Goal: Task Accomplishment & Management: Use online tool/utility

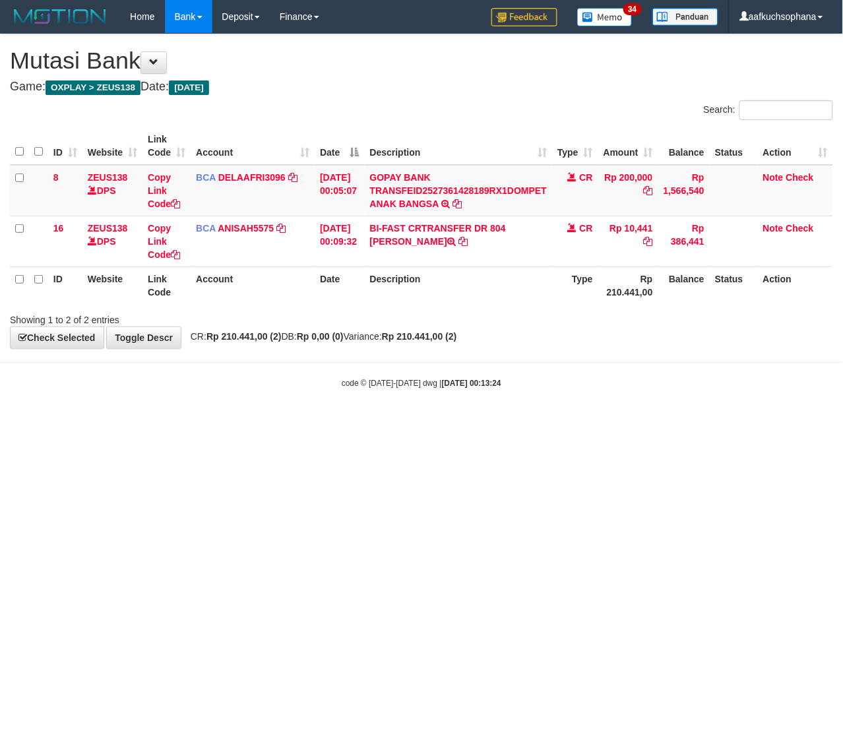
click at [210, 422] on html "Toggle navigation Home Bank Account List Load By Website Group [OXPLAY] ZEUS138…" at bounding box center [421, 211] width 843 height 422
click at [305, 422] on html "Toggle navigation Home Bank Account List Load By Website Group [OXPLAY] ZEUS138…" at bounding box center [421, 211] width 843 height 422
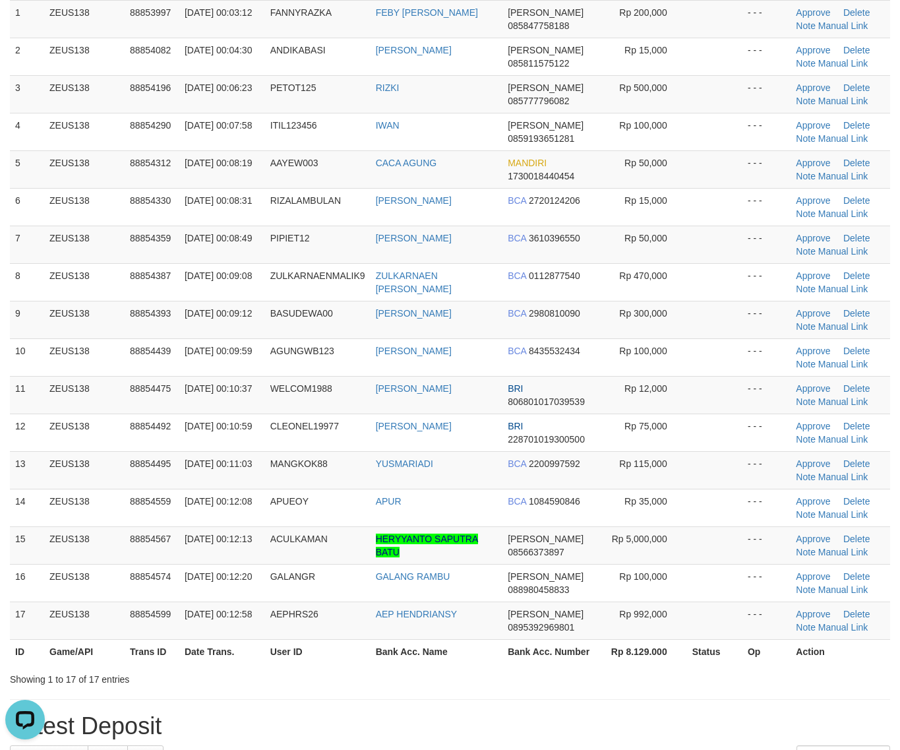
click at [661, 677] on div "Showing 1 to 17 of 17 entries" at bounding box center [450, 677] width 900 height 18
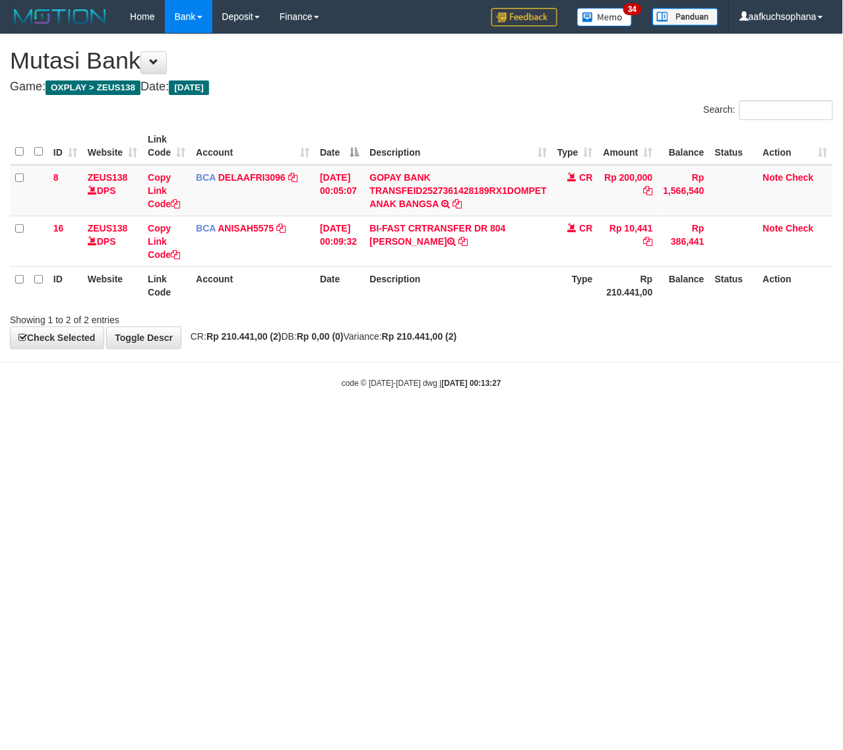
click at [93, 422] on html "Toggle navigation Home Bank Account List Load By Website Group [OXPLAY] ZEUS138…" at bounding box center [421, 211] width 843 height 422
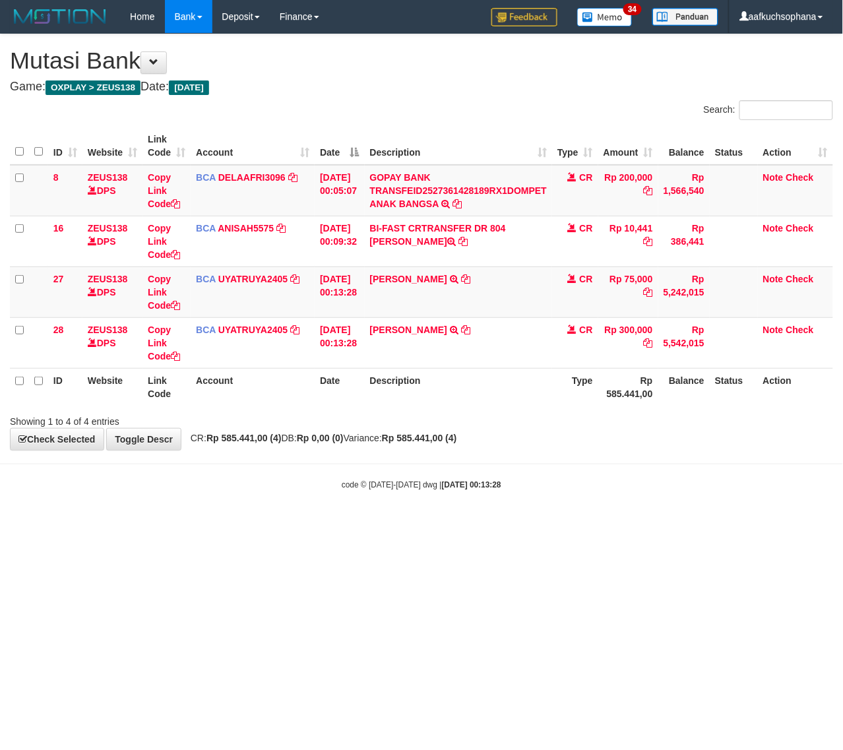
click at [203, 512] on body "Toggle navigation Home Bank Account List Load By Website Group [OXPLAY] ZEUS138…" at bounding box center [421, 262] width 843 height 524
click at [216, 512] on body "Toggle navigation Home Bank Account List Load By Website Group [OXPLAY] ZEUS138…" at bounding box center [421, 262] width 843 height 524
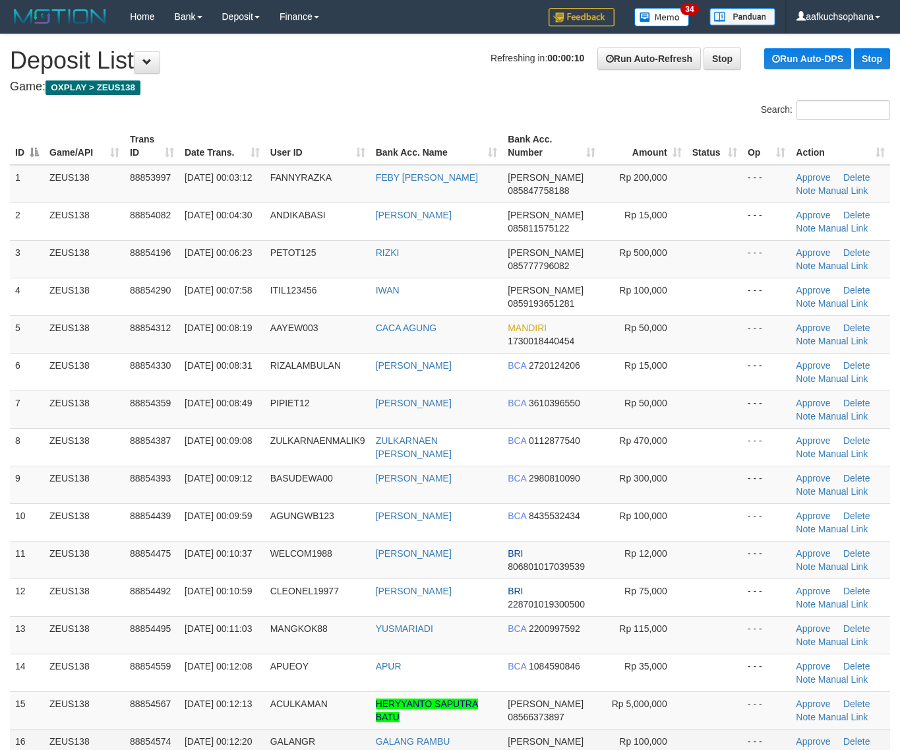
scroll to position [214, 0]
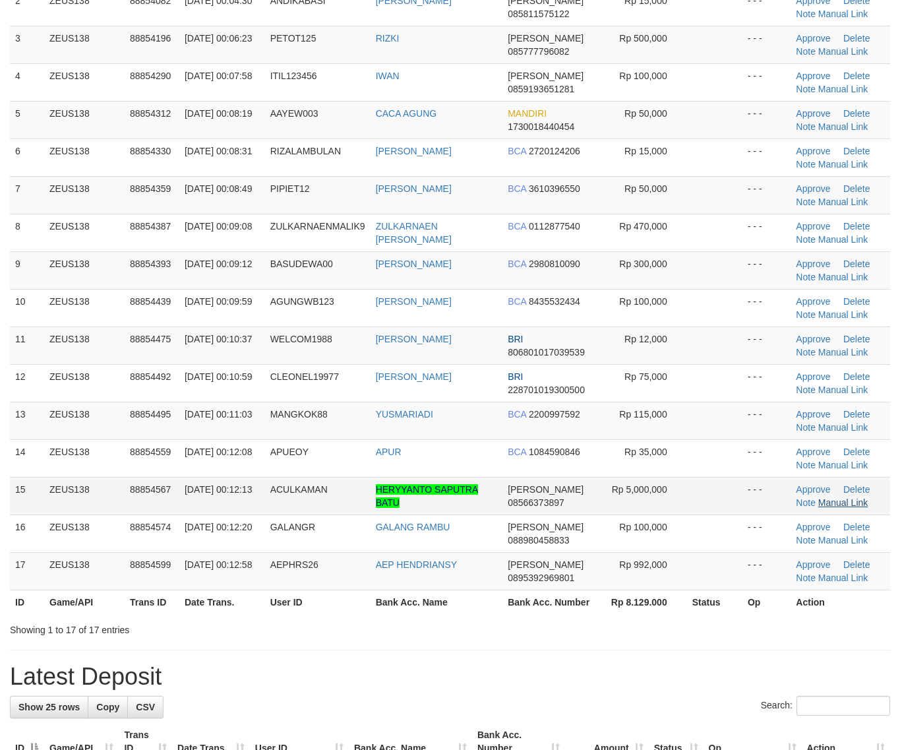
drag, startPoint x: 700, startPoint y: 516, endPoint x: 846, endPoint y: 507, distance: 146.1
click at [701, 516] on td at bounding box center [714, 534] width 55 height 38
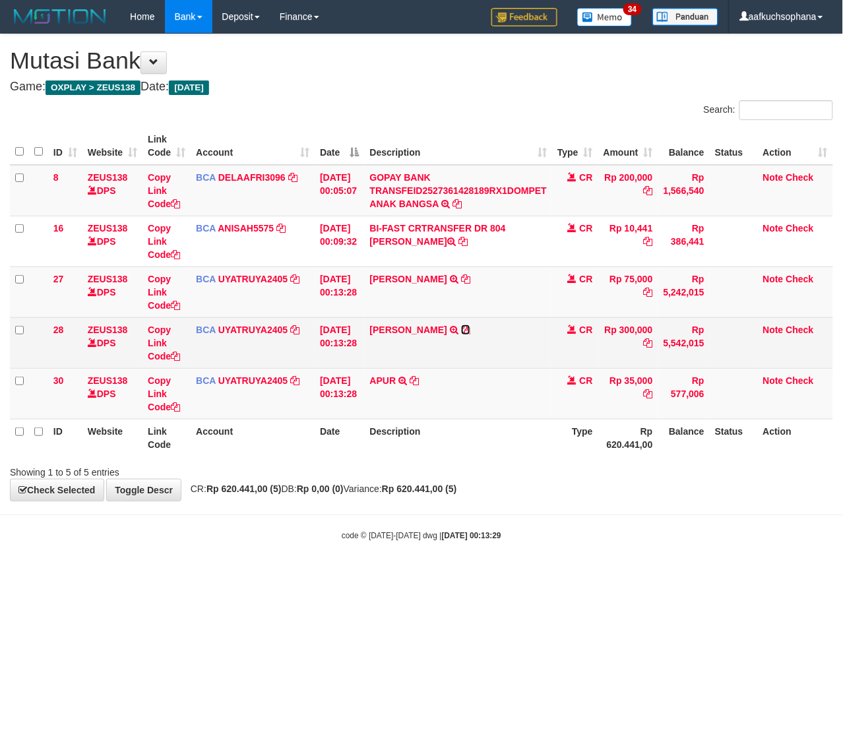
click at [470, 333] on icon at bounding box center [465, 329] width 9 height 9
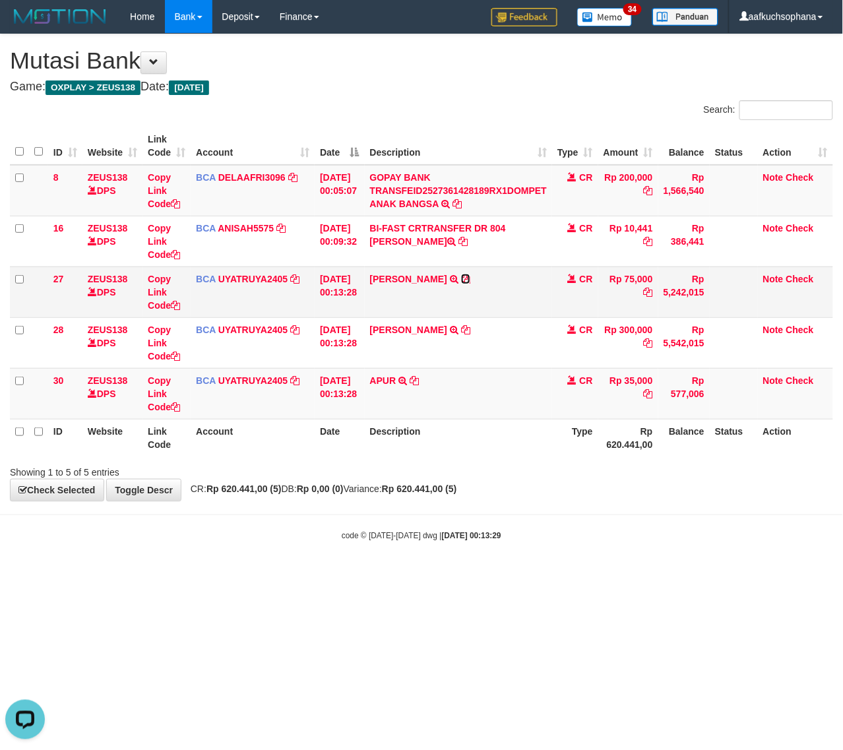
click at [470, 276] on icon at bounding box center [465, 278] width 9 height 9
click at [653, 294] on icon at bounding box center [648, 292] width 9 height 9
drag, startPoint x: 655, startPoint y: 294, endPoint x: 1, endPoint y: 440, distance: 669.8
click at [653, 294] on icon at bounding box center [648, 292] width 9 height 9
click at [176, 302] on icon at bounding box center [175, 305] width 9 height 9
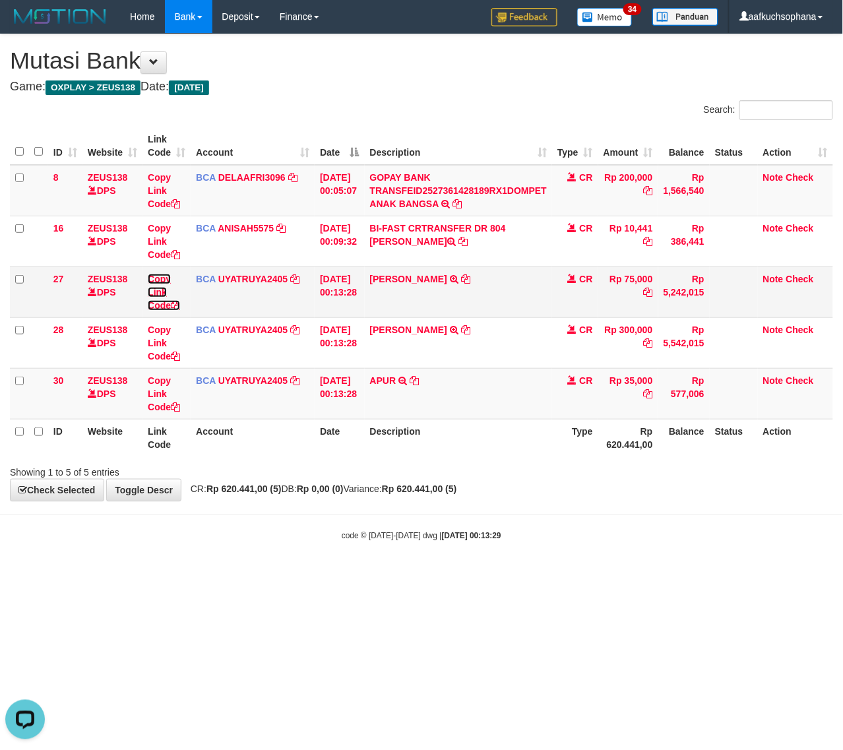
click at [176, 302] on icon at bounding box center [175, 305] width 9 height 9
click at [532, 439] on tr "ID Website Link Code Account Date Description Type Rp 620.441,00 Balance Status…" at bounding box center [421, 438] width 823 height 38
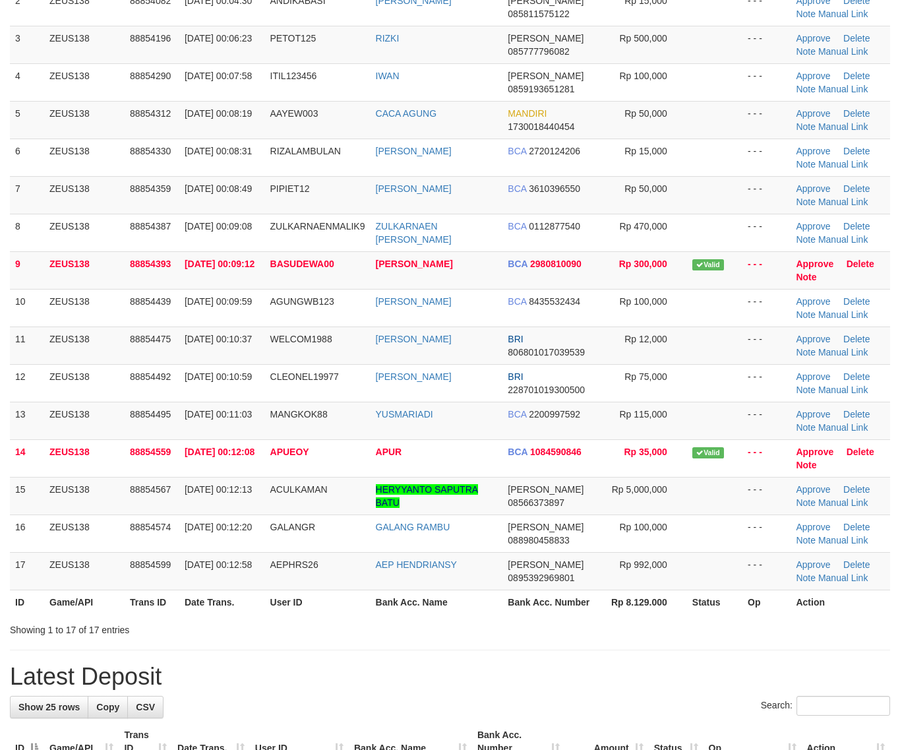
scroll to position [165, 0]
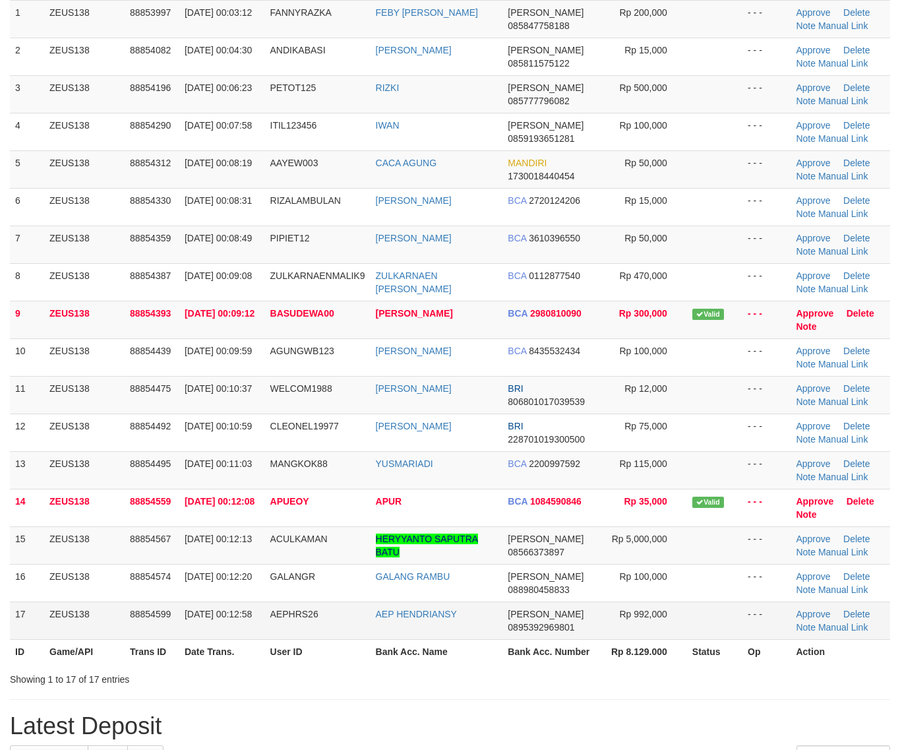
click at [695, 617] on td at bounding box center [714, 621] width 55 height 38
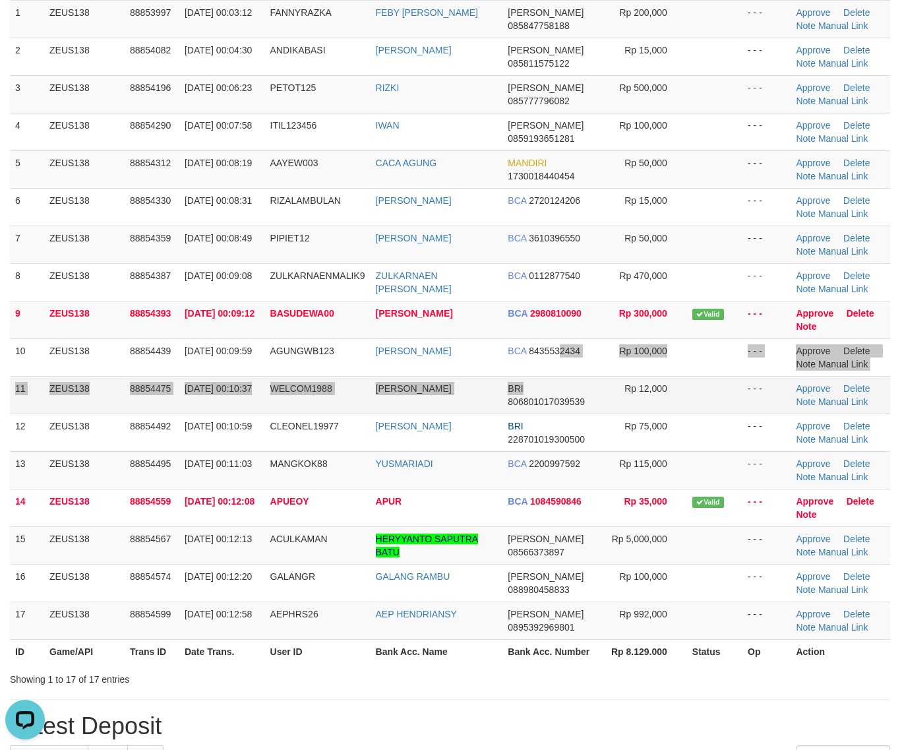
click at [559, 377] on tbody "1 ZEUS138 88853997 01/10/2025 00:03:12 FANNYRAZKA FEBY ANA IVANI DANA 085847758…" at bounding box center [450, 320] width 881 height 640
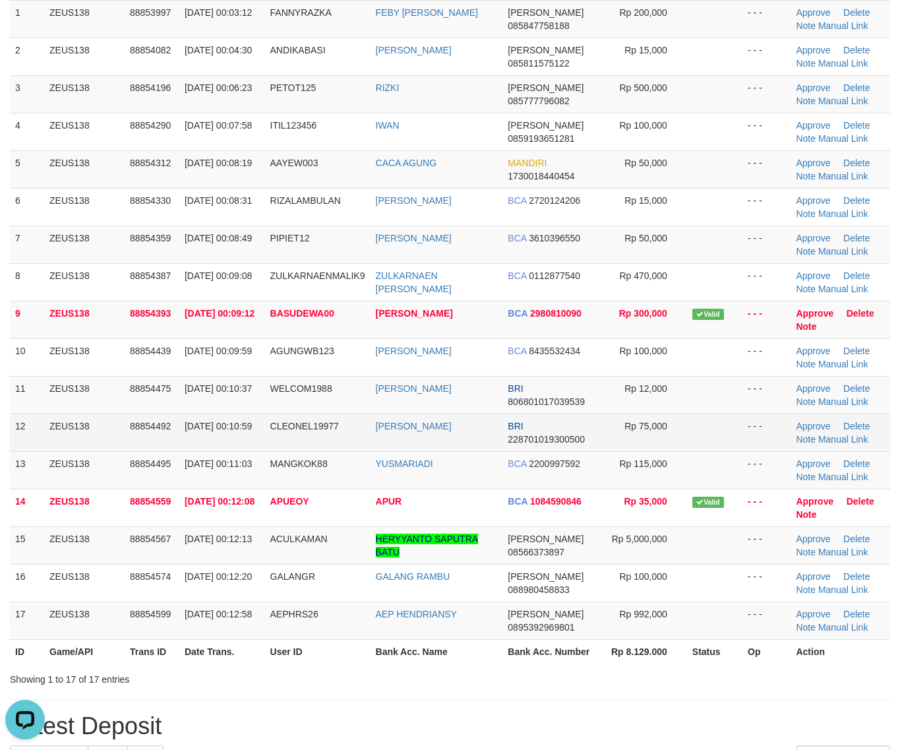
drag, startPoint x: 643, startPoint y: 440, endPoint x: 737, endPoint y: 417, distance: 97.1
click at [644, 439] on td "Rp 75,000" at bounding box center [644, 433] width 86 height 38
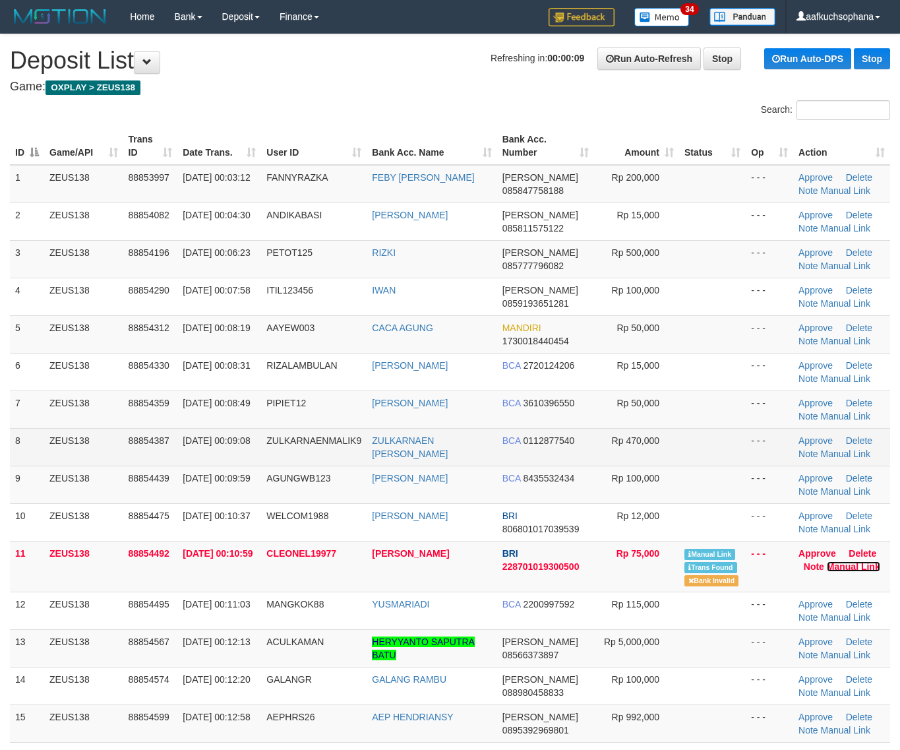
drag, startPoint x: 841, startPoint y: 569, endPoint x: 545, endPoint y: 443, distance: 322.1
click at [840, 569] on link "Manual Link" at bounding box center [853, 566] width 53 height 11
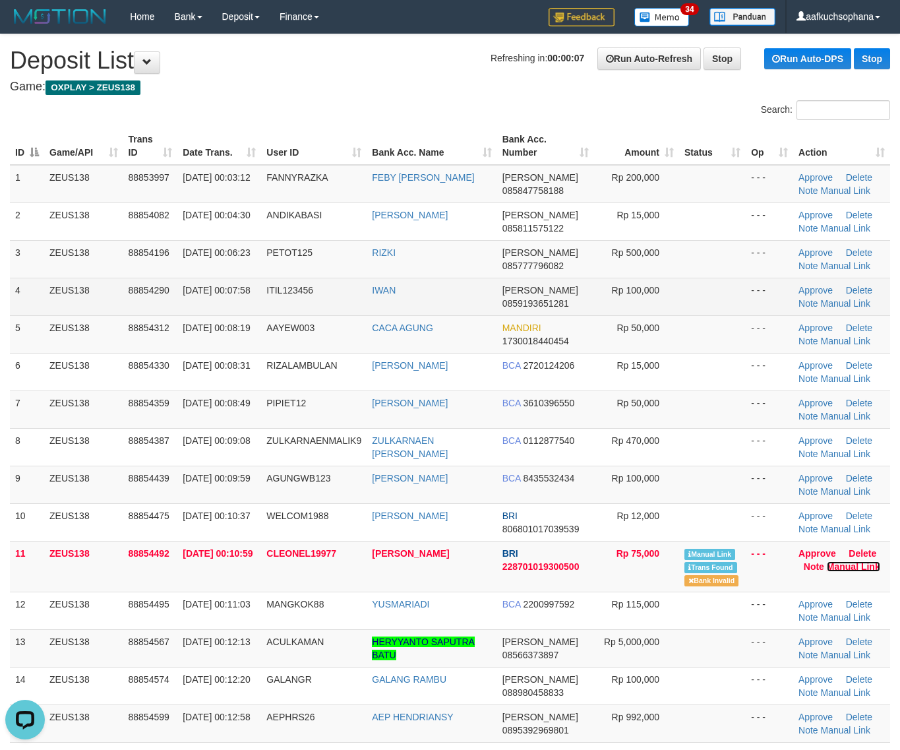
click at [827, 561] on link "Manual Link" at bounding box center [853, 566] width 53 height 11
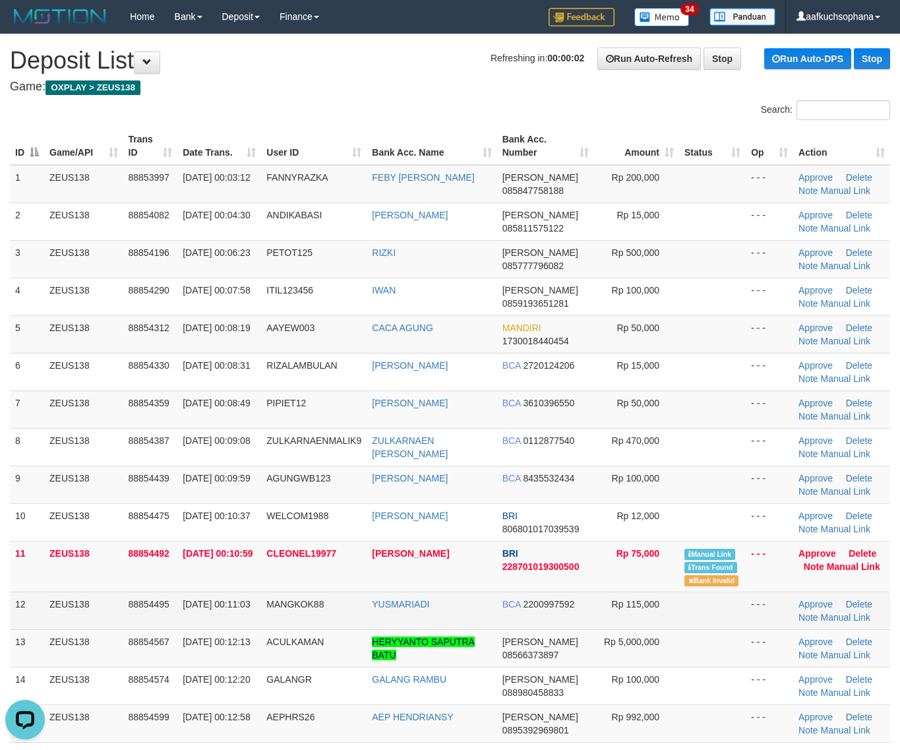
drag, startPoint x: 696, startPoint y: 617, endPoint x: 736, endPoint y: 608, distance: 41.3
click at [697, 617] on td at bounding box center [712, 611] width 67 height 38
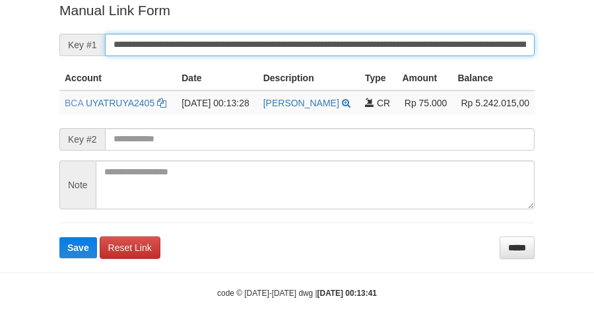
click at [59, 237] on button "Save" at bounding box center [78, 247] width 38 height 21
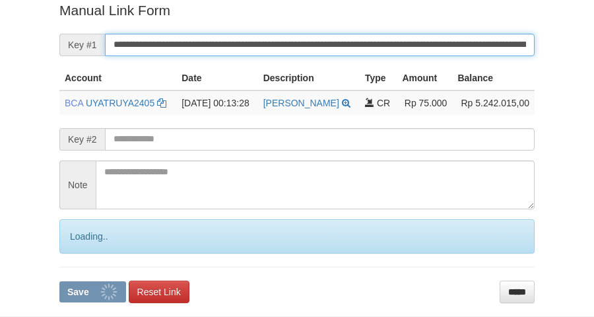
click at [59, 281] on button "Save" at bounding box center [92, 291] width 67 height 21
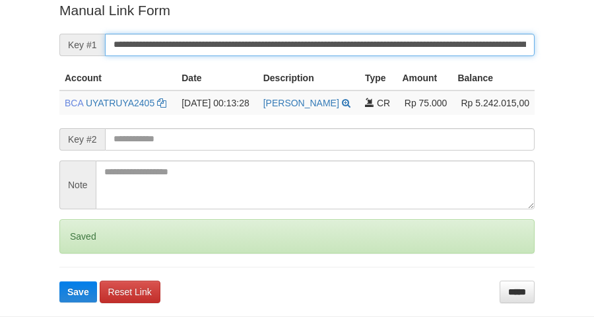
scroll to position [270, 0]
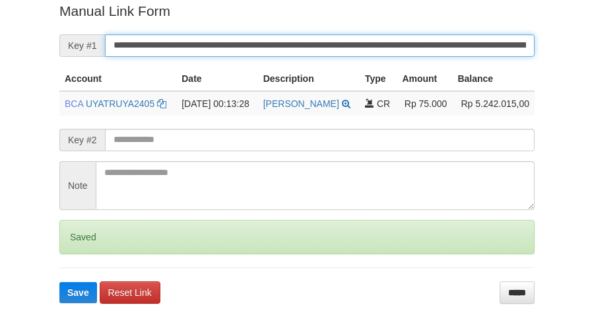
click at [59, 282] on button "Save" at bounding box center [78, 292] width 38 height 21
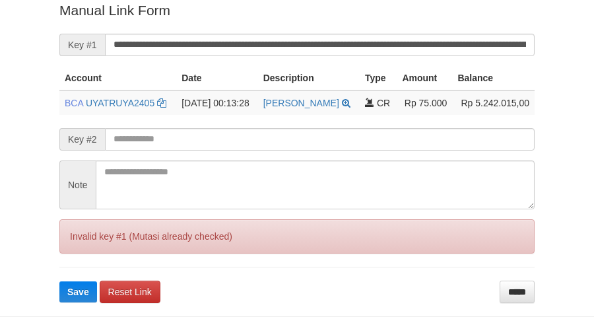
click at [59, 281] on button "Save" at bounding box center [78, 291] width 38 height 21
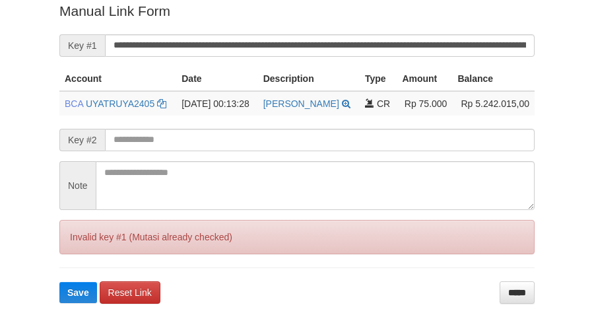
click at [59, 282] on button "Save" at bounding box center [78, 292] width 38 height 21
click at [373, 46] on input "**********" at bounding box center [319, 45] width 429 height 22
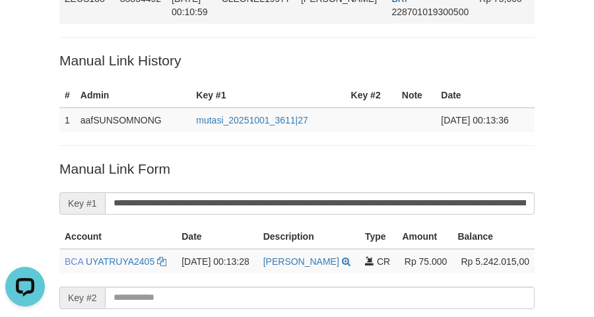
scroll to position [106, 0]
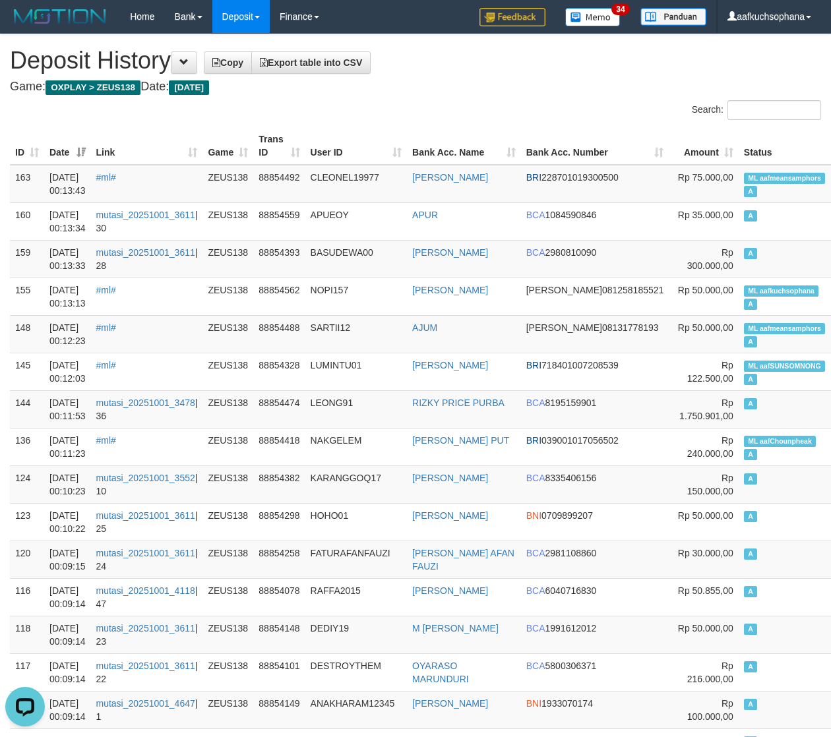
drag, startPoint x: 421, startPoint y: 124, endPoint x: 344, endPoint y: 158, distance: 83.9
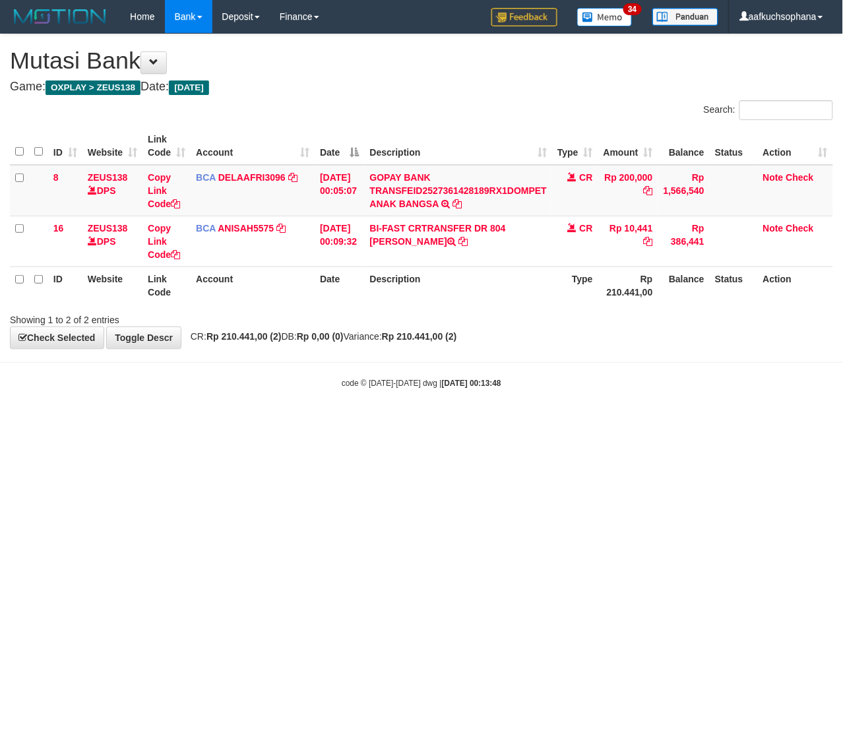
drag, startPoint x: 340, startPoint y: 523, endPoint x: 0, endPoint y: 493, distance: 341.1
click at [301, 422] on html "Toggle navigation Home Bank Account List Load By Website Group [OXPLAY] ZEUS138…" at bounding box center [421, 211] width 843 height 422
drag, startPoint x: 305, startPoint y: 545, endPoint x: 7, endPoint y: 538, distance: 297.6
click at [246, 422] on html "Toggle navigation Home Bank Account List Load By Website Group [OXPLAY] ZEUS138…" at bounding box center [421, 211] width 843 height 422
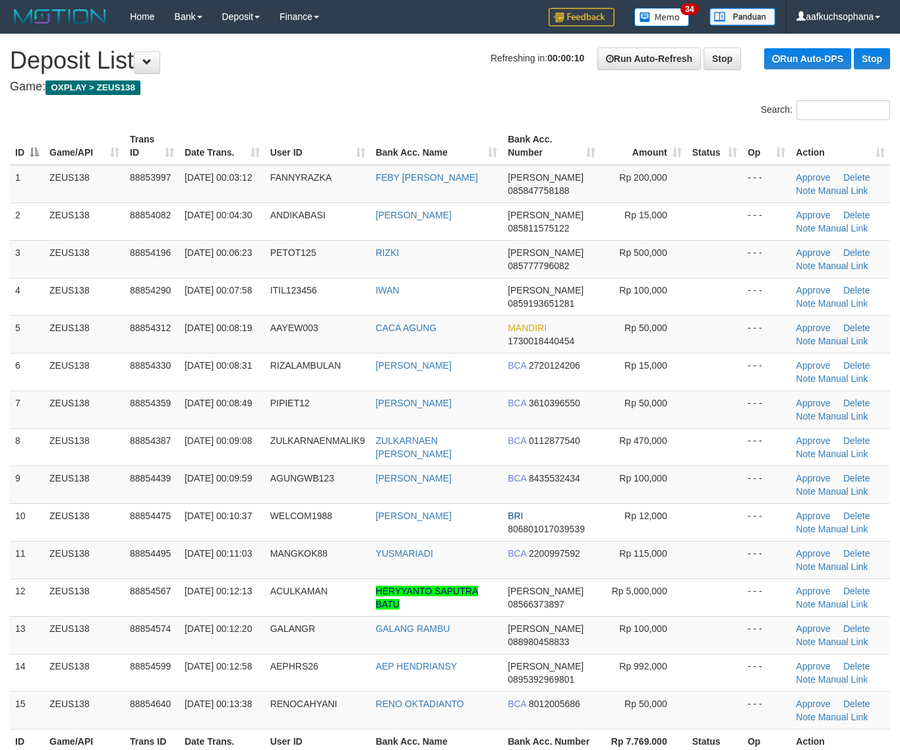
scroll to position [330, 0]
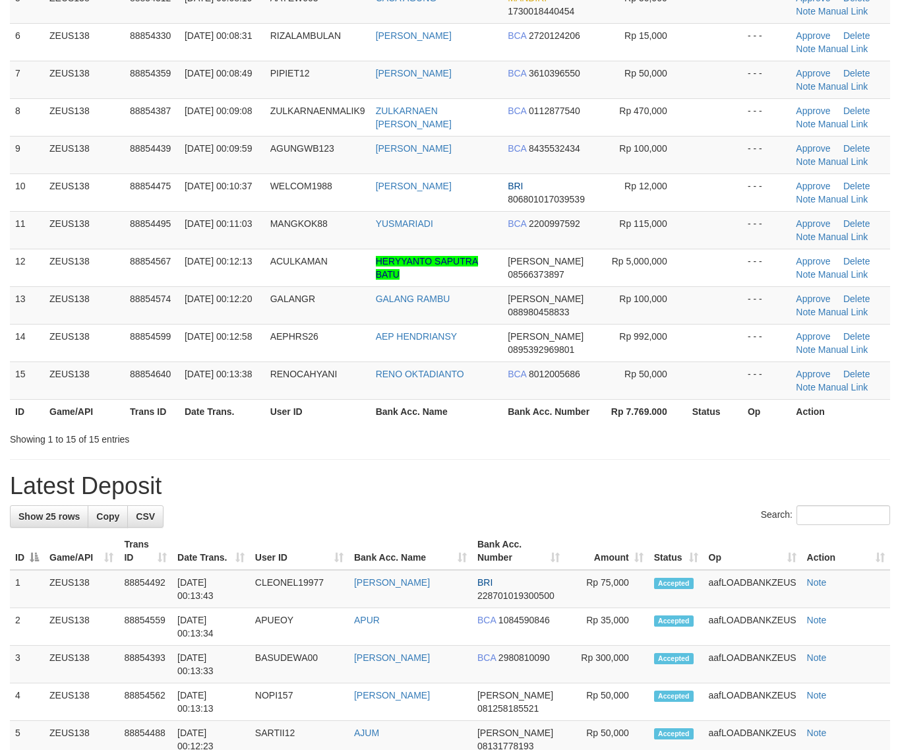
drag, startPoint x: 594, startPoint y: 473, endPoint x: 673, endPoint y: 482, distance: 79.6
click at [617, 475] on div "**********" at bounding box center [450, 651] width 900 height 1894
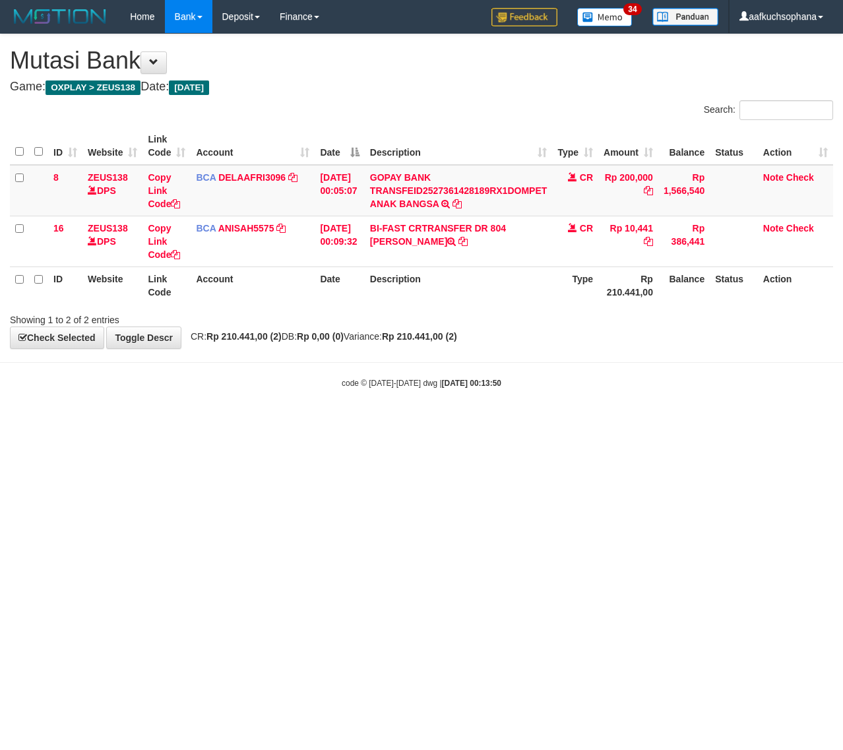
click at [280, 422] on html "Toggle navigation Home Bank Account List Load By Website Group [OXPLAY] ZEUS138…" at bounding box center [421, 211] width 843 height 422
drag, startPoint x: 356, startPoint y: 469, endPoint x: 1, endPoint y: 447, distance: 356.3
click at [317, 422] on html "Toggle navigation Home Bank Account List Load By Website Group [OXPLAY] ZEUS138…" at bounding box center [421, 211] width 843 height 422
drag, startPoint x: 0, startPoint y: 0, endPoint x: 2, endPoint y: 459, distance: 459.1
click at [245, 422] on html "Toggle navigation Home Bank Account List Load By Website Group [OXPLAY] ZEUS138…" at bounding box center [421, 211] width 843 height 422
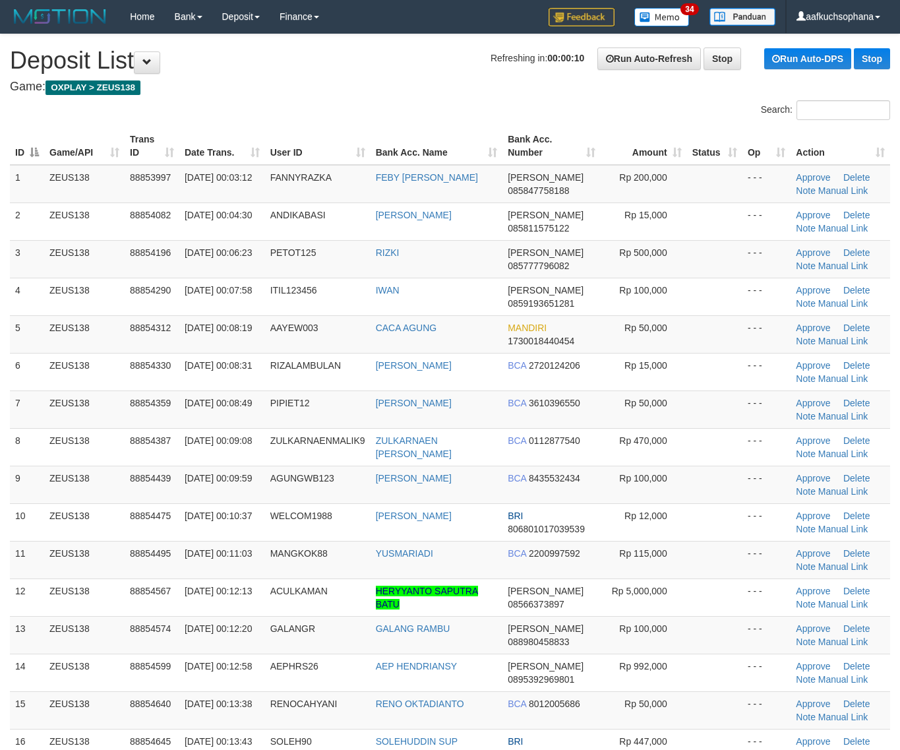
scroll to position [379, 0]
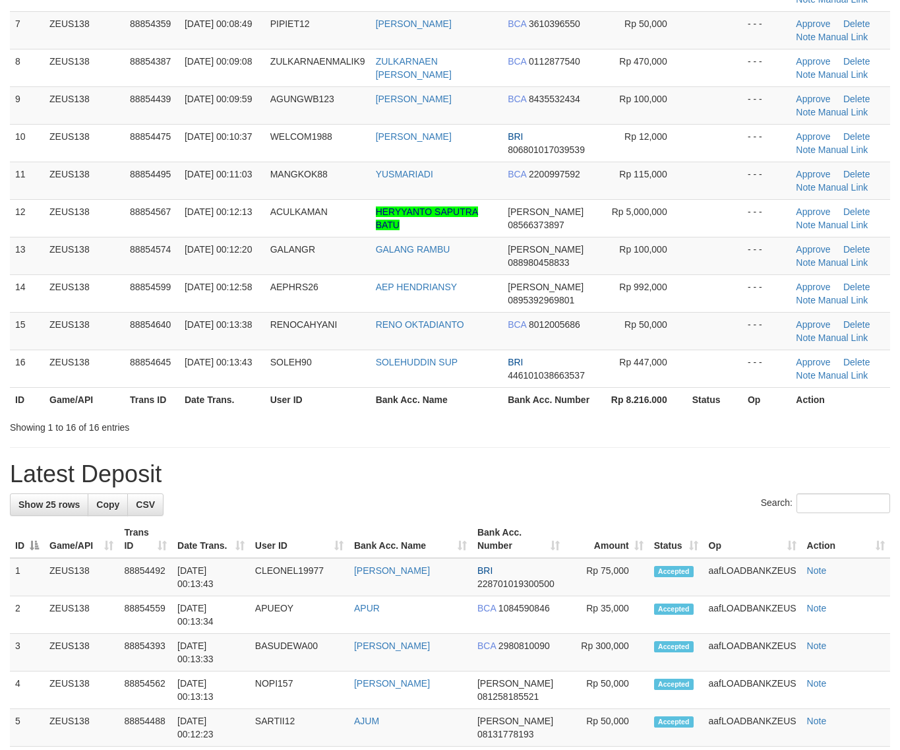
drag, startPoint x: 713, startPoint y: 452, endPoint x: 908, endPoint y: 445, distance: 194.7
click at [726, 451] on div "**********" at bounding box center [450, 620] width 900 height 1931
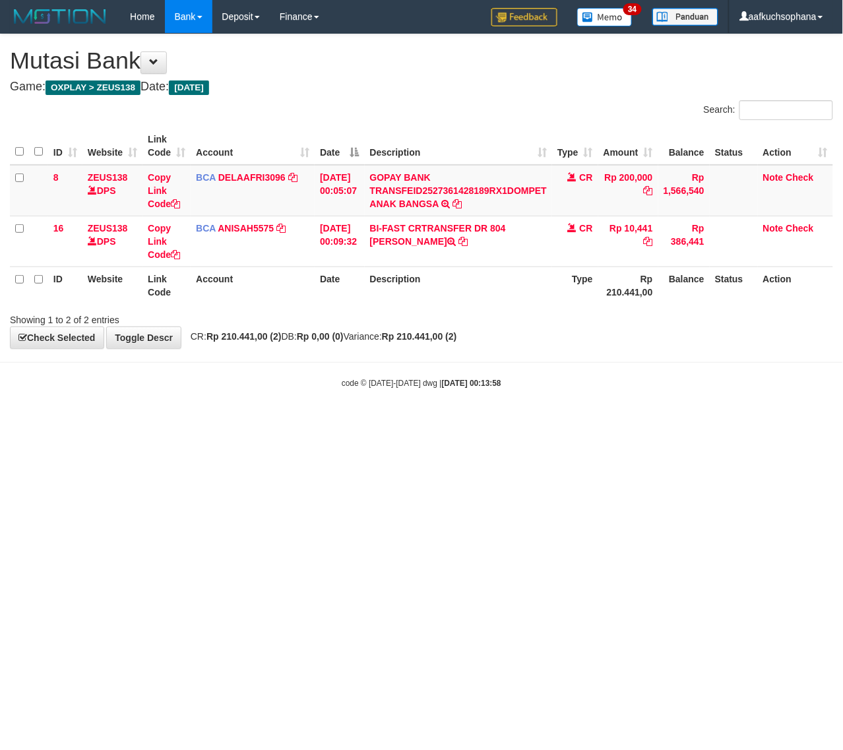
click at [127, 422] on html "Toggle navigation Home Bank Account List Load By Website Group [OXPLAY] ZEUS138…" at bounding box center [421, 211] width 843 height 422
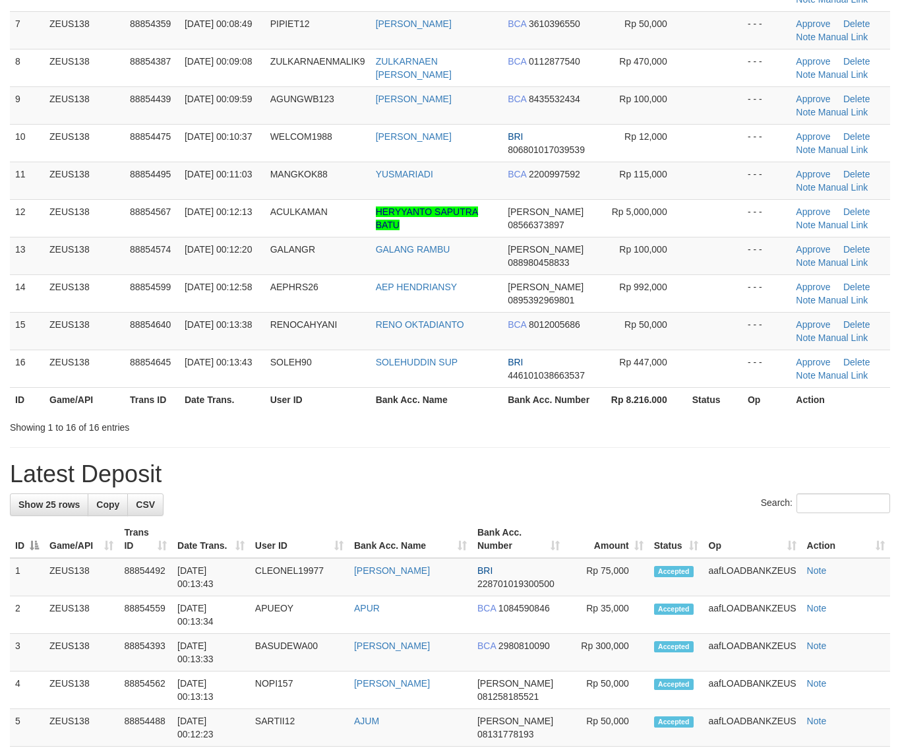
scroll to position [330, 0]
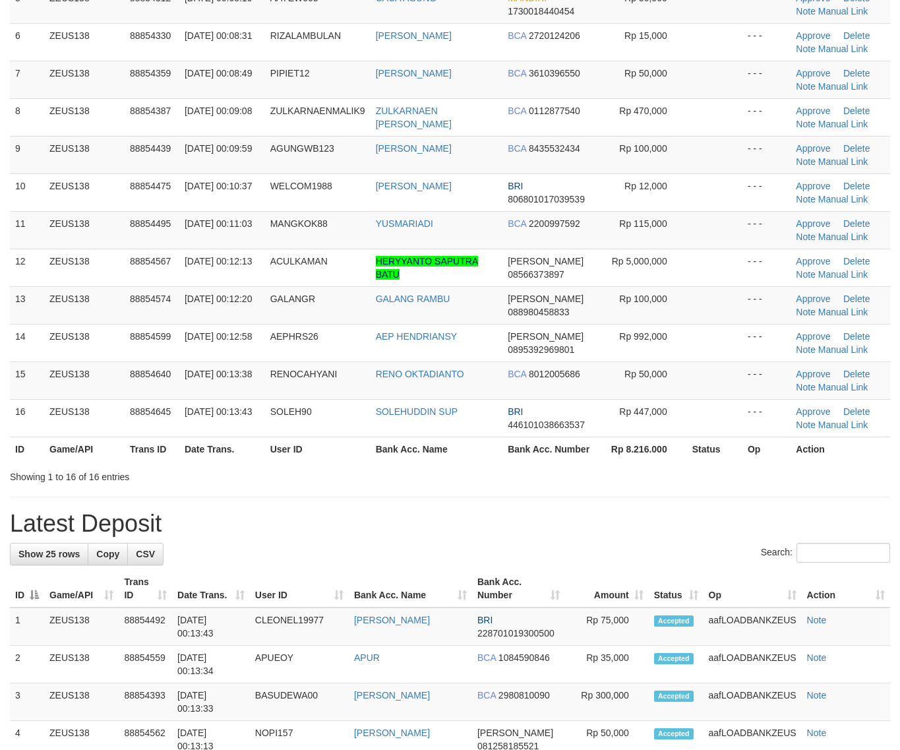
click at [575, 452] on th "Bank Acc. Number" at bounding box center [552, 449] width 98 height 24
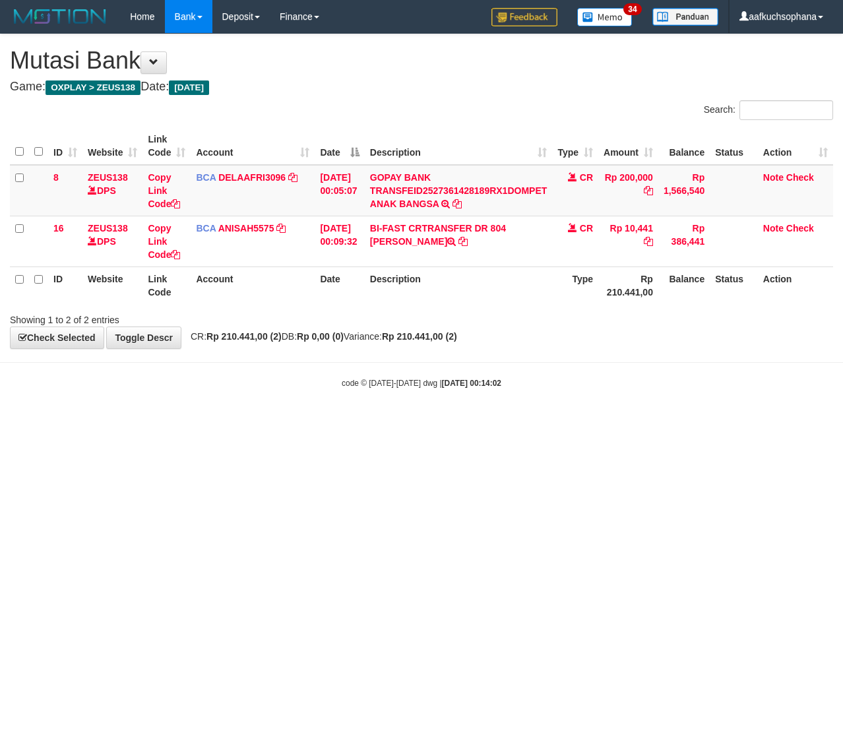
click at [3, 422] on html "Toggle navigation Home Bank Account List Load By Website Group [OXPLAY] ZEUS138…" at bounding box center [421, 211] width 843 height 422
click at [325, 422] on html "Toggle navigation Home Bank Account List Load By Website Group [OXPLAY] ZEUS138…" at bounding box center [421, 211] width 843 height 422
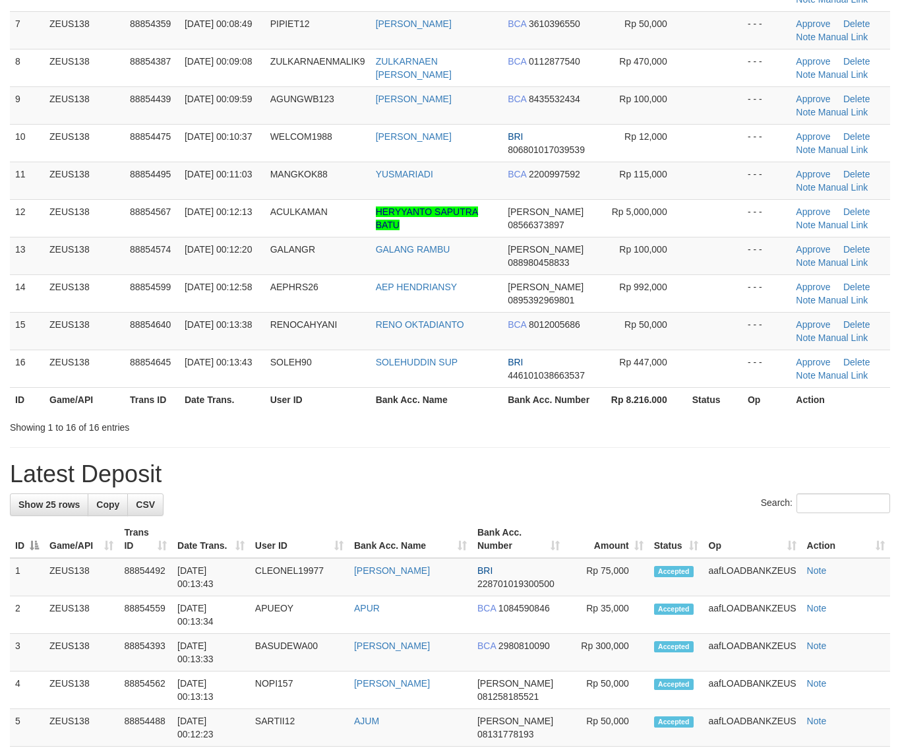
click at [612, 459] on div "**********" at bounding box center [450, 620] width 900 height 1931
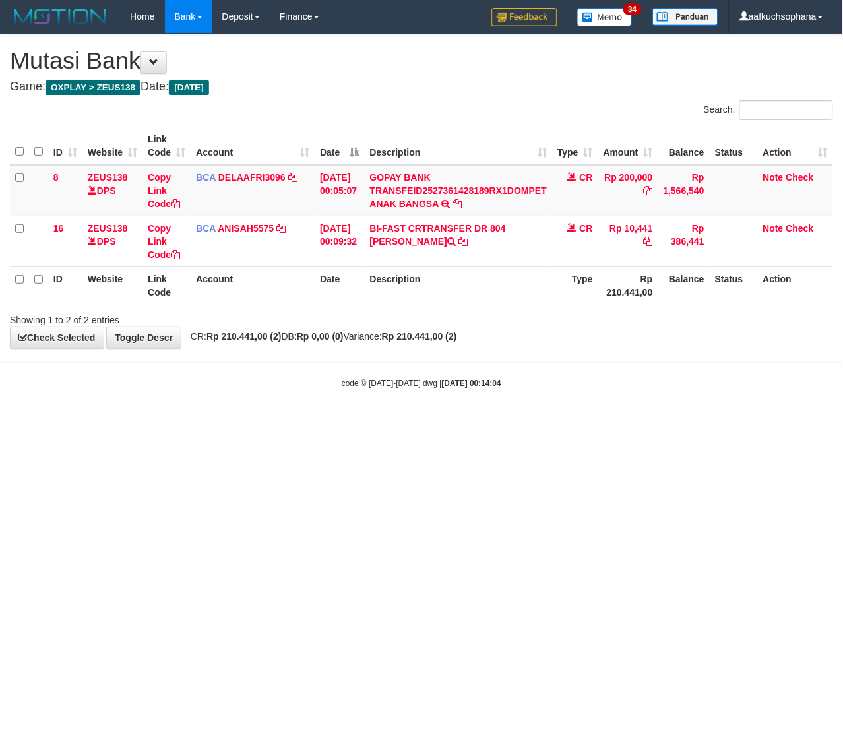
click at [315, 422] on html "Toggle navigation Home Bank Account List Load By Website Group [OXPLAY] ZEUS138…" at bounding box center [421, 211] width 843 height 422
drag, startPoint x: 113, startPoint y: 442, endPoint x: 1, endPoint y: 431, distance: 112.7
click at [98, 422] on html "Toggle navigation Home Bank Account List Load By Website Group [OXPLAY] ZEUS138…" at bounding box center [421, 211] width 843 height 422
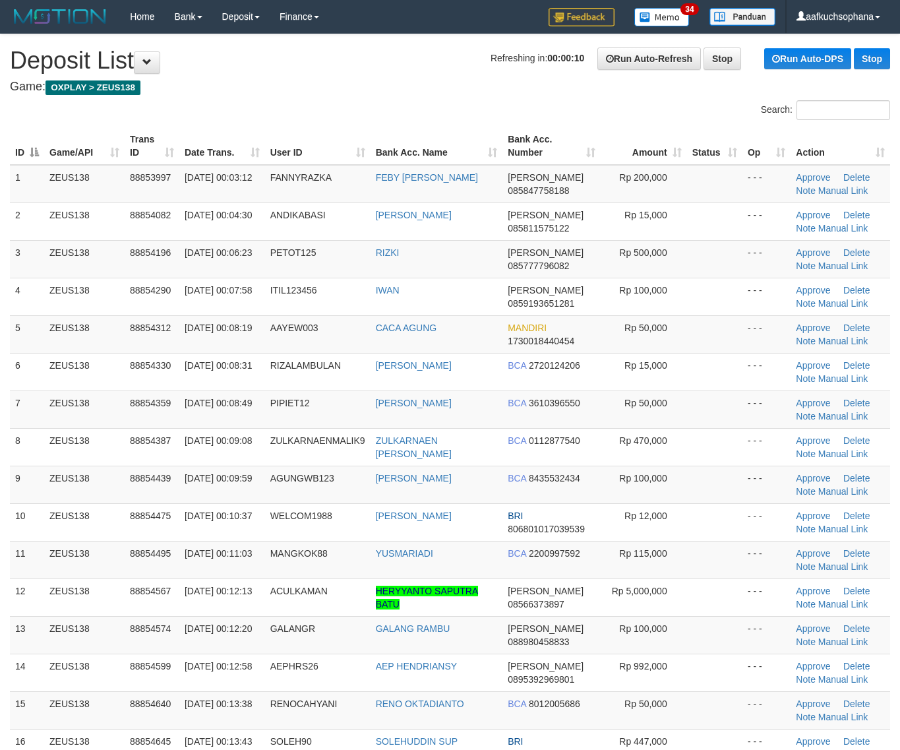
scroll to position [379, 0]
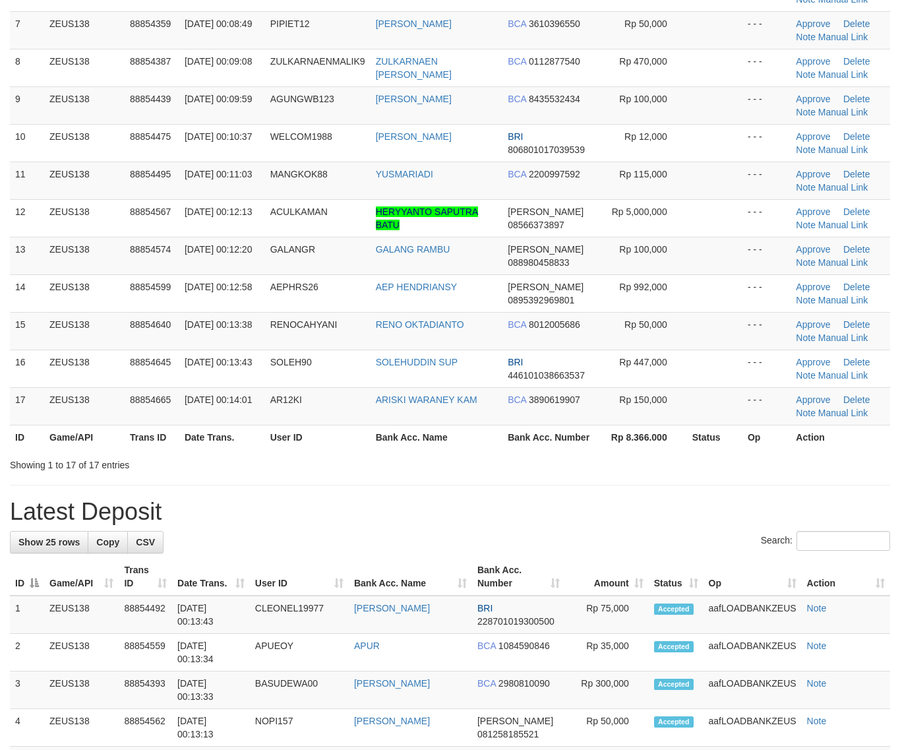
click at [711, 462] on div "Showing 1 to 17 of 17 entries" at bounding box center [450, 462] width 900 height 18
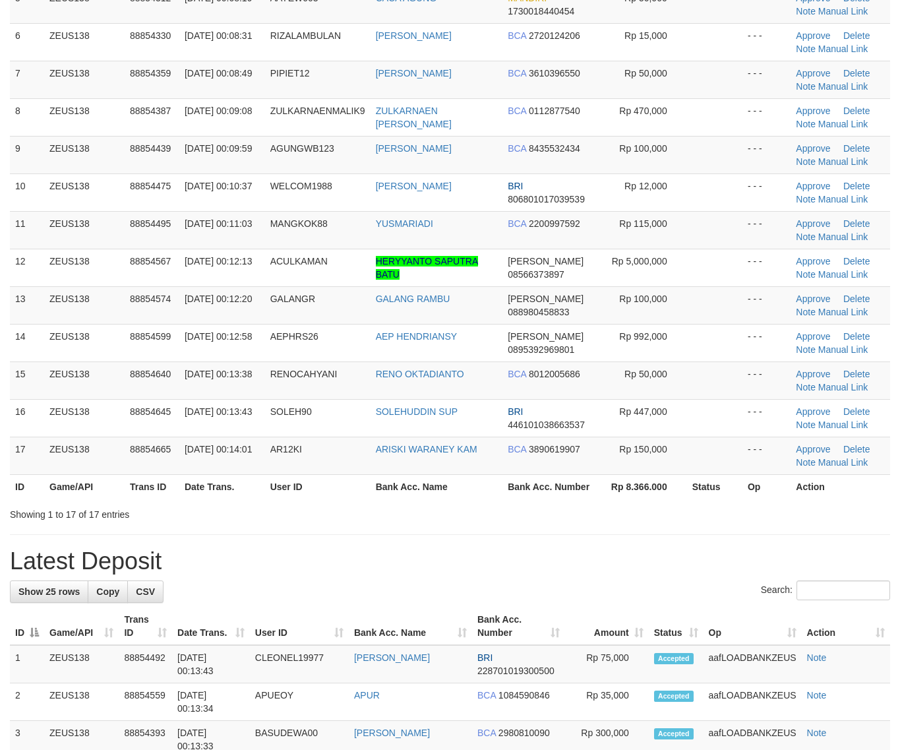
click at [724, 486] on th "Status" at bounding box center [714, 486] width 55 height 24
drag, startPoint x: 740, startPoint y: 509, endPoint x: 782, endPoint y: 509, distance: 42.2
click at [741, 509] on div "Showing 1 to 17 of 17 entries" at bounding box center [450, 512] width 900 height 18
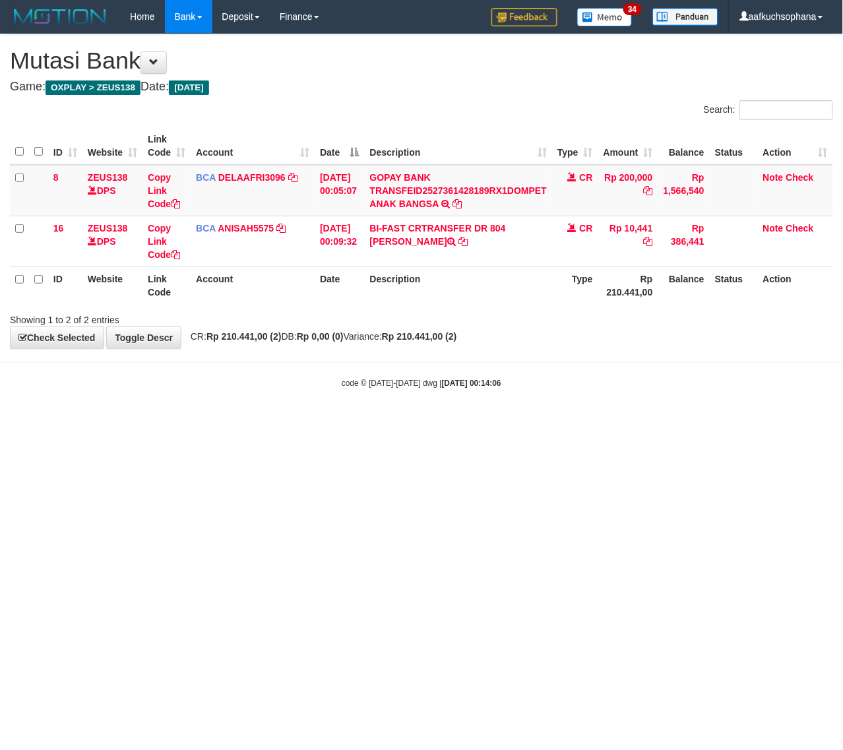
drag, startPoint x: 294, startPoint y: 456, endPoint x: 4, endPoint y: 462, distance: 290.3
click at [290, 422] on html "Toggle navigation Home Bank Account List Load By Website Group [OXPLAY] ZEUS138…" at bounding box center [421, 211] width 843 height 422
click at [195, 422] on html "Toggle navigation Home Bank Account List Load By Website Group [OXPLAY] ZEUS138…" at bounding box center [421, 211] width 843 height 422
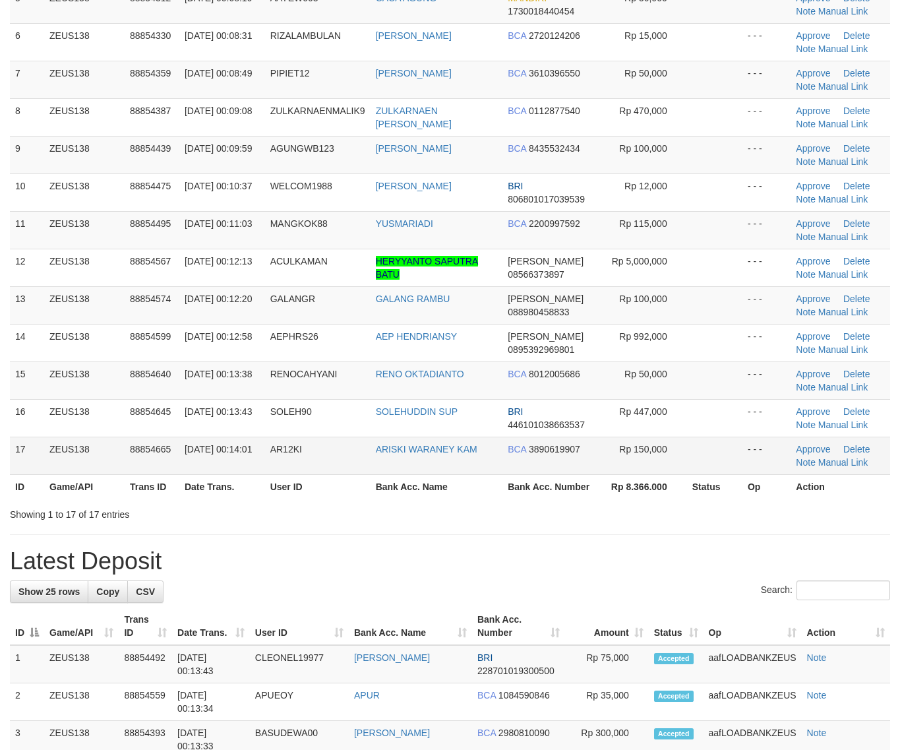
drag, startPoint x: 620, startPoint y: 468, endPoint x: 648, endPoint y: 454, distance: 31.9
click at [621, 464] on td "Rp 150,000" at bounding box center [644, 456] width 86 height 38
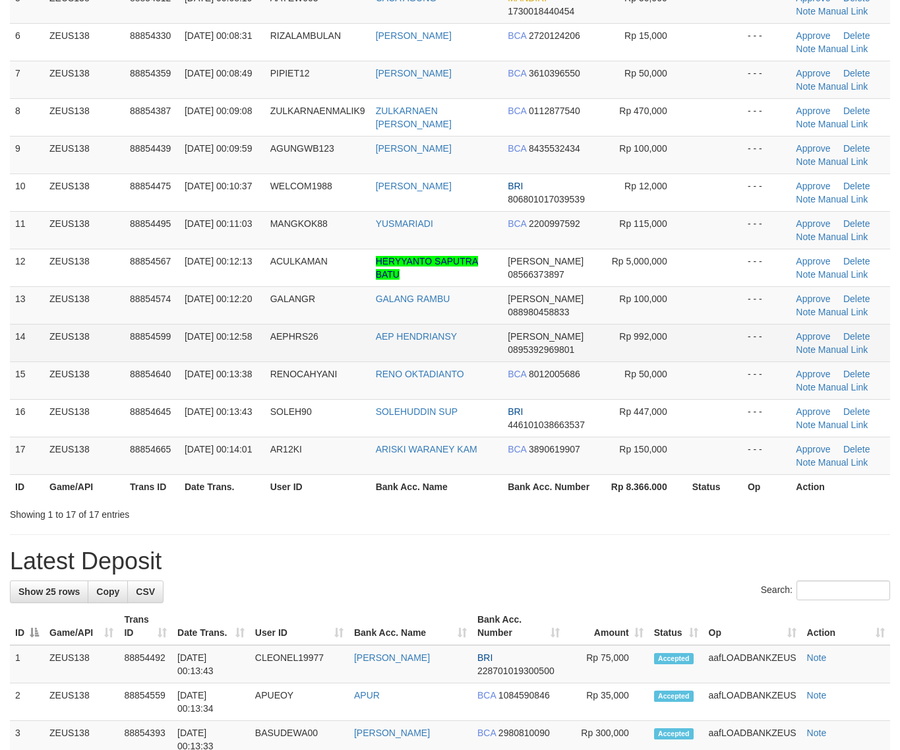
scroll to position [288, 0]
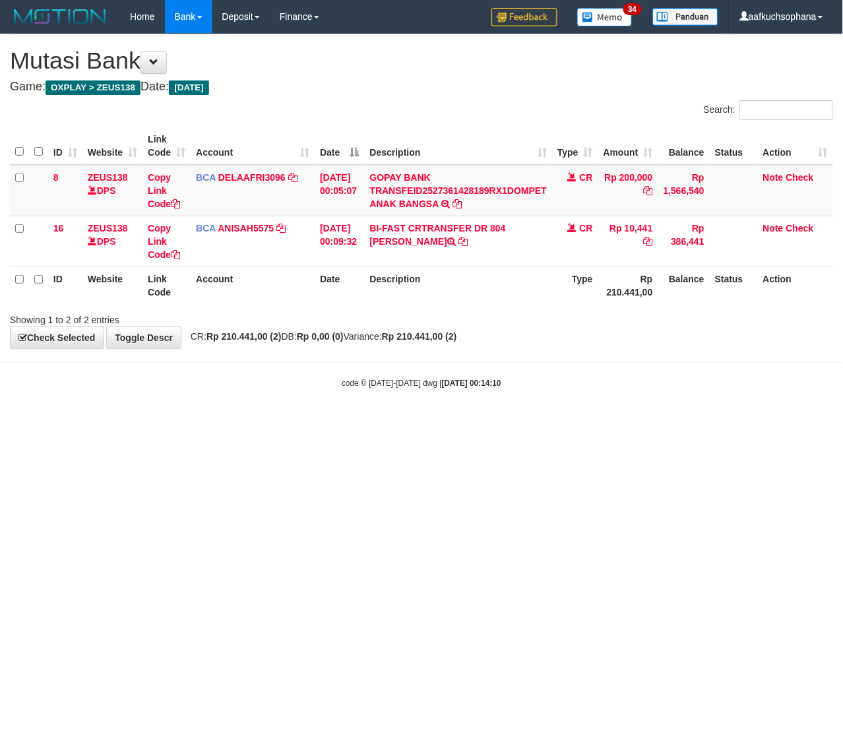
drag, startPoint x: 265, startPoint y: 505, endPoint x: 228, endPoint y: 497, distance: 37.8
click at [252, 422] on html "Toggle navigation Home Bank Account List Load By Website Group [OXPLAY] ZEUS138…" at bounding box center [421, 211] width 843 height 422
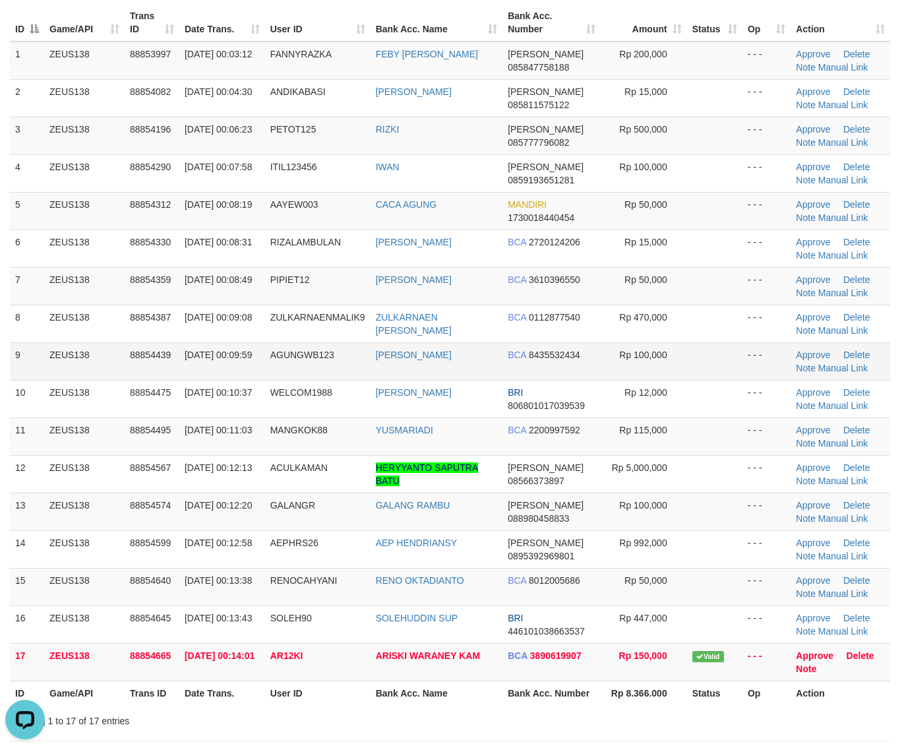
drag, startPoint x: 728, startPoint y: 367, endPoint x: 792, endPoint y: 360, distance: 64.4
click at [751, 364] on tr "9 ZEUS138 88854439 01/10/2025 00:09:59 AGUNGWB123 AGUNG WIBOWO BCA 8435532434 R…" at bounding box center [450, 361] width 881 height 38
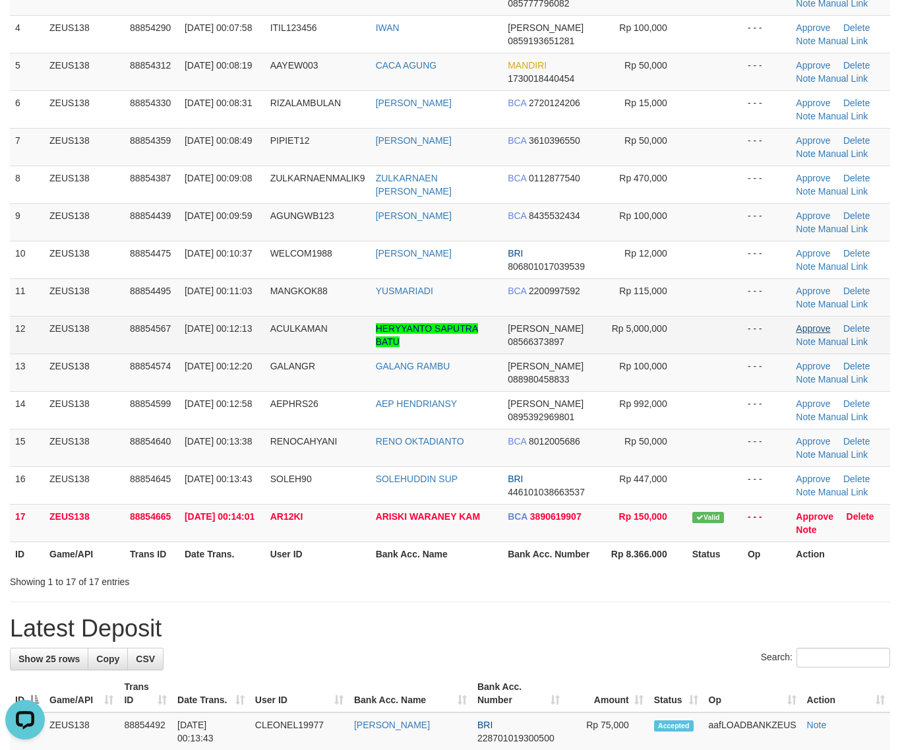
scroll to position [261, 0]
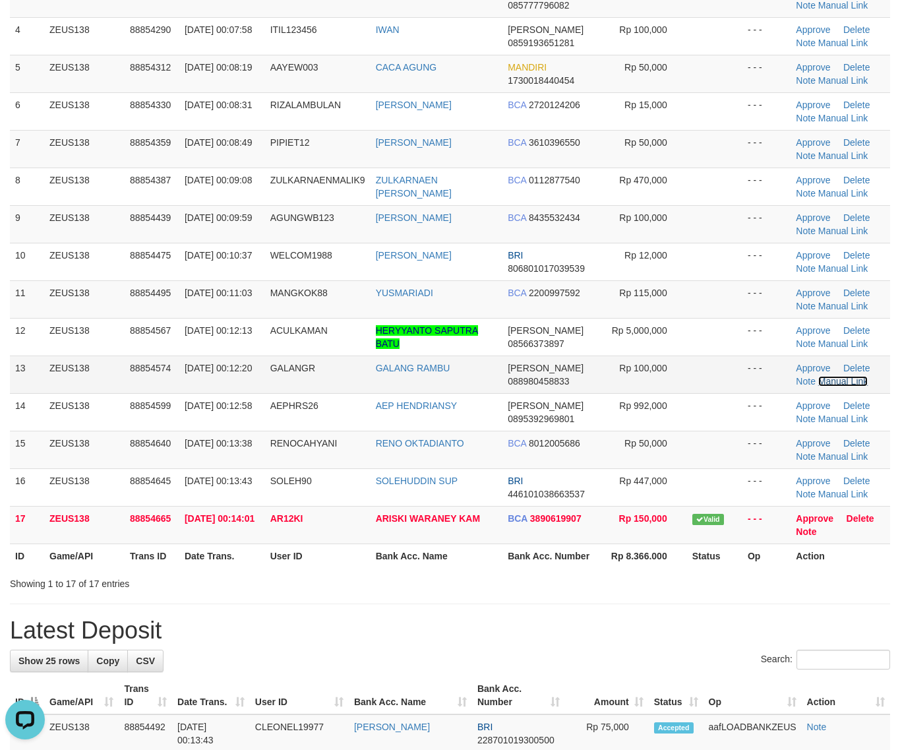
click at [836, 387] on link "Manual Link" at bounding box center [844, 381] width 50 height 11
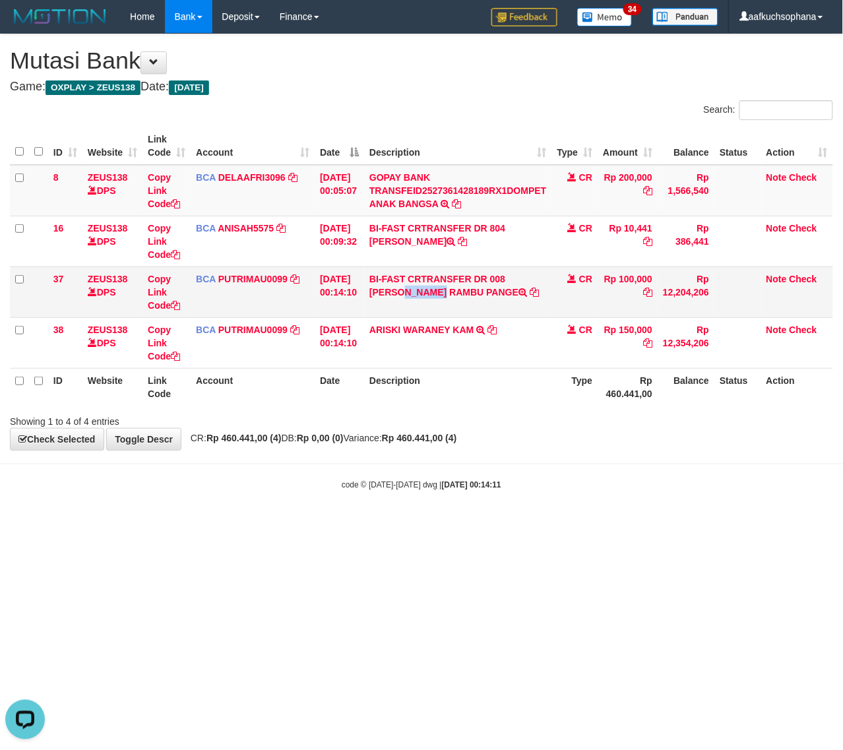
drag, startPoint x: 377, startPoint y: 290, endPoint x: 417, endPoint y: 301, distance: 41.0
click at [420, 301] on td "BI-FAST CRTRANSFER DR 008 GALANG RAMBU PANGE" at bounding box center [457, 292] width 187 height 51
copy td "GALANG"
click at [178, 303] on icon at bounding box center [175, 305] width 9 height 9
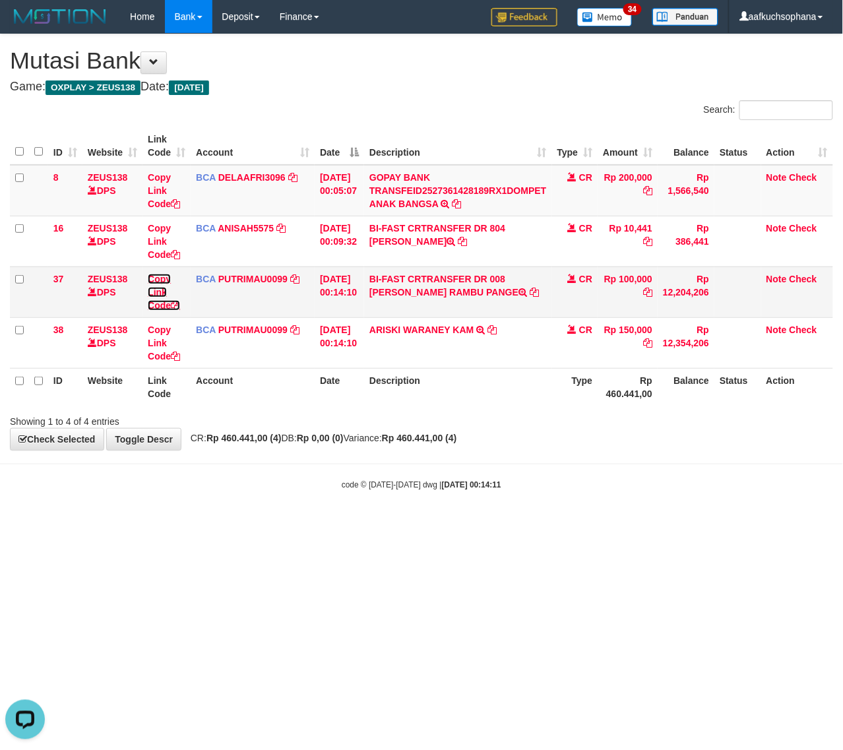
click at [178, 303] on icon at bounding box center [175, 305] width 9 height 9
drag, startPoint x: 271, startPoint y: 525, endPoint x: 2, endPoint y: 423, distance: 287.9
click at [226, 503] on html "Toggle navigation Home Bank Account List Load By Website Group [OXPLAY] ZEUS138…" at bounding box center [421, 262] width 843 height 524
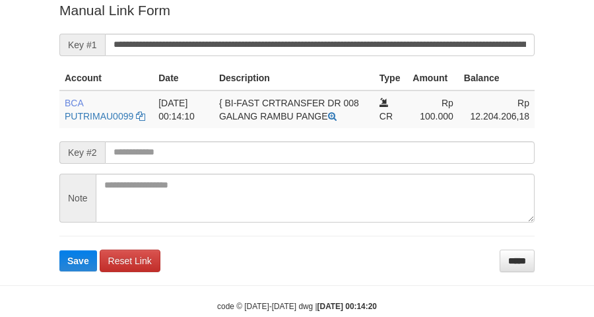
click at [522, 30] on form "**********" at bounding box center [296, 136] width 475 height 270
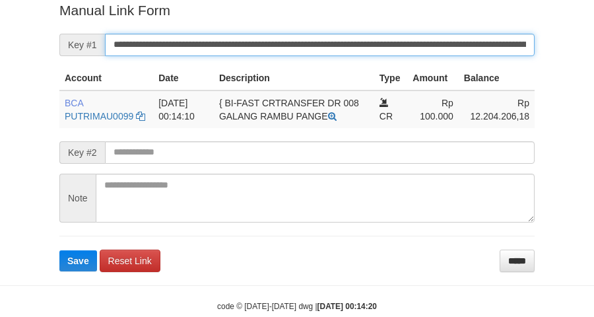
click at [59, 250] on button "Save" at bounding box center [78, 260] width 38 height 21
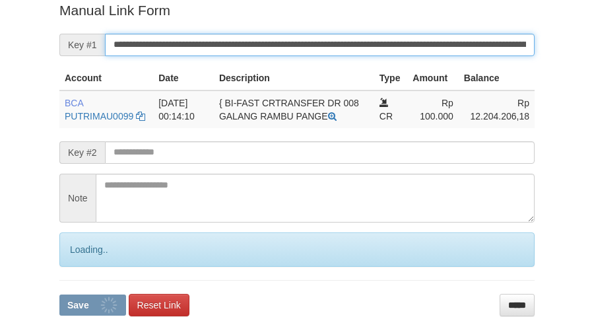
click at [59, 294] on button "Save" at bounding box center [92, 304] width 67 height 21
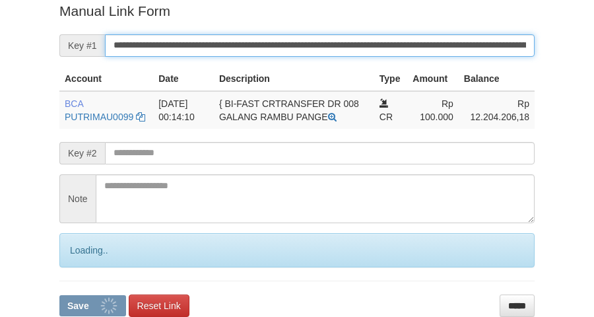
click at [59, 295] on button "Save" at bounding box center [92, 305] width 67 height 21
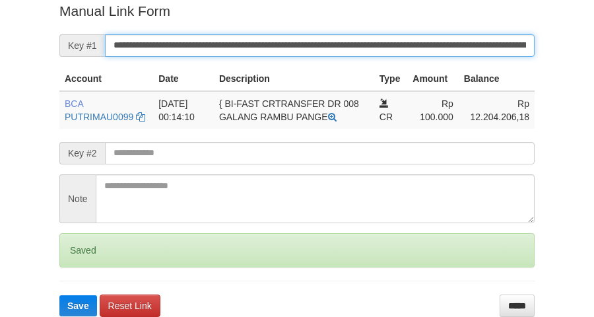
click at [59, 295] on button "Save" at bounding box center [78, 305] width 38 height 21
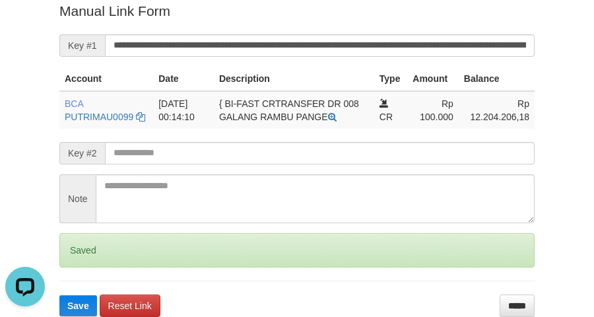
scroll to position [0, 0]
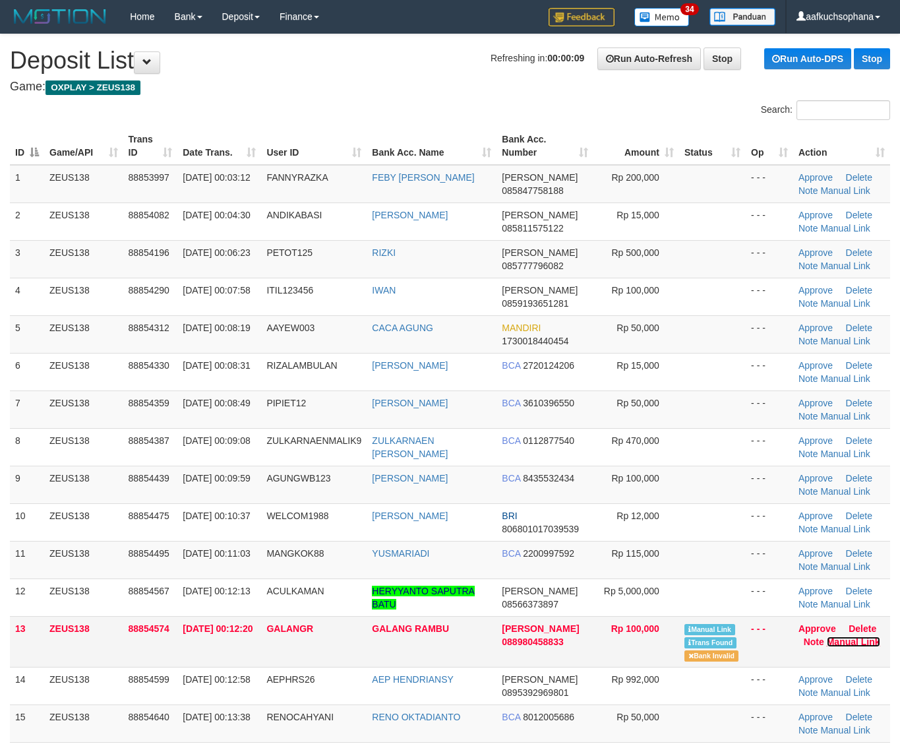
click at [848, 643] on link "Manual Link" at bounding box center [853, 642] width 53 height 11
drag, startPoint x: 726, startPoint y: 384, endPoint x: 908, endPoint y: 403, distance: 183.1
click at [733, 385] on td at bounding box center [712, 372] width 67 height 38
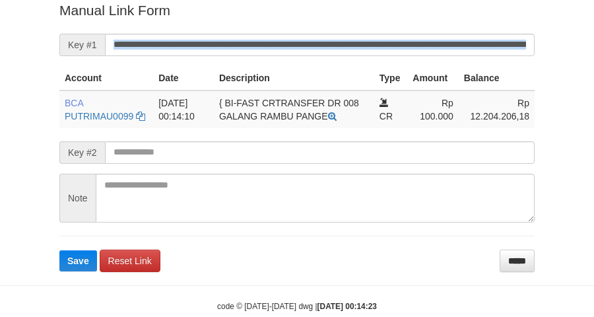
scroll to position [270, 0]
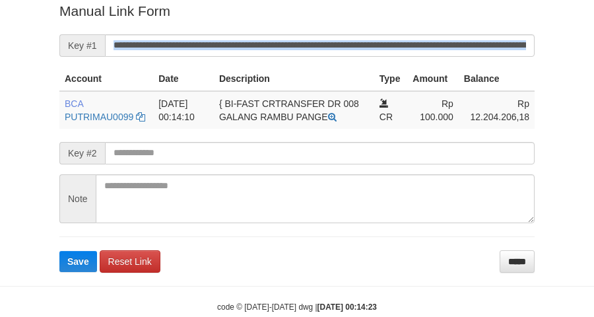
drag, startPoint x: 406, startPoint y: 55, endPoint x: 392, endPoint y: 49, distance: 14.8
click at [399, 50] on form "**********" at bounding box center [296, 136] width 475 height 270
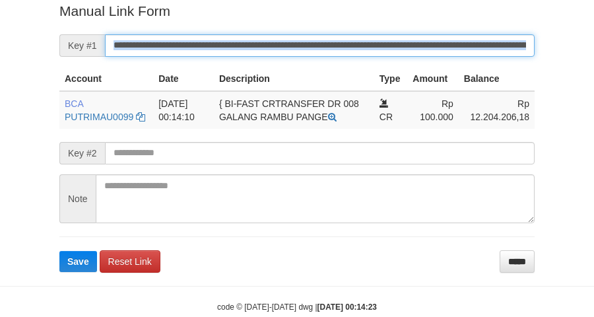
click at [59, 251] on button "Save" at bounding box center [78, 261] width 38 height 21
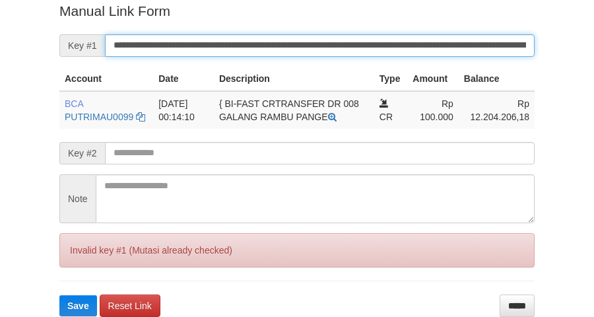
click at [392, 49] on input "**********" at bounding box center [319, 45] width 429 height 22
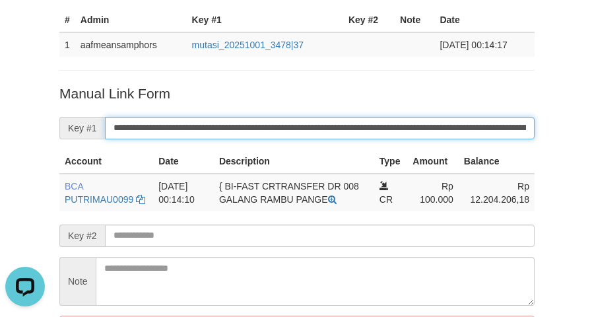
scroll to position [0, 0]
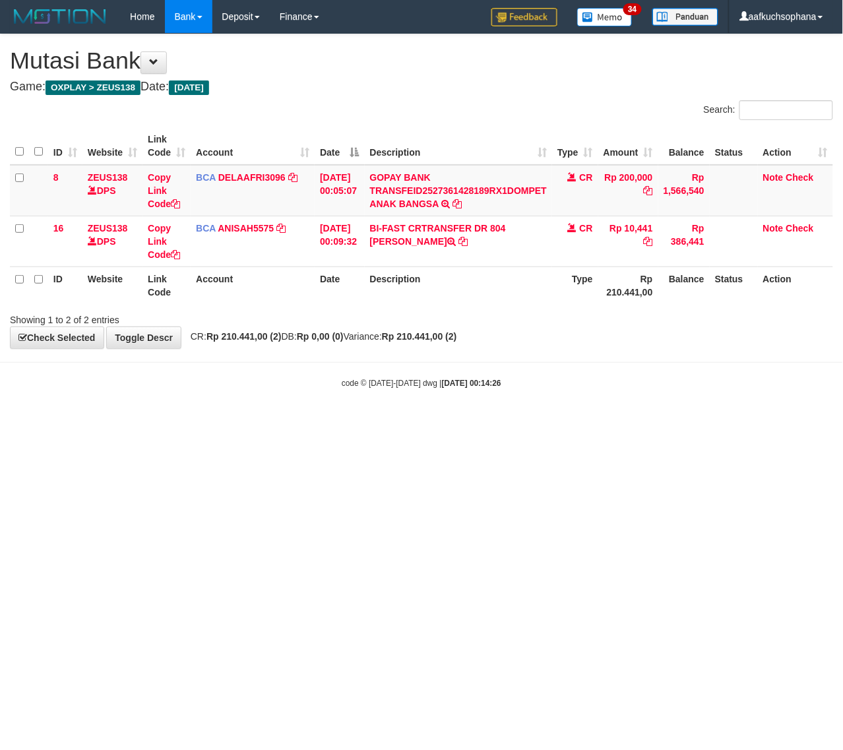
drag, startPoint x: 500, startPoint y: 423, endPoint x: 76, endPoint y: 416, distance: 424.2
click at [497, 422] on html "Toggle navigation Home Bank Account List Load By Website Group [OXPLAY] ZEUS138…" at bounding box center [421, 211] width 843 height 422
drag, startPoint x: 305, startPoint y: 442, endPoint x: 199, endPoint y: 442, distance: 106.2
click at [296, 422] on html "Toggle navigation Home Bank Account List Load By Website Group [OXPLAY] ZEUS138…" at bounding box center [421, 211] width 843 height 422
click at [340, 422] on html "Toggle navigation Home Bank Account List Load By Website Group [OXPLAY] ZEUS138…" at bounding box center [421, 211] width 843 height 422
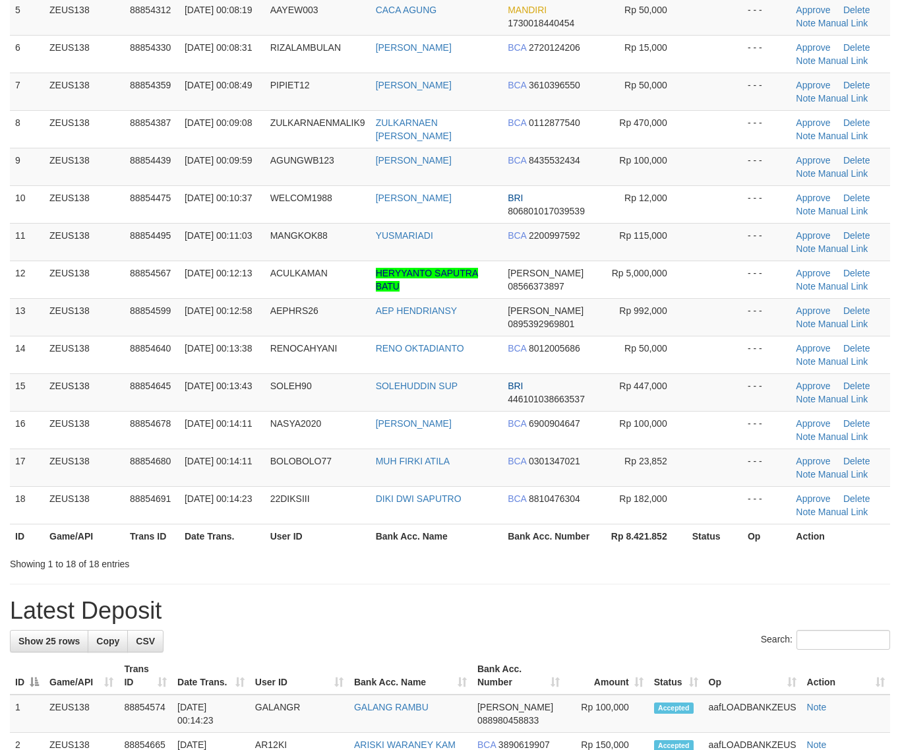
scroll to position [330, 0]
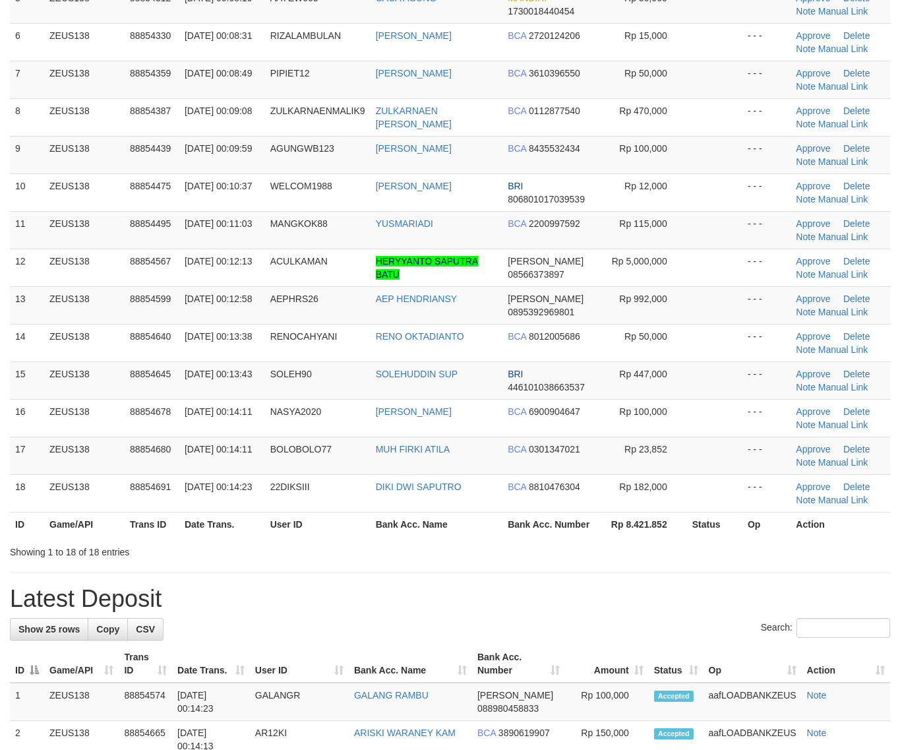
drag, startPoint x: 676, startPoint y: 528, endPoint x: 691, endPoint y: 532, distance: 15.7
click at [689, 532] on tr "ID Game/API Trans ID Date Trans. User ID Bank Acc. Name Bank Acc. Number Rp 8.4…" at bounding box center [450, 524] width 881 height 24
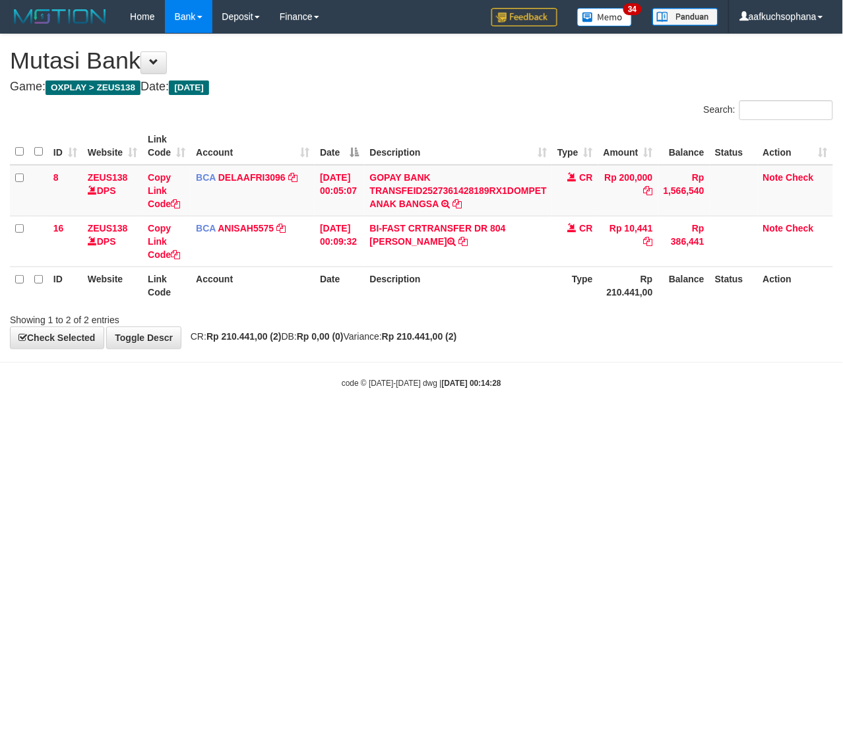
drag, startPoint x: 265, startPoint y: 498, endPoint x: 261, endPoint y: 507, distance: 9.7
click at [265, 422] on html "Toggle navigation Home Bank Account List Load By Website Group [OXPLAY] ZEUS138…" at bounding box center [421, 211] width 843 height 422
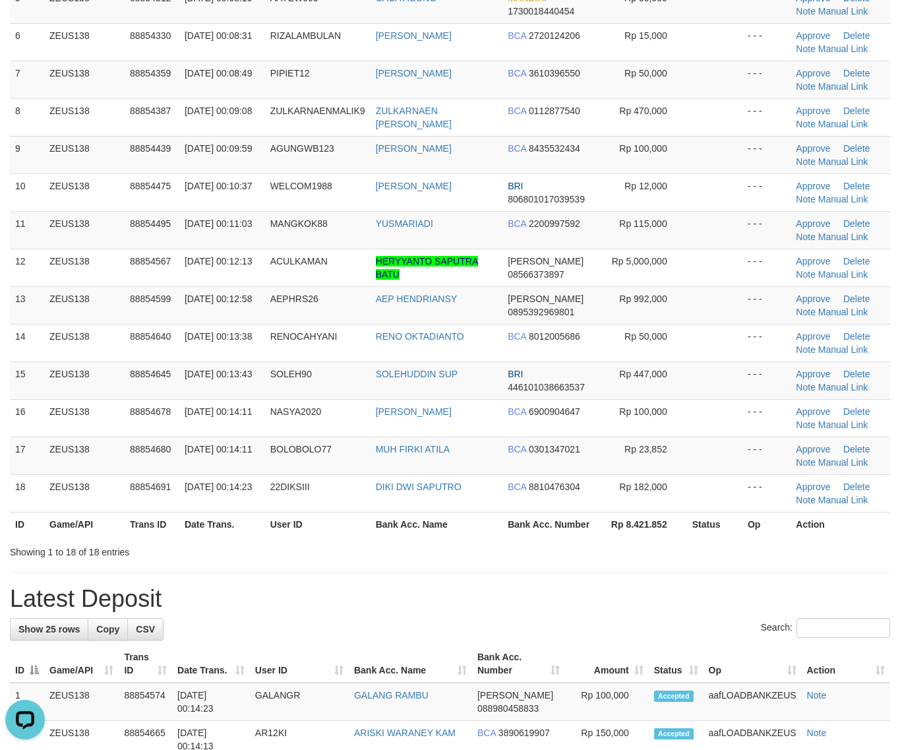
drag, startPoint x: 642, startPoint y: 510, endPoint x: 668, endPoint y: 515, distance: 26.3
click at [650, 512] on td "Rp 182,000" at bounding box center [644, 493] width 86 height 38
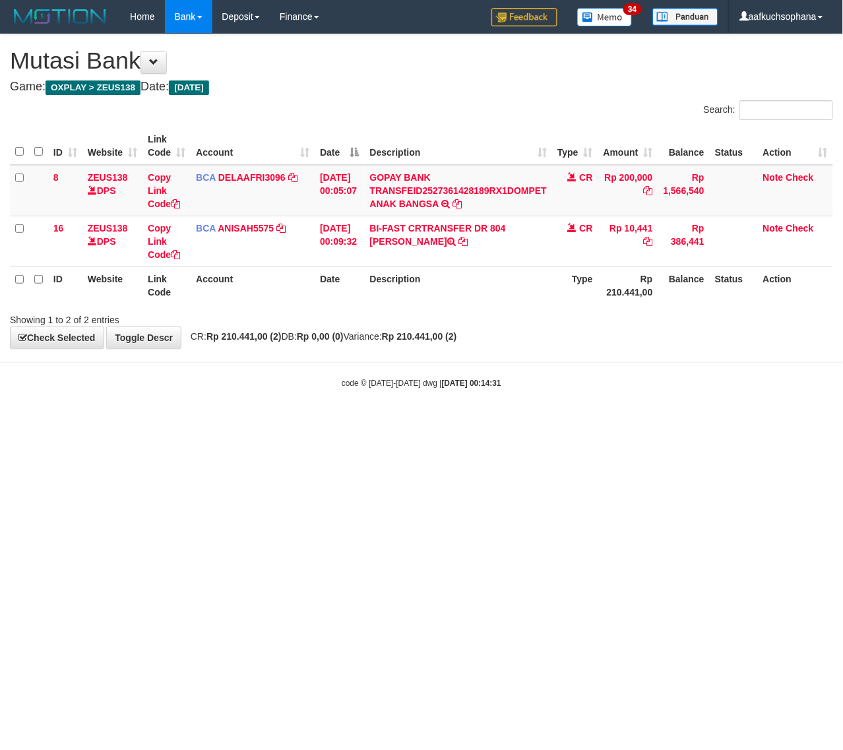
click at [298, 422] on html "Toggle navigation Home Bank Account List Load By Website Group [OXPLAY] ZEUS138…" at bounding box center [421, 211] width 843 height 422
drag, startPoint x: 190, startPoint y: 489, endPoint x: 0, endPoint y: 429, distance: 199.4
click at [185, 422] on html "Toggle navigation Home Bank Account List Load By Website Group [OXPLAY] ZEUS138…" at bounding box center [421, 211] width 843 height 422
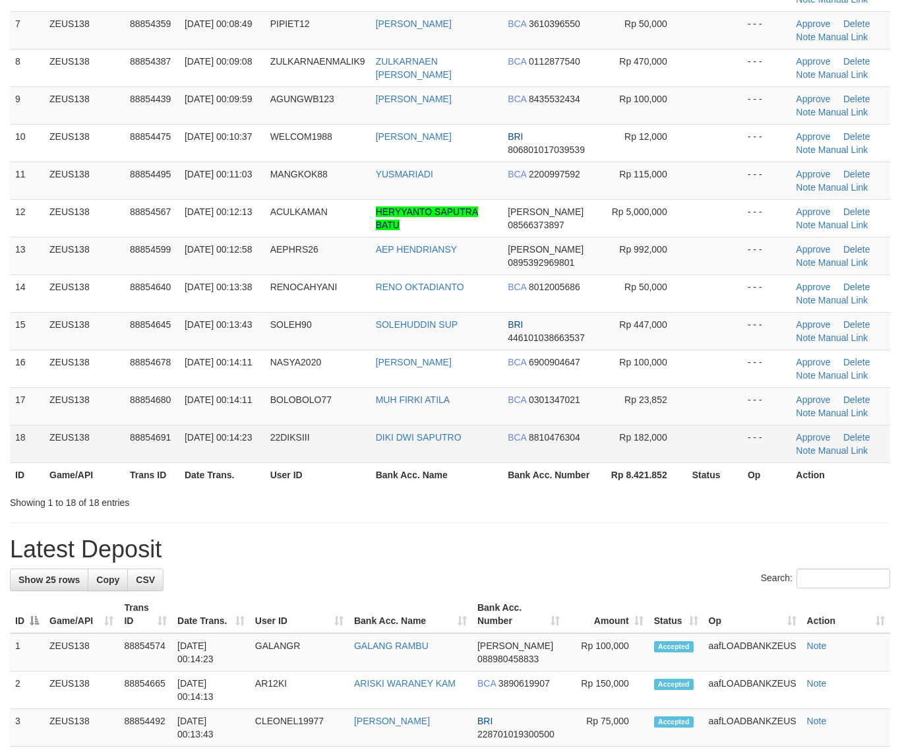
scroll to position [330, 0]
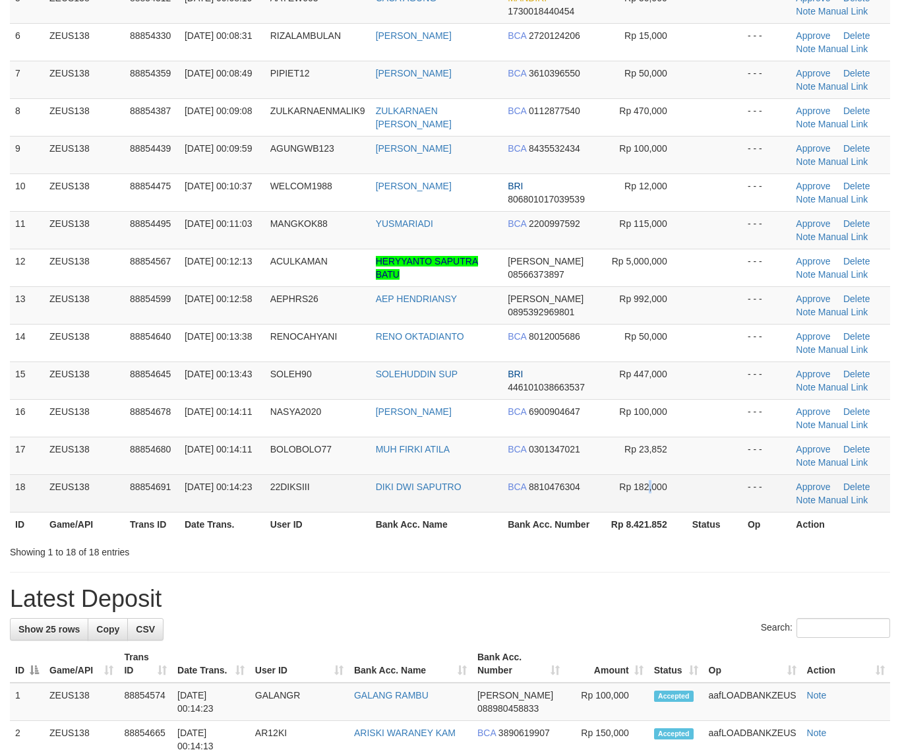
drag, startPoint x: 650, startPoint y: 505, endPoint x: 726, endPoint y: 498, distance: 76.1
click at [690, 499] on tr "18 ZEUS138 88854691 01/10/2025 00:14:23 22DIKSIII DIKI DWI SAPUTRO BCA 88104763…" at bounding box center [450, 493] width 881 height 38
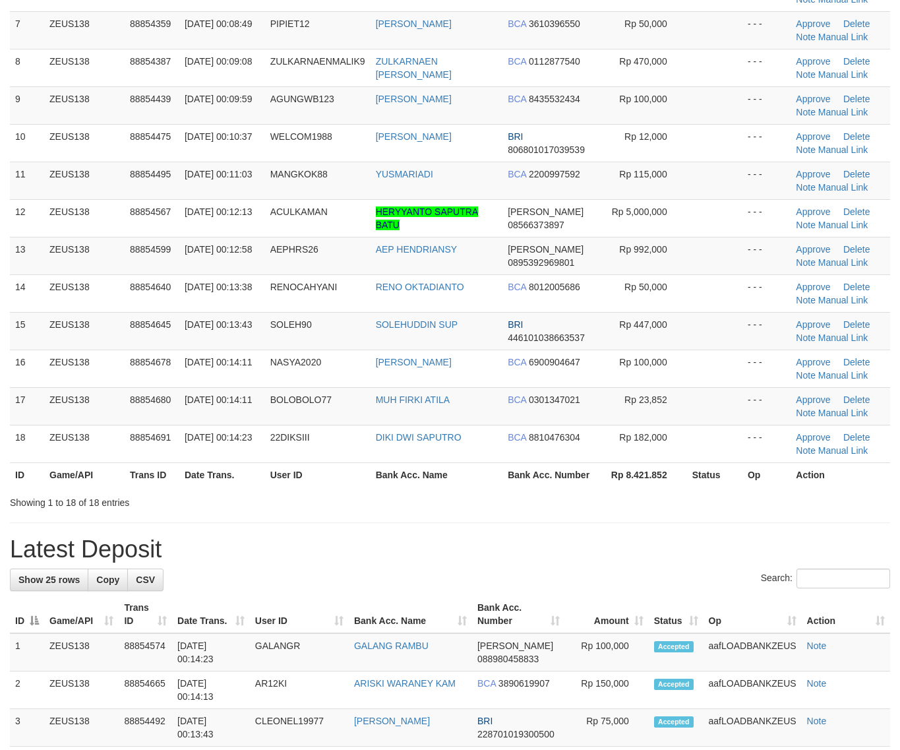
scroll to position [330, 0]
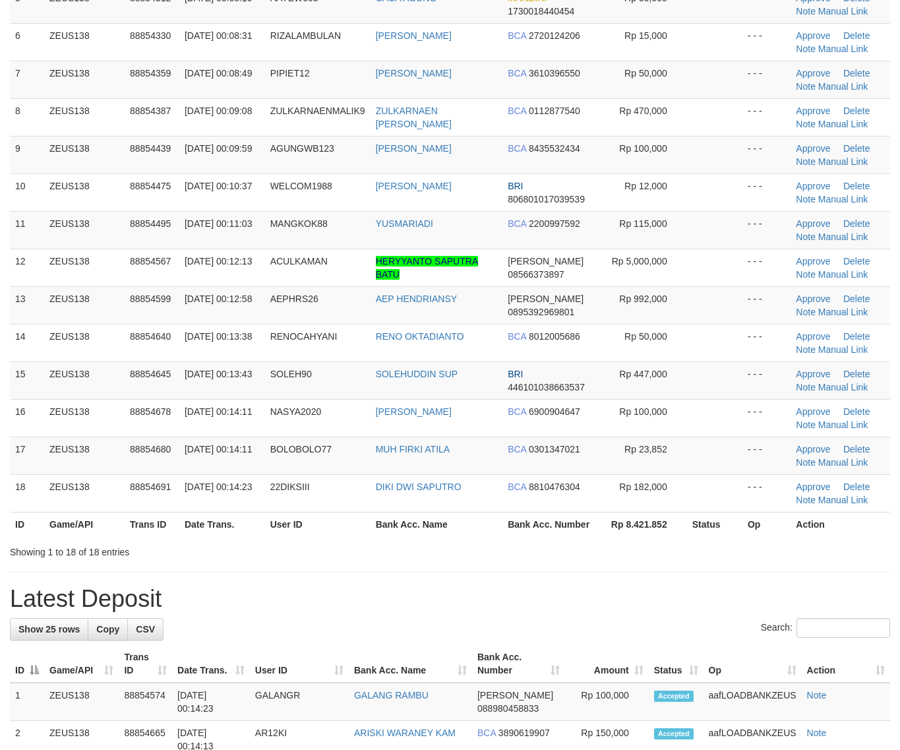
drag, startPoint x: 716, startPoint y: 592, endPoint x: 893, endPoint y: 582, distance: 177.1
click at [724, 592] on h1 "Latest Deposit" at bounding box center [450, 599] width 881 height 26
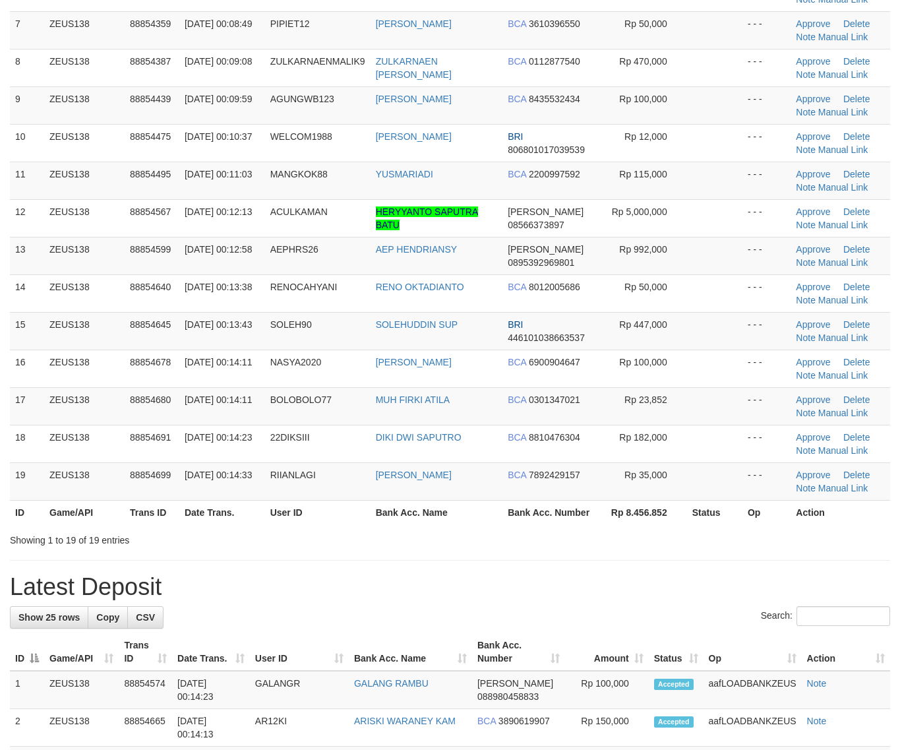
scroll to position [330, 0]
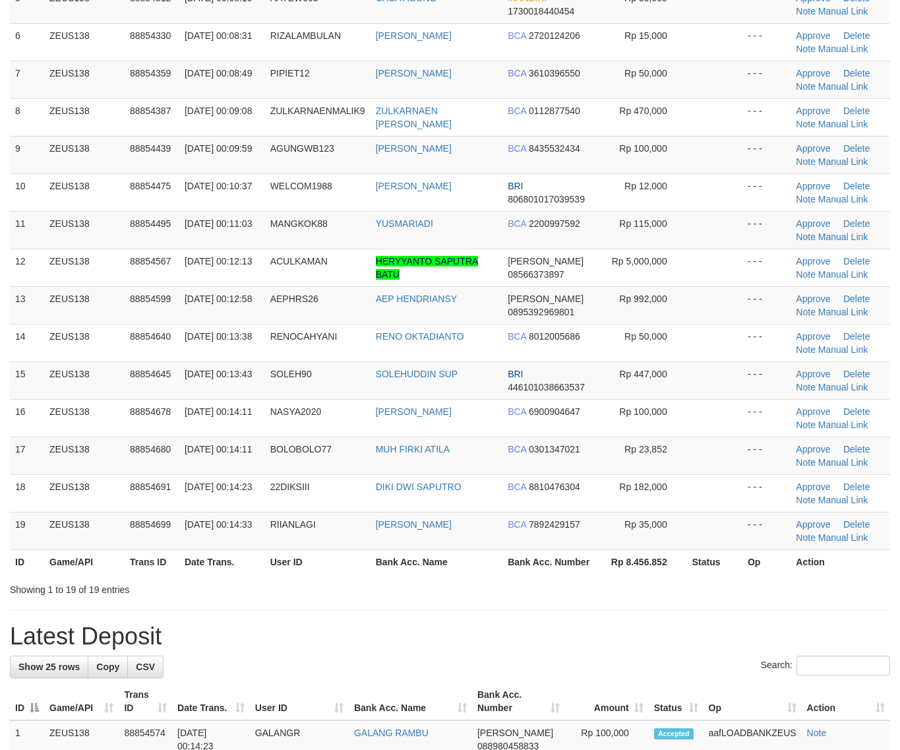
drag, startPoint x: 670, startPoint y: 587, endPoint x: 823, endPoint y: 576, distance: 153.5
click at [683, 585] on div "Showing 1 to 19 of 19 entries" at bounding box center [450, 587] width 900 height 18
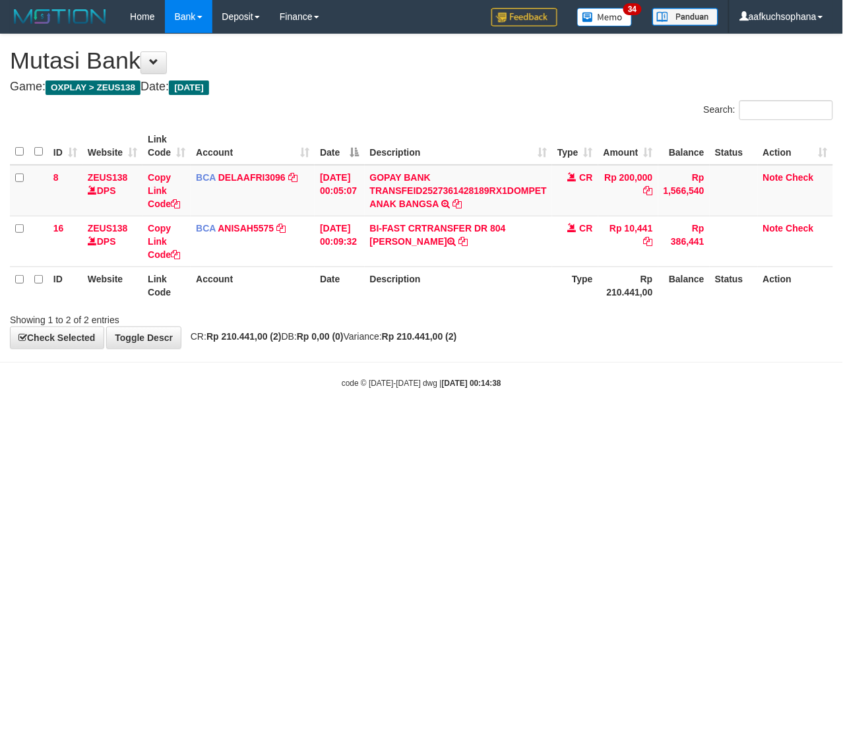
drag, startPoint x: 170, startPoint y: 559, endPoint x: 3, endPoint y: 506, distance: 175.0
click at [169, 422] on html "Toggle navigation Home Bank Account List Load By Website Group [OXPLAY] ZEUS138…" at bounding box center [421, 211] width 843 height 422
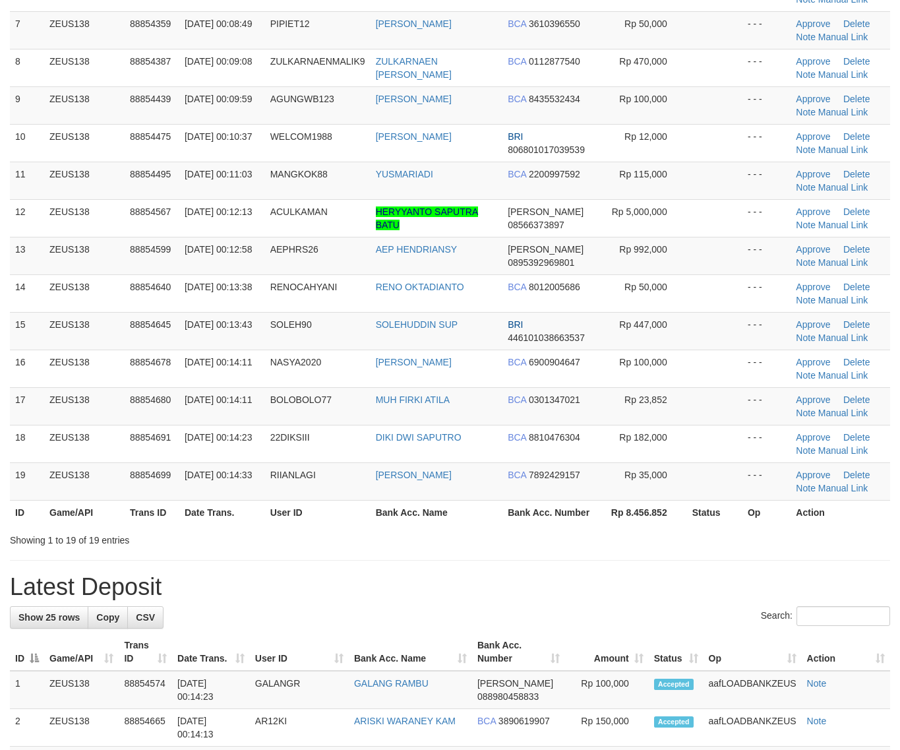
drag, startPoint x: 601, startPoint y: 568, endPoint x: 667, endPoint y: 568, distance: 66.0
click at [634, 568] on div "**********" at bounding box center [450, 677] width 900 height 2044
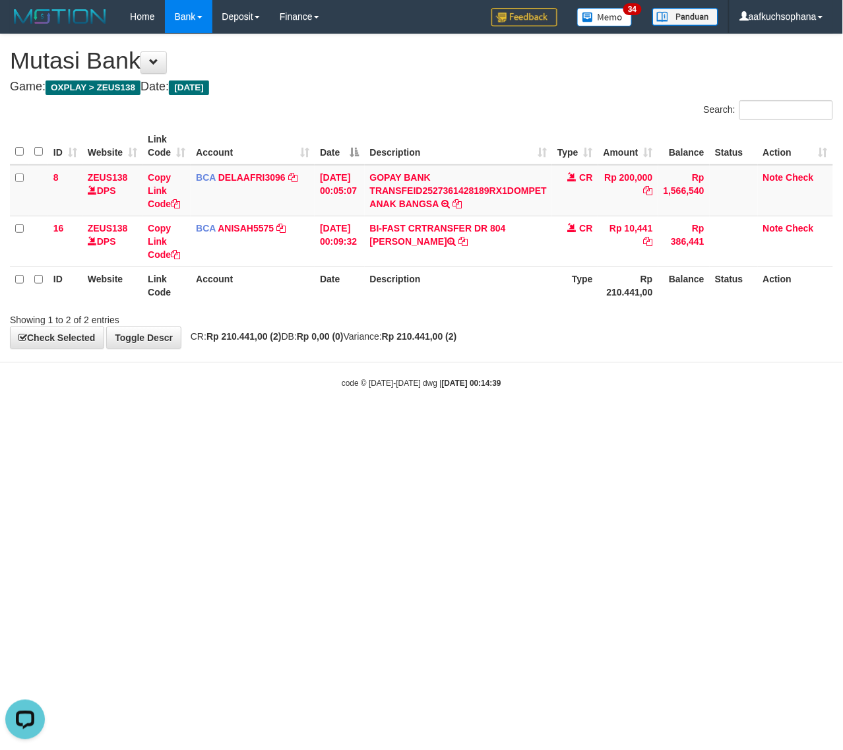
drag, startPoint x: 334, startPoint y: 503, endPoint x: 183, endPoint y: 410, distance: 177.1
click at [325, 422] on html "Toggle navigation Home Bank Account List Load By Website Group [OXPLAY] ZEUS138…" at bounding box center [421, 211] width 843 height 422
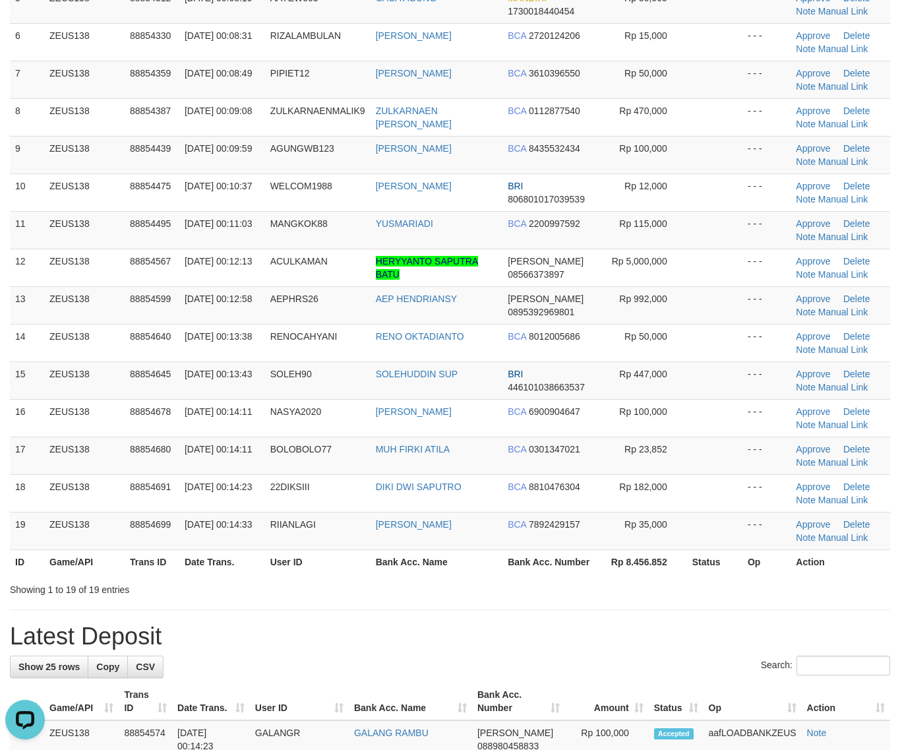
drag, startPoint x: 630, startPoint y: 635, endPoint x: 784, endPoint y: 582, distance: 162.5
click at [655, 628] on h1 "Latest Deposit" at bounding box center [450, 636] width 881 height 26
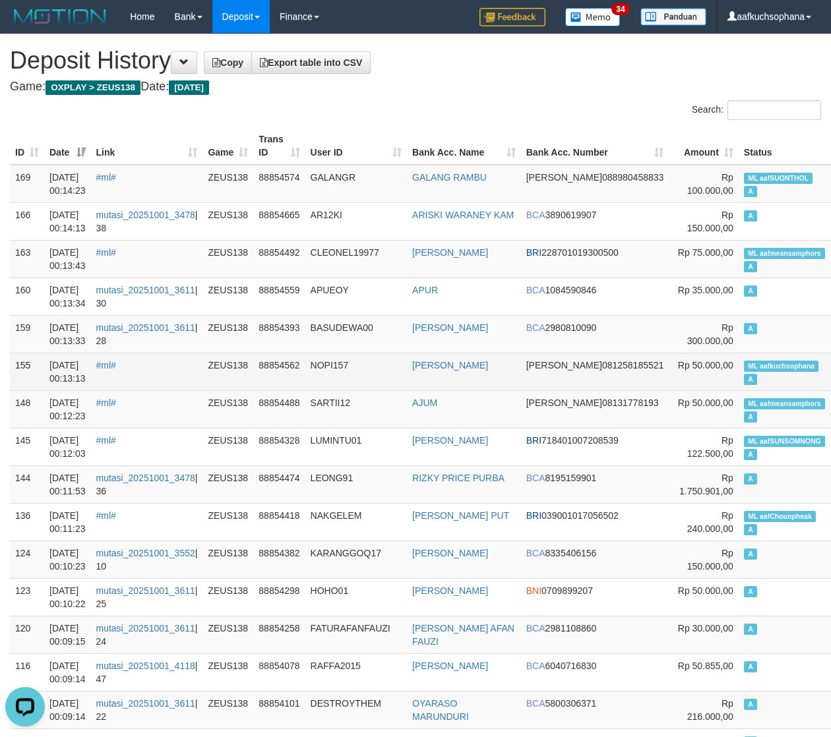
click at [744, 371] on span "ML aafkuchsophana" at bounding box center [781, 366] width 75 height 11
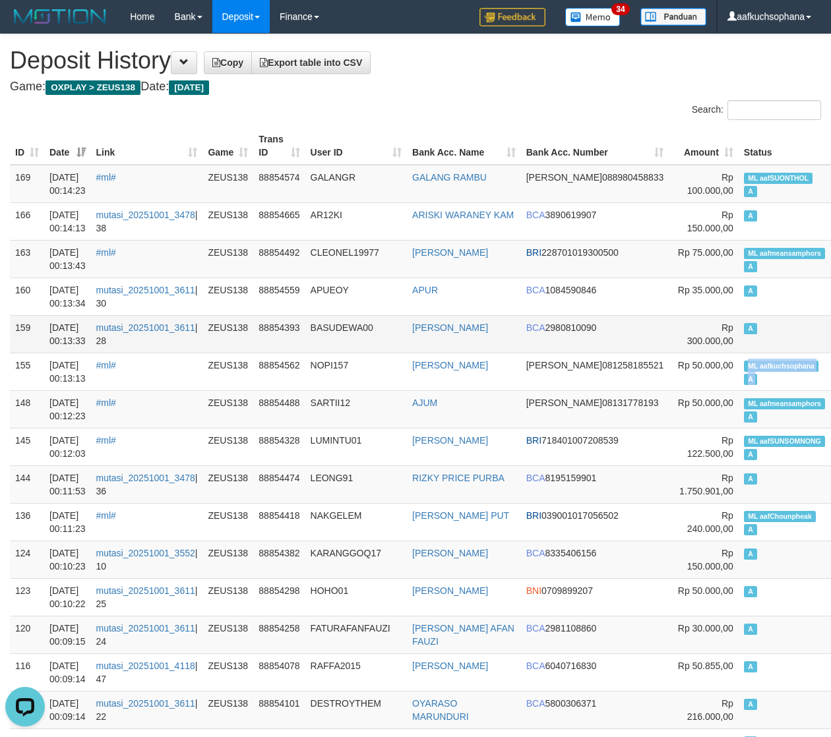
copy td "ML aafkuchsophana A"
click at [739, 343] on td "A" at bounding box center [785, 334] width 92 height 38
click at [739, 320] on td "A" at bounding box center [785, 334] width 92 height 38
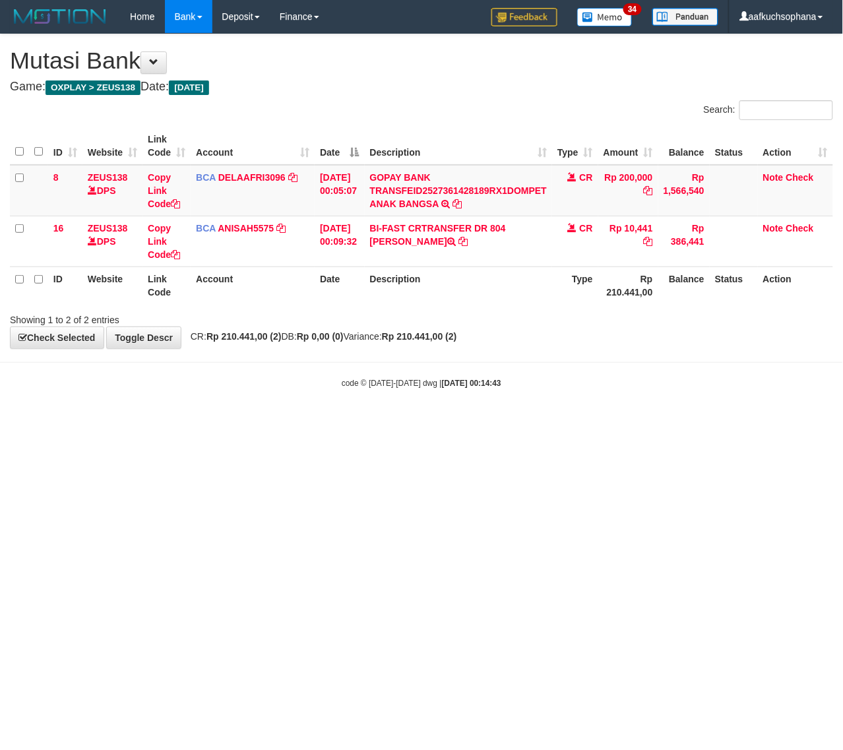
drag, startPoint x: 294, startPoint y: 495, endPoint x: 220, endPoint y: 482, distance: 75.2
click at [259, 422] on html "Toggle navigation Home Bank Account List Load By Website Group [OXPLAY] ZEUS138…" at bounding box center [421, 211] width 843 height 422
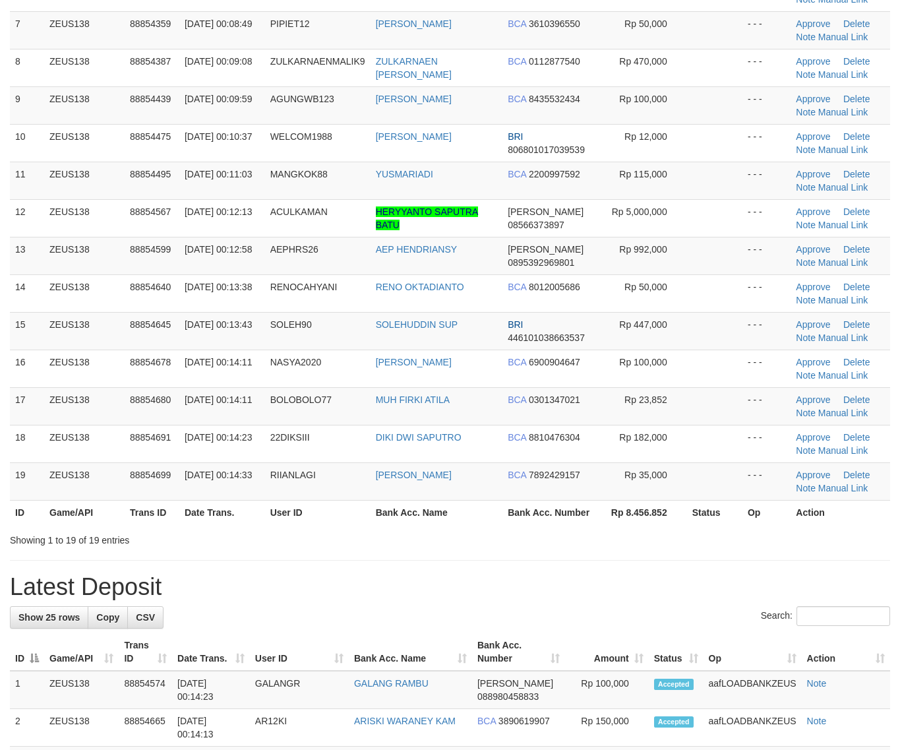
drag, startPoint x: 704, startPoint y: 598, endPoint x: 756, endPoint y: 580, distance: 54.9
click at [718, 592] on div "**********" at bounding box center [450, 677] width 900 height 2044
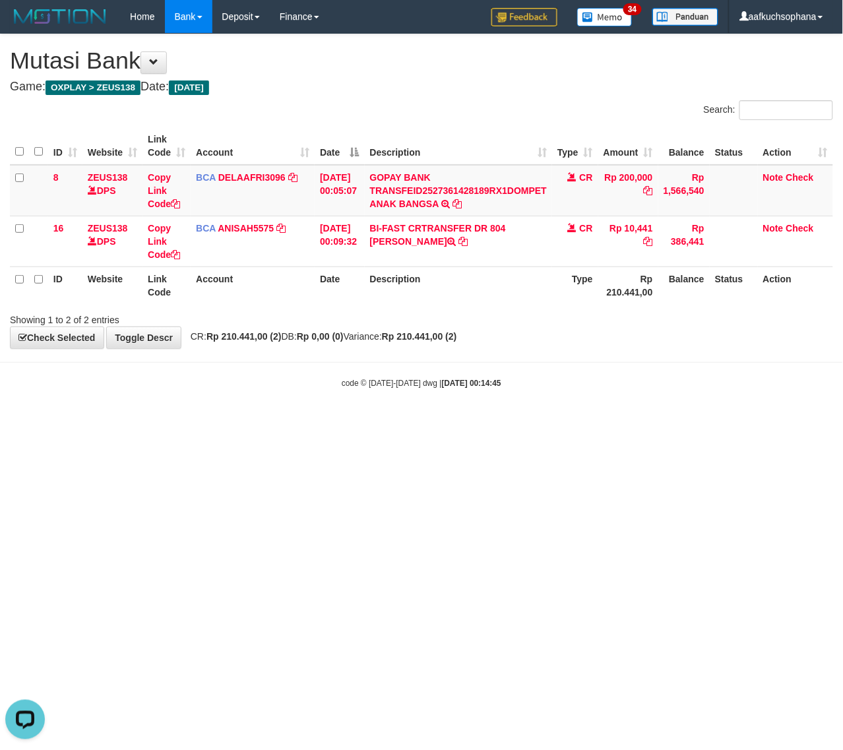
drag, startPoint x: 301, startPoint y: 531, endPoint x: 270, endPoint y: 499, distance: 44.3
click at [277, 422] on html "Toggle navigation Home Bank Account List Load By Website Group [OXPLAY] ZEUS138…" at bounding box center [421, 211] width 843 height 422
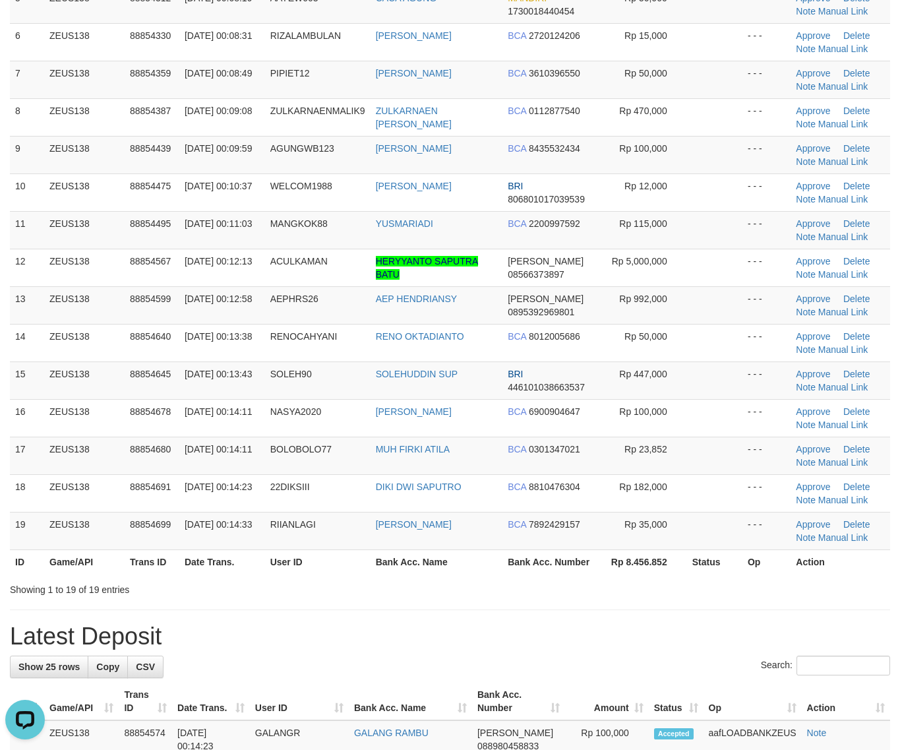
drag, startPoint x: 704, startPoint y: 549, endPoint x: 908, endPoint y: 555, distance: 204.6
click at [796, 549] on tr "19 ZEUS138 88854699 01/10/2025 00:14:33 RIIANLAGI RYAN HIDAYAT BCA 7892429157 R…" at bounding box center [450, 531] width 881 height 38
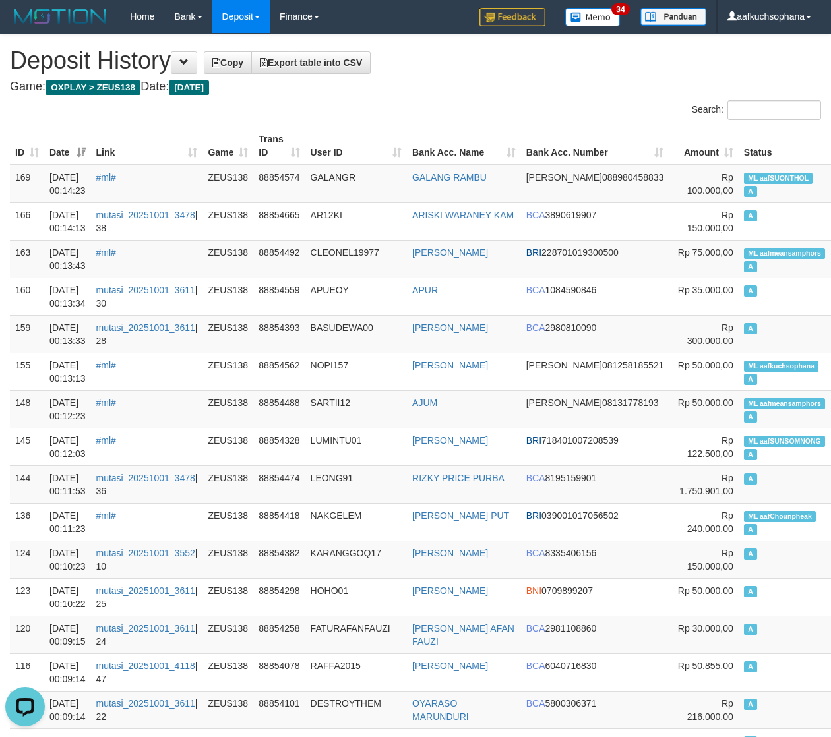
click at [487, 73] on h1 "Deposit History Copy Export table into CSV" at bounding box center [415, 60] width 811 height 26
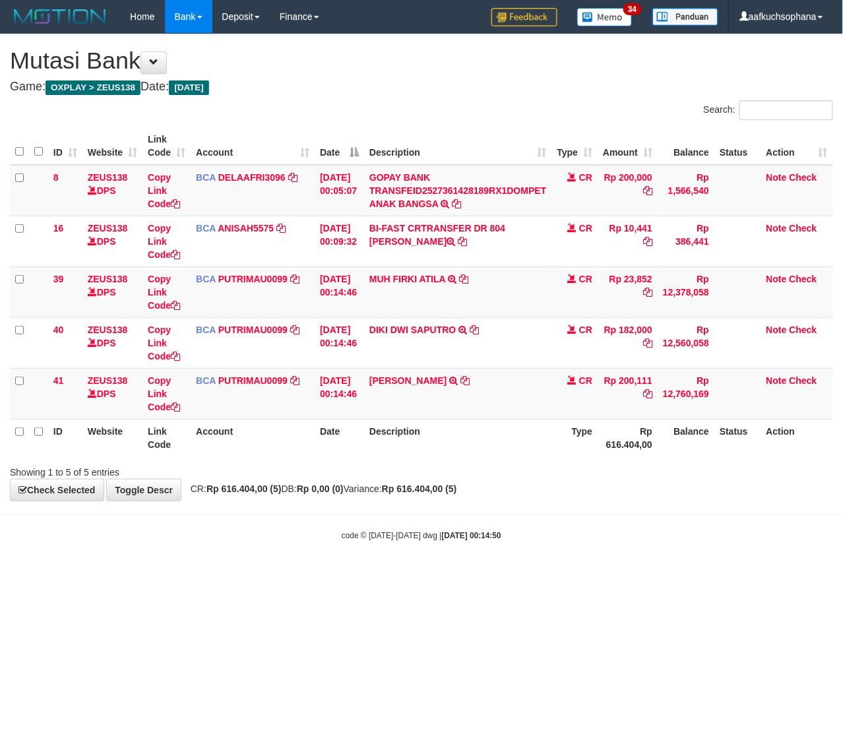
click at [343, 516] on body "Toggle navigation Home Bank Account List Load By Website Group [OXPLAY] ZEUS138…" at bounding box center [421, 287] width 843 height 575
click at [292, 575] on html "Toggle navigation Home Bank Account List Load By Website Group [OXPLAY] ZEUS138…" at bounding box center [421, 287] width 843 height 575
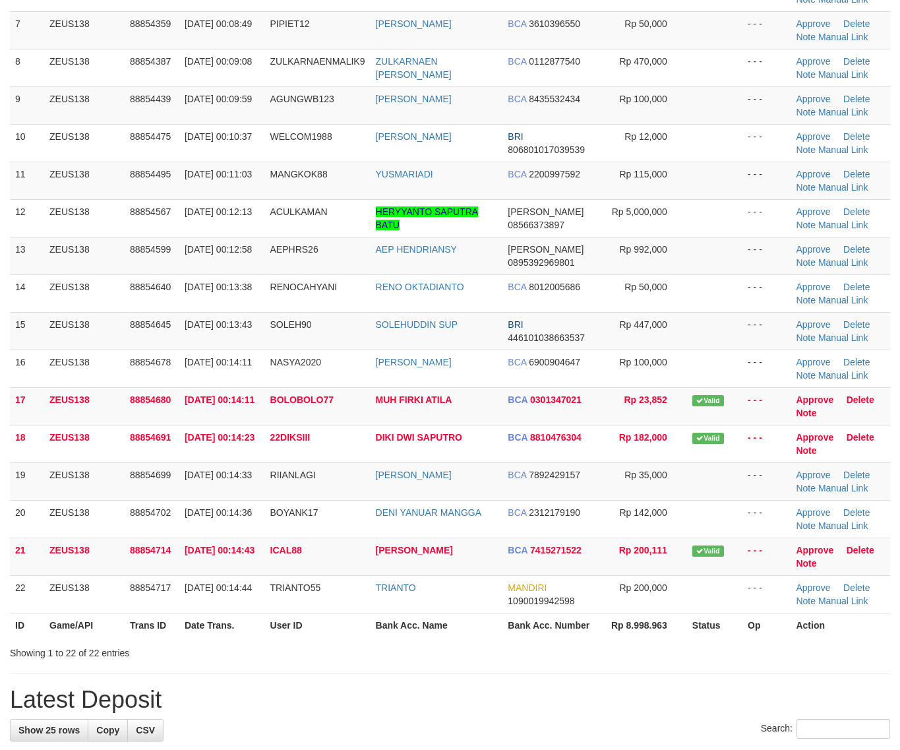
drag, startPoint x: 565, startPoint y: 625, endPoint x: 909, endPoint y: 597, distance: 344.8
click at [634, 617] on table "ID Game/API Trans ID Date Trans. User ID Bank Acc. Name Bank Acc. Number Amount…" at bounding box center [450, 192] width 881 height 889
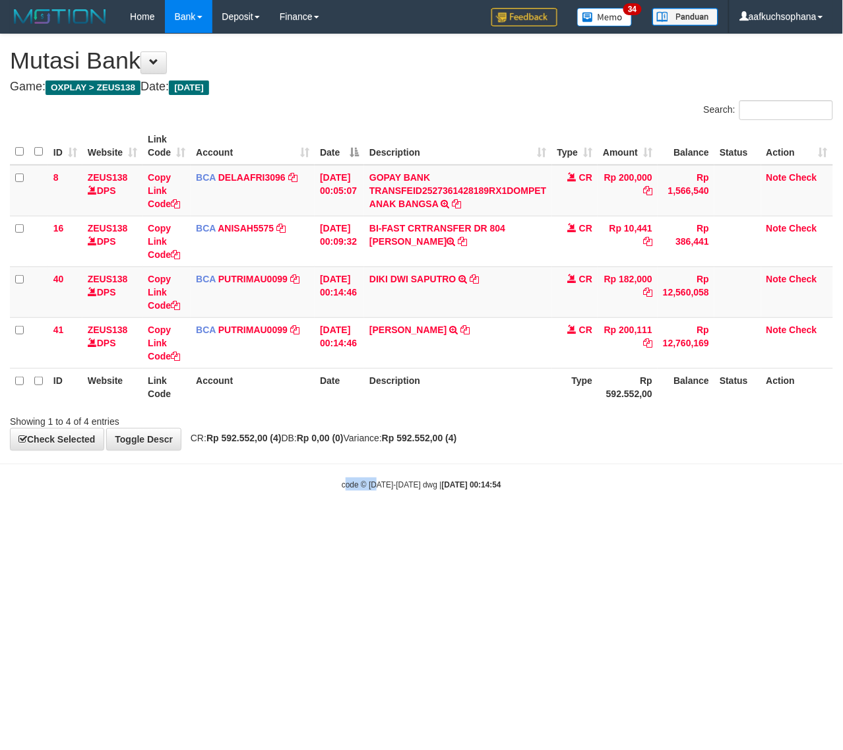
click at [378, 524] on html "Toggle navigation Home Bank Account List Load By Website Group [OXPLAY] ZEUS138…" at bounding box center [421, 262] width 843 height 524
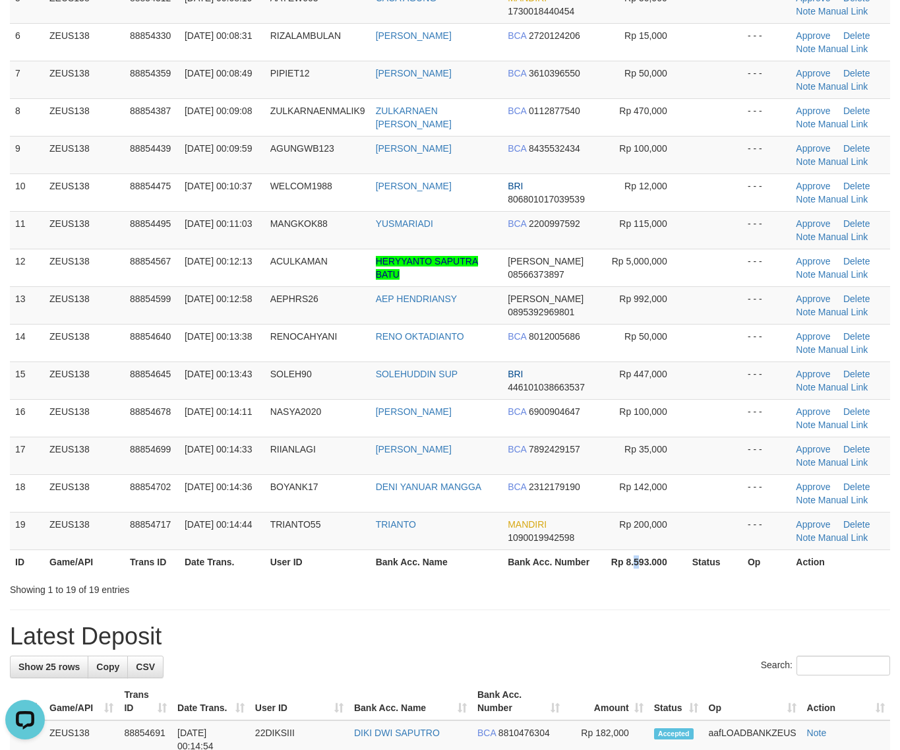
drag, startPoint x: 635, startPoint y: 559, endPoint x: 683, endPoint y: 562, distance: 48.9
click at [660, 561] on th "Rp 8.593.000" at bounding box center [644, 561] width 86 height 24
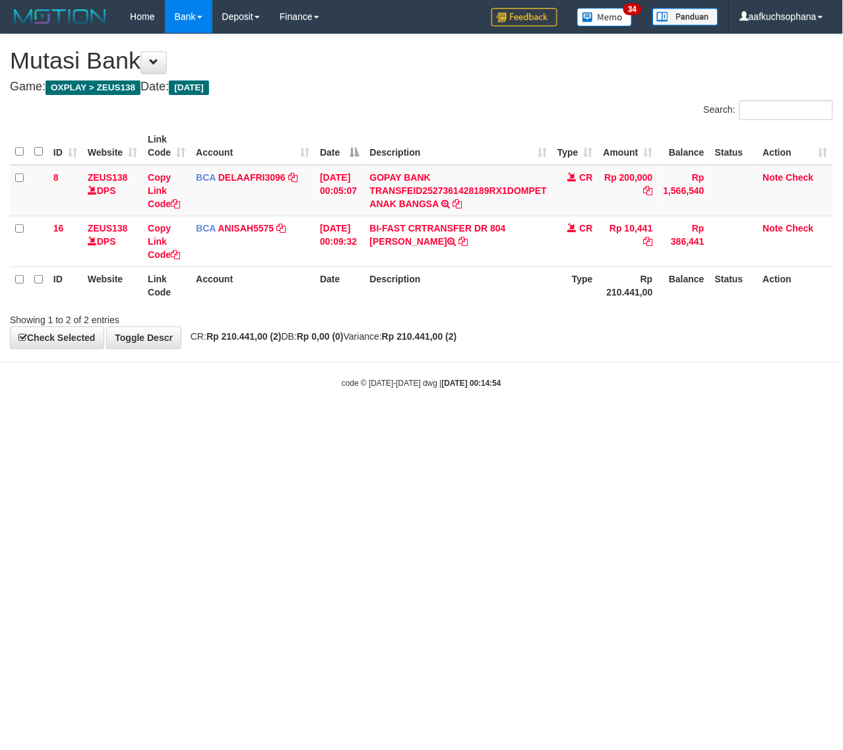
drag, startPoint x: 288, startPoint y: 515, endPoint x: 7, endPoint y: 487, distance: 282.4
click at [281, 422] on html "Toggle navigation Home Bank Account List Load By Website Group [OXPLAY] ZEUS138…" at bounding box center [421, 211] width 843 height 422
drag, startPoint x: 433, startPoint y: 482, endPoint x: 241, endPoint y: 430, distance: 198.7
click at [430, 422] on html "Toggle navigation Home Bank Account List Load By Website Group [OXPLAY] ZEUS138…" at bounding box center [421, 211] width 843 height 422
click at [370, 422] on html "Toggle navigation Home Bank Account List Load By Website Group [OXPLAY] ZEUS138…" at bounding box center [421, 211] width 843 height 422
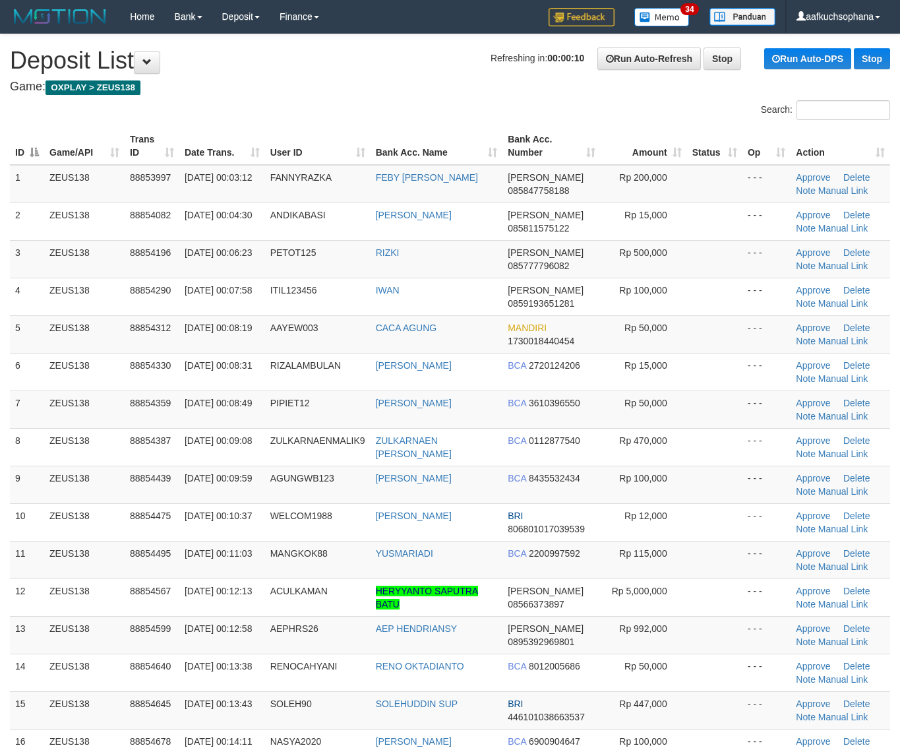
scroll to position [379, 0]
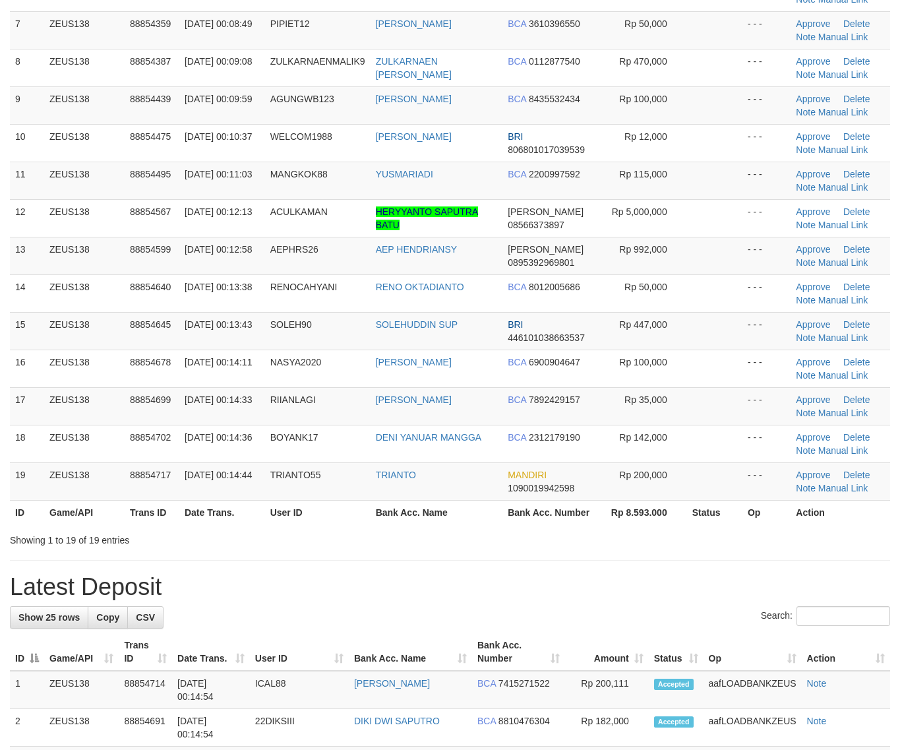
drag, startPoint x: 677, startPoint y: 548, endPoint x: 910, endPoint y: 513, distance: 235.5
click at [716, 536] on div "Showing 1 to 19 of 19 entries" at bounding box center [450, 537] width 900 height 18
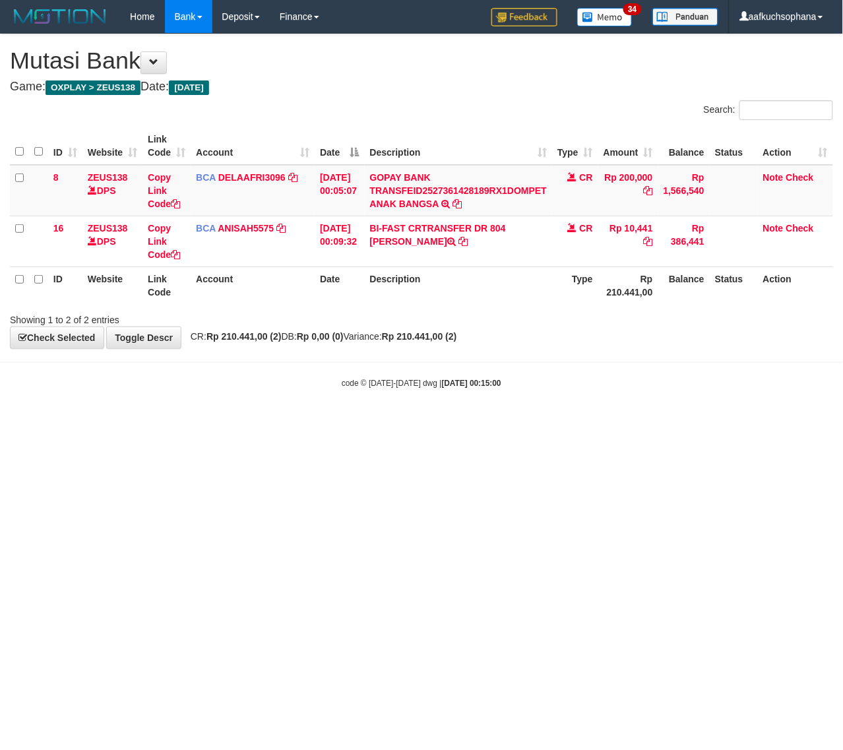
click at [255, 422] on html "Toggle navigation Home Bank Account List Load By Website Group [OXPLAY] ZEUS138…" at bounding box center [421, 211] width 843 height 422
click at [317, 422] on html "Toggle navigation Home Bank Account List Load By Website Group [OXPLAY] ZEUS138…" at bounding box center [421, 211] width 843 height 422
click at [255, 422] on html "Toggle navigation Home Bank Account List Load By Website Group [OXPLAY] ZEUS138…" at bounding box center [421, 211] width 843 height 422
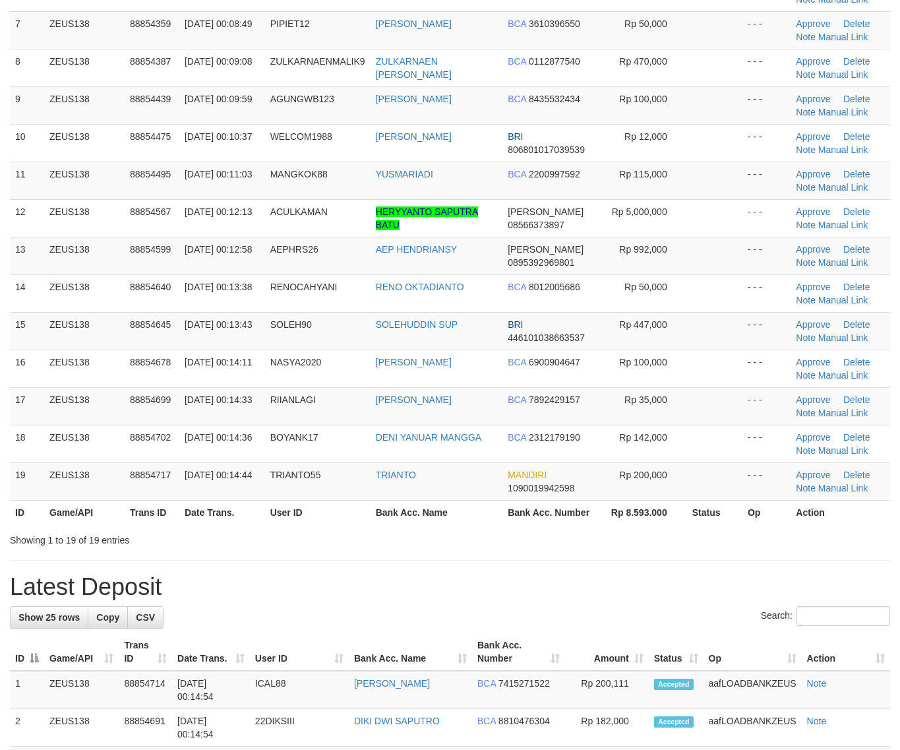
drag, startPoint x: 668, startPoint y: 556, endPoint x: 832, endPoint y: 541, distance: 164.3
click at [673, 557] on div "**********" at bounding box center [450, 677] width 900 height 2044
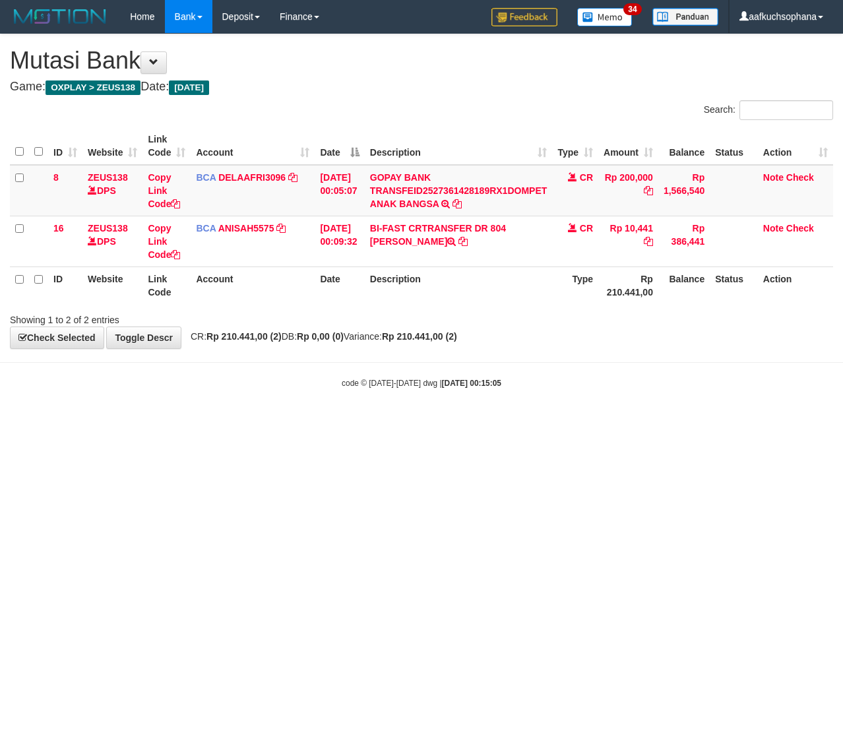
click at [177, 422] on html "Toggle navigation Home Bank Account List Load By Website Group [OXPLAY] ZEUS138…" at bounding box center [421, 211] width 843 height 422
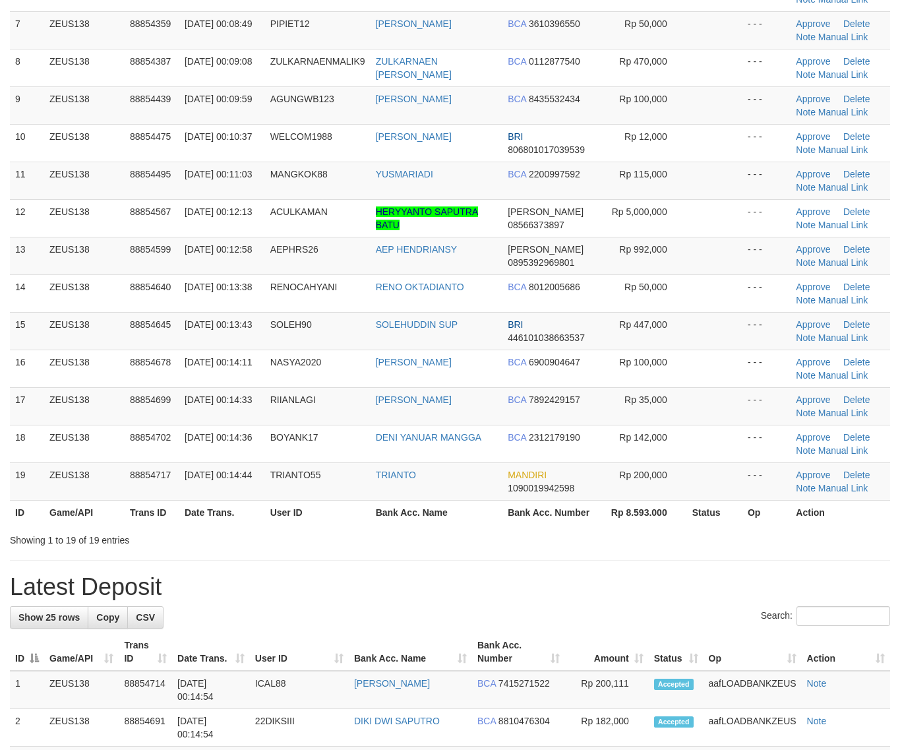
scroll to position [330, 0]
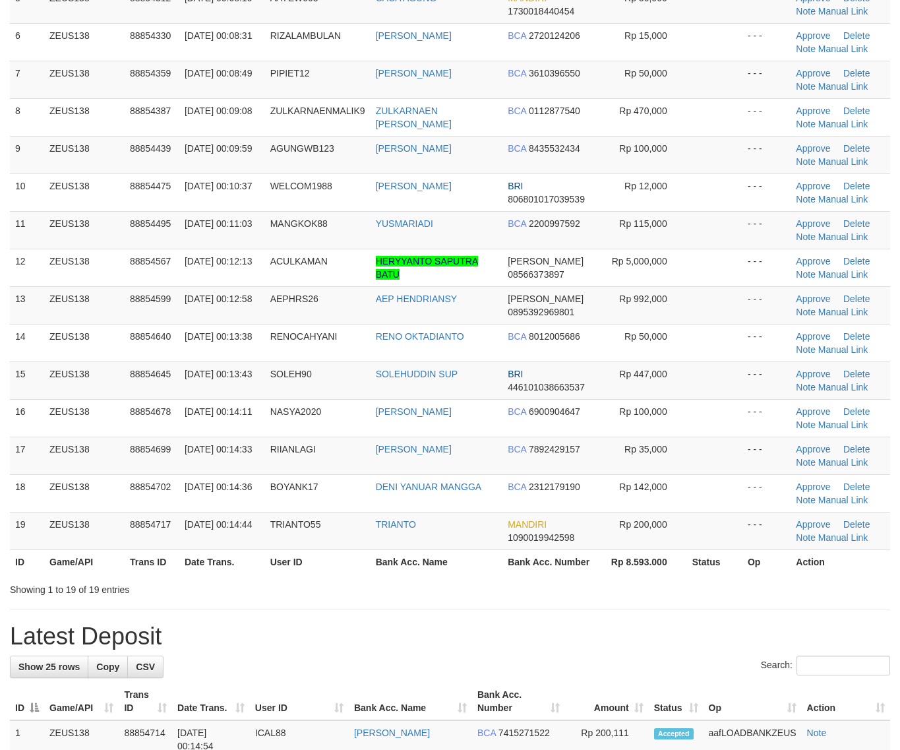
drag, startPoint x: 562, startPoint y: 608, endPoint x: 573, endPoint y: 605, distance: 11.1
click at [565, 608] on div "**********" at bounding box center [450, 726] width 900 height 2044
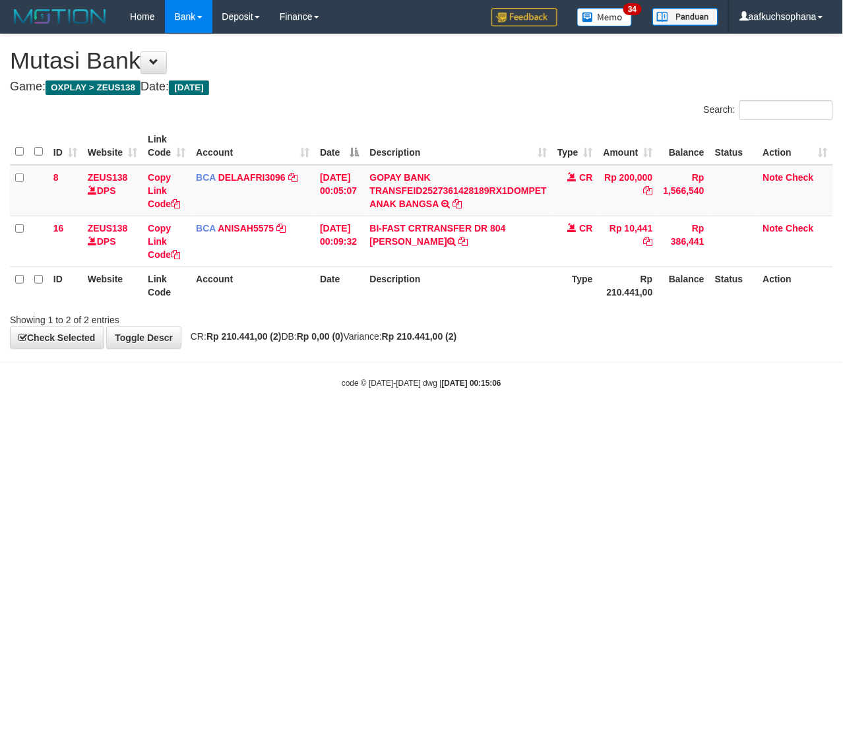
drag, startPoint x: 279, startPoint y: 482, endPoint x: 187, endPoint y: 476, distance: 92.5
click at [274, 422] on html "Toggle navigation Home Bank Account List Load By Website Group [OXPLAY] ZEUS138…" at bounding box center [421, 211] width 843 height 422
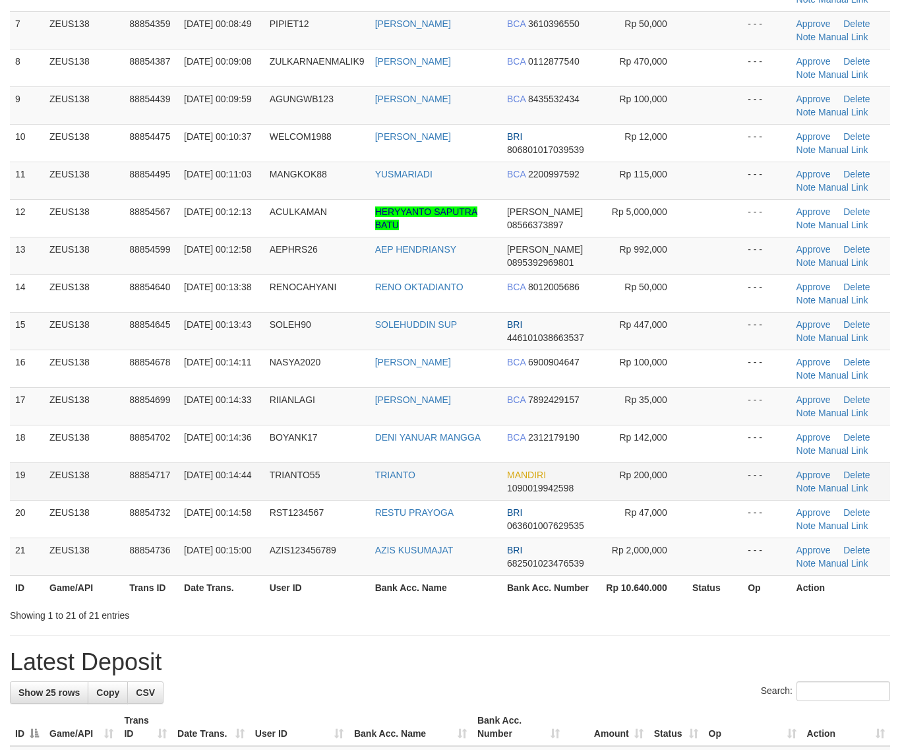
scroll to position [330, 0]
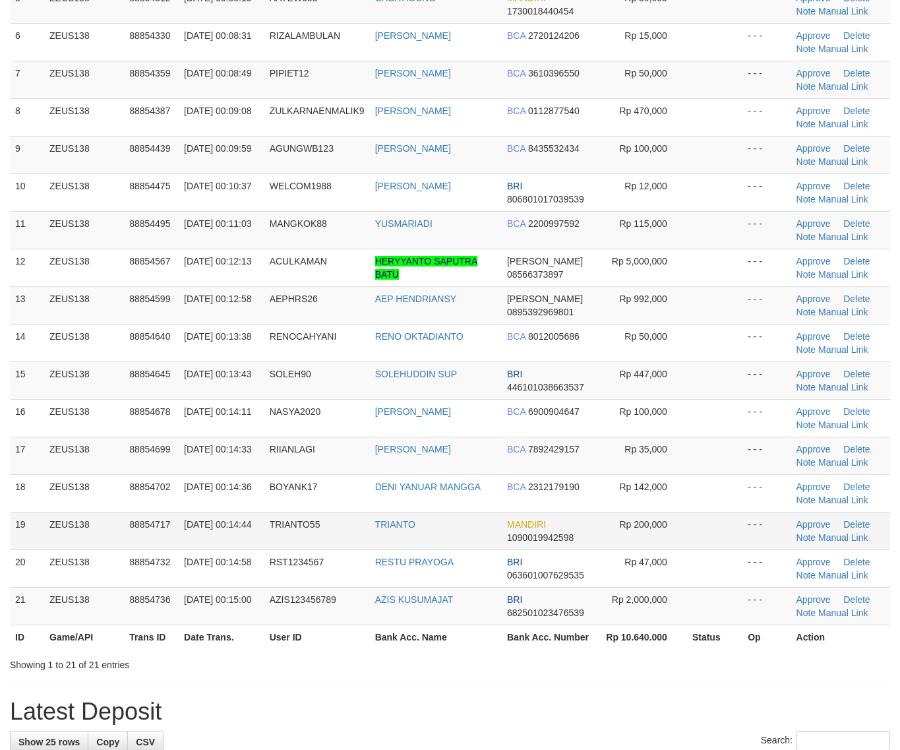
click at [736, 467] on tbody "1 ZEUS138 88853997 01/10/2025 00:03:12 FANNYRAZKA FEBY ANA IVANI DANA 085847758…" at bounding box center [450, 230] width 881 height 790
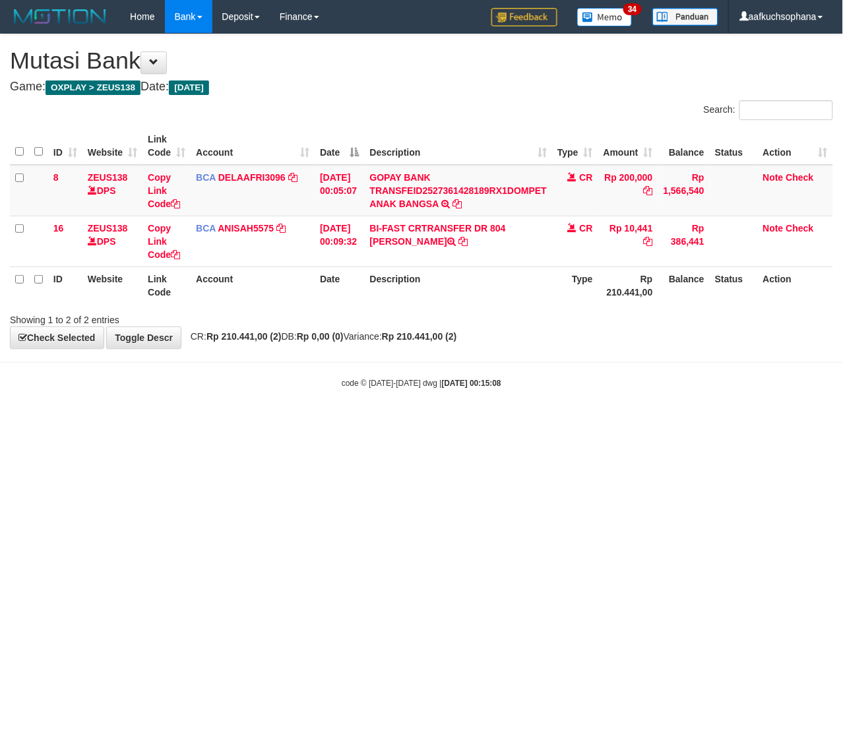
click at [327, 422] on html "Toggle navigation Home Bank Account List Load By Website Group [OXPLAY] ZEUS138…" at bounding box center [421, 211] width 843 height 422
click at [321, 422] on html "Toggle navigation Home Bank Account List Load By Website Group [OXPLAY] ZEUS138…" at bounding box center [421, 211] width 843 height 422
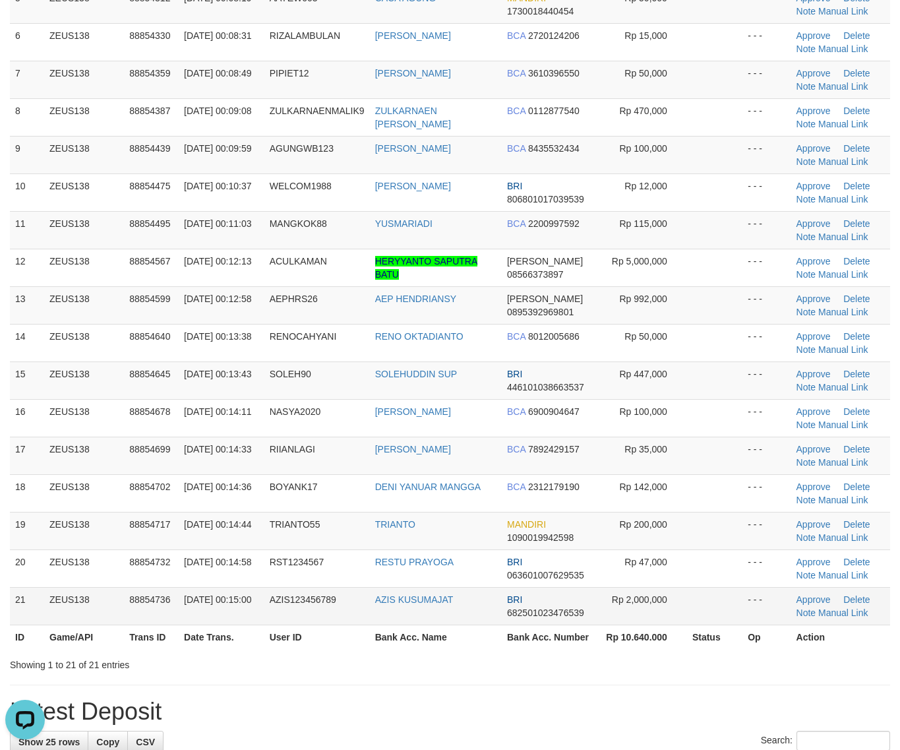
click at [756, 594] on td "- - -" at bounding box center [767, 606] width 48 height 38
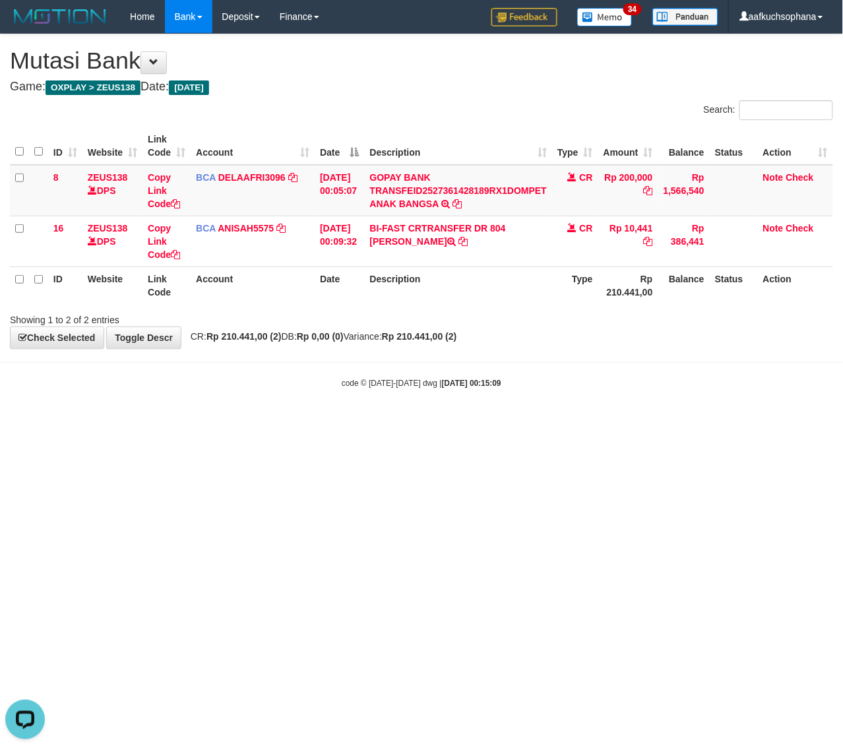
click at [480, 422] on html "Toggle navigation Home Bank Account List Load By Website Group [OXPLAY] ZEUS138…" at bounding box center [421, 211] width 843 height 422
drag, startPoint x: 369, startPoint y: 489, endPoint x: 330, endPoint y: 480, distance: 40.8
click at [367, 422] on html "Toggle navigation Home Bank Account List Load By Website Group [OXPLAY] ZEUS138…" at bounding box center [421, 211] width 843 height 422
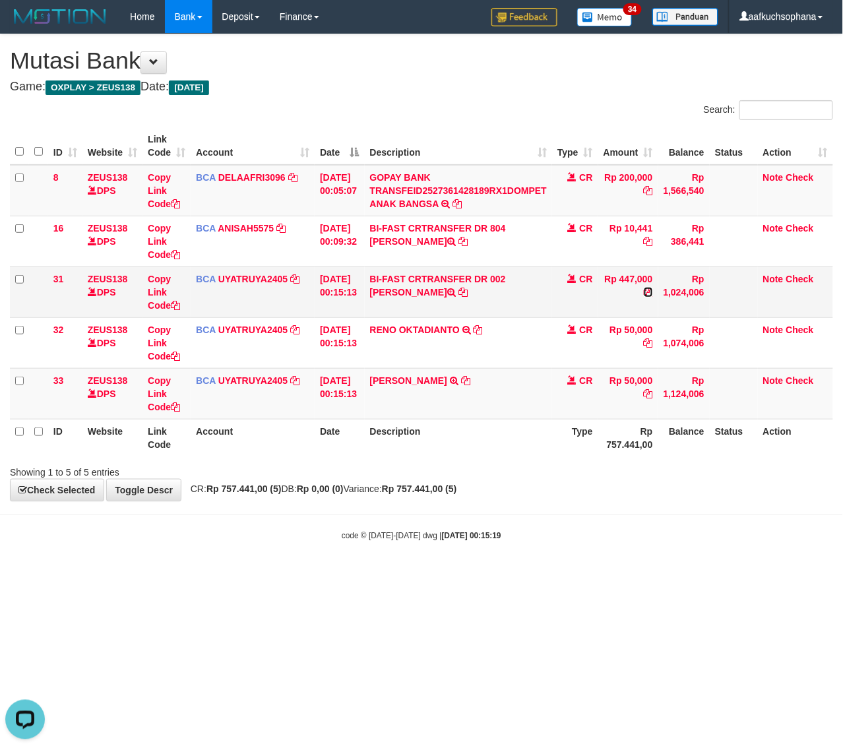
click at [653, 292] on icon at bounding box center [648, 292] width 9 height 9
drag, startPoint x: 391, startPoint y: 567, endPoint x: 321, endPoint y: 546, distance: 73.2
click at [383, 567] on body "Toggle navigation Home Bank Account List Load By Website Group [OXPLAY] ZEUS138…" at bounding box center [421, 287] width 843 height 575
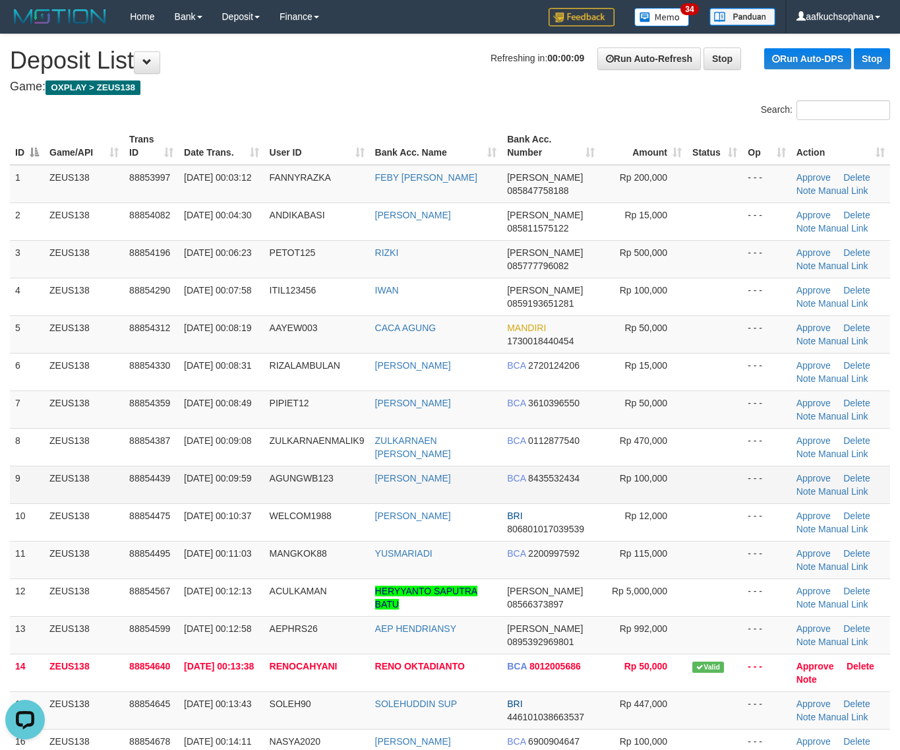
click at [786, 489] on td "- - -" at bounding box center [767, 485] width 48 height 38
click at [835, 716] on link "Manual Link" at bounding box center [844, 717] width 50 height 11
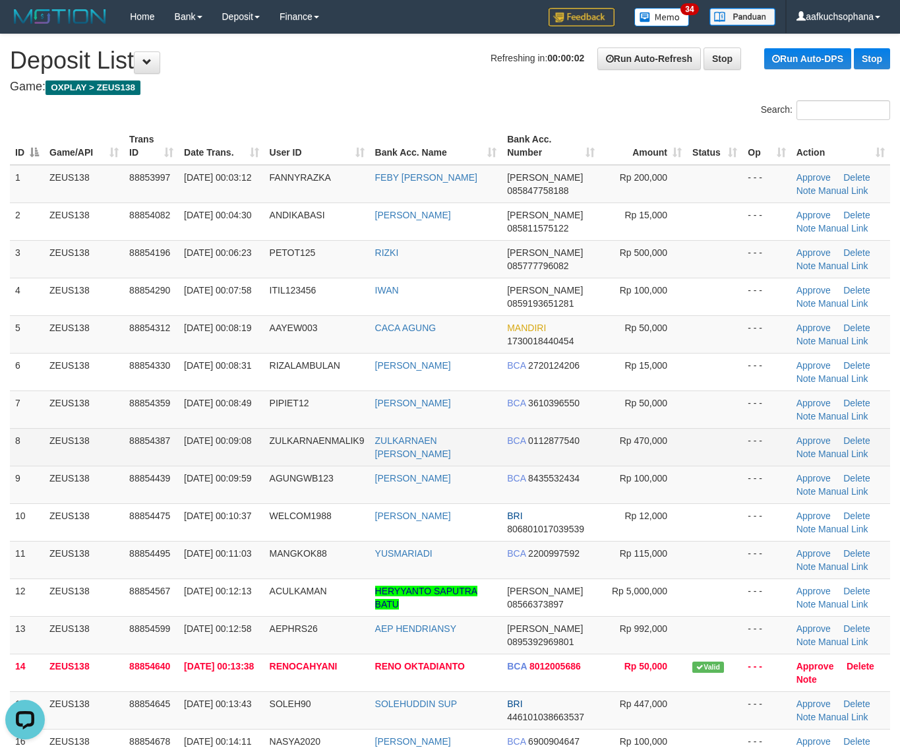
click at [740, 454] on td at bounding box center [714, 447] width 55 height 38
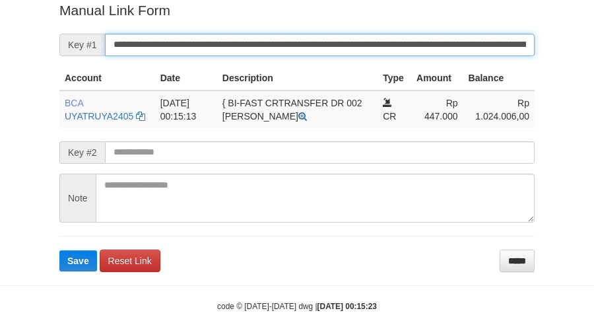
click at [59, 250] on button "Save" at bounding box center [78, 260] width 38 height 21
click at [389, 41] on input "**********" at bounding box center [319, 45] width 429 height 22
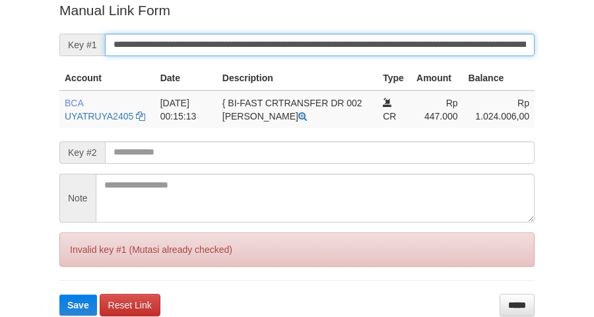
click at [59, 294] on button "Save" at bounding box center [78, 304] width 38 height 21
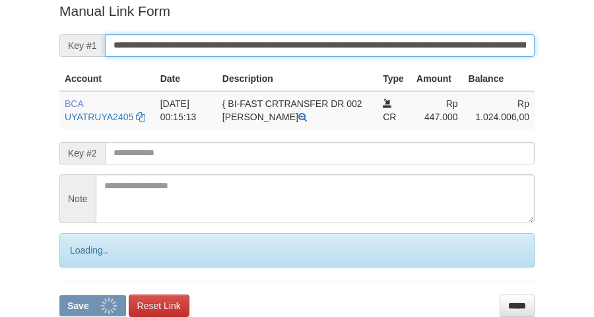
click at [398, 46] on input "**********" at bounding box center [319, 45] width 429 height 22
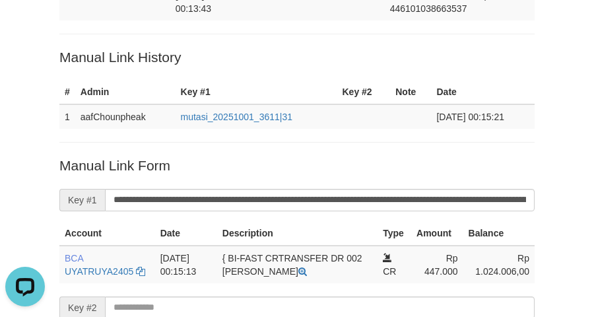
scroll to position [106, 0]
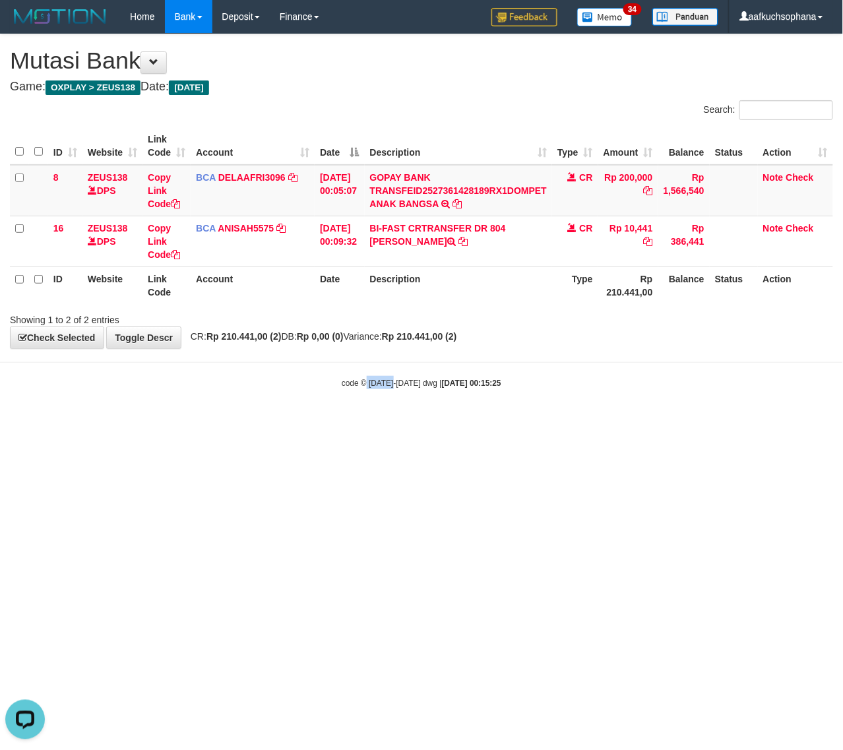
drag, startPoint x: 391, startPoint y: 484, endPoint x: 0, endPoint y: 474, distance: 390.6
click at [373, 422] on html "Toggle navigation Home Bank Account List Load By Website Group [OXPLAY] ZEUS138…" at bounding box center [421, 211] width 843 height 422
click at [298, 422] on html "Toggle navigation Home Bank Account List Load By Website Group [OXPLAY] ZEUS138…" at bounding box center [421, 211] width 843 height 422
drag, startPoint x: 289, startPoint y: 441, endPoint x: 124, endPoint y: 430, distance: 165.3
click at [288, 422] on html "Toggle navigation Home Bank Account List Load By Website Group [OXPLAY] ZEUS138…" at bounding box center [421, 211] width 843 height 422
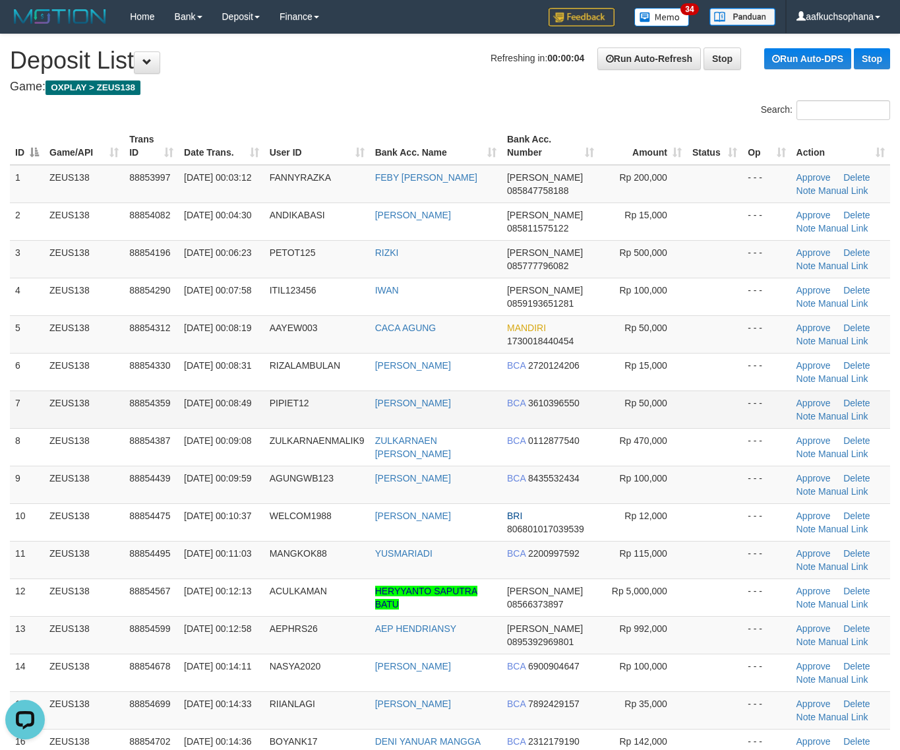
drag, startPoint x: 670, startPoint y: 414, endPoint x: 706, endPoint y: 425, distance: 38.6
click at [691, 422] on tr "7 ZEUS138 88854359 [DATE] 00:08:49 PIPIET12 ASEP SUTIONO BCA 3610396550 Rp 50,0…" at bounding box center [450, 410] width 881 height 38
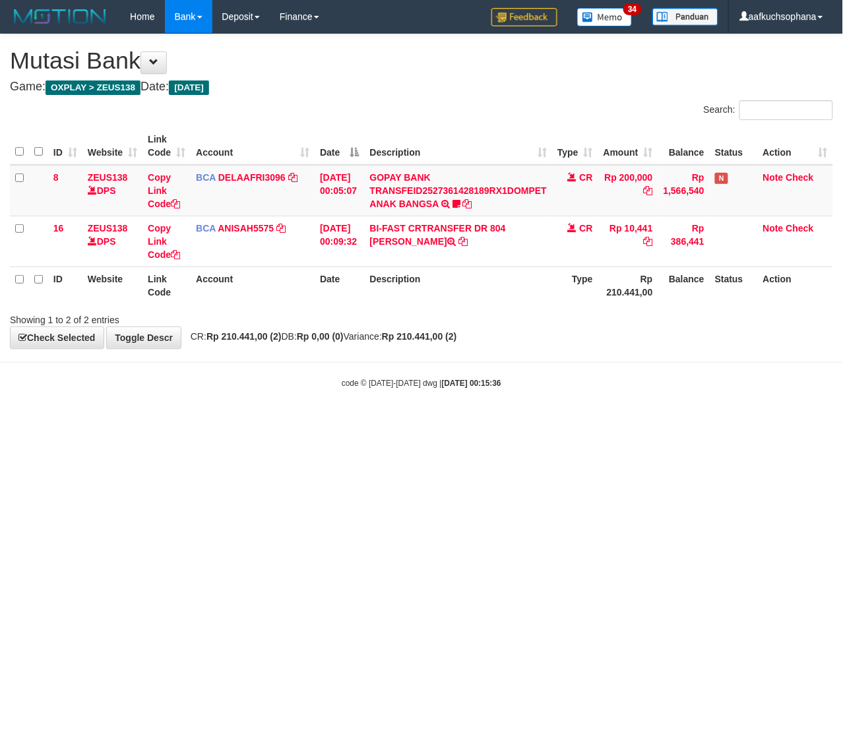
drag, startPoint x: 183, startPoint y: 433, endPoint x: 119, endPoint y: 416, distance: 65.4
click at [169, 422] on html "Toggle navigation Home Bank Account List Load By Website Group [OXPLAY] ZEUS138…" at bounding box center [421, 211] width 843 height 422
click at [265, 422] on html "Toggle navigation Home Bank Account List Load By Website Group [OXPLAY] ZEUS138…" at bounding box center [421, 211] width 843 height 422
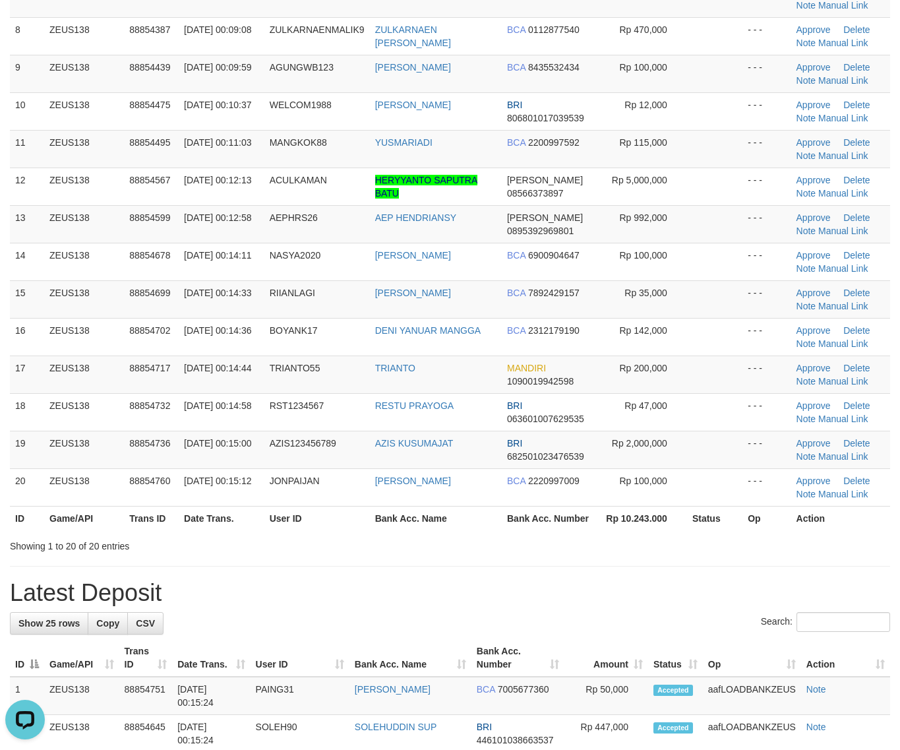
scroll to position [418, 0]
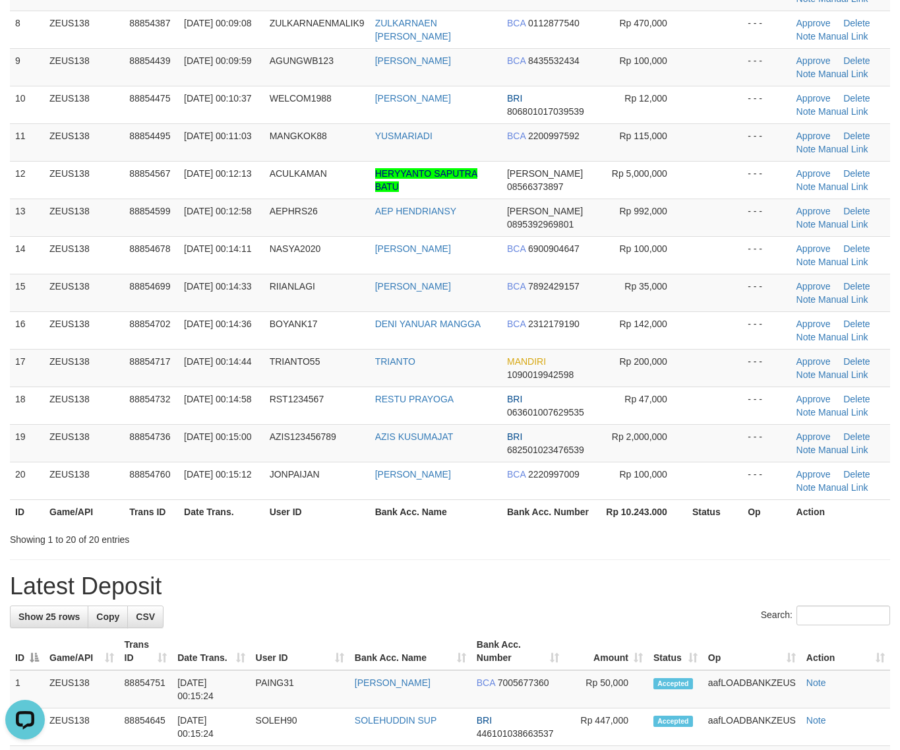
drag, startPoint x: 594, startPoint y: 545, endPoint x: 910, endPoint y: 536, distance: 316.1
click at [607, 545] on div "Showing 1 to 20 of 20 entries" at bounding box center [450, 537] width 900 height 18
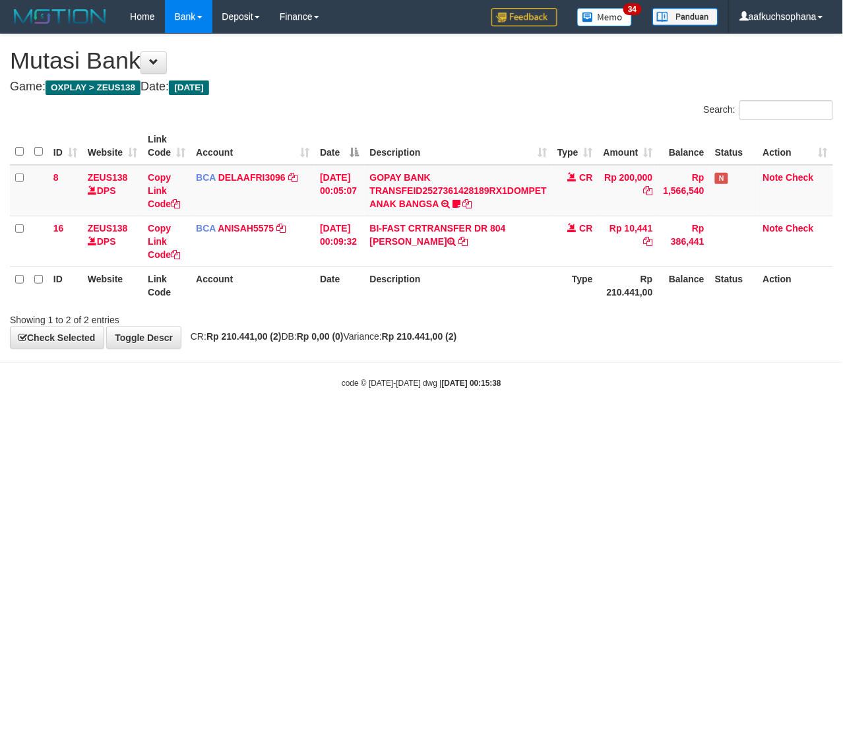
drag, startPoint x: 101, startPoint y: 513, endPoint x: 1, endPoint y: 499, distance: 100.6
click at [87, 422] on html "Toggle navigation Home Bank Account List Load By Website Group [OXPLAY] ZEUS138…" at bounding box center [421, 211] width 843 height 422
click at [190, 422] on html "Toggle navigation Home Bank Account List Load By Website Group [OXPLAY] ZEUS138…" at bounding box center [421, 211] width 843 height 422
click at [124, 422] on html "Toggle navigation Home Bank Account List Load By Website Group [OXPLAY] ZEUS138…" at bounding box center [421, 211] width 843 height 422
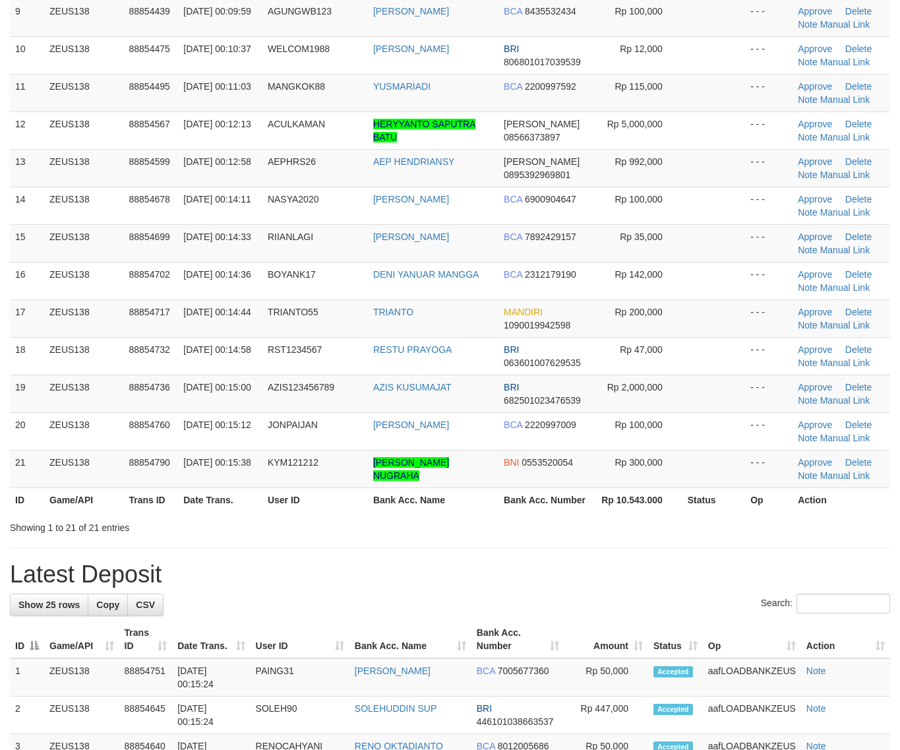
scroll to position [418, 0]
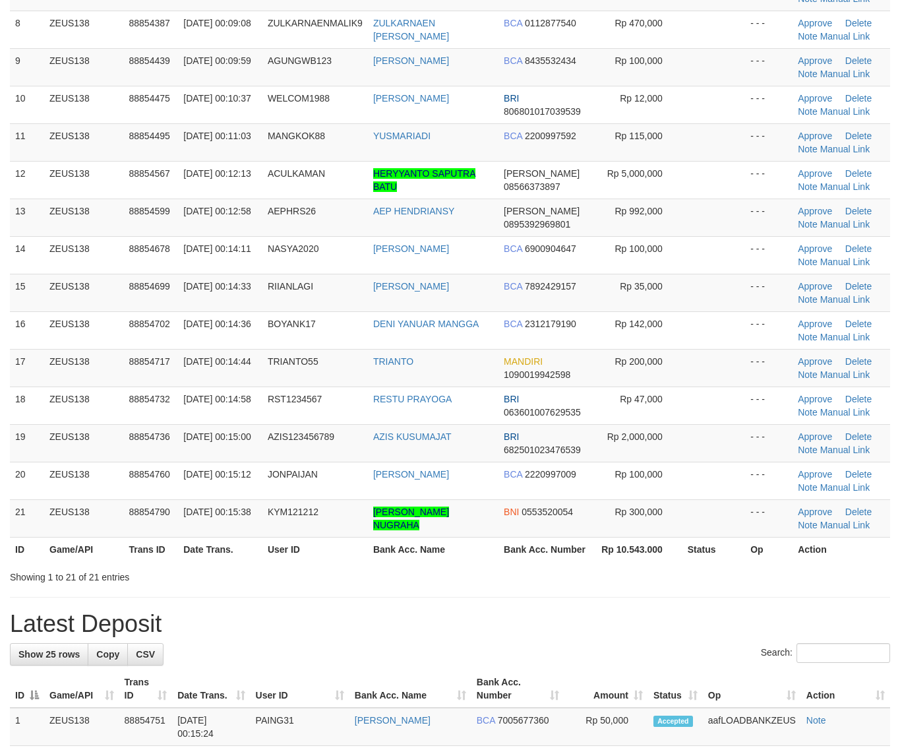
click at [672, 574] on div "Showing 1 to 21 of 21 entries" at bounding box center [450, 574] width 900 height 18
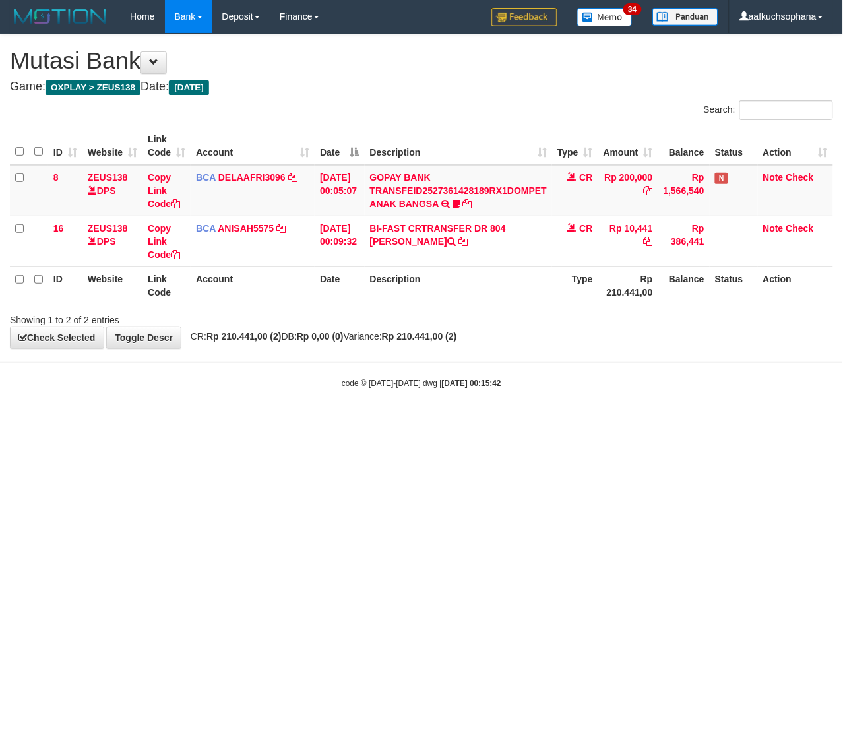
click at [86, 422] on html "Toggle navigation Home Bank Account List Load By Website Group [OXPLAY] ZEUS138…" at bounding box center [421, 211] width 843 height 422
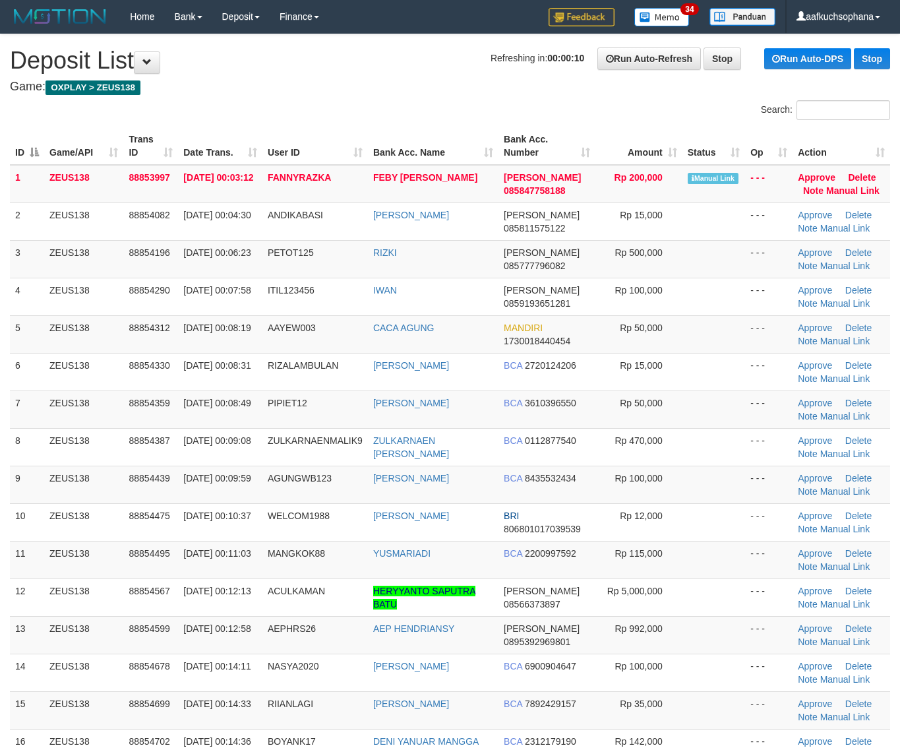
scroll to position [467, 0]
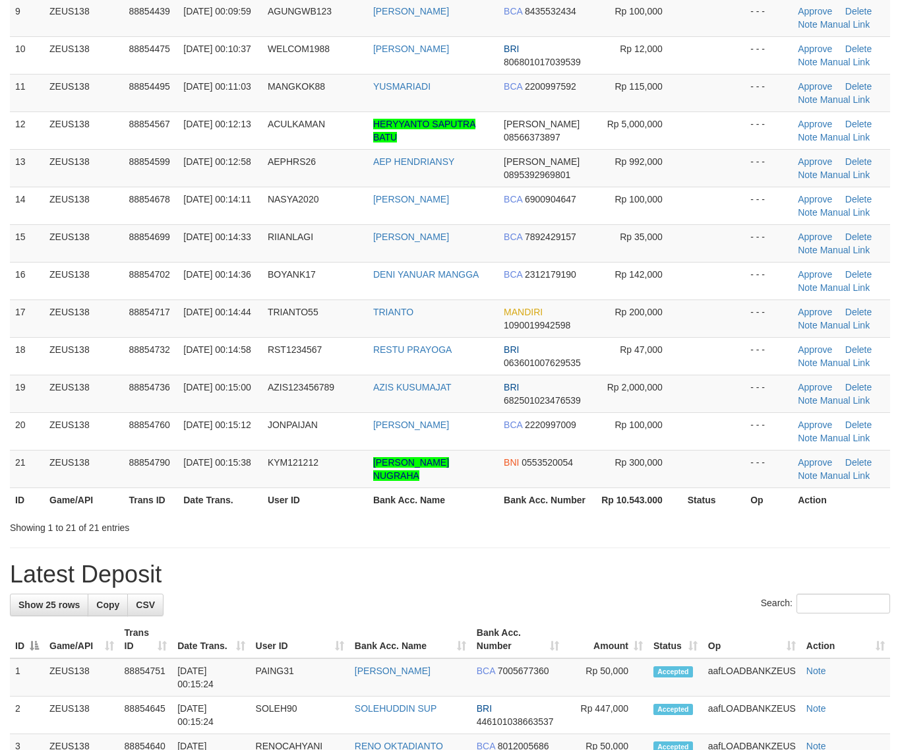
drag, startPoint x: 536, startPoint y: 535, endPoint x: 908, endPoint y: 524, distance: 371.5
click at [551, 531] on div "Showing 1 to 21 of 21 entries" at bounding box center [450, 525] width 900 height 18
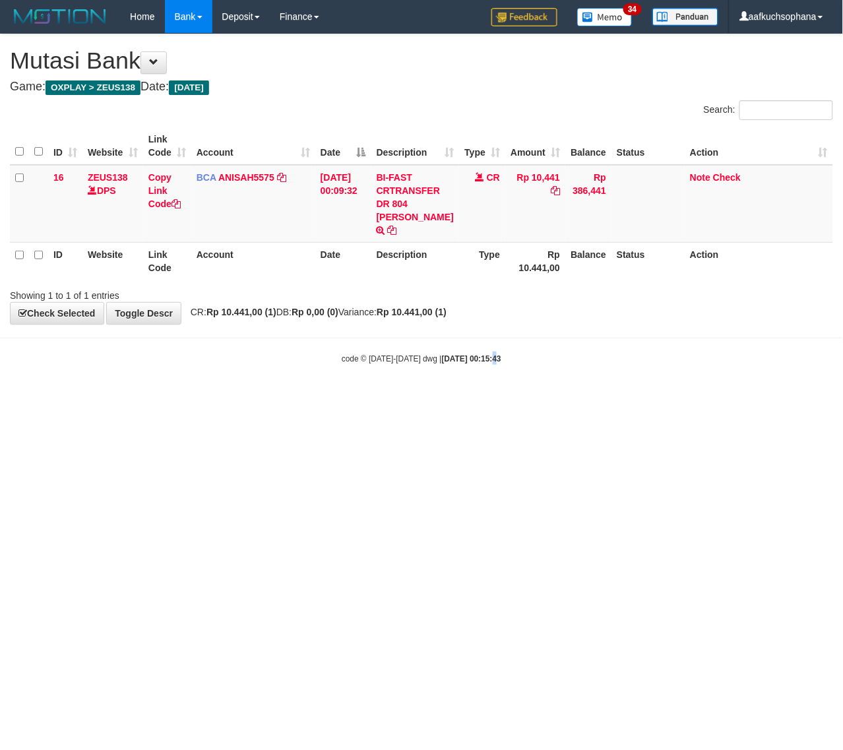
click at [472, 398] on html "Toggle navigation Home Bank Account List Load By Website Group [OXPLAY] ZEUS138…" at bounding box center [421, 199] width 843 height 398
click at [284, 398] on html "Toggle navigation Home Bank Account List Load By Website Group [OXPLAY] ZEUS138…" at bounding box center [421, 199] width 843 height 398
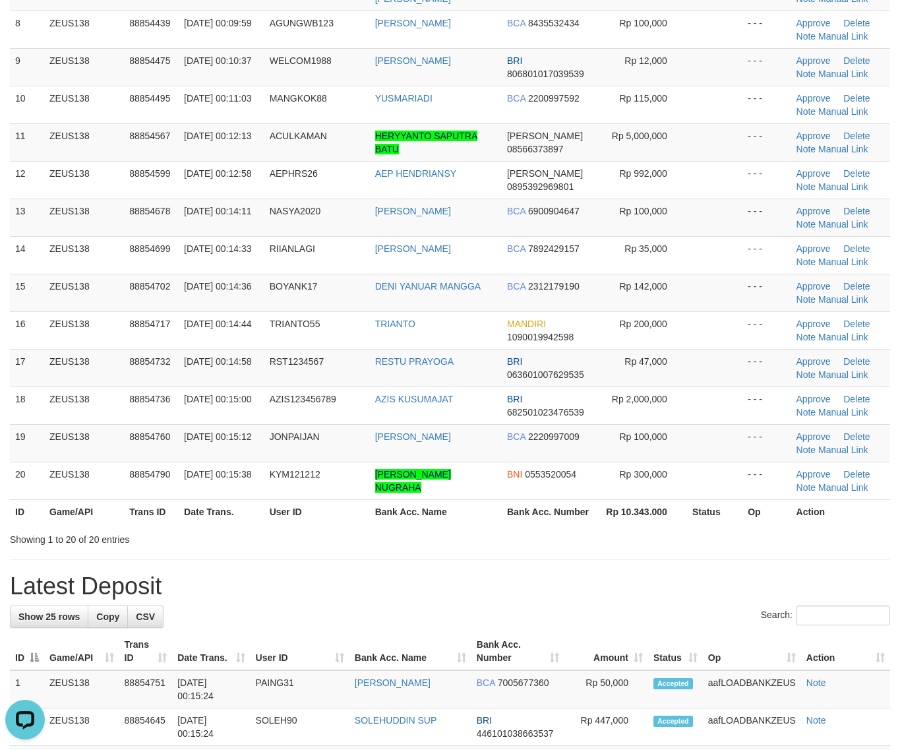
drag, startPoint x: 697, startPoint y: 579, endPoint x: 908, endPoint y: 532, distance: 216.9
click at [714, 575] on h1 "Latest Deposit" at bounding box center [450, 586] width 881 height 26
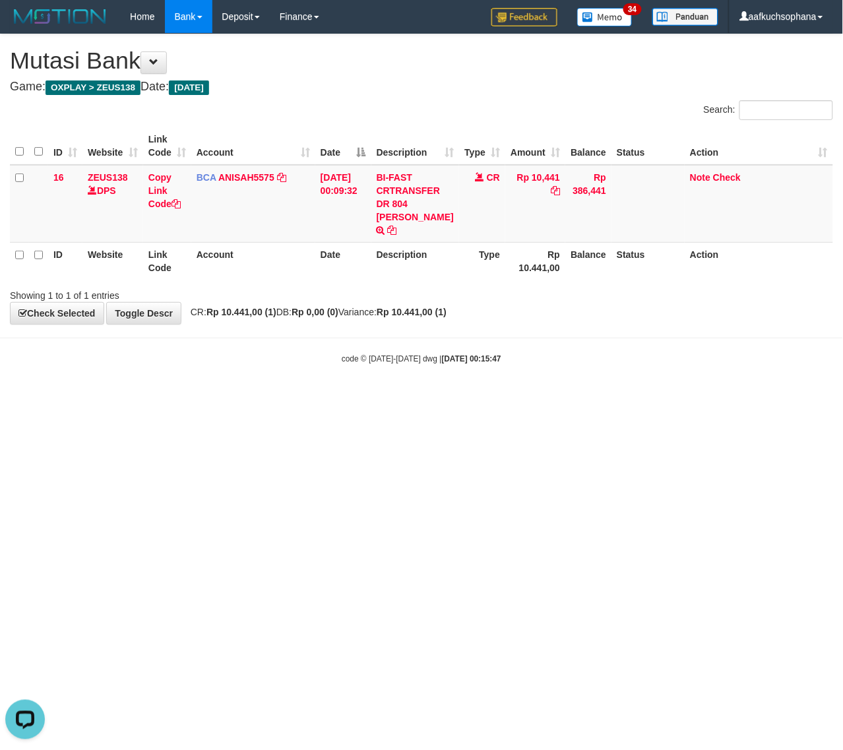
drag, startPoint x: 539, startPoint y: 436, endPoint x: 539, endPoint y: 414, distance: 22.4
click at [538, 398] on html "Toggle navigation Home Bank Account List Load By Website Group [OXPLAY] ZEUS138…" at bounding box center [421, 199] width 843 height 398
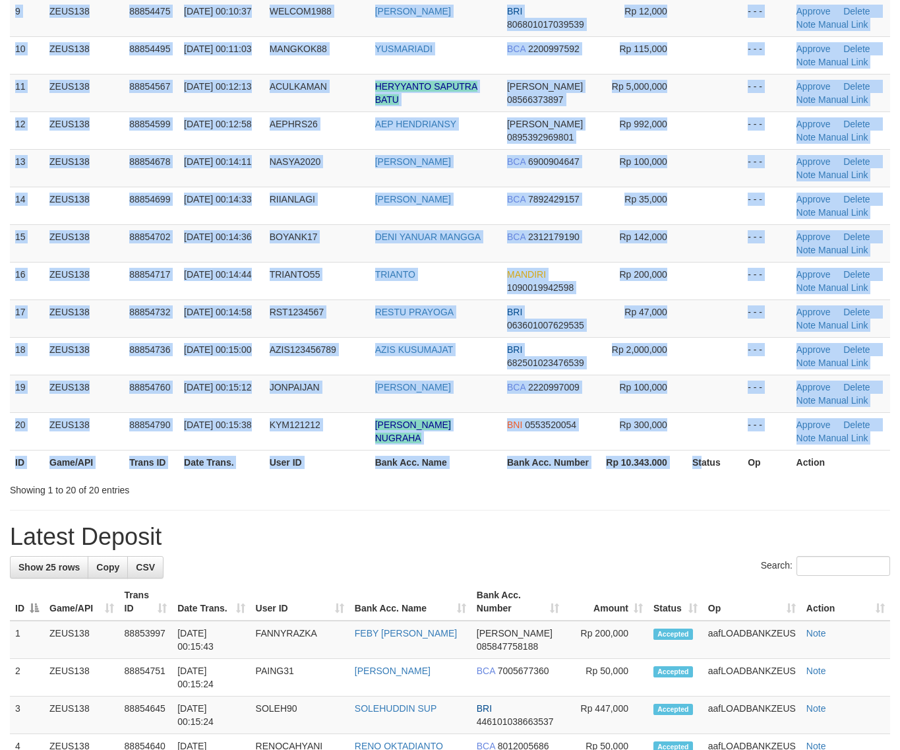
drag, startPoint x: 703, startPoint y: 476, endPoint x: 743, endPoint y: 465, distance: 41.6
click at [703, 478] on div "ID Game/API Trans ID Date Trans. User ID Bank Acc. Name Bank Acc. Number Amount…" at bounding box center [450, 67] width 900 height 822
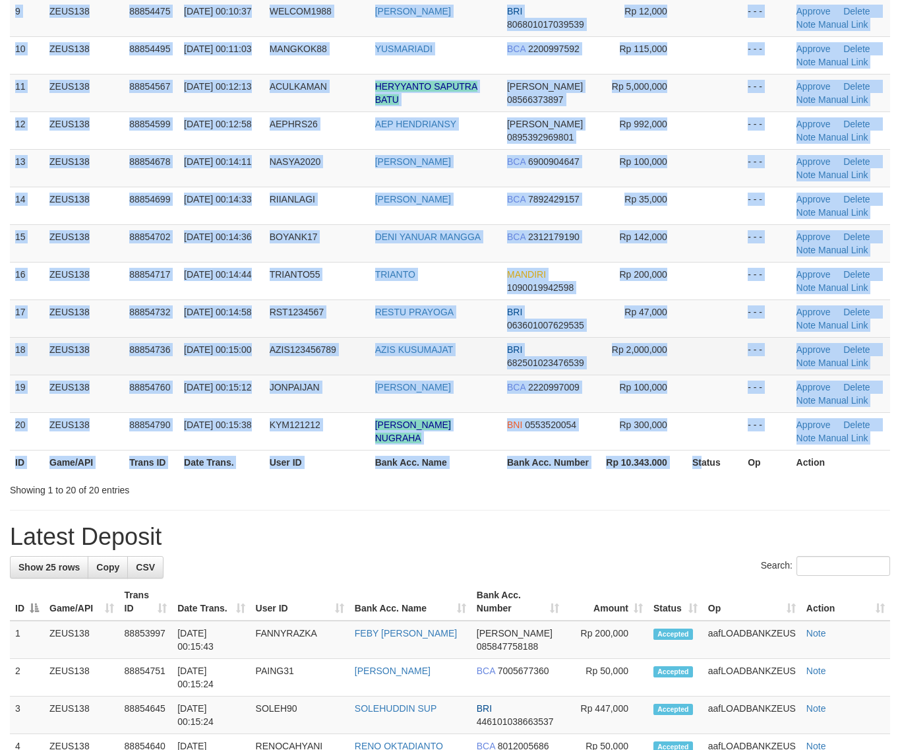
scroll to position [418, 0]
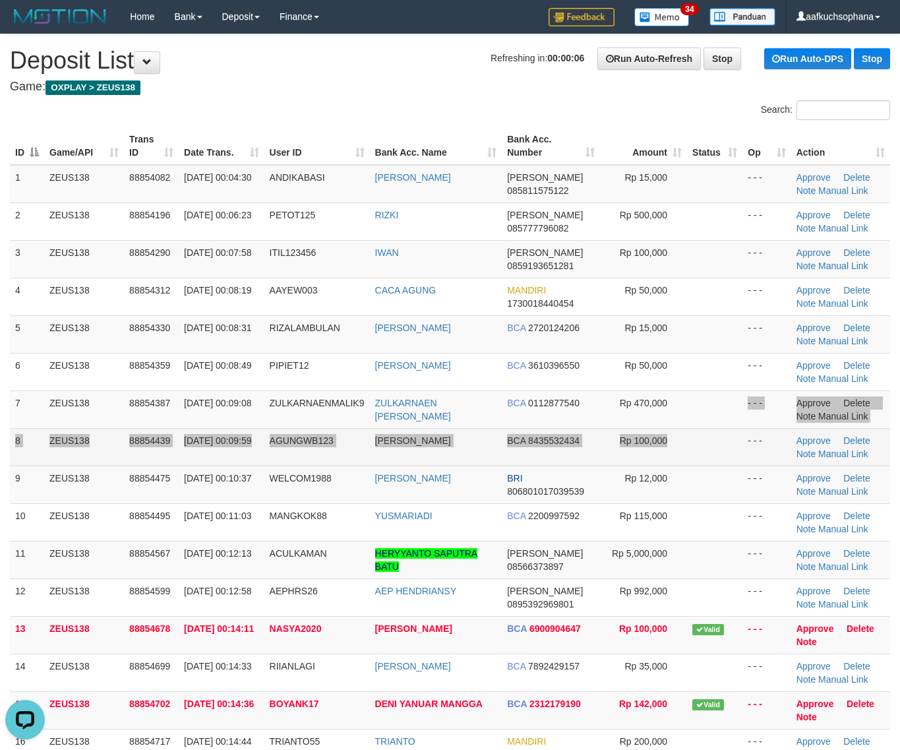
click at [739, 429] on tbody "1 ZEUS138 88854082 01/10/2025 00:04:30 ANDIKABASI SURYA SURA ANDIKA DANA 085811…" at bounding box center [450, 597] width 881 height 865
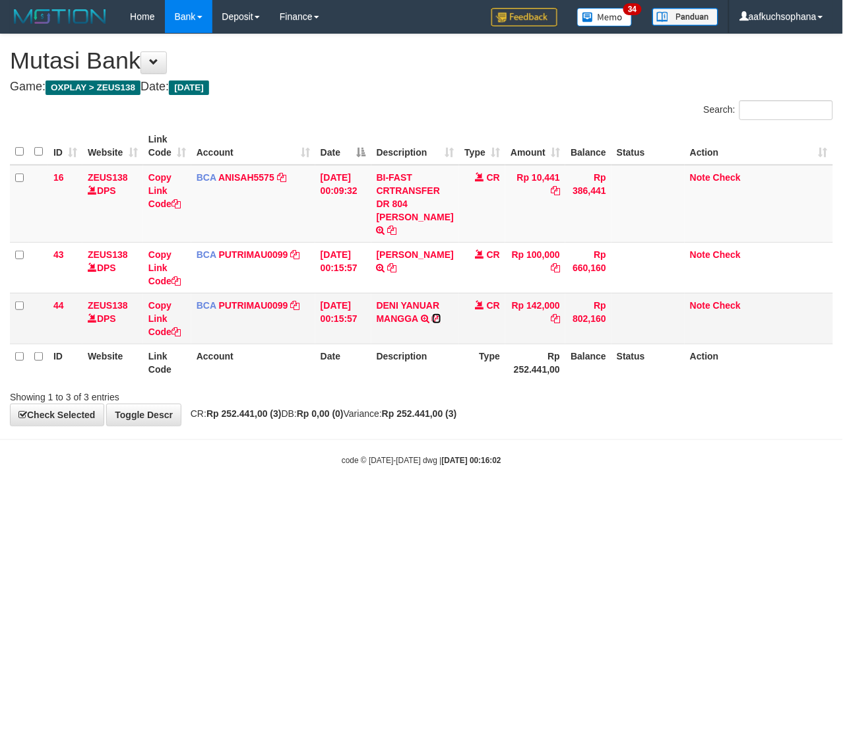
click at [439, 314] on icon at bounding box center [436, 318] width 9 height 9
drag, startPoint x: 522, startPoint y: 559, endPoint x: 533, endPoint y: 546, distance: 16.8
click at [528, 499] on html "Toggle navigation Home Bank Account List Load By Website Group [OXPLAY] ZEUS138…" at bounding box center [421, 249] width 843 height 499
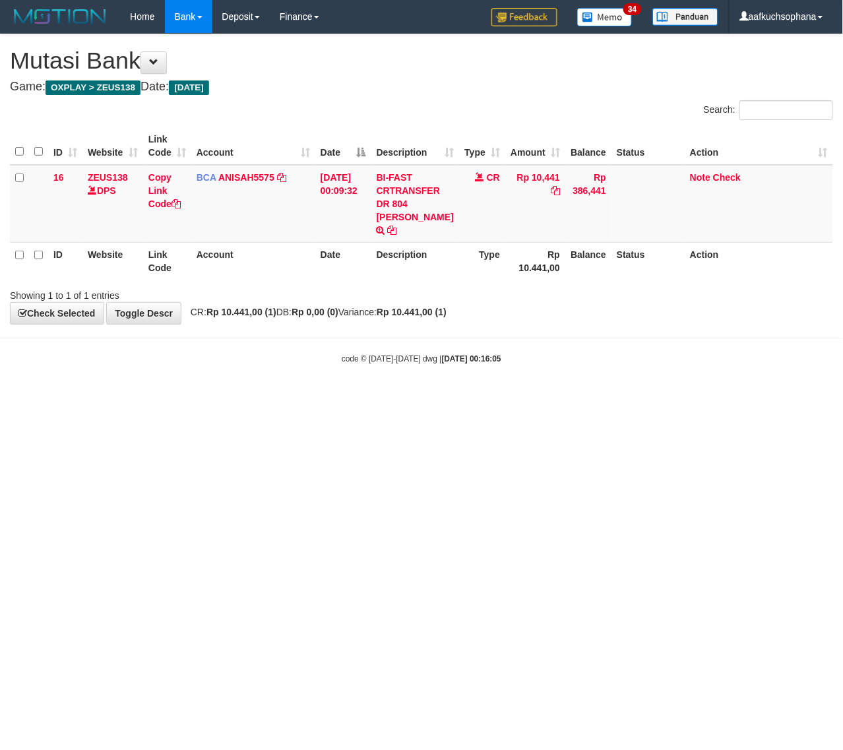
click at [488, 398] on html "Toggle navigation Home Bank Account List Load By Website Group [OXPLAY] ZEUS138…" at bounding box center [421, 199] width 843 height 398
drag, startPoint x: 172, startPoint y: 446, endPoint x: 197, endPoint y: 449, distance: 24.5
click at [193, 398] on html "Toggle navigation Home Bank Account List Load By Website Group [OXPLAY] ZEUS138…" at bounding box center [421, 199] width 843 height 398
click at [197, 398] on html "Toggle navigation Home Bank Account List Load By Website Group [OXPLAY] ZEUS138…" at bounding box center [421, 199] width 843 height 398
click at [265, 398] on html "Toggle navigation Home Bank Account List Load By Website Group [OXPLAY] ZEUS138…" at bounding box center [421, 199] width 843 height 398
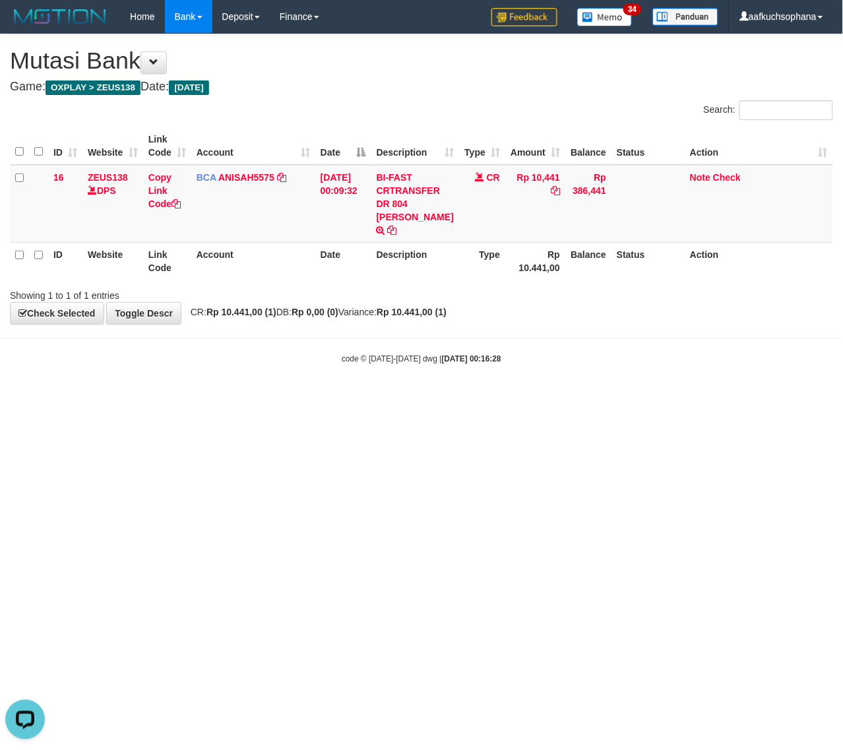
click at [268, 398] on html "Toggle navigation Home Bank Account List Load By Website Group [OXPLAY] ZEUS138…" at bounding box center [421, 199] width 843 height 398
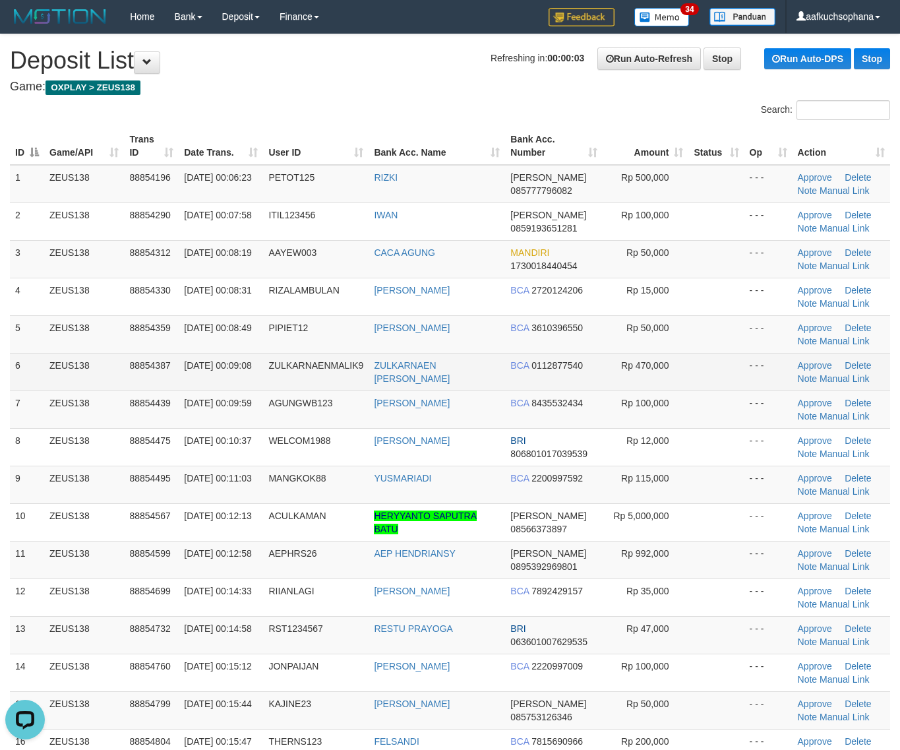
click at [648, 360] on span "Rp 470,000" at bounding box center [644, 365] width 47 height 11
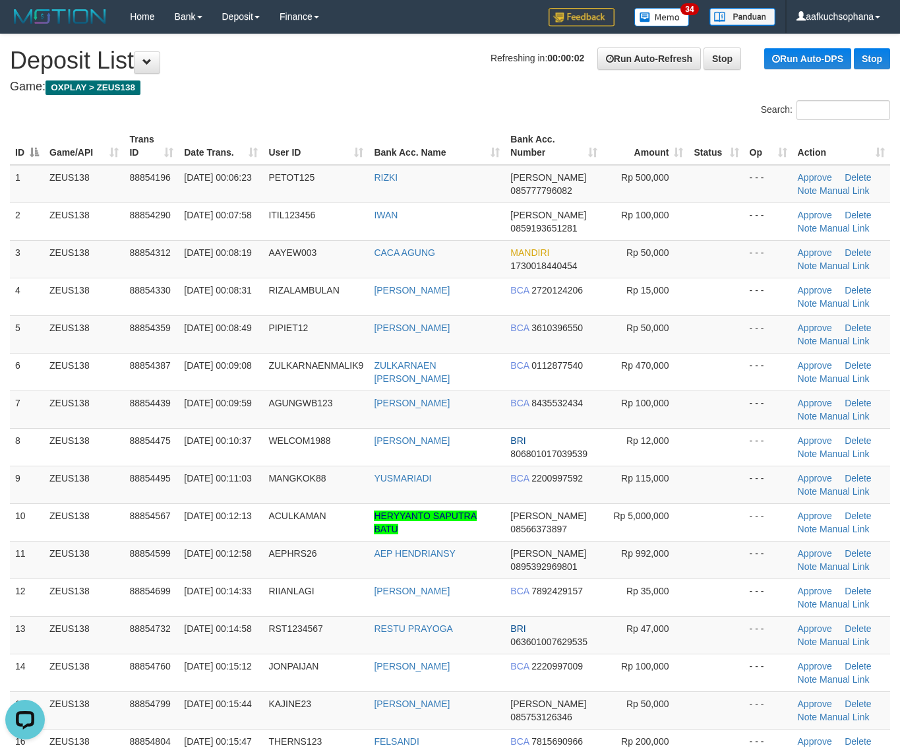
scroll to position [406, 0]
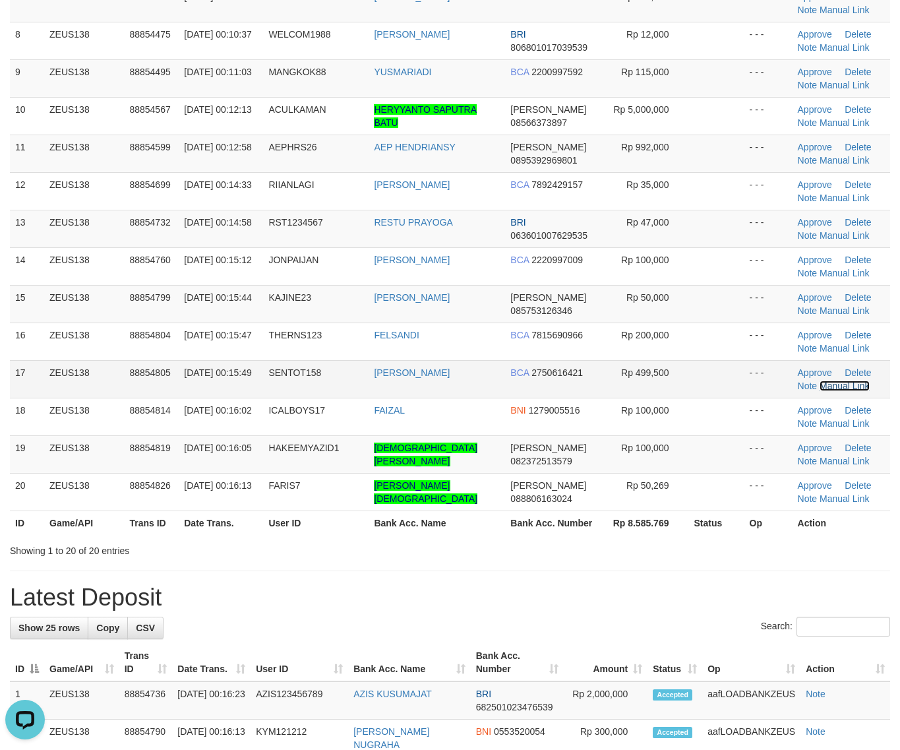
click at [835, 387] on link "Manual Link" at bounding box center [845, 386] width 50 height 11
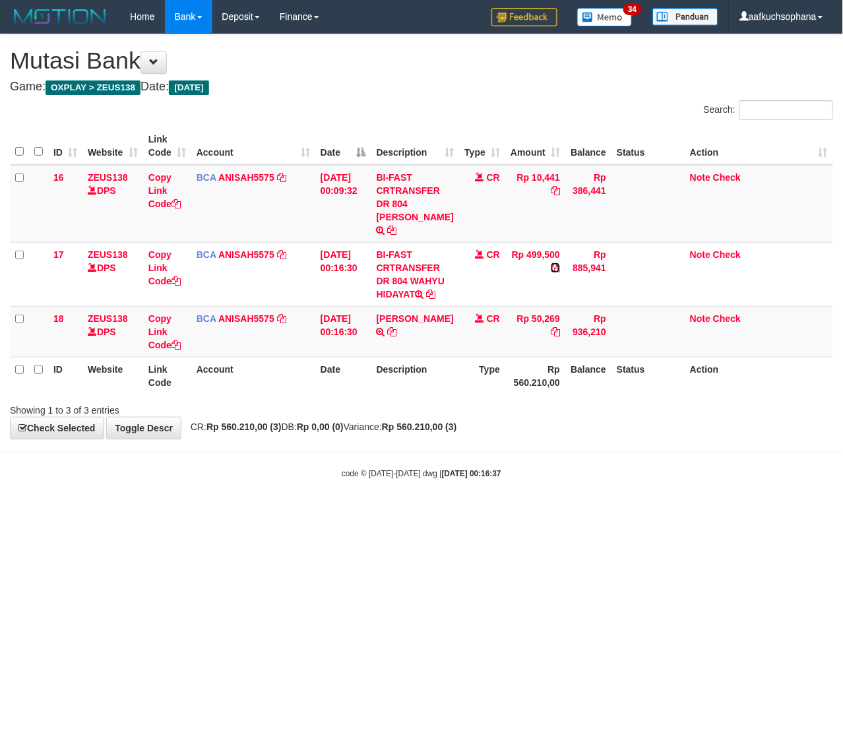
drag, startPoint x: 546, startPoint y: 251, endPoint x: 5, endPoint y: 291, distance: 543.0
click at [551, 263] on icon at bounding box center [555, 267] width 9 height 9
drag, startPoint x: 314, startPoint y: 543, endPoint x: 294, endPoint y: 528, distance: 24.5
click at [307, 513] on html "Toggle navigation Home Bank Account List Load By Website Group [OXPLAY] ZEUS138…" at bounding box center [421, 256] width 843 height 513
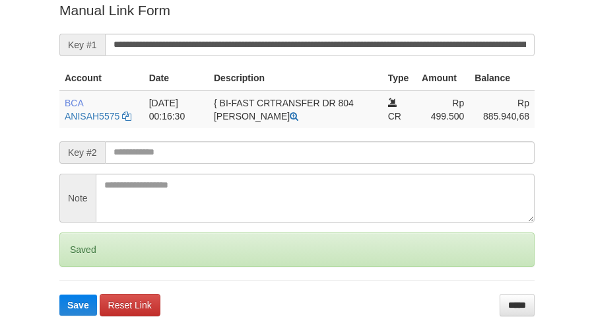
click at [59, 294] on button "Save" at bounding box center [78, 304] width 38 height 21
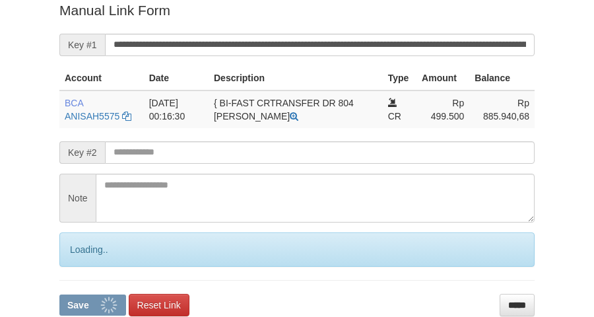
click at [59, 294] on button "Save" at bounding box center [92, 304] width 67 height 21
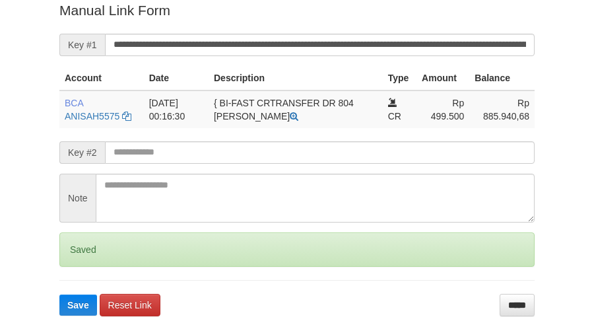
scroll to position [270, 0]
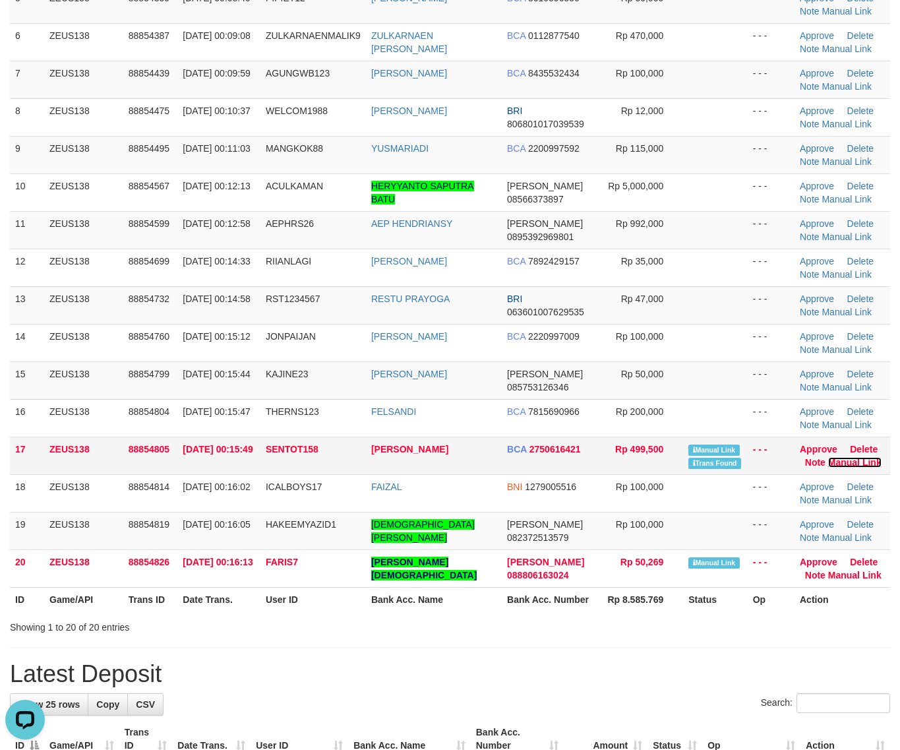
click at [829, 463] on link "Manual Link" at bounding box center [855, 462] width 53 height 11
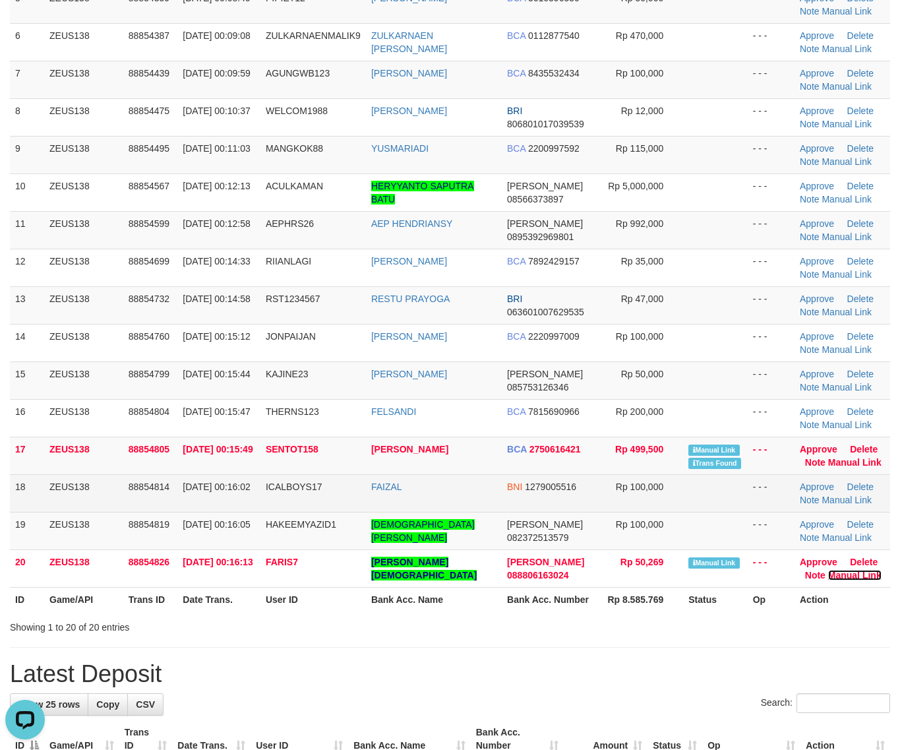
drag, startPoint x: 840, startPoint y: 577, endPoint x: 678, endPoint y: 489, distance: 183.9
click at [840, 577] on link "Manual Link" at bounding box center [855, 575] width 53 height 11
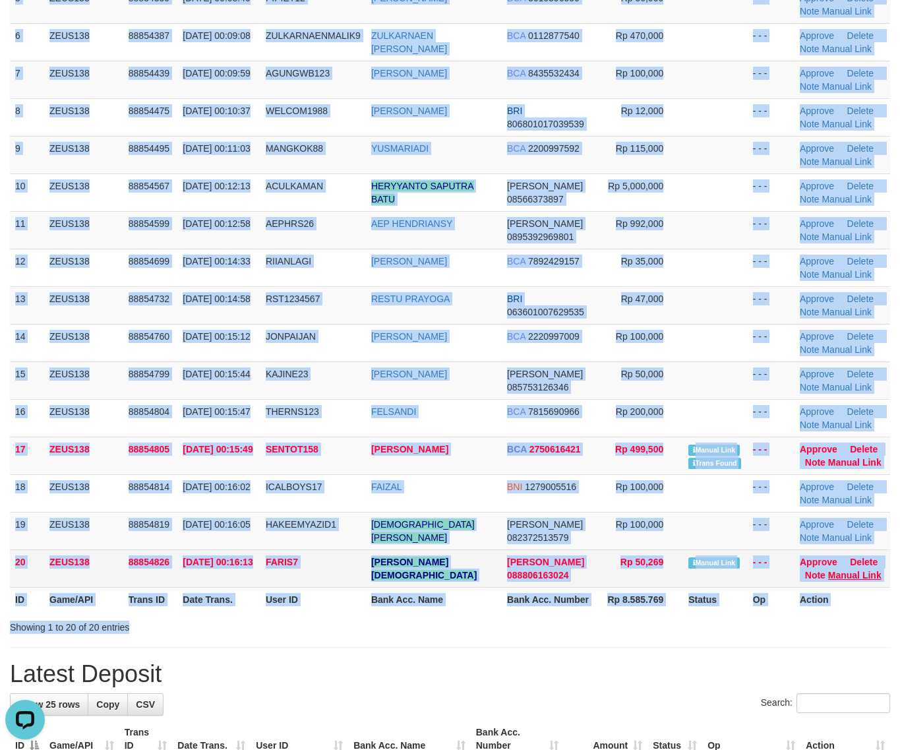
drag, startPoint x: 683, startPoint y: 617, endPoint x: 871, endPoint y: 582, distance: 191.3
click at [716, 609] on div "ID Game/API Trans ID Date Trans. User ID Bank Acc. Name Bank Acc. Number Amount…" at bounding box center [450, 205] width 900 height 822
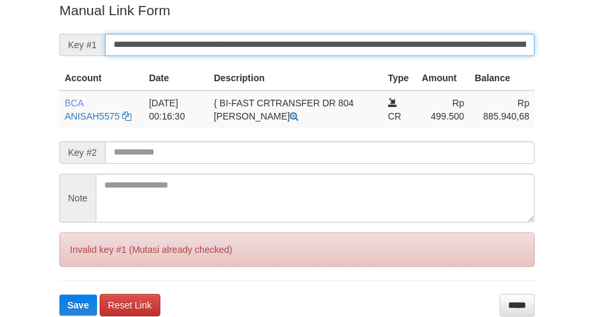
click at [59, 294] on button "Save" at bounding box center [78, 304] width 38 height 21
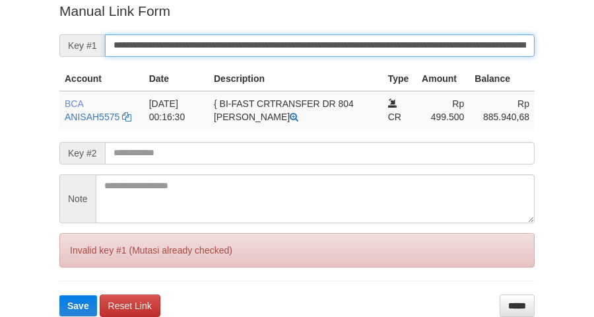
drag, startPoint x: 0, startPoint y: 0, endPoint x: 605, endPoint y: 160, distance: 625.6
click at [350, 73] on form "**********" at bounding box center [296, 158] width 475 height 315
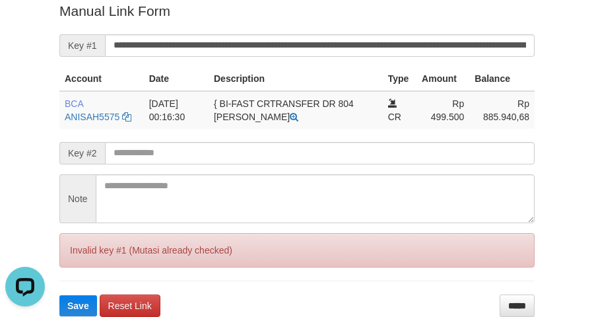
scroll to position [0, 0]
drag, startPoint x: 26, startPoint y: 91, endPoint x: 286, endPoint y: 42, distance: 263.9
click at [28, 91] on div "Deposit Detail Game/API Trans ID Date Trans. User ID Bank Acc. Name Bank Acc. N…" at bounding box center [297, 23] width 594 height 587
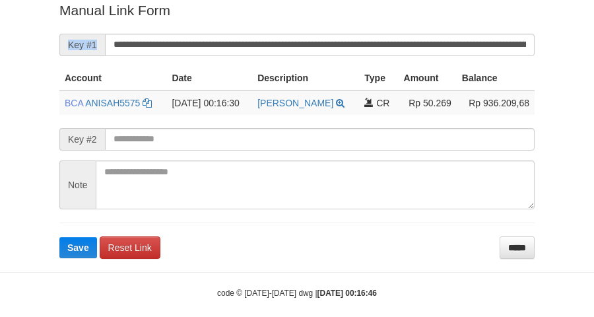
click at [278, 33] on form "**********" at bounding box center [296, 129] width 475 height 257
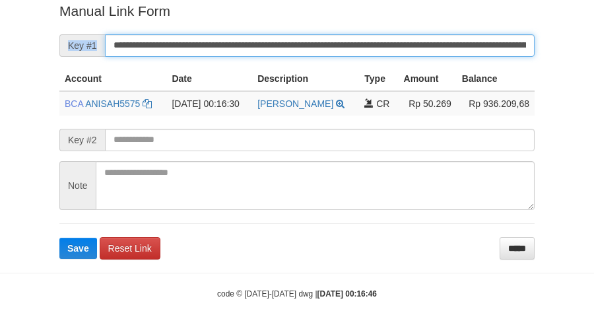
click at [59, 237] on button "Save" at bounding box center [78, 247] width 38 height 21
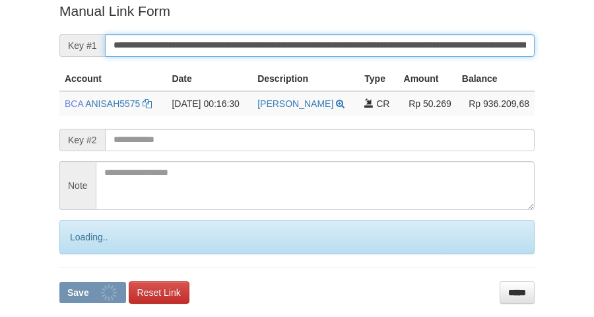
click at [59, 282] on button "Save" at bounding box center [92, 292] width 67 height 21
drag, startPoint x: 284, startPoint y: 34, endPoint x: 325, endPoint y: 60, distance: 48.3
click at [291, 37] on input "**********" at bounding box center [319, 45] width 429 height 22
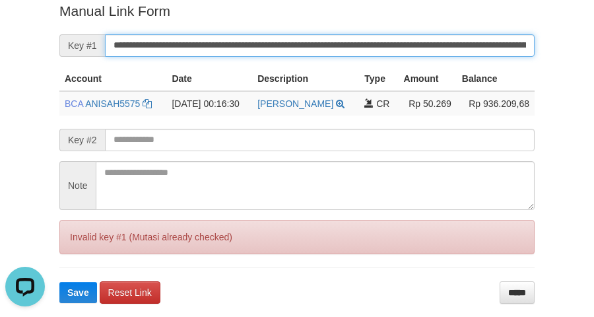
scroll to position [0, 0]
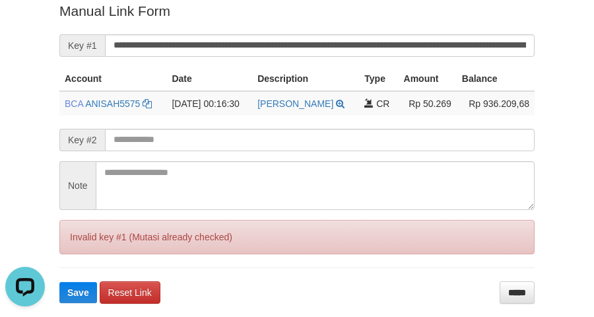
drag, startPoint x: 54, startPoint y: 86, endPoint x: 286, endPoint y: 40, distance: 236.1
click at [54, 86] on div "Deposit Detail Game/API Trans ID Date Trans. User ID Bank Acc. Name Bank Acc. N…" at bounding box center [296, 31] width 495 height 545
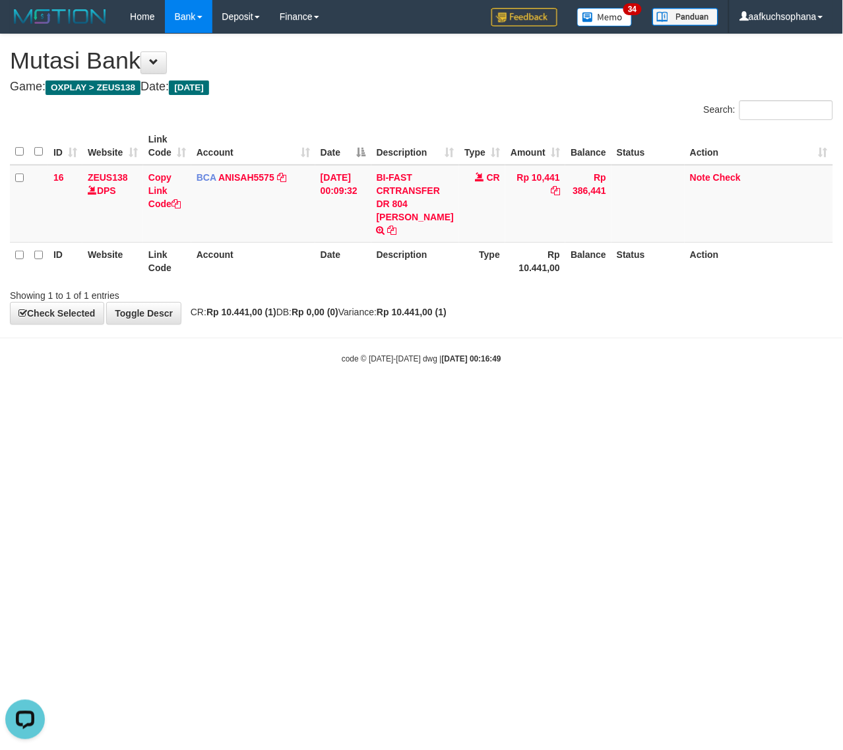
drag, startPoint x: 239, startPoint y: 489, endPoint x: 224, endPoint y: 462, distance: 31.0
click at [238, 398] on html "Toggle navigation Home Bank Account List Load By Website Group [OXPLAY] ZEUS138…" at bounding box center [421, 199] width 843 height 398
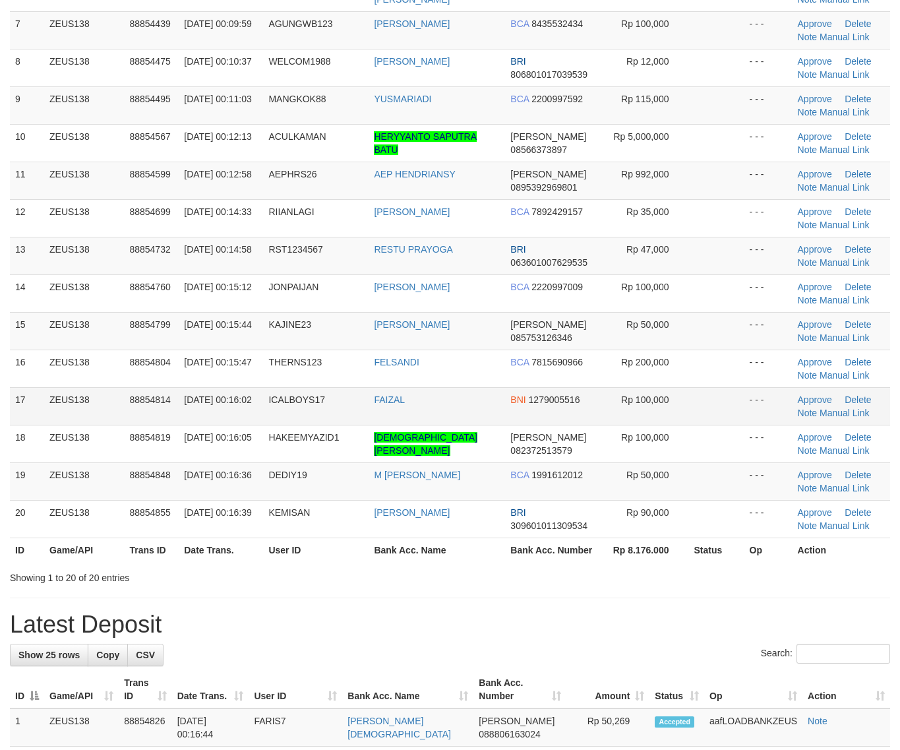
drag, startPoint x: 553, startPoint y: 594, endPoint x: 60, endPoint y: 445, distance: 514.6
click at [538, 575] on div "**********" at bounding box center [450, 696] width 900 height 2082
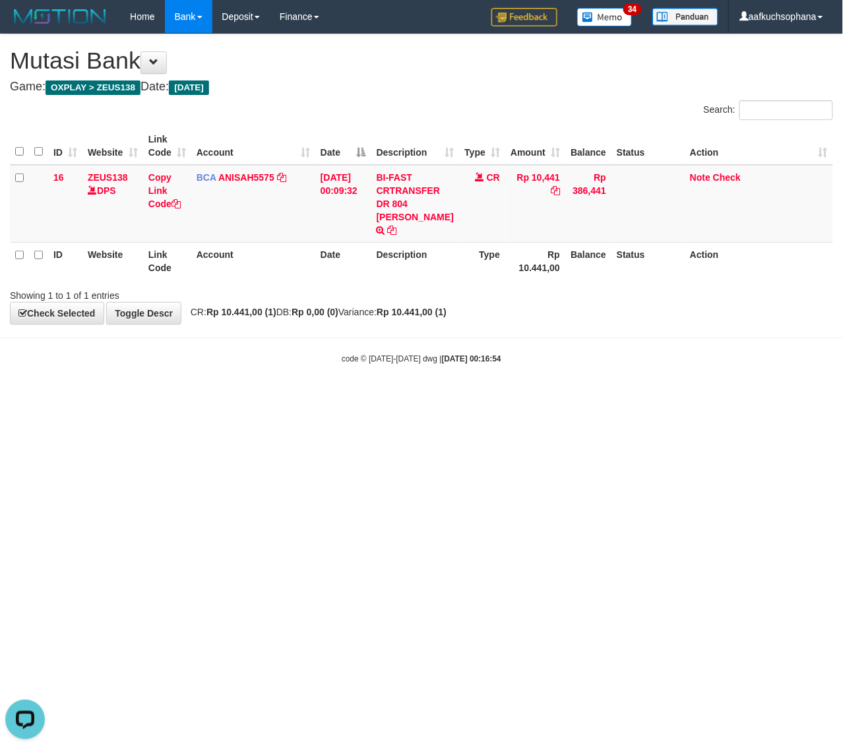
click at [495, 381] on body "Toggle navigation Home Bank Account List Load By Website Group [OXPLAY] ZEUS138…" at bounding box center [421, 199] width 843 height 398
drag, startPoint x: 431, startPoint y: 436, endPoint x: 210, endPoint y: 435, distance: 221.0
click at [416, 398] on html "Toggle navigation Home Bank Account List Load By Website Group [OXPLAY] ZEUS138…" at bounding box center [421, 199] width 843 height 398
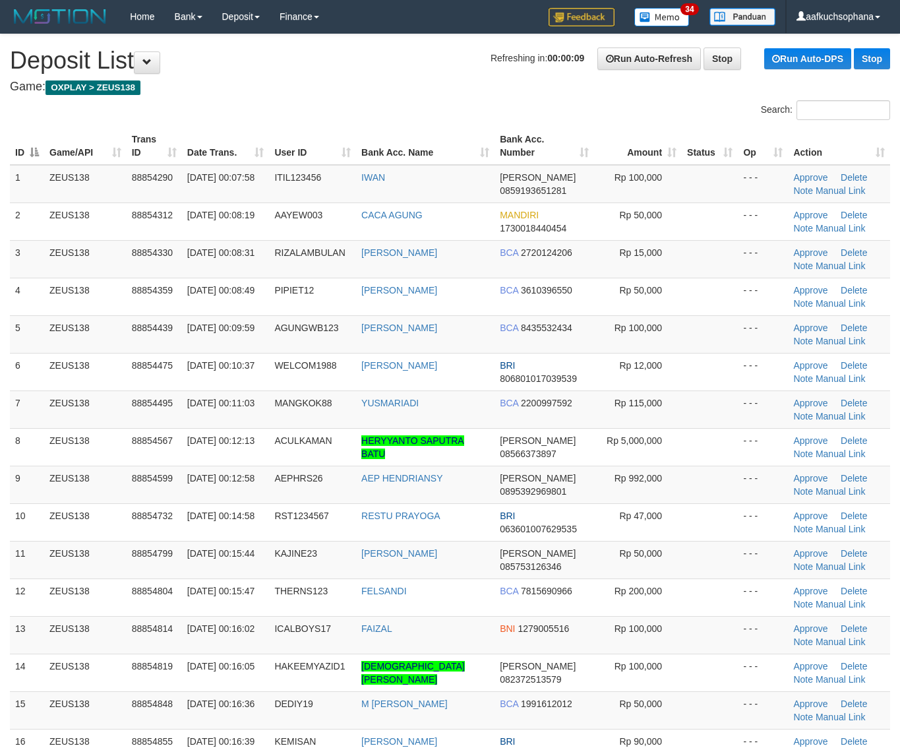
drag, startPoint x: 722, startPoint y: 459, endPoint x: 900, endPoint y: 484, distance: 179.8
click at [728, 462] on td at bounding box center [710, 447] width 56 height 38
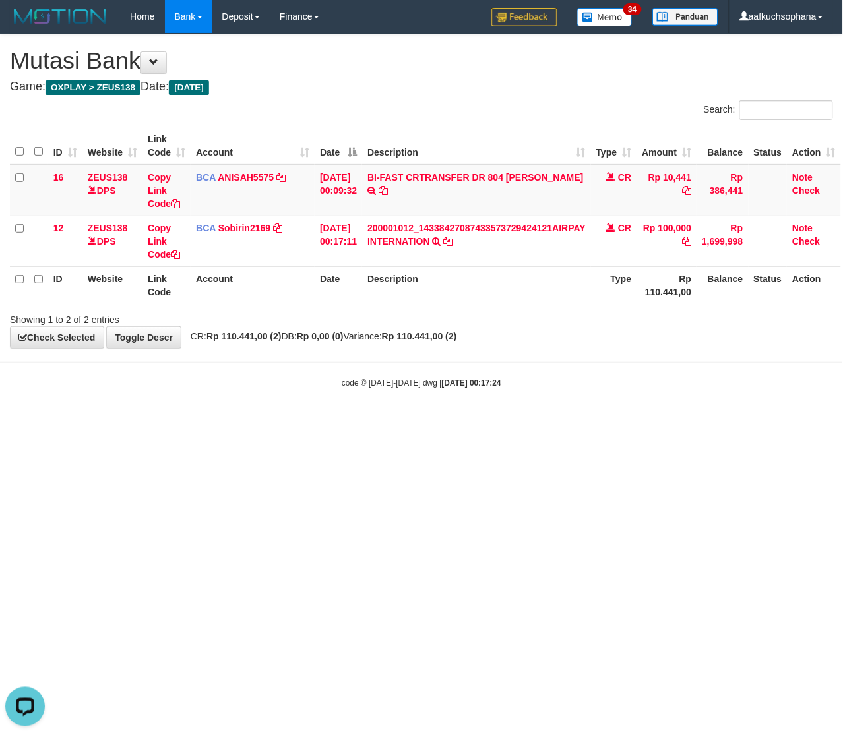
drag, startPoint x: 183, startPoint y: 505, endPoint x: 1, endPoint y: 501, distance: 182.1
click at [122, 422] on html "Toggle navigation Home Bank Account List Load By Website Group [OXPLAY] ZEUS138…" at bounding box center [421, 211] width 843 height 422
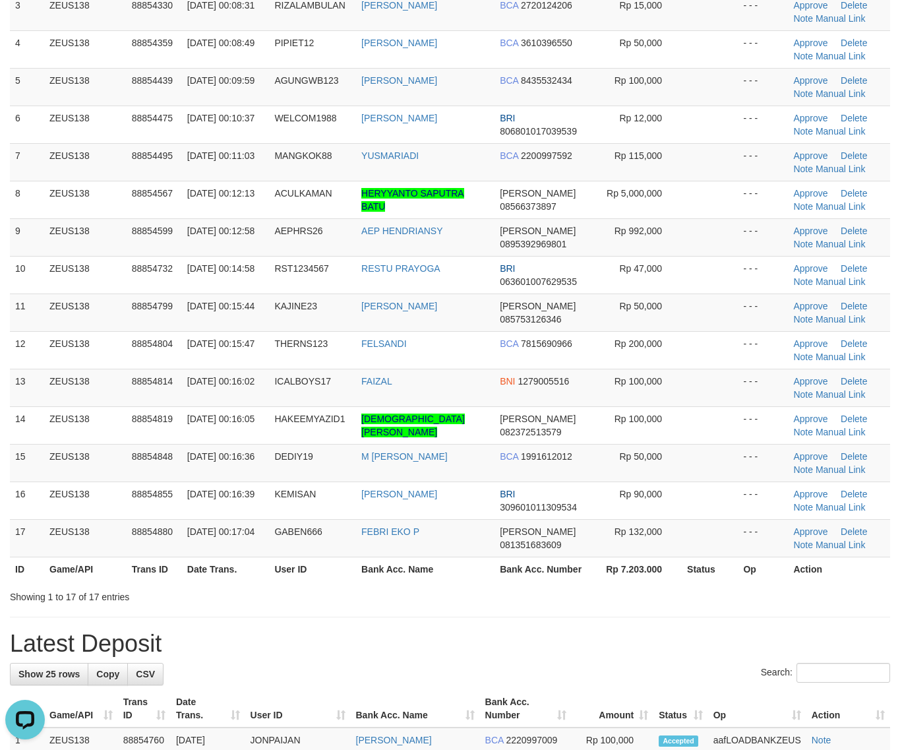
drag, startPoint x: 655, startPoint y: 611, endPoint x: 908, endPoint y: 592, distance: 254.0
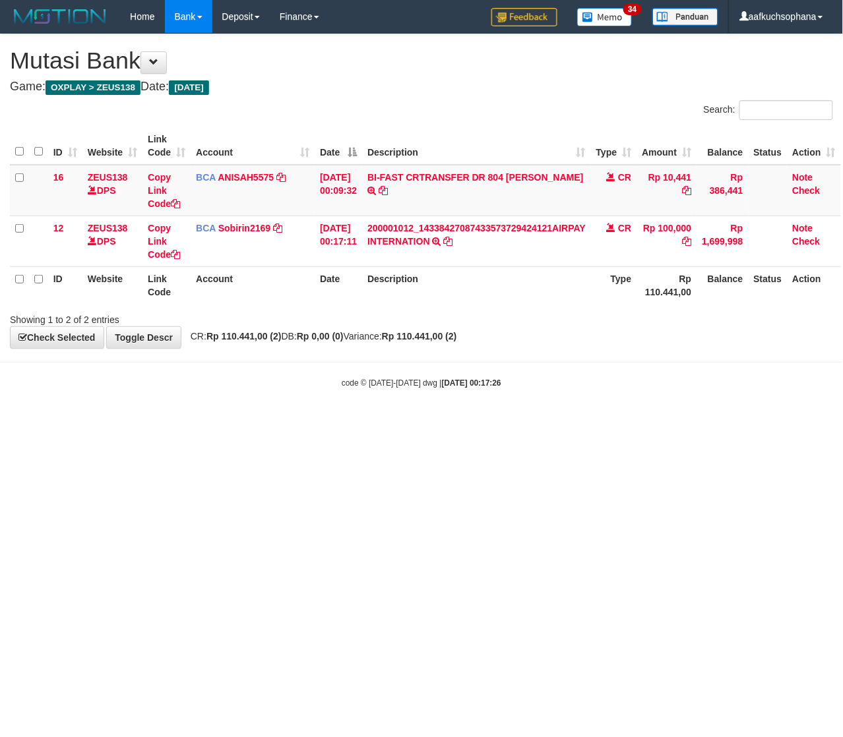
click at [189, 422] on html "Toggle navigation Home Bank Account List Load By Website Group [OXPLAY] ZEUS138…" at bounding box center [421, 211] width 843 height 422
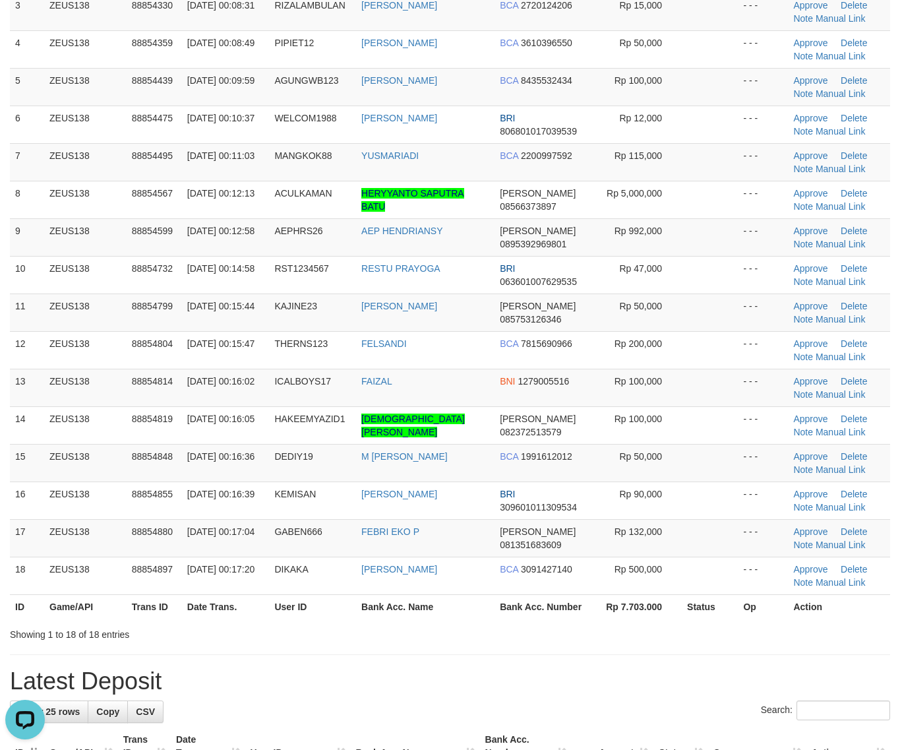
click at [757, 621] on div "Search: ID Game/API Trans ID Date Trans. User ID Bank Acc. Name Bank Acc. Numbe…" at bounding box center [450, 247] width 881 height 788
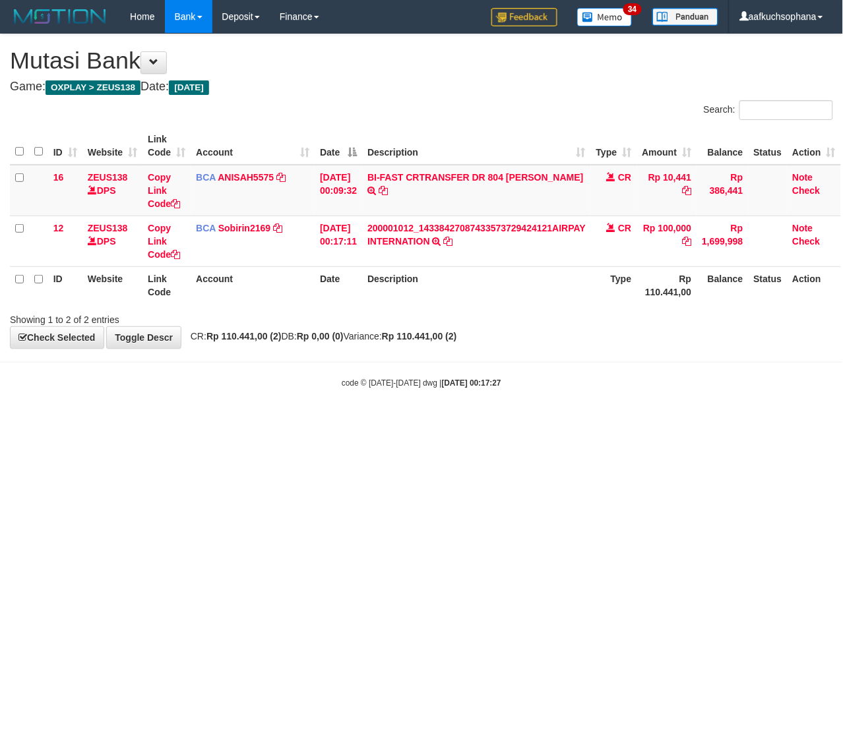
click at [219, 422] on html "Toggle navigation Home Bank Account List Load By Website Group [OXPLAY] ZEUS138…" at bounding box center [421, 211] width 843 height 422
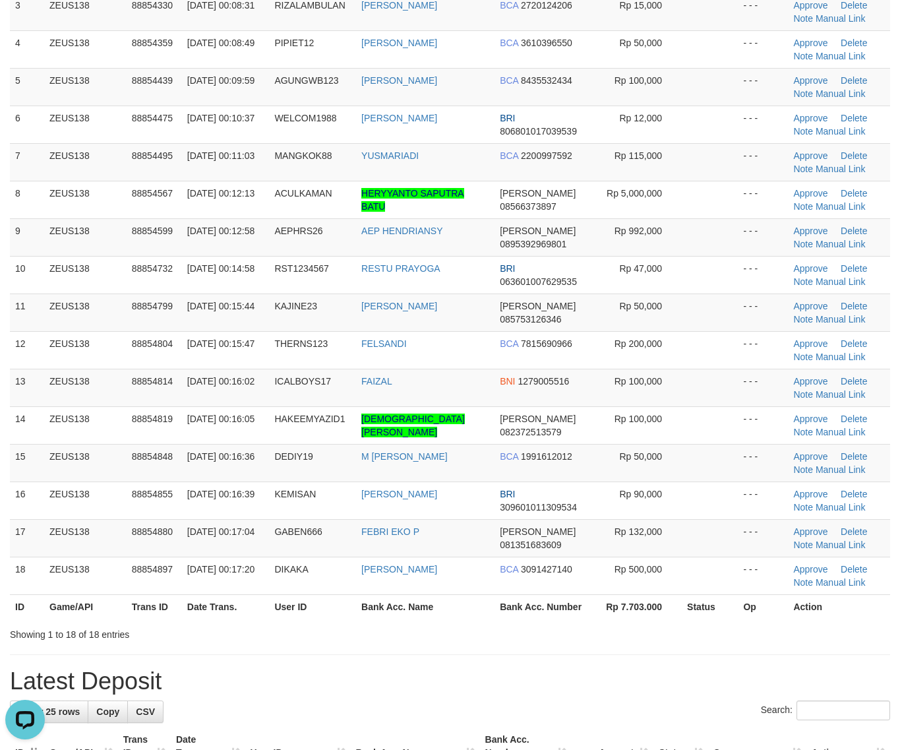
drag, startPoint x: 720, startPoint y: 604, endPoint x: 908, endPoint y: 579, distance: 190.3
click at [753, 604] on tr "ID Game/API Trans ID Date Trans. User ID Bank Acc. Name Bank Acc. Number Rp 7.7…" at bounding box center [450, 606] width 881 height 24
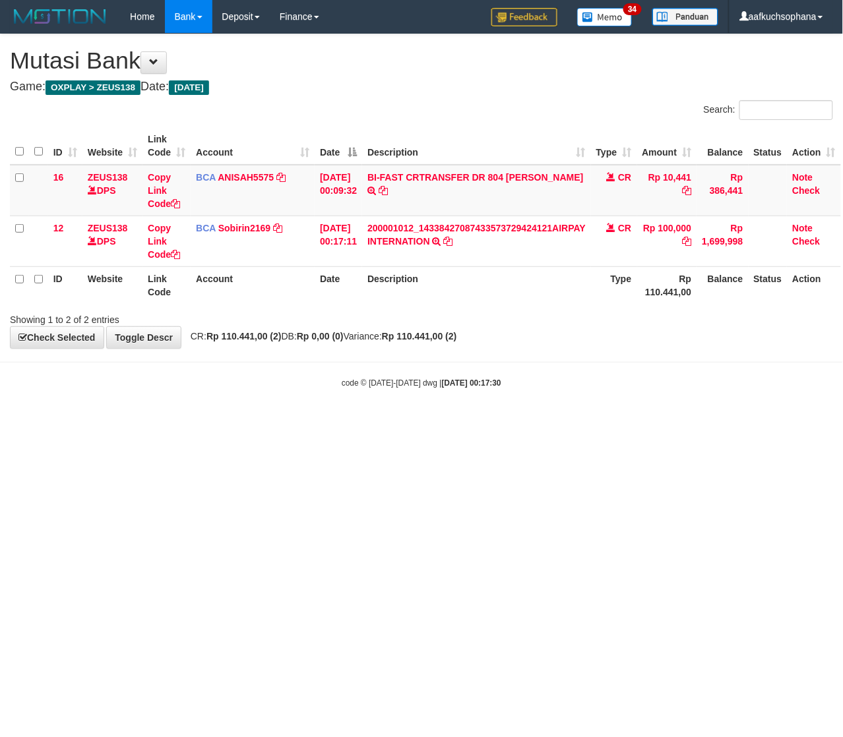
drag, startPoint x: 489, startPoint y: 489, endPoint x: 559, endPoint y: 413, distance: 103.2
click at [526, 422] on html "Toggle navigation Home Bank Account List Load By Website Group [OXPLAY] ZEUS138…" at bounding box center [421, 211] width 843 height 422
drag, startPoint x: 222, startPoint y: 519, endPoint x: 126, endPoint y: 509, distance: 96.2
click at [208, 422] on html "Toggle navigation Home Bank Account List Load By Website Group [OXPLAY] ZEUS138…" at bounding box center [421, 211] width 843 height 422
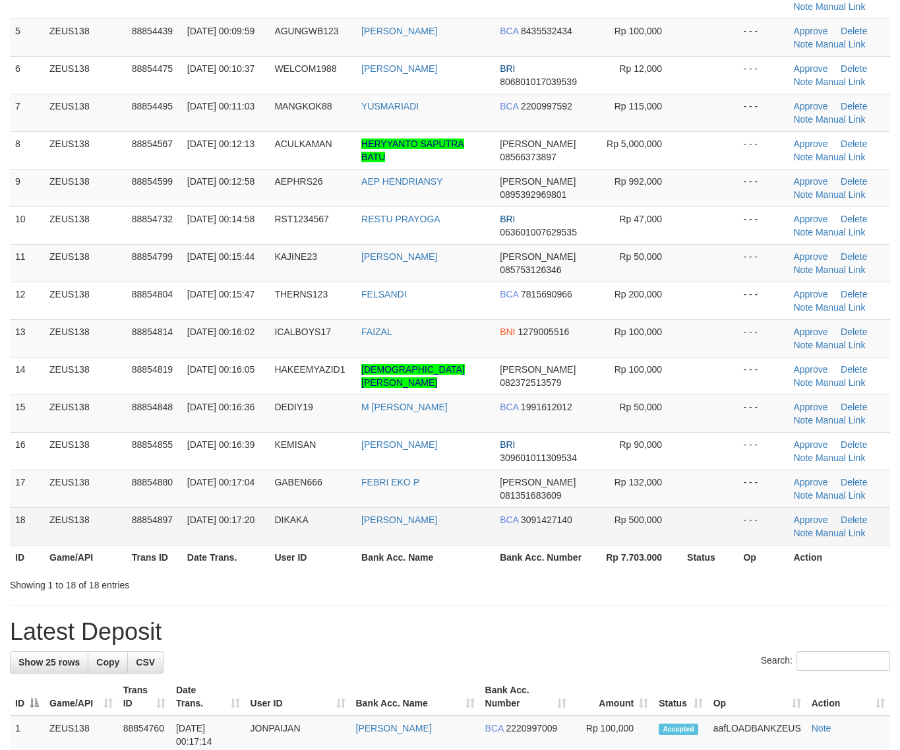
click at [713, 532] on tr "18 ZEUS138 88854897 01/10/2025 00:17:20 DIKAKA DIMAS ARIF PRIYADI BCA 309142714…" at bounding box center [450, 526] width 881 height 38
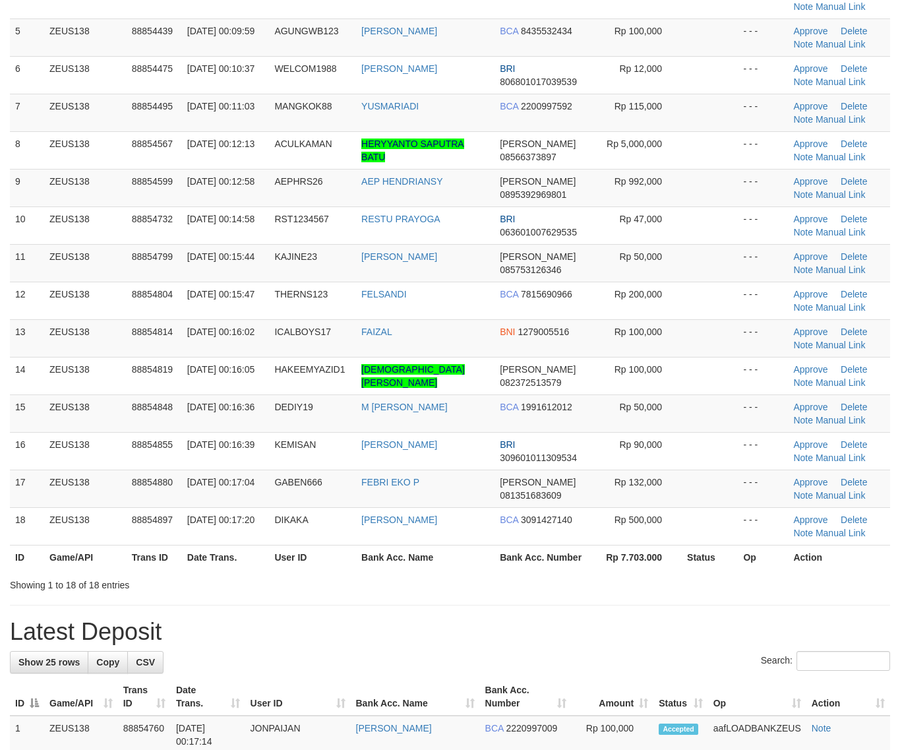
scroll to position [247, 0]
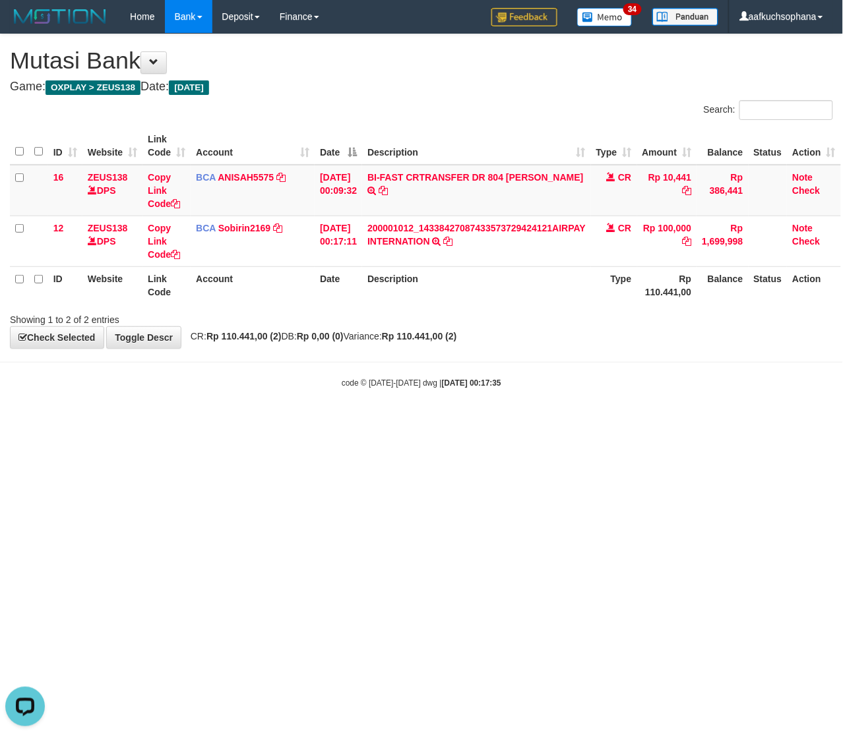
drag, startPoint x: 365, startPoint y: 522, endPoint x: 358, endPoint y: 518, distance: 8.1
click at [363, 422] on html "Toggle navigation Home Bank Account List Load By Website Group [OXPLAY] ZEUS138…" at bounding box center [421, 211] width 843 height 422
click at [358, 422] on html "Toggle navigation Home Bank Account List Load By Website Group [OXPLAY] ZEUS138…" at bounding box center [421, 211] width 843 height 422
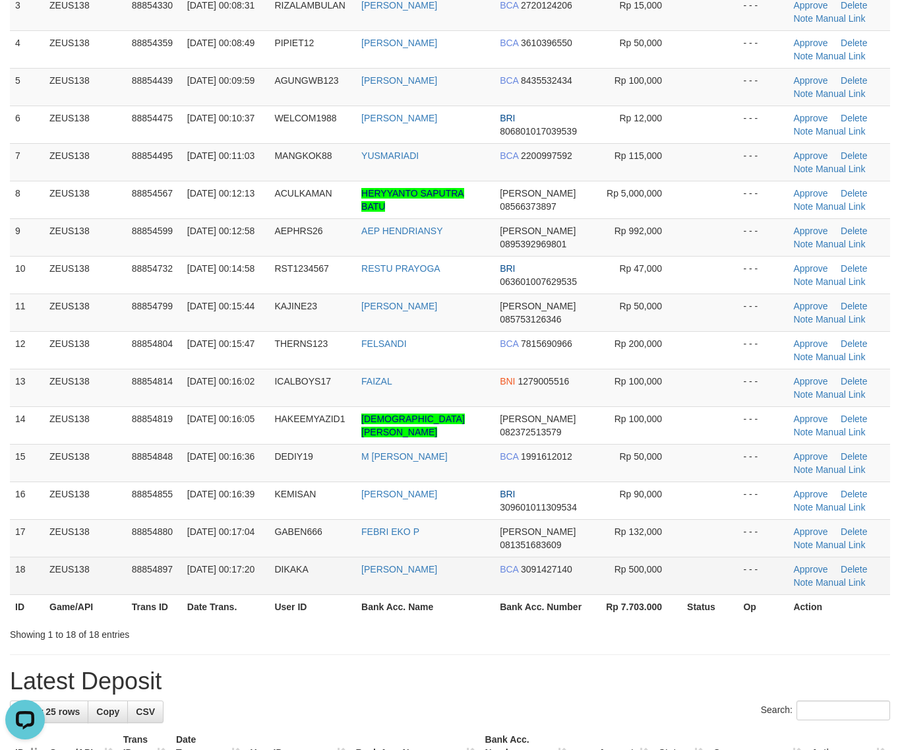
drag, startPoint x: 628, startPoint y: 615, endPoint x: 768, endPoint y: 582, distance: 144.5
click at [629, 617] on th "Rp 7.703.000" at bounding box center [638, 606] width 88 height 24
click at [788, 582] on td "Approve Delete Note Manual Link" at bounding box center [839, 576] width 102 height 38
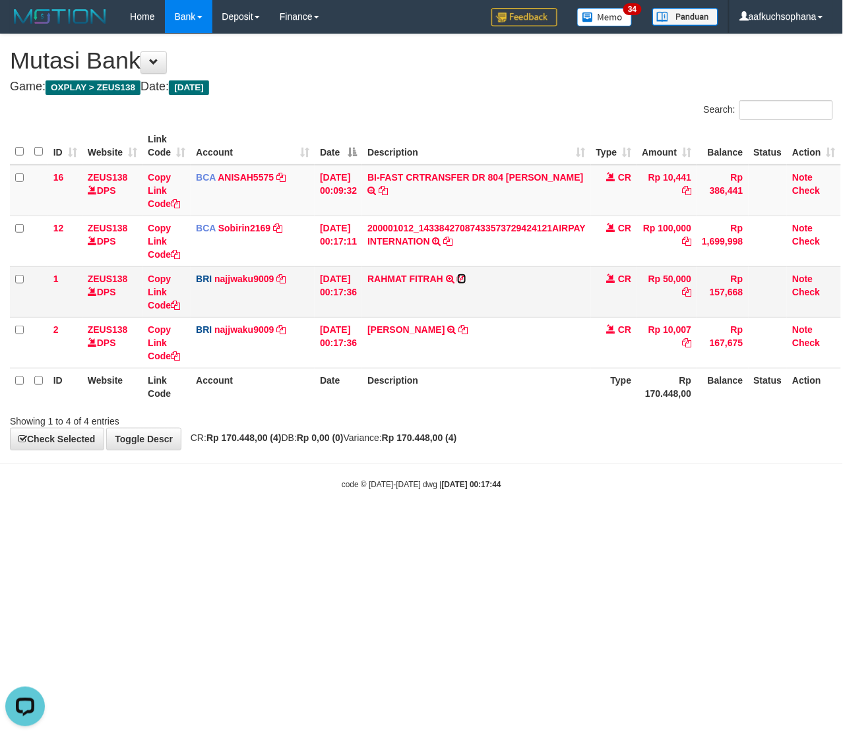
click at [466, 278] on icon at bounding box center [461, 278] width 9 height 9
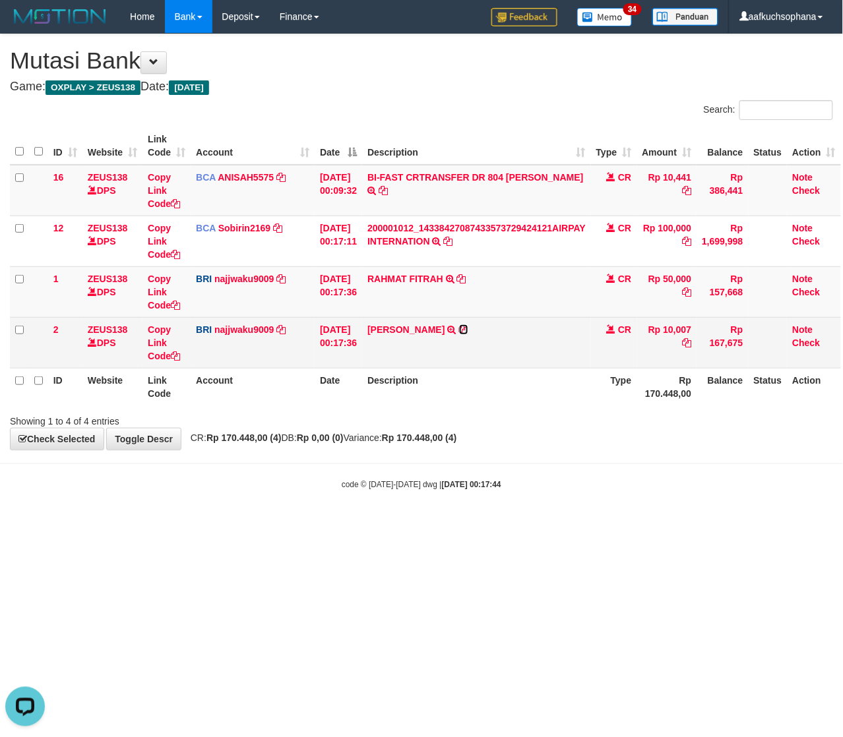
click at [459, 331] on icon at bounding box center [463, 329] width 9 height 9
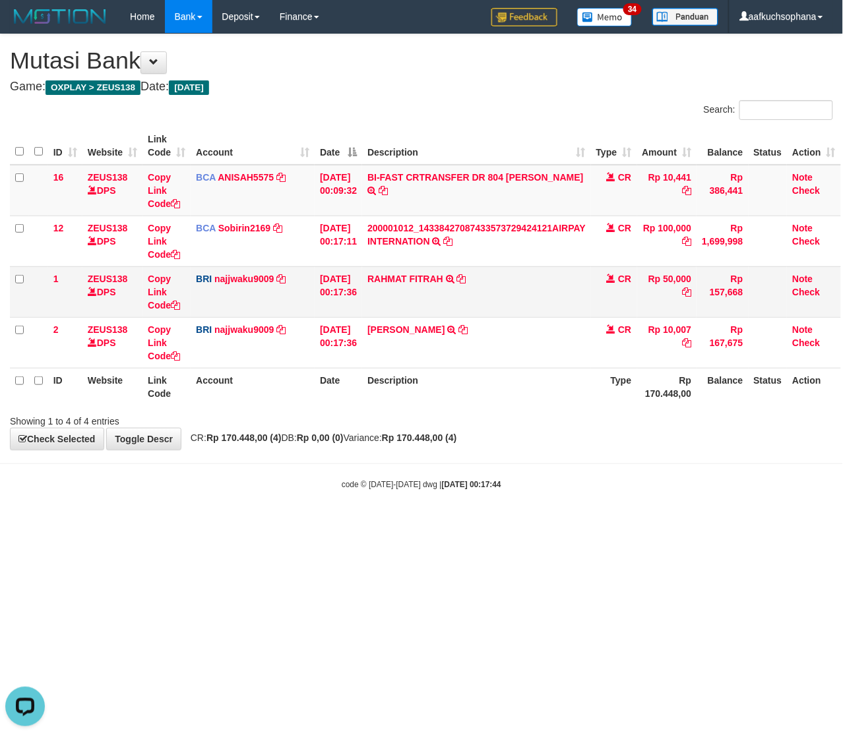
click at [465, 278] on td "RAHMAT FITRAH TRANSFER NBMB RAHMAT FITRAH TO SITI KURNIA NINGSIH" at bounding box center [476, 292] width 229 height 51
click at [466, 278] on icon at bounding box center [461, 278] width 9 height 9
drag, startPoint x: 122, startPoint y: 549, endPoint x: 1, endPoint y: 535, distance: 122.2
click at [116, 524] on html "Toggle navigation Home Bank Account List Load By Website Group [OXPLAY] ZEUS138…" at bounding box center [421, 262] width 843 height 524
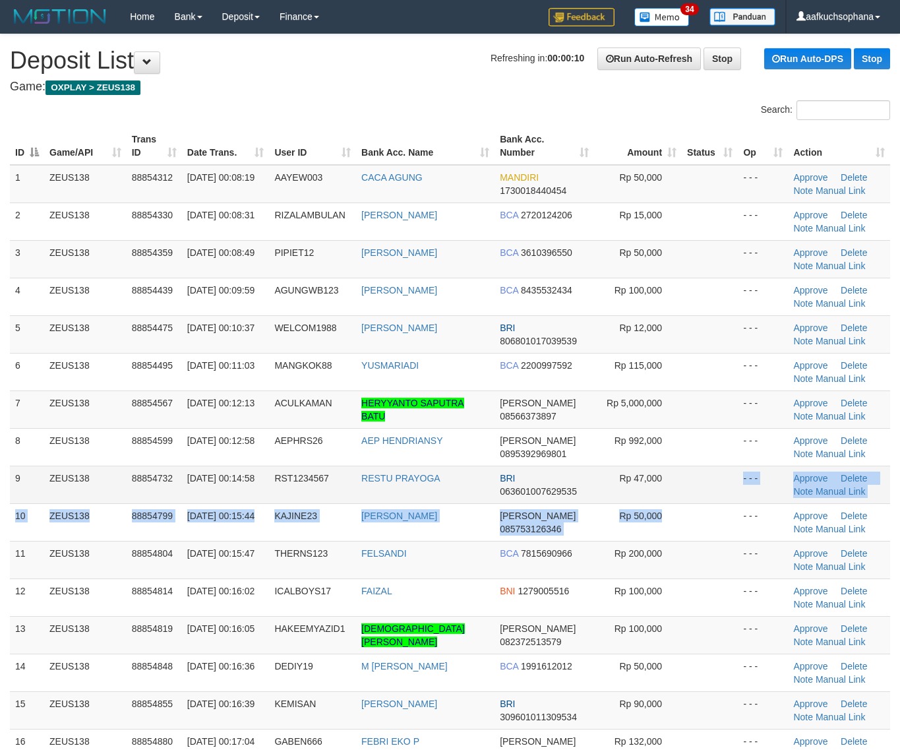
click at [731, 503] on tbody "1 ZEUS138 88854312 01/10/2025 00:08:19 AAYEW003 CACA AGUNG MANDIRI 173001844045…" at bounding box center [450, 503] width 881 height 677
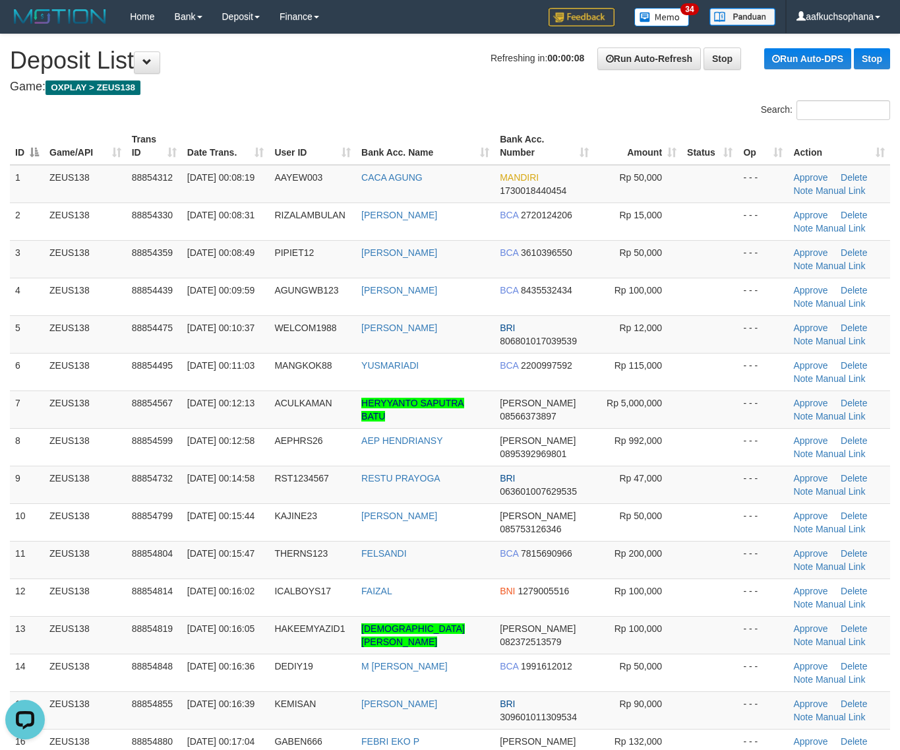
drag, startPoint x: 588, startPoint y: 443, endPoint x: 908, endPoint y: 366, distance: 329.1
click at [599, 445] on tr "8 ZEUS138 88854599 01/10/2025 00:12:58 AEPHRS26 AEP HENDRIANSY DANA 08953929698…" at bounding box center [450, 447] width 881 height 38
click at [700, 391] on tbody "1 ZEUS138 88854312 01/10/2025 00:08:19 AAYEW003 CACA AGUNG MANDIRI 173001844045…" at bounding box center [450, 503] width 881 height 677
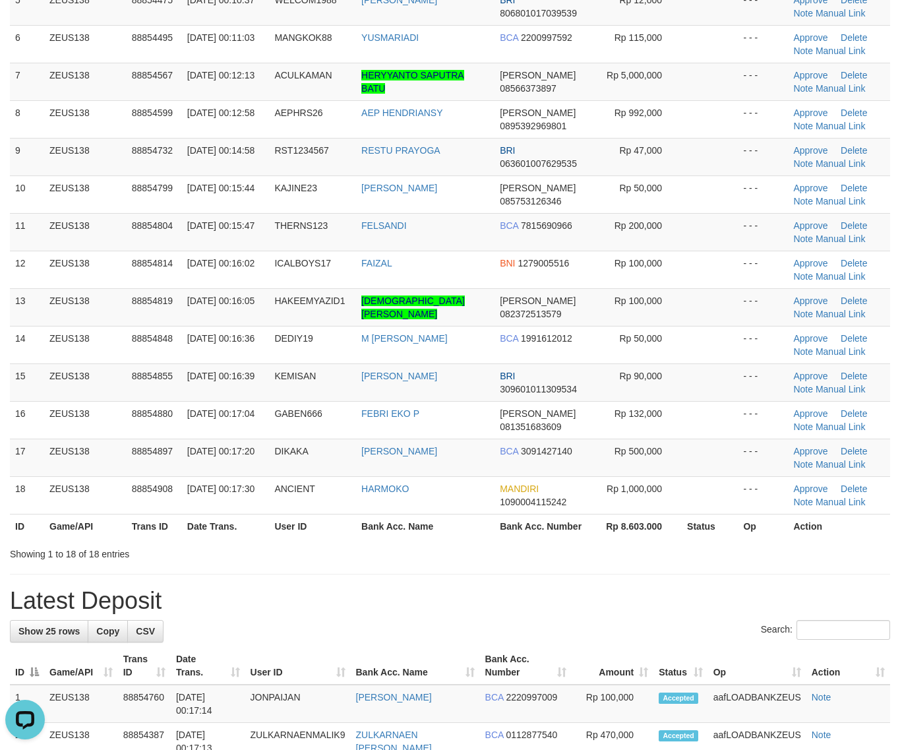
scroll to position [247, 0]
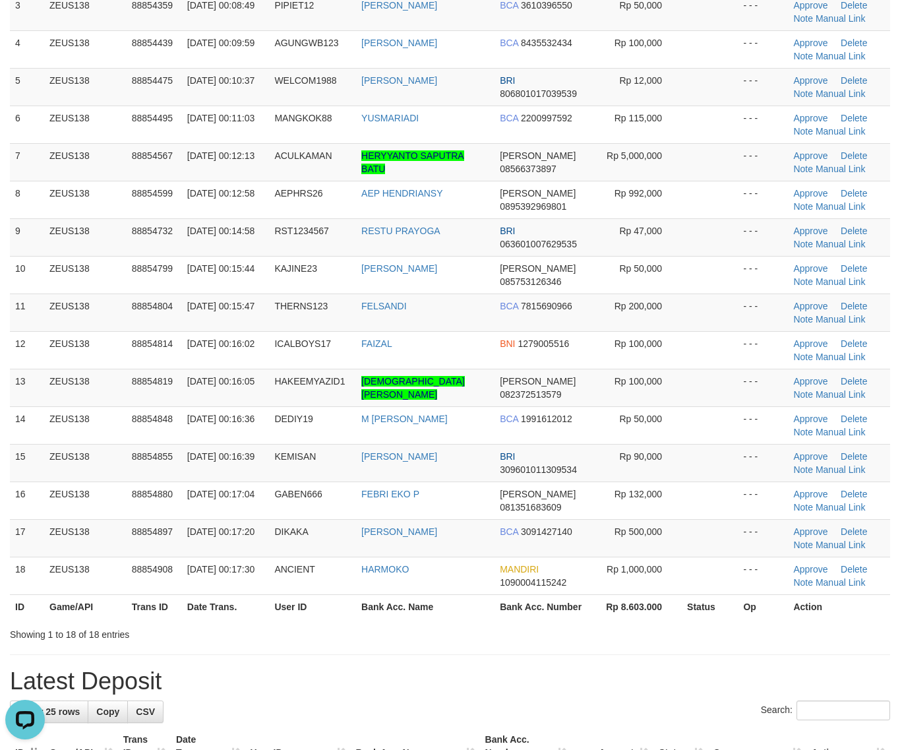
drag, startPoint x: 644, startPoint y: 627, endPoint x: 660, endPoint y: 638, distance: 19.9
click at [646, 631] on div "Showing 1 to 18 of 18 entries" at bounding box center [450, 632] width 900 height 18
click at [736, 558] on td at bounding box center [710, 576] width 56 height 38
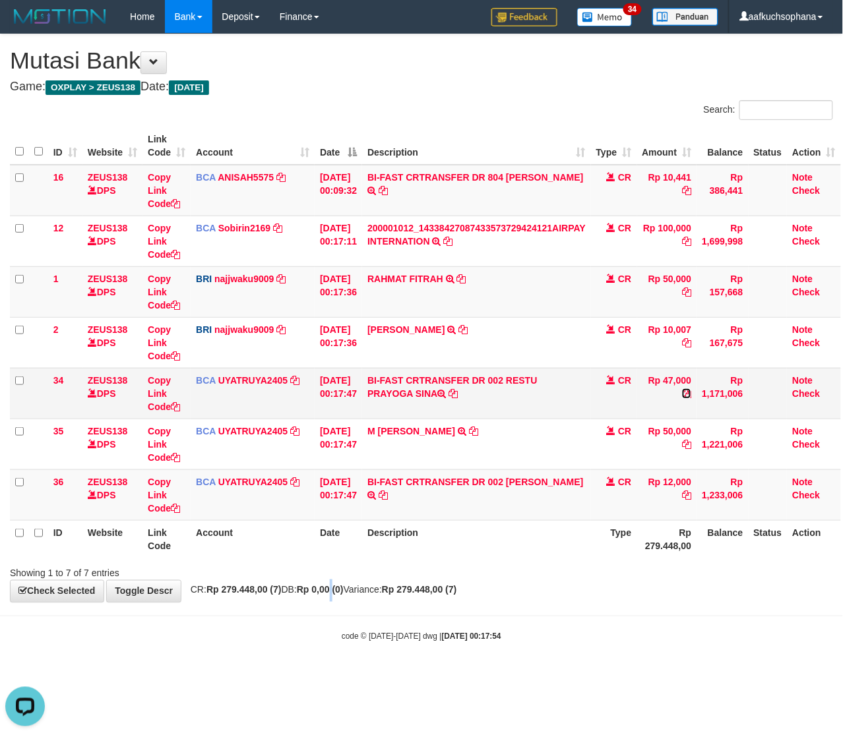
click at [691, 393] on icon at bounding box center [686, 393] width 9 height 9
click at [179, 406] on icon at bounding box center [175, 406] width 9 height 9
drag, startPoint x: 398, startPoint y: 619, endPoint x: 195, endPoint y: 515, distance: 227.5
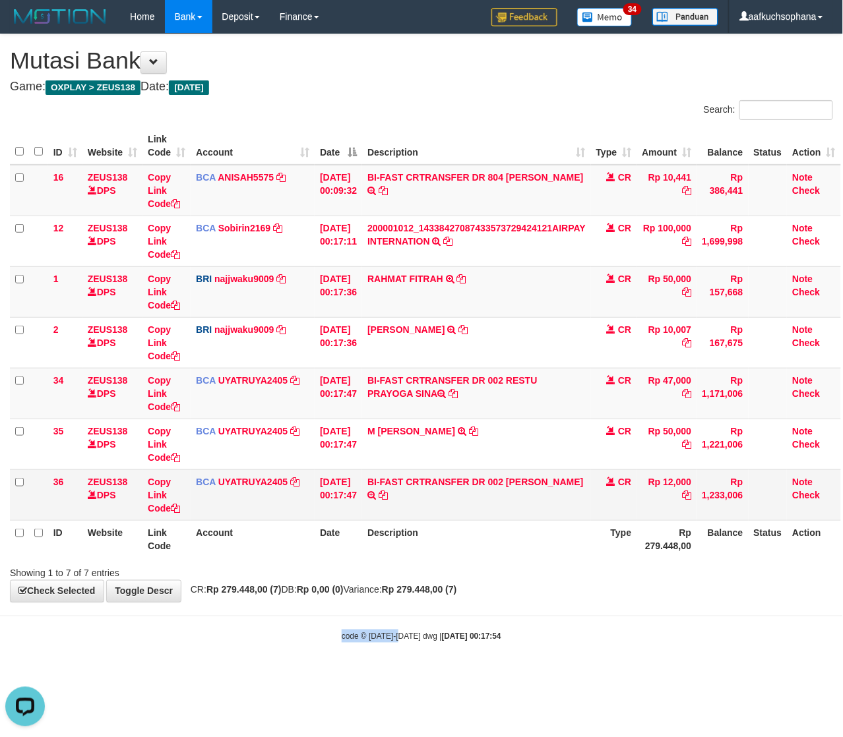
click at [370, 606] on body "Toggle navigation Home Bank Account List Load By Website Group [OXPLAY] ZEUS138…" at bounding box center [421, 338] width 843 height 676
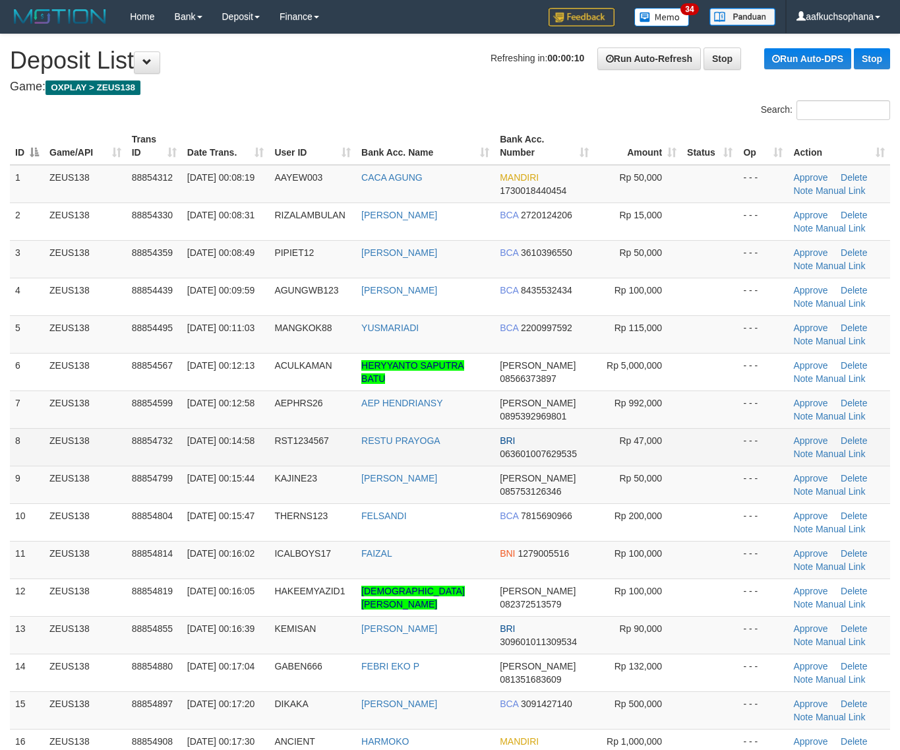
drag, startPoint x: 712, startPoint y: 429, endPoint x: 728, endPoint y: 429, distance: 15.2
click at [716, 432] on td at bounding box center [710, 447] width 56 height 38
click at [832, 453] on link "Manual Link" at bounding box center [841, 454] width 50 height 11
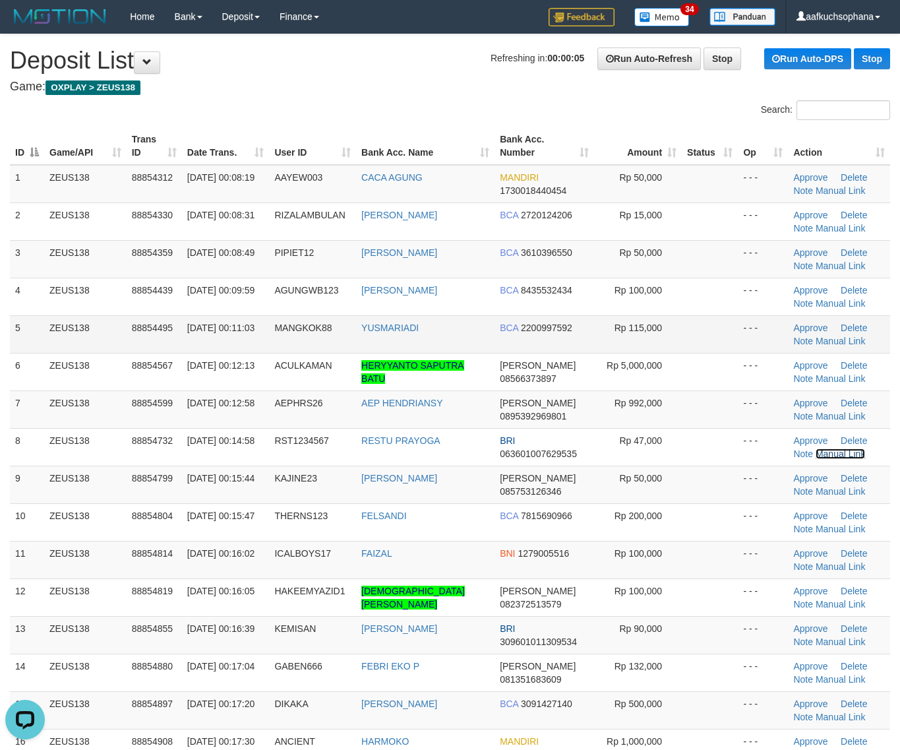
click at [816, 449] on link "Manual Link" at bounding box center [841, 454] width 50 height 11
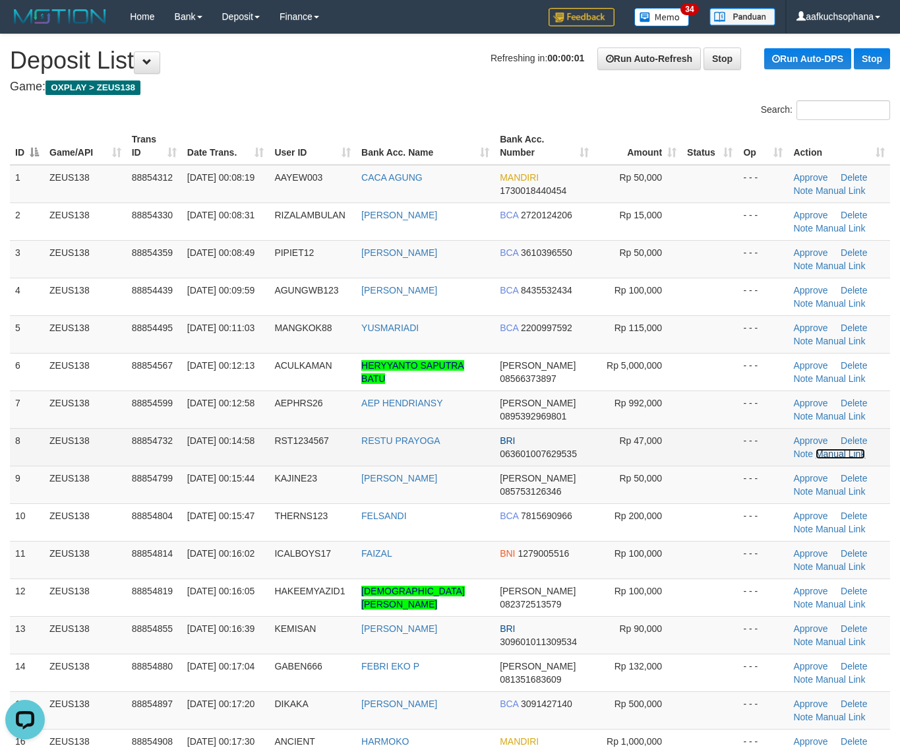
click at [840, 452] on link "Manual Link" at bounding box center [841, 454] width 50 height 11
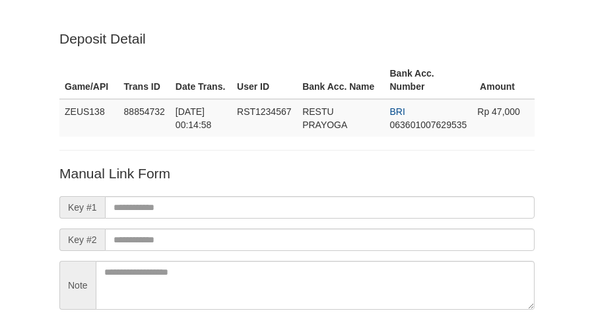
scroll to position [116, 0]
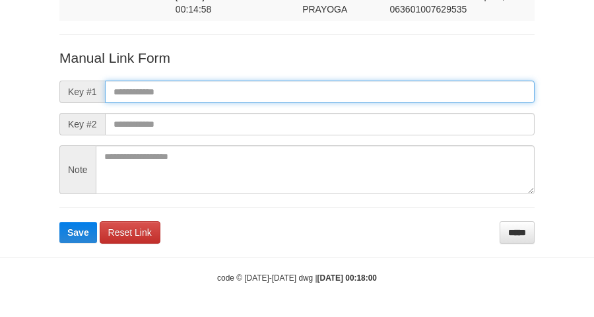
click at [409, 90] on input "text" at bounding box center [319, 91] width 429 height 22
paste input "**********"
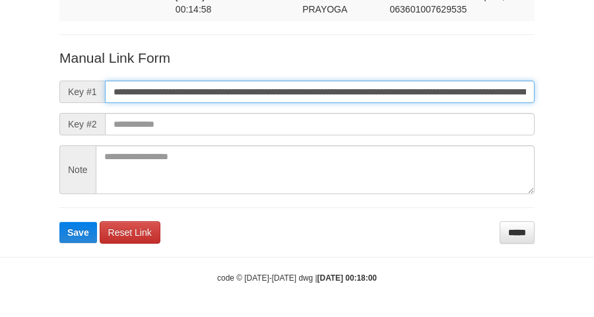
scroll to position [0, 752]
type input "**********"
click at [59, 222] on button "Save" at bounding box center [78, 232] width 38 height 21
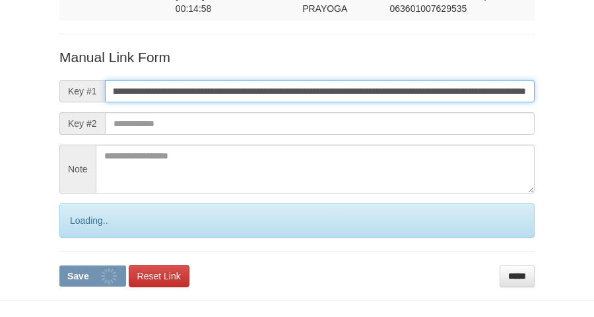
click at [59, 265] on button "Save" at bounding box center [92, 275] width 67 height 21
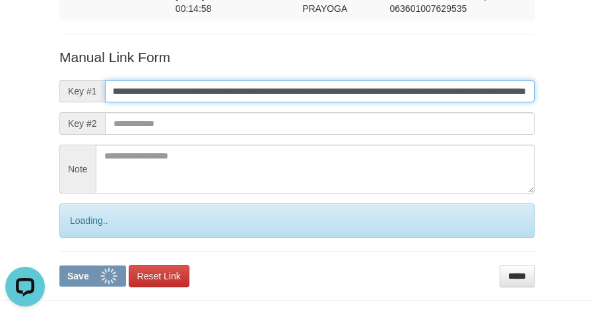
click at [59, 265] on button "Save" at bounding box center [92, 275] width 67 height 21
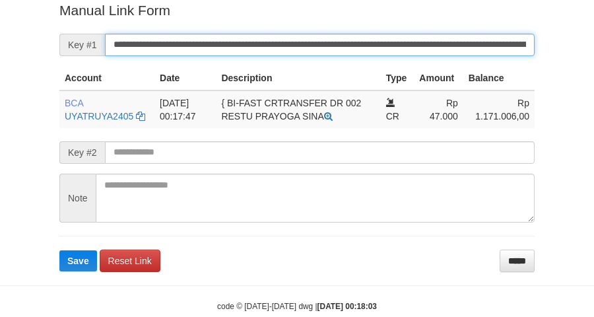
click at [59, 250] on button "Save" at bounding box center [78, 260] width 38 height 21
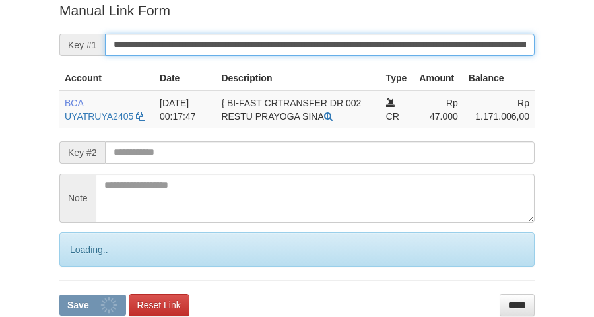
click at [59, 294] on button "Save" at bounding box center [92, 304] width 67 height 21
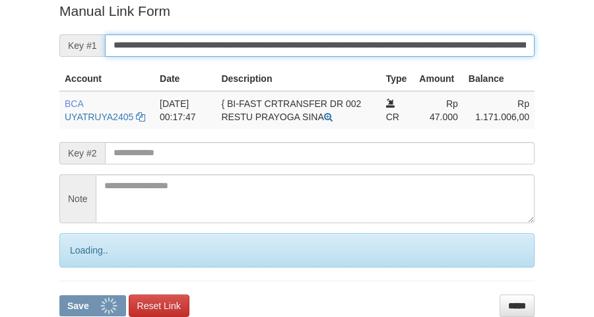
click at [364, 47] on input "**********" at bounding box center [319, 45] width 429 height 22
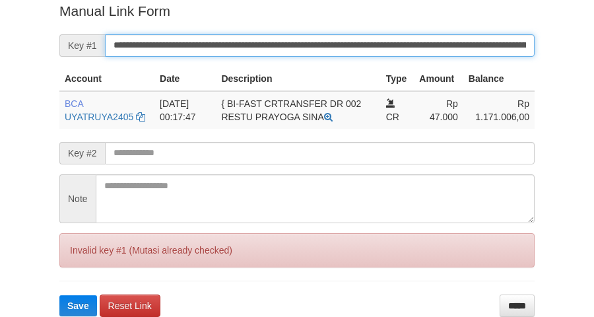
scroll to position [251, 0]
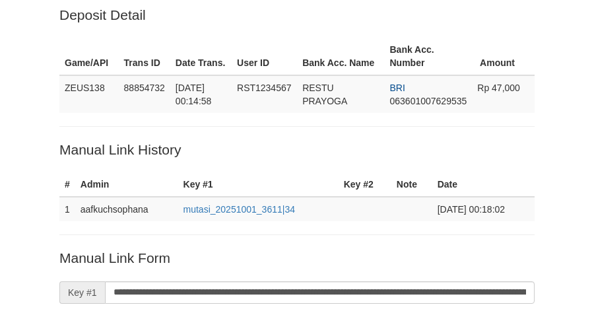
scroll to position [23, 0]
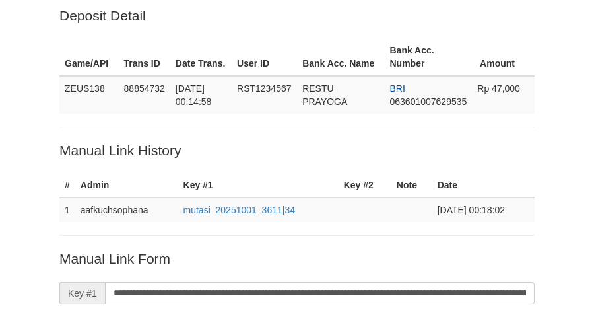
drag, startPoint x: 123, startPoint y: 104, endPoint x: 476, endPoint y: 24, distance: 361.7
click at [129, 107] on td "88854732" at bounding box center [144, 95] width 51 height 38
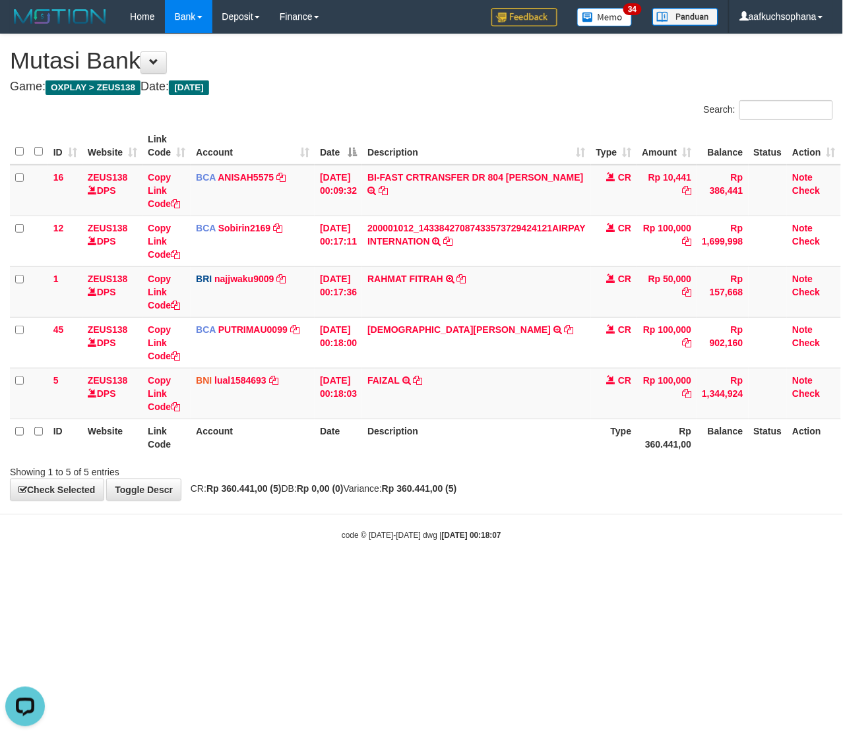
drag, startPoint x: 489, startPoint y: 548, endPoint x: 393, endPoint y: 455, distance: 133.4
click at [480, 546] on body "Toggle navigation Home Bank Account List Load By Website Group [OXPLAY] ZEUS138…" at bounding box center [421, 287] width 843 height 575
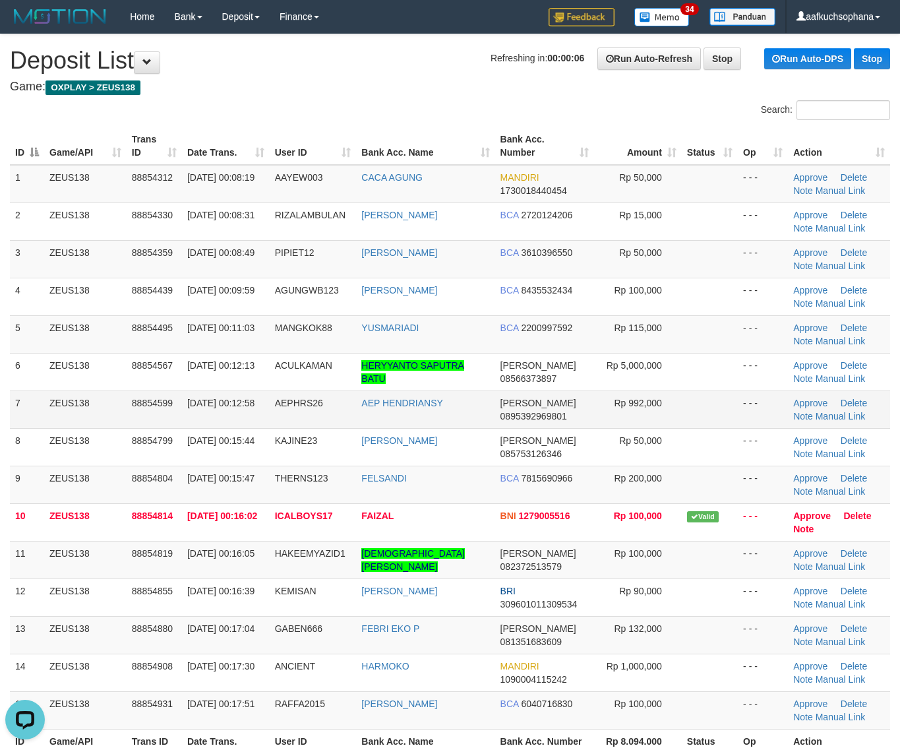
click at [695, 423] on td at bounding box center [710, 410] width 56 height 38
click at [825, 567] on link "Manual Link" at bounding box center [841, 566] width 50 height 11
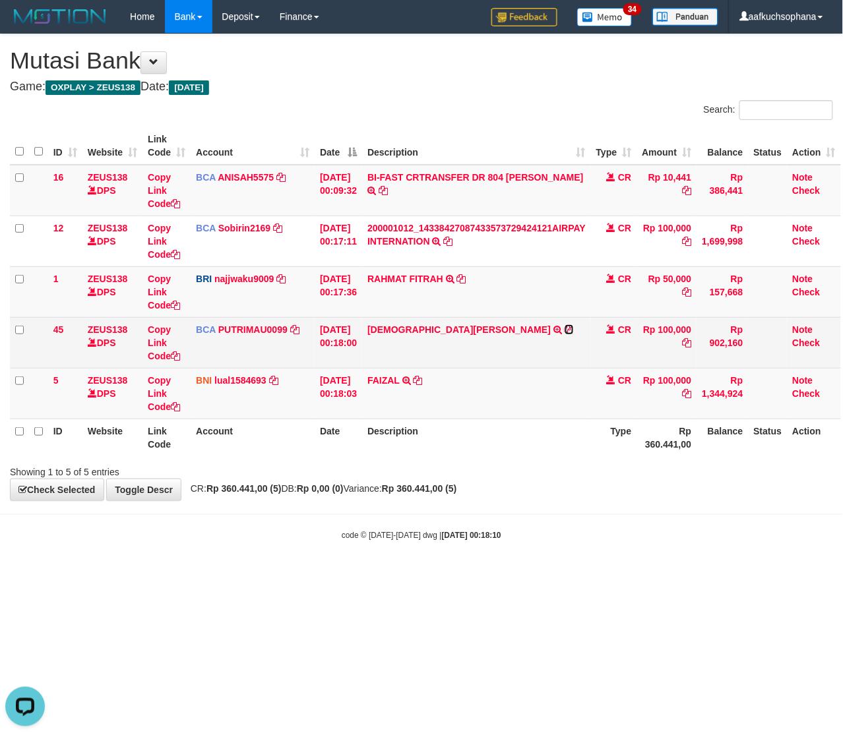
click at [565, 327] on icon at bounding box center [569, 329] width 9 height 9
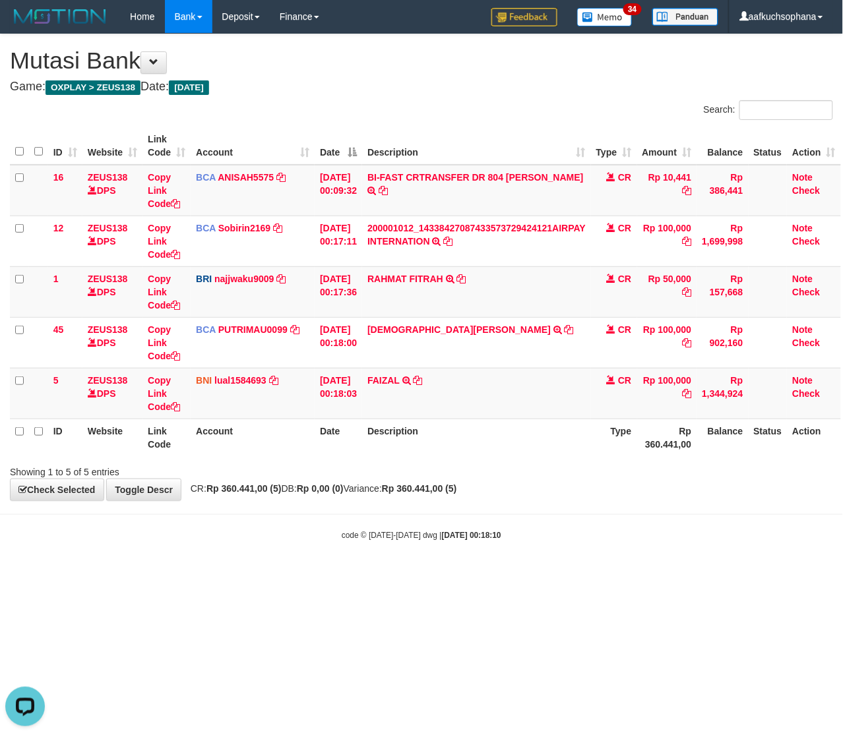
click at [325, 575] on html "Toggle navigation Home Bank Account List Load By Website Group [OXPLAY] ZEUS138…" at bounding box center [421, 287] width 843 height 575
drag, startPoint x: 391, startPoint y: 561, endPoint x: 459, endPoint y: 440, distance: 139.4
click at [394, 565] on body "Toggle navigation Home Bank Account List Load By Website Group [OXPLAY] ZEUS138…" at bounding box center [421, 287] width 843 height 575
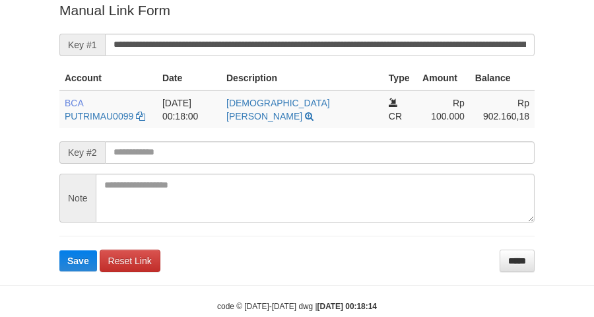
click at [398, 50] on form "**********" at bounding box center [296, 136] width 475 height 270
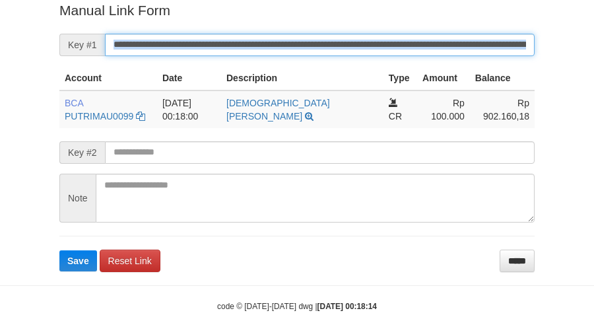
click at [59, 250] on button "Save" at bounding box center [78, 260] width 38 height 21
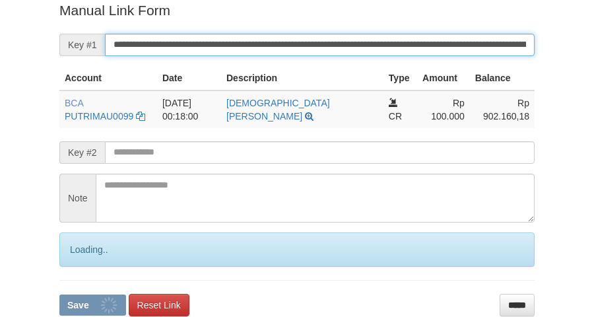
scroll to position [270, 0]
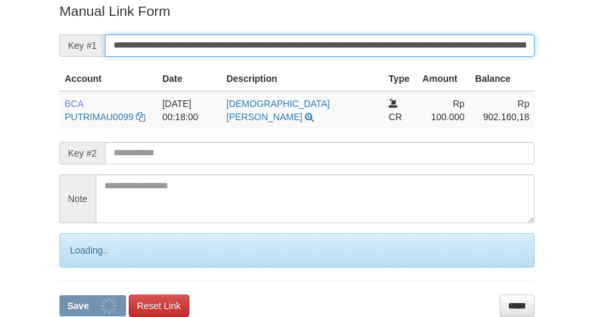
click at [59, 295] on button "Save" at bounding box center [92, 305] width 67 height 21
click at [394, 47] on input "**********" at bounding box center [319, 45] width 429 height 22
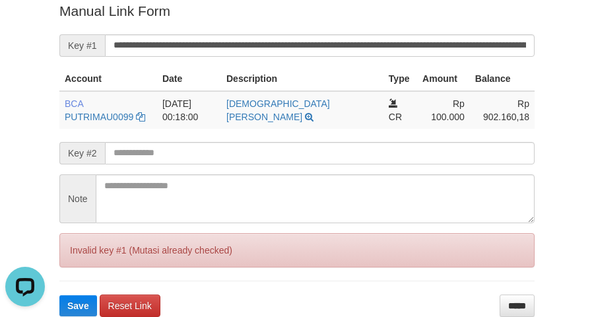
scroll to position [0, 0]
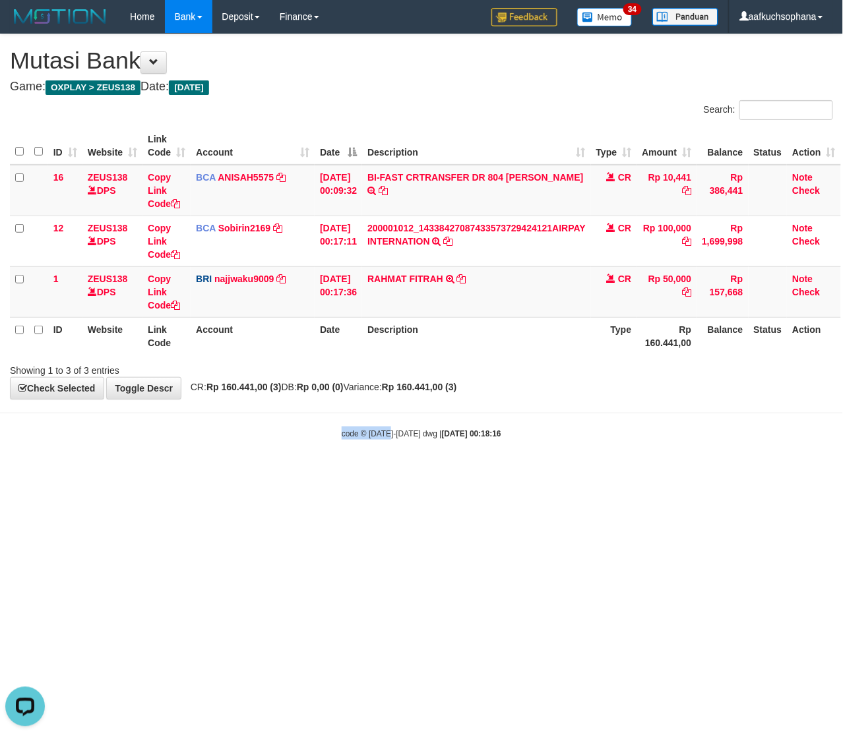
click at [375, 473] on html "Toggle navigation Home Bank Account List Load By Website Group [OXPLAY] ZEUS138…" at bounding box center [421, 236] width 843 height 473
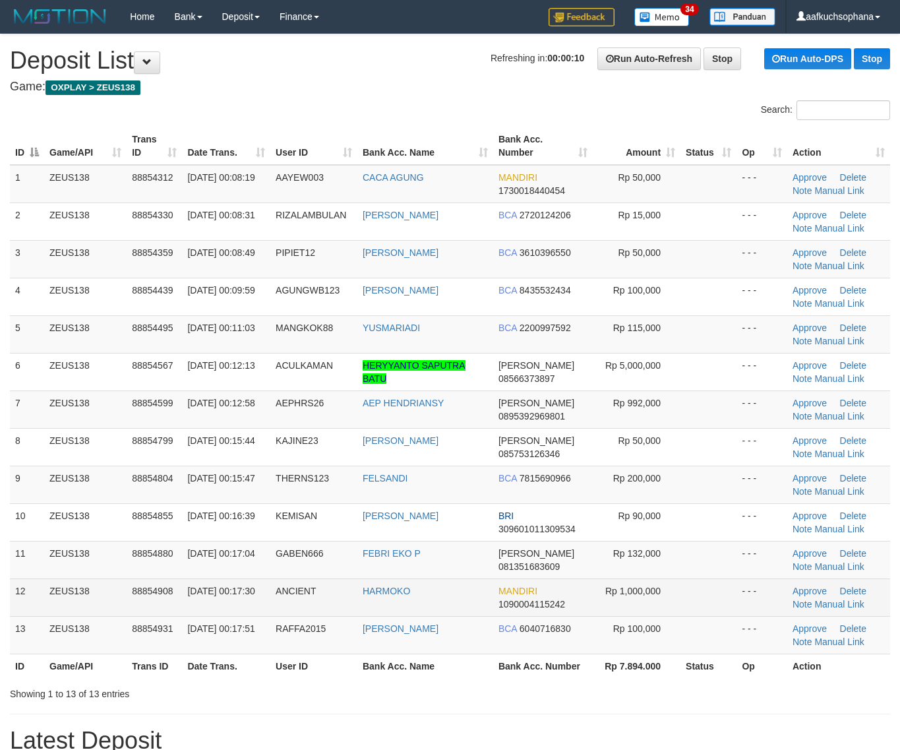
click at [670, 657] on th "Rp 7.894.000" at bounding box center [637, 666] width 88 height 24
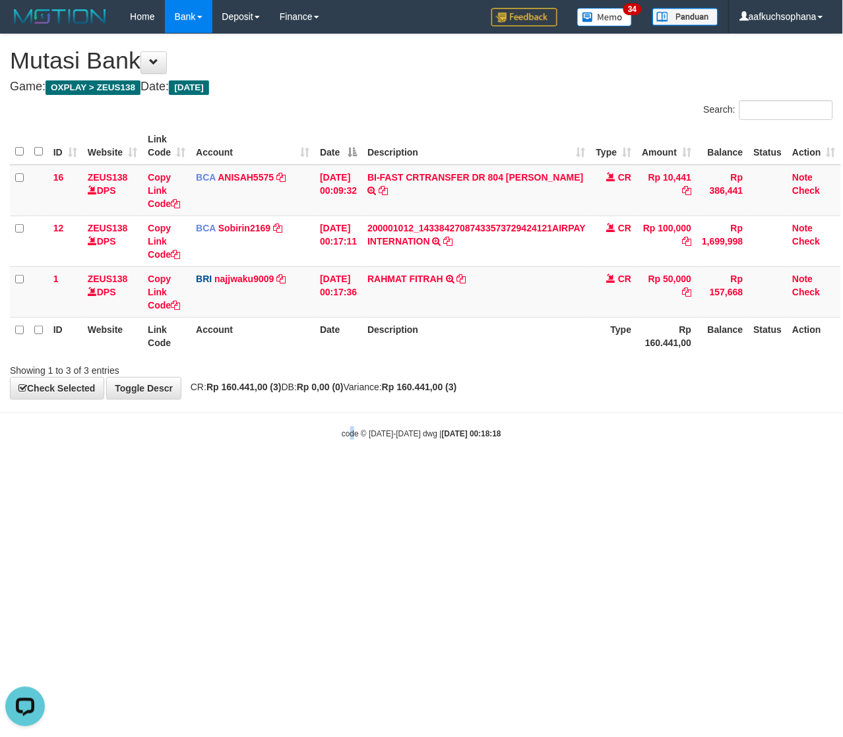
click at [354, 473] on html "Toggle navigation Home Bank Account List Load By Website Group [OXPLAY] ZEUS138…" at bounding box center [421, 236] width 843 height 473
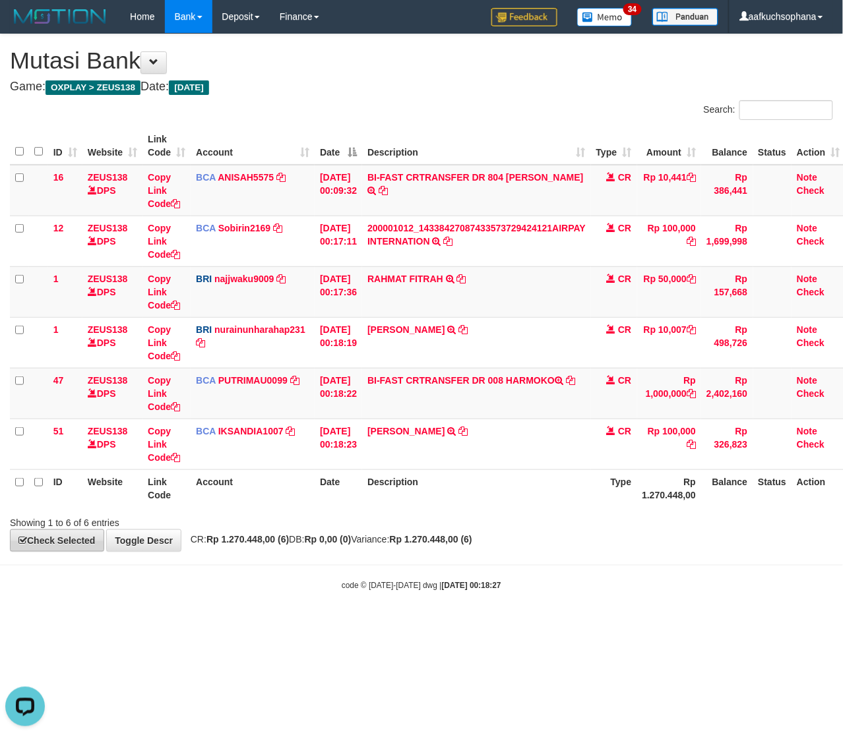
drag, startPoint x: 592, startPoint y: 652, endPoint x: 93, endPoint y: 539, distance: 511.9
click at [577, 625] on html "Toggle navigation Home Bank Account List Load By Website Group [OXPLAY] ZEUS138…" at bounding box center [421, 312] width 843 height 625
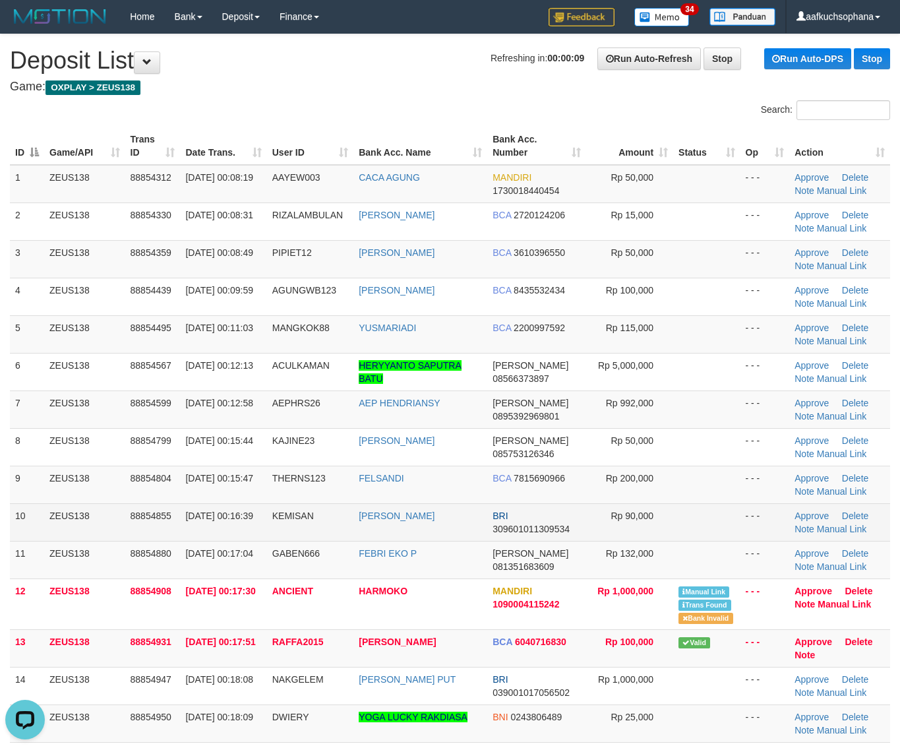
drag, startPoint x: 838, startPoint y: 599, endPoint x: 701, endPoint y: 515, distance: 160.8
click at [836, 599] on td "Approve Delete Note Manual Link" at bounding box center [840, 604] width 101 height 51
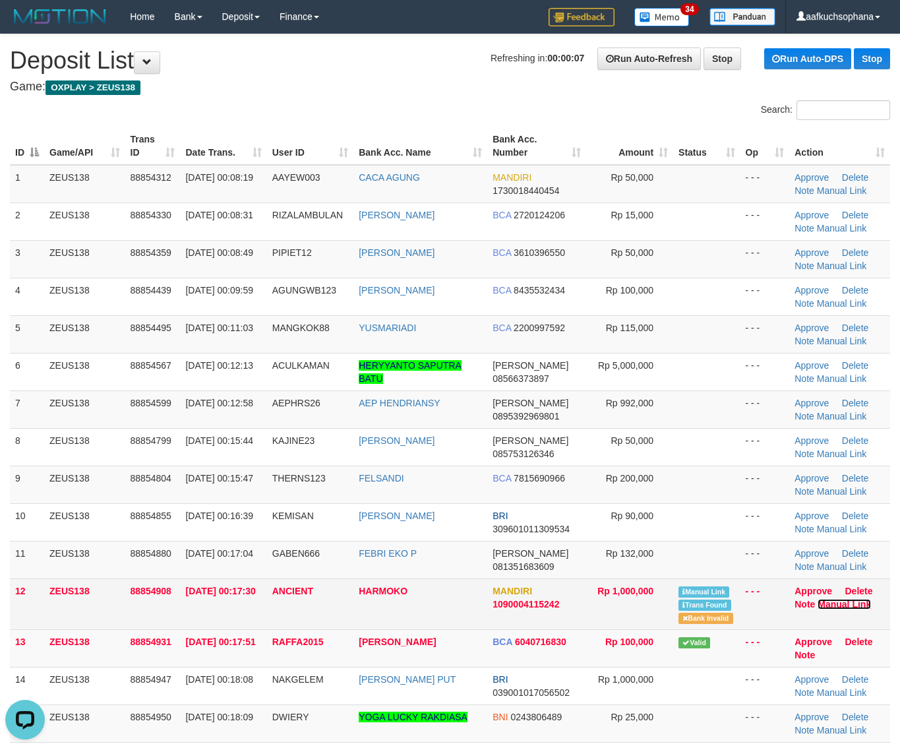
click at [838, 604] on link "Manual Link" at bounding box center [844, 604] width 53 height 11
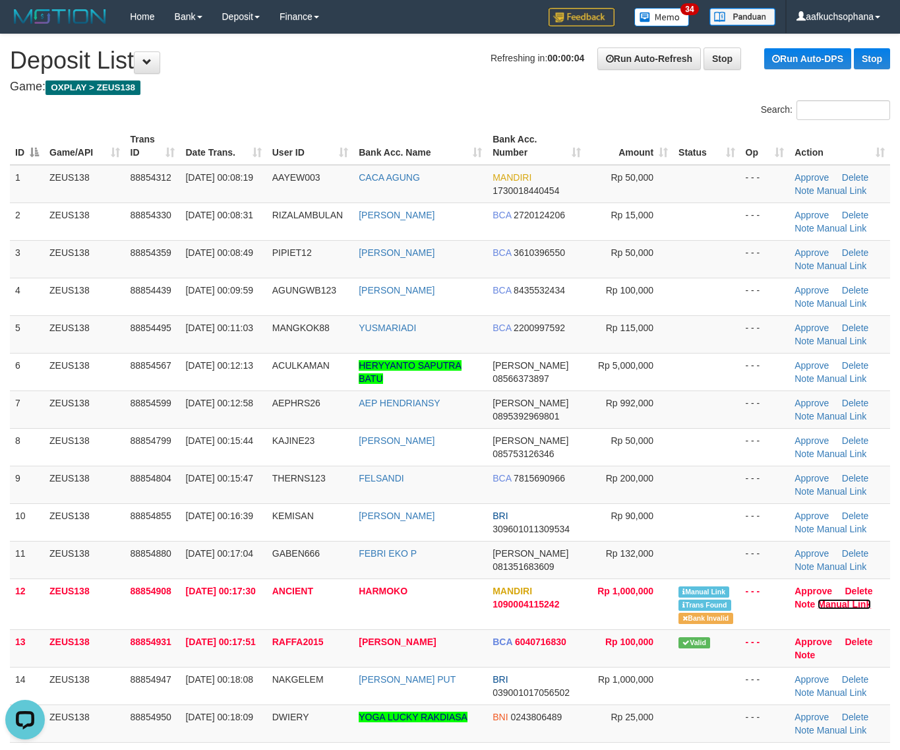
scroll to position [656, 0]
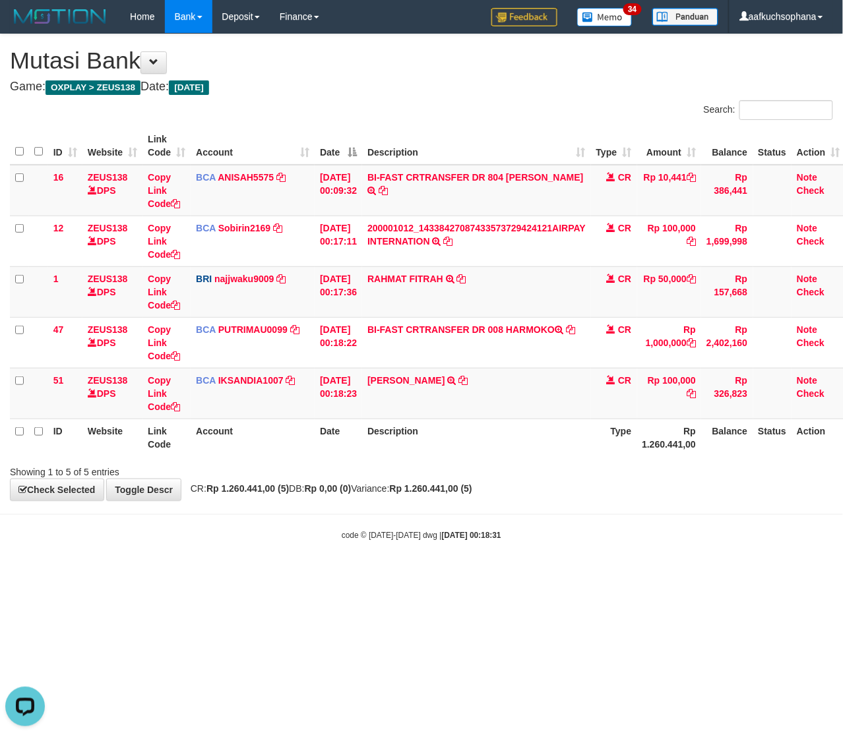
drag, startPoint x: 454, startPoint y: 587, endPoint x: 232, endPoint y: 536, distance: 228.0
click at [420, 569] on html "Toggle navigation Home Bank Account List Load By Website Group [OXPLAY] ZEUS138…" at bounding box center [421, 287] width 843 height 575
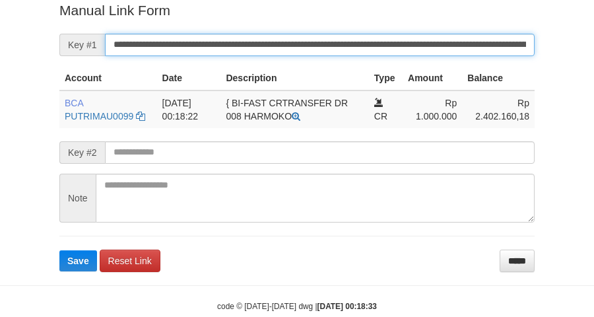
click at [59, 250] on button "Save" at bounding box center [78, 260] width 38 height 21
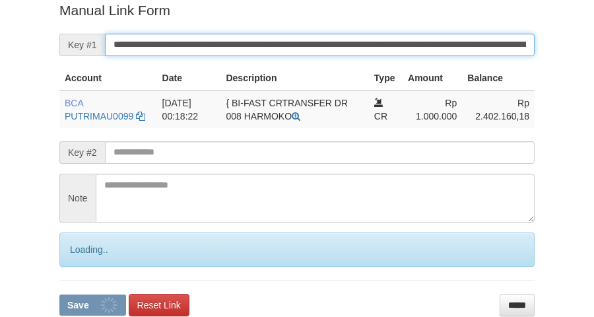
click at [414, 38] on input "**********" at bounding box center [319, 45] width 429 height 22
click at [59, 294] on button "Save" at bounding box center [92, 304] width 67 height 21
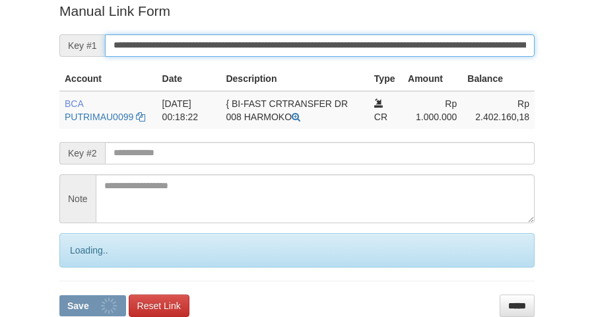
click at [59, 295] on button "Save" at bounding box center [92, 305] width 67 height 21
drag, startPoint x: 414, startPoint y: 38, endPoint x: 594, endPoint y: 119, distance: 197.5
click at [420, 47] on input "**********" at bounding box center [319, 45] width 429 height 22
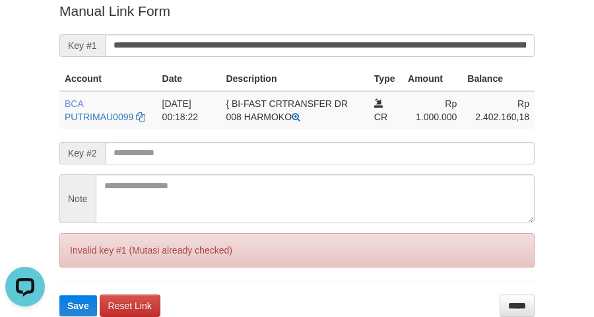
scroll to position [0, 0]
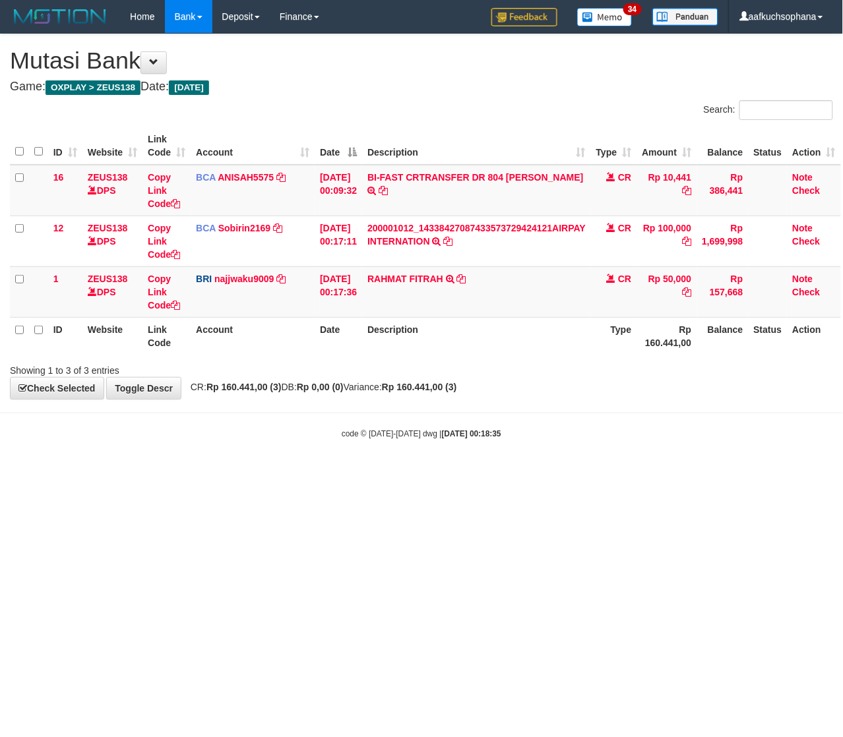
drag, startPoint x: 211, startPoint y: 538, endPoint x: 4, endPoint y: 476, distance: 216.0
click at [168, 473] on html "Toggle navigation Home Bank Account List Load By Website Group [OXPLAY] ZEUS138…" at bounding box center [421, 236] width 843 height 473
drag, startPoint x: 327, startPoint y: 650, endPoint x: 251, endPoint y: 624, distance: 80.3
click at [325, 473] on html "Toggle navigation Home Bank Account List Load By Website Group [OXPLAY] ZEUS138…" at bounding box center [421, 236] width 843 height 473
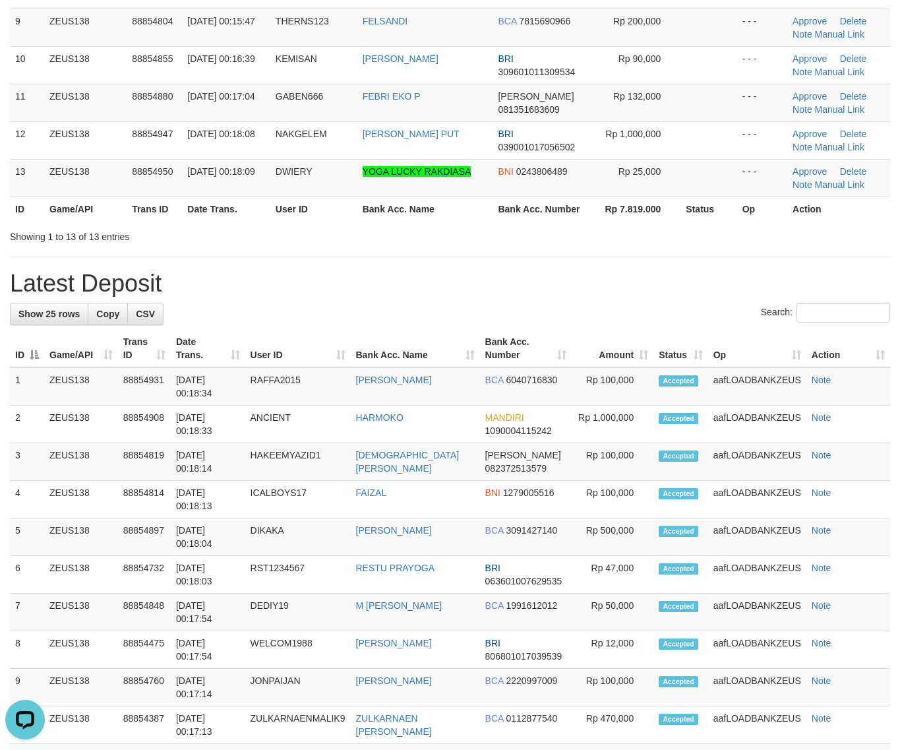
drag, startPoint x: 579, startPoint y: 297, endPoint x: 588, endPoint y: 301, distance: 10.7
click at [582, 298] on div "**********" at bounding box center [450, 486] width 900 height 1819
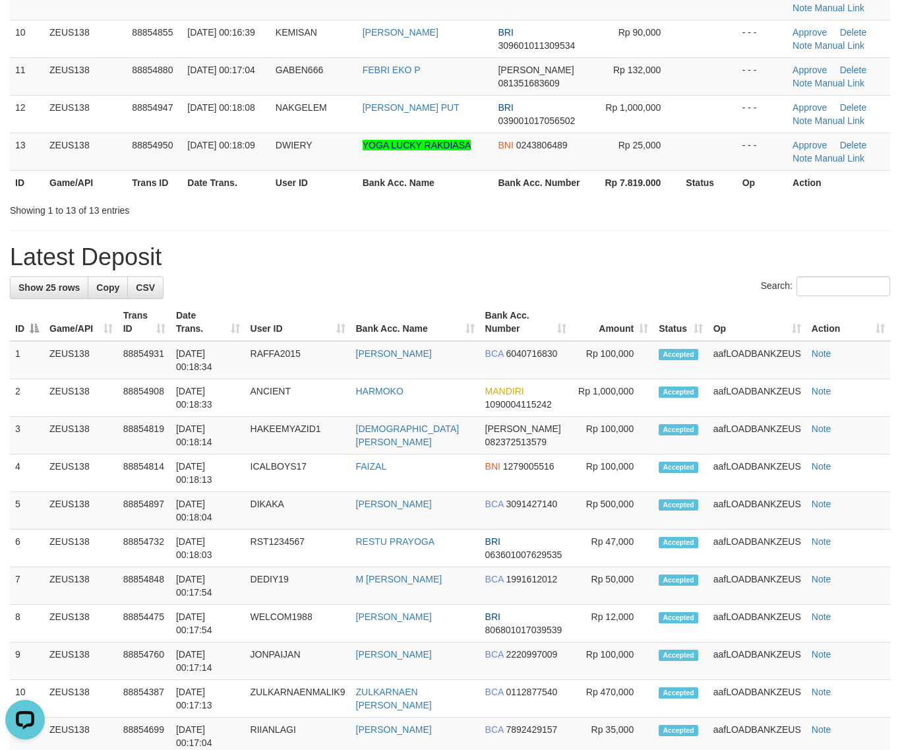
scroll to position [457, 0]
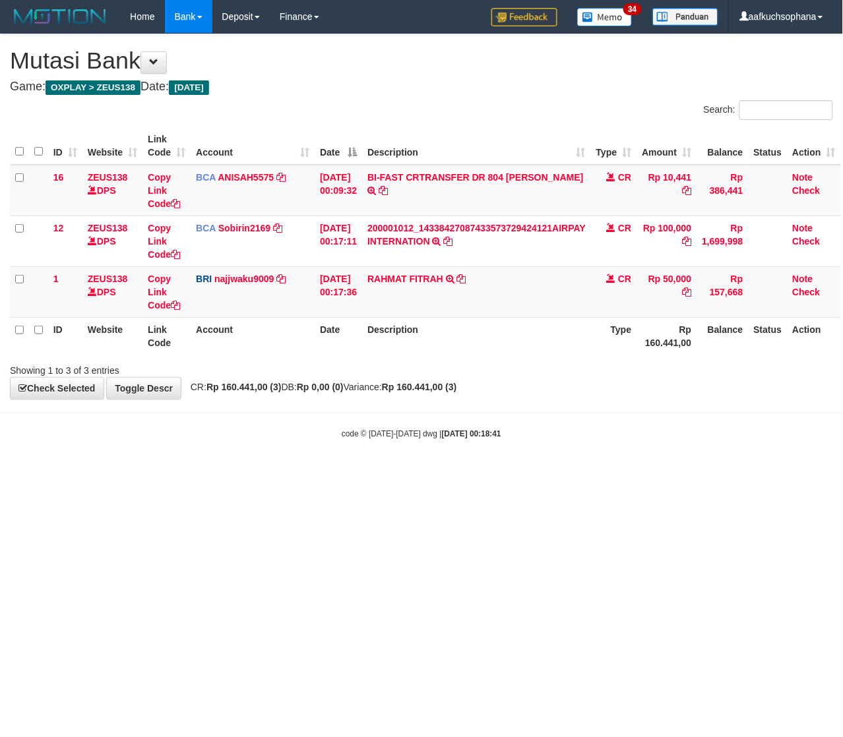
drag, startPoint x: 541, startPoint y: 575, endPoint x: 5, endPoint y: 439, distance: 553.4
click at [488, 473] on html "Toggle navigation Home Bank Account List Load By Website Group [OXPLAY] ZEUS138…" at bounding box center [421, 236] width 843 height 473
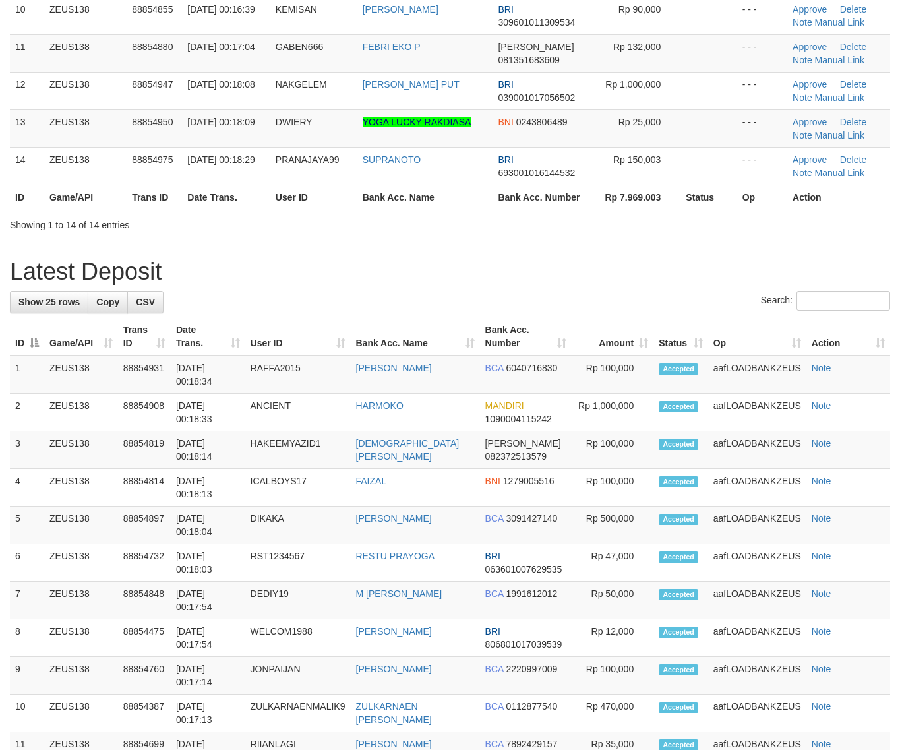
drag, startPoint x: 456, startPoint y: 265, endPoint x: 437, endPoint y: 264, distance: 19.8
click at [456, 265] on h1 "Latest Deposit" at bounding box center [450, 272] width 881 height 26
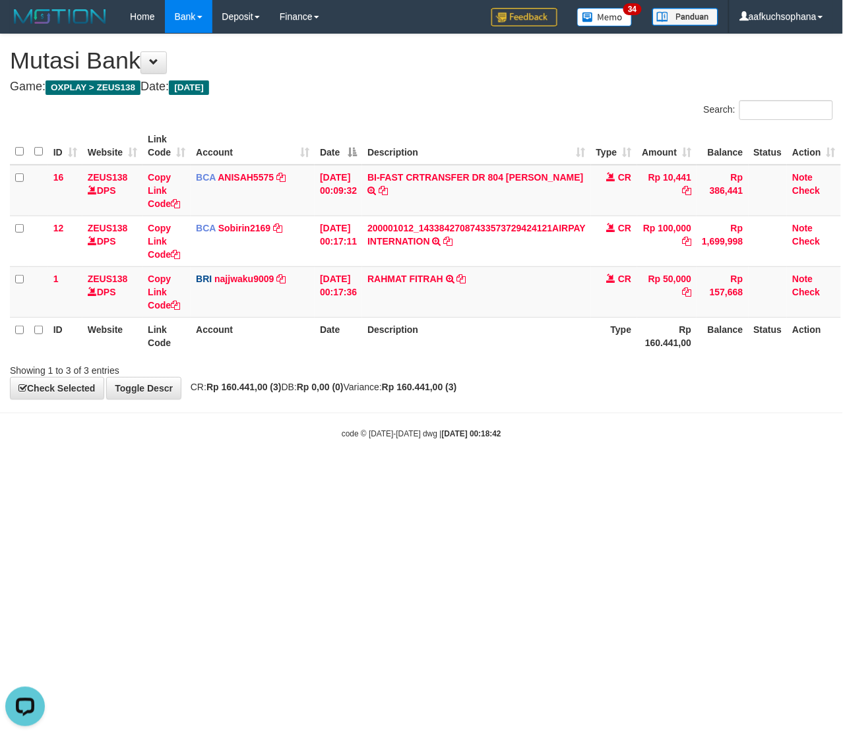
click at [637, 473] on html "Toggle navigation Home Bank Account List Load By Website Group [OXPLAY] ZEUS138…" at bounding box center [421, 236] width 843 height 473
drag, startPoint x: 633, startPoint y: 501, endPoint x: 841, endPoint y: 386, distance: 237.7
click at [637, 473] on html "Toggle navigation Home Bank Account List Load By Website Group [OXPLAY] ZEUS138…" at bounding box center [421, 236] width 843 height 473
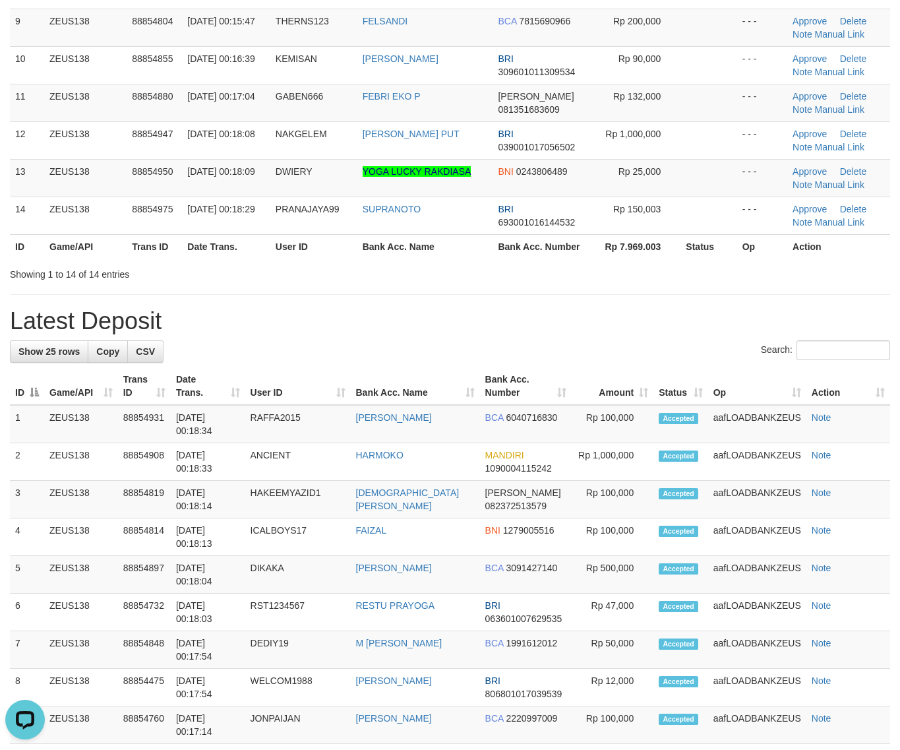
click at [677, 317] on h1 "Latest Deposit" at bounding box center [450, 321] width 881 height 26
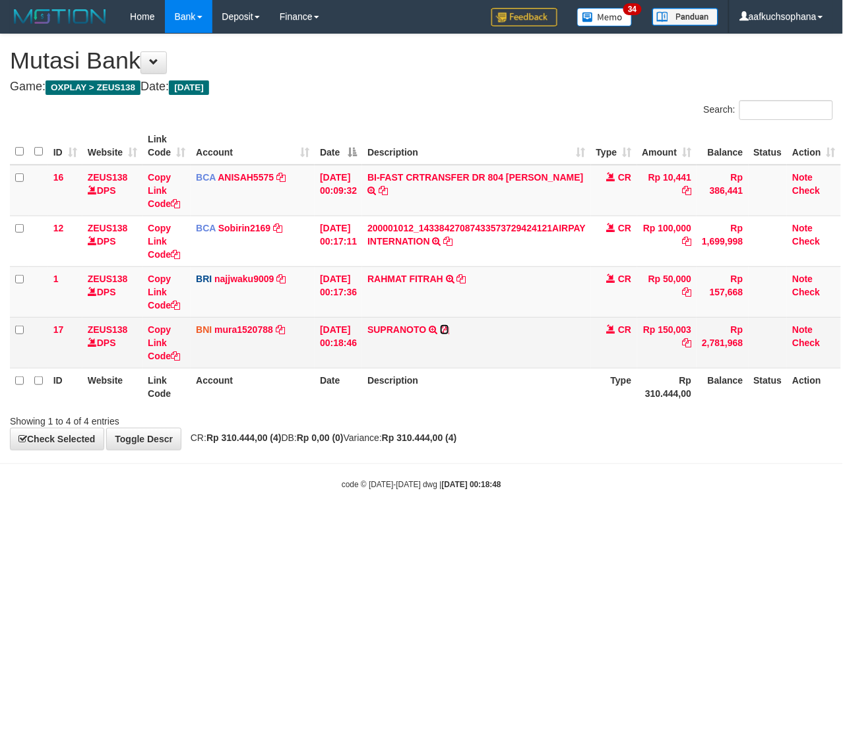
click at [449, 328] on icon at bounding box center [444, 329] width 9 height 9
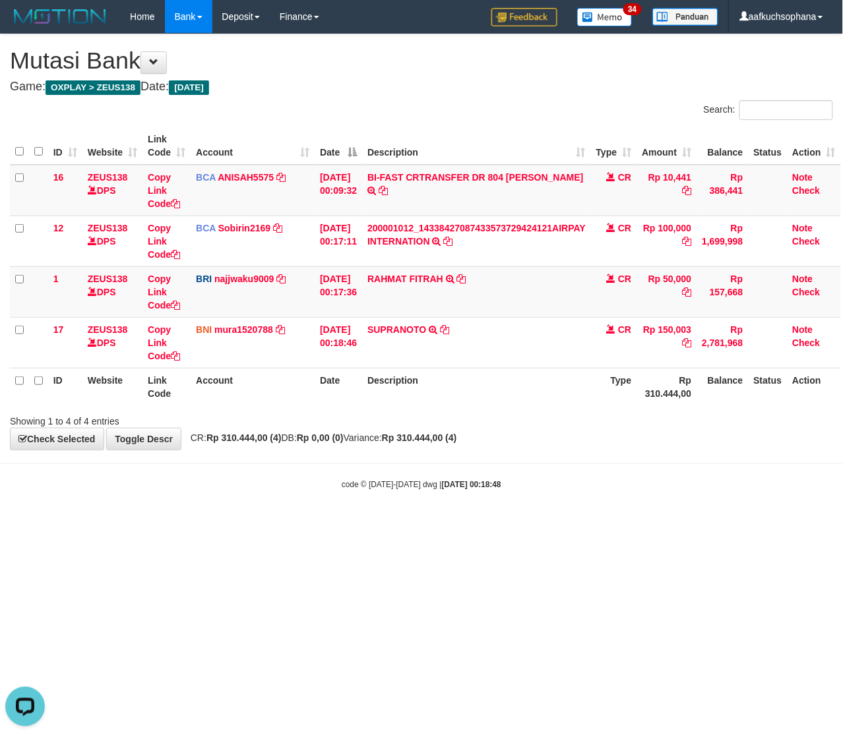
drag, startPoint x: 254, startPoint y: 470, endPoint x: 162, endPoint y: 385, distance: 126.0
click at [253, 467] on body "Toggle navigation Home Bank Account List Load By Website Group [OXPLAY] ZEUS138…" at bounding box center [421, 262] width 843 height 524
click at [429, 402] on th "Description" at bounding box center [476, 387] width 229 height 38
click at [493, 510] on body "Toggle navigation Home Bank Account List Load By Website Group [OXPLAY] ZEUS138…" at bounding box center [421, 262] width 843 height 524
click at [492, 510] on body "Toggle navigation Home Bank Account List Load By Website Group [OXPLAY] ZEUS138…" at bounding box center [421, 262] width 843 height 524
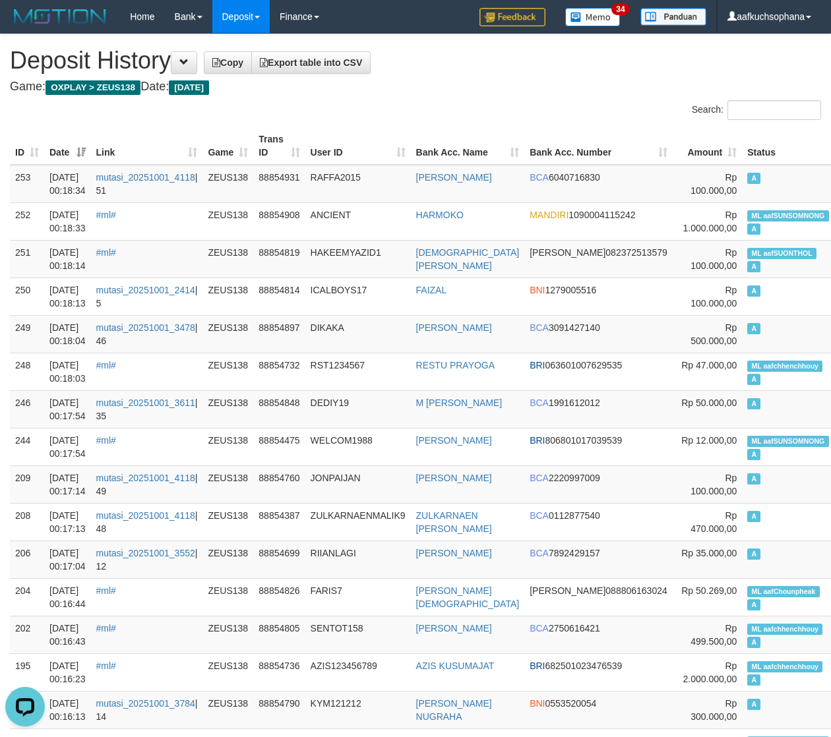
drag, startPoint x: 503, startPoint y: 102, endPoint x: 463, endPoint y: 109, distance: 40.8
click at [499, 103] on div "Search:" at bounding box center [623, 111] width 396 height 23
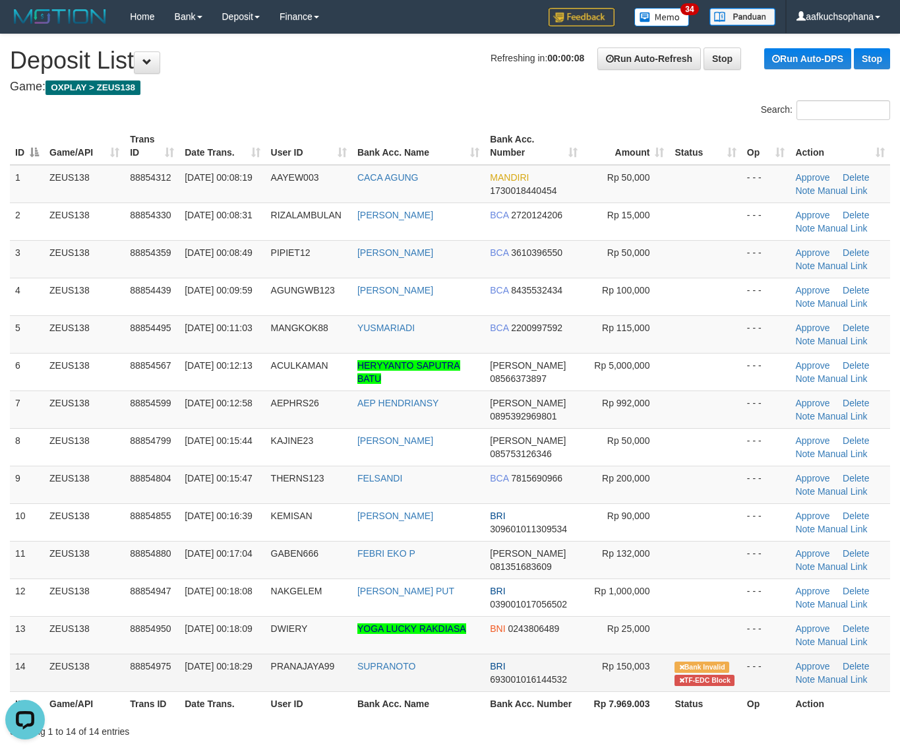
click at [298, 683] on td "PRANAJAYA99" at bounding box center [309, 673] width 86 height 38
copy span "PRANAJAYA99"
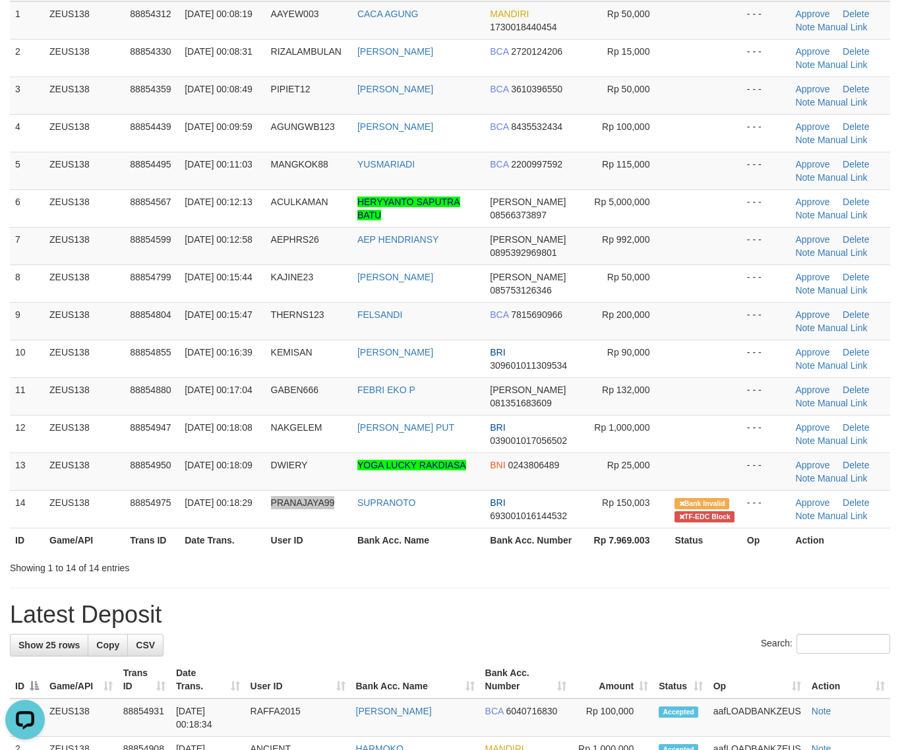
scroll to position [165, 0]
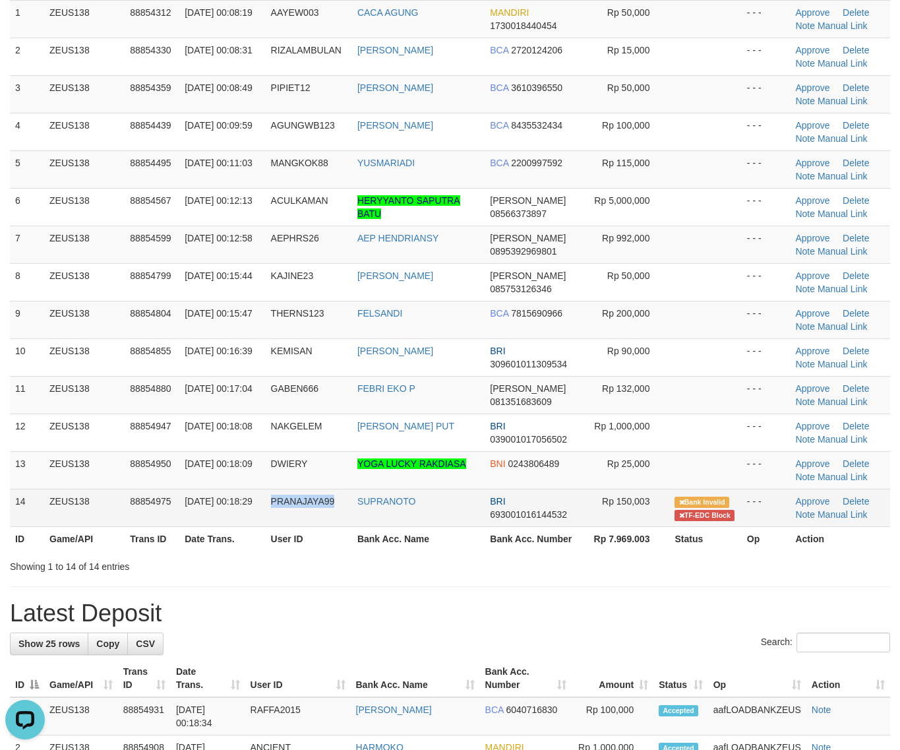
click at [416, 522] on td "SUPRANOTO" at bounding box center [418, 508] width 133 height 38
click at [383, 510] on td "SUPRANOTO" at bounding box center [418, 508] width 133 height 38
click at [396, 518] on td "SUPRANOTO" at bounding box center [418, 508] width 133 height 38
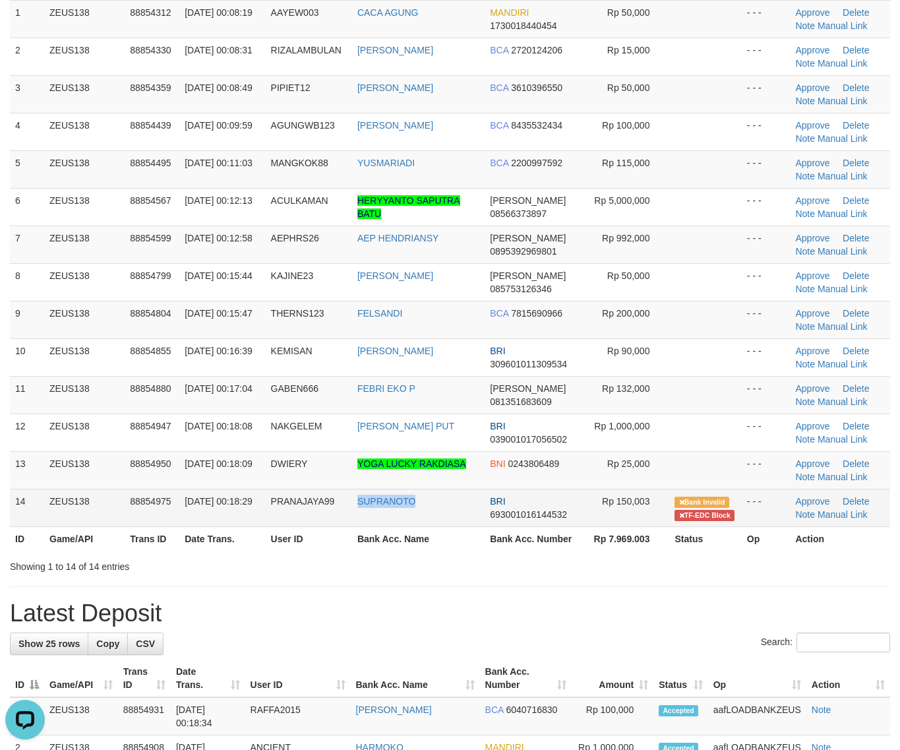
click at [396, 518] on td "SUPRANOTO" at bounding box center [418, 508] width 133 height 38
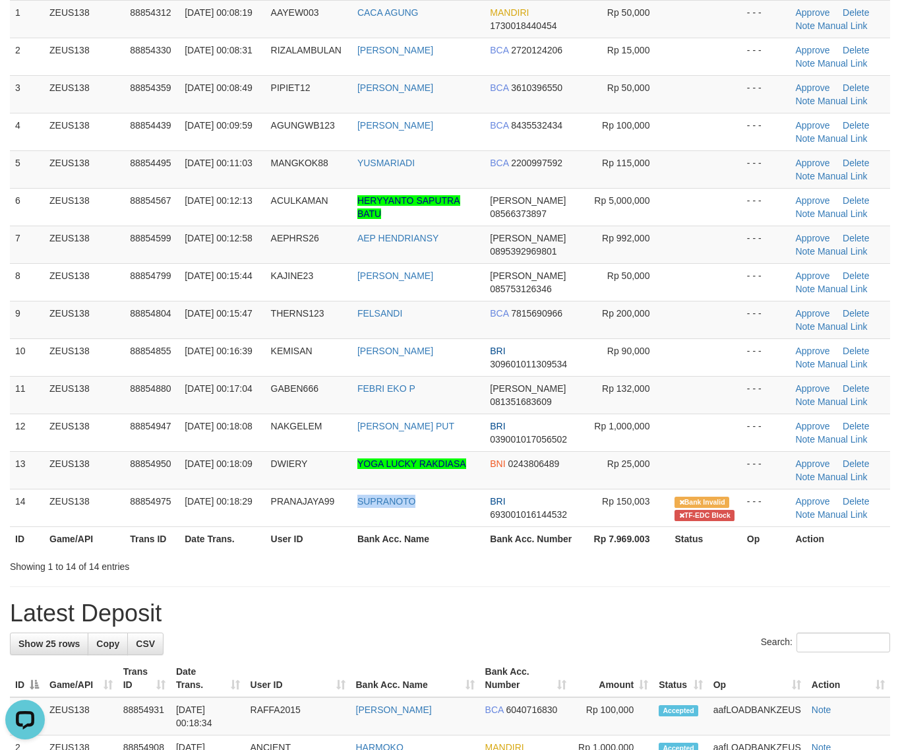
copy link "SUPRANOTO"
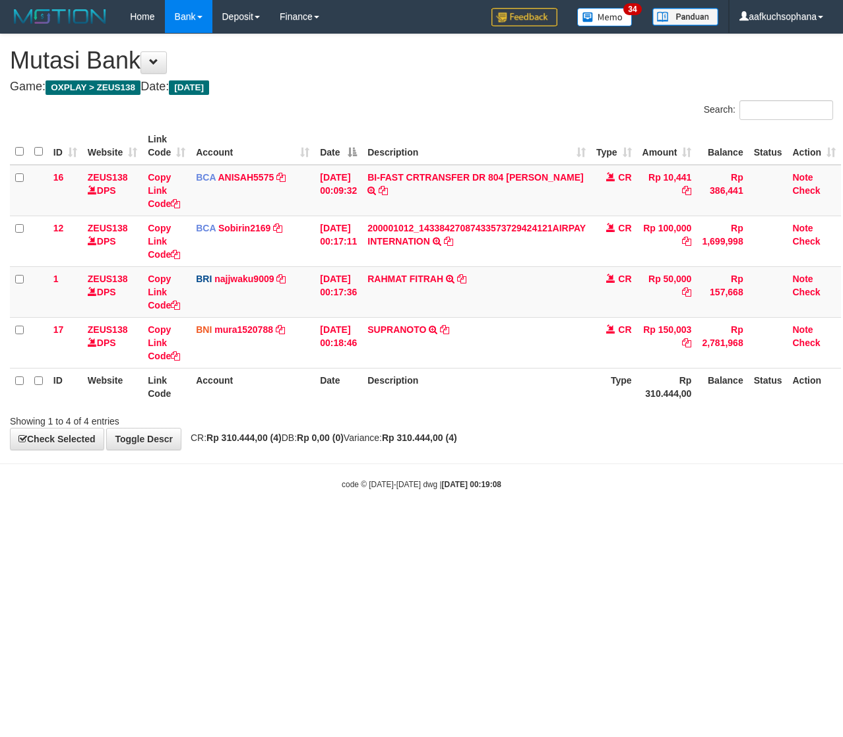
click at [453, 524] on html "Toggle navigation Home Bank Account List Load By Website Group [OXPLAY] ZEUS138…" at bounding box center [421, 262] width 843 height 524
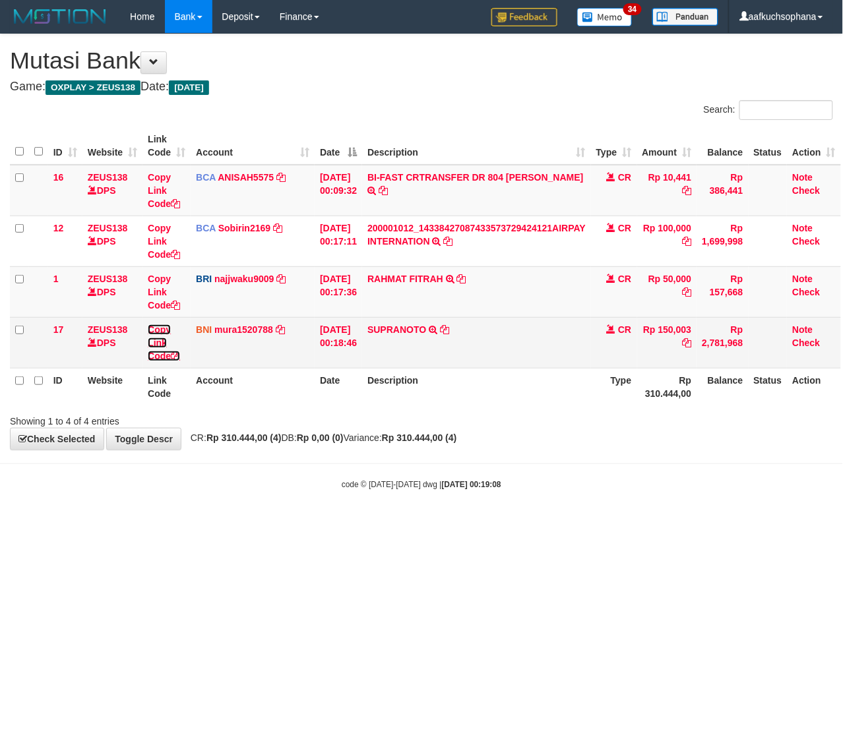
click at [178, 355] on icon at bounding box center [175, 356] width 9 height 9
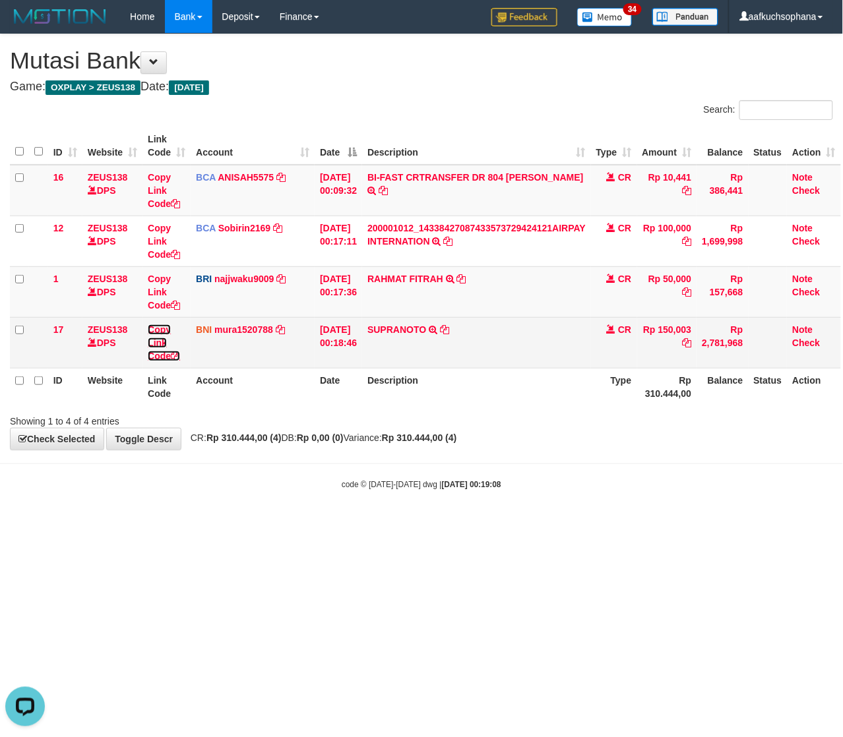
click at [178, 355] on icon at bounding box center [175, 356] width 9 height 9
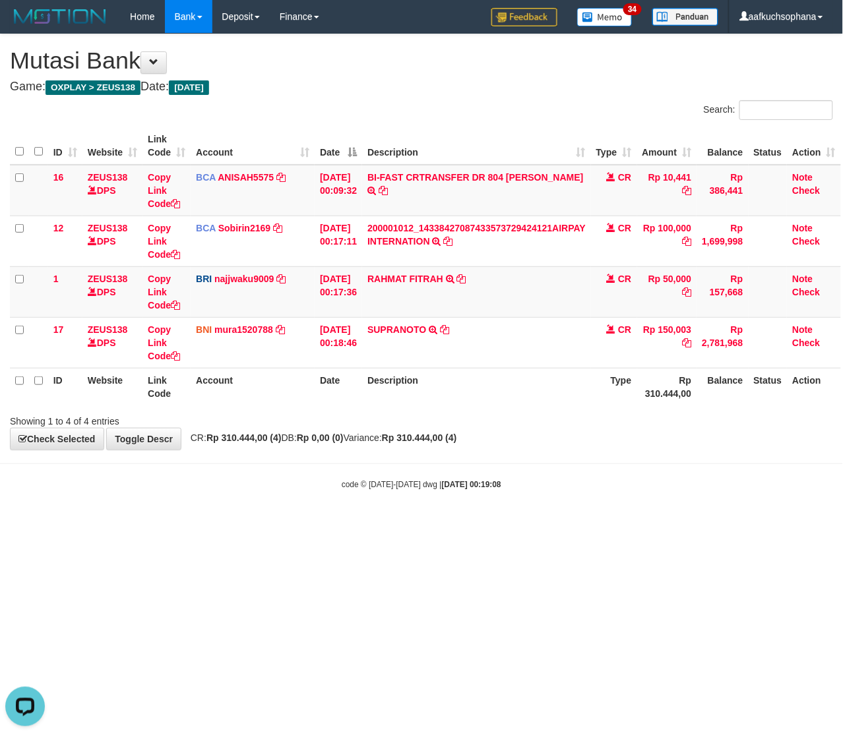
scroll to position [180, 0]
click at [416, 524] on html "Toggle navigation Home Bank Account List Load By Website Group [OXPLAY] ZEUS138…" at bounding box center [421, 262] width 843 height 524
click at [559, 523] on body "Toggle navigation Home Bank Account List Load By Website Group [OXPLAY] ZEUS138…" at bounding box center [421, 262] width 843 height 524
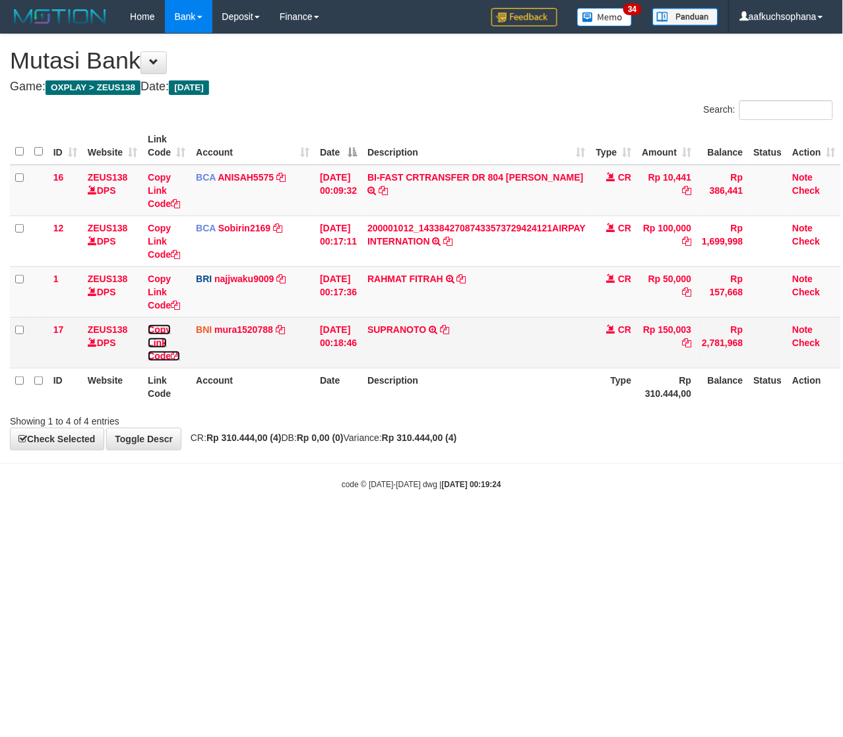
click at [179, 357] on icon at bounding box center [175, 356] width 9 height 9
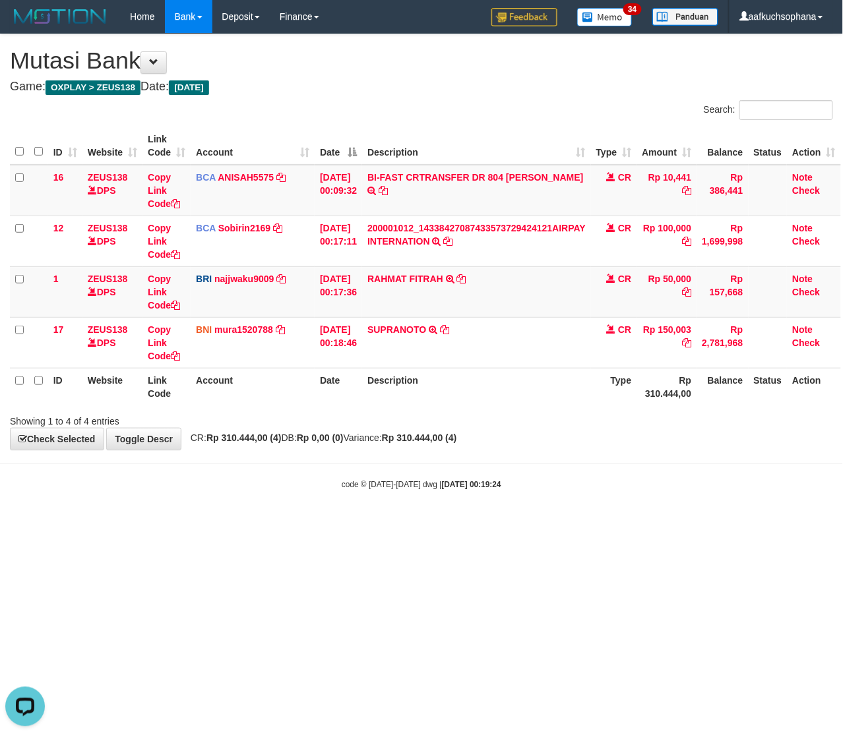
drag, startPoint x: 467, startPoint y: 467, endPoint x: 442, endPoint y: 470, distance: 25.2
click at [467, 470] on body "Toggle navigation Home Bank Account List Load By Website Group [OXPLAY] ZEUS138…" at bounding box center [421, 262] width 843 height 524
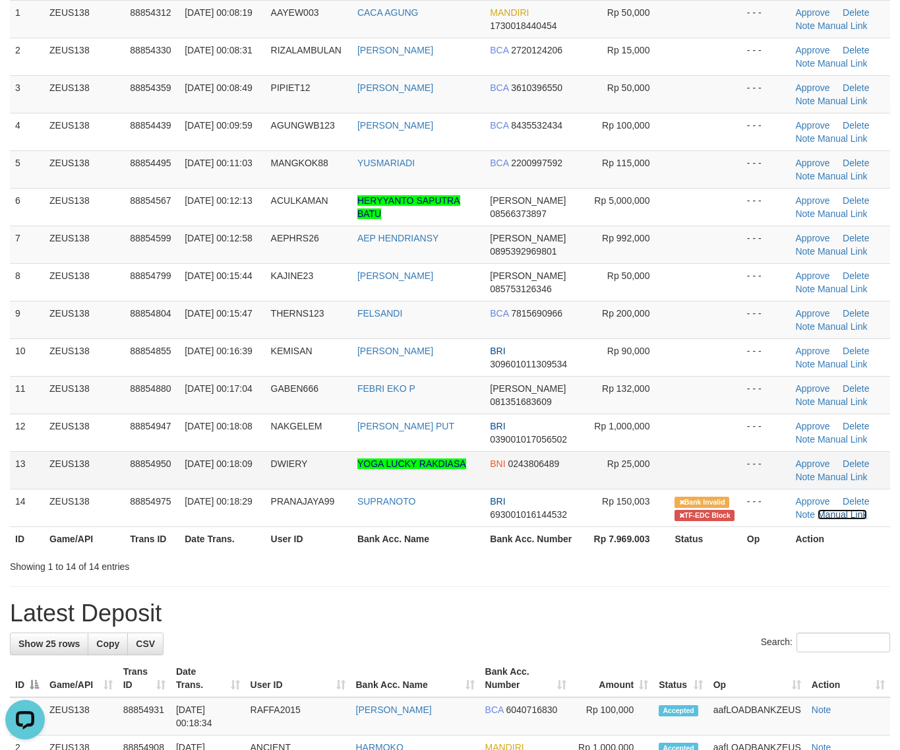
drag, startPoint x: 832, startPoint y: 510, endPoint x: 647, endPoint y: 456, distance: 192.3
click at [832, 510] on link "Manual Link" at bounding box center [843, 514] width 50 height 11
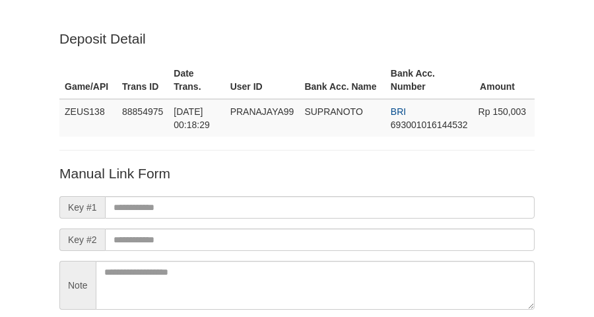
scroll to position [116, 0]
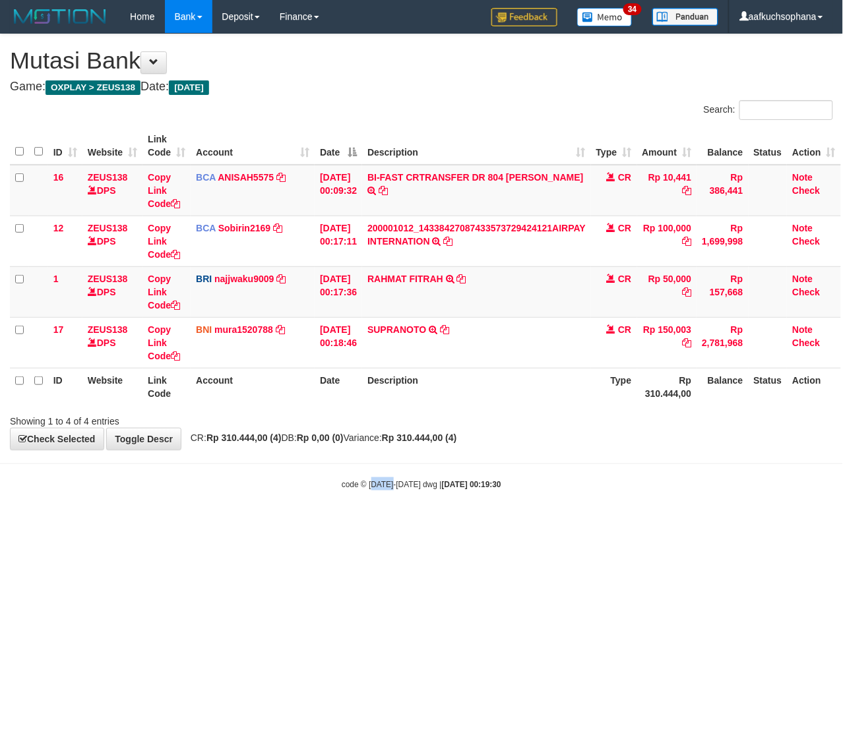
click at [391, 524] on html "Toggle navigation Home Bank Account List Load By Website Group [OXPLAY] ZEUS138…" at bounding box center [421, 262] width 843 height 524
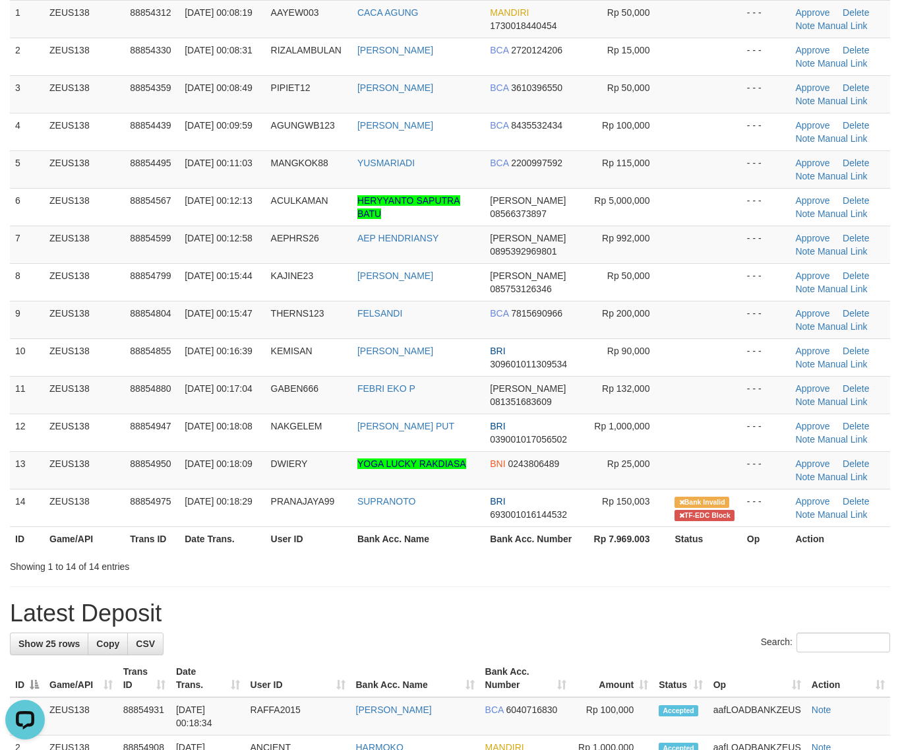
drag, startPoint x: 646, startPoint y: 600, endPoint x: 908, endPoint y: 582, distance: 261.9
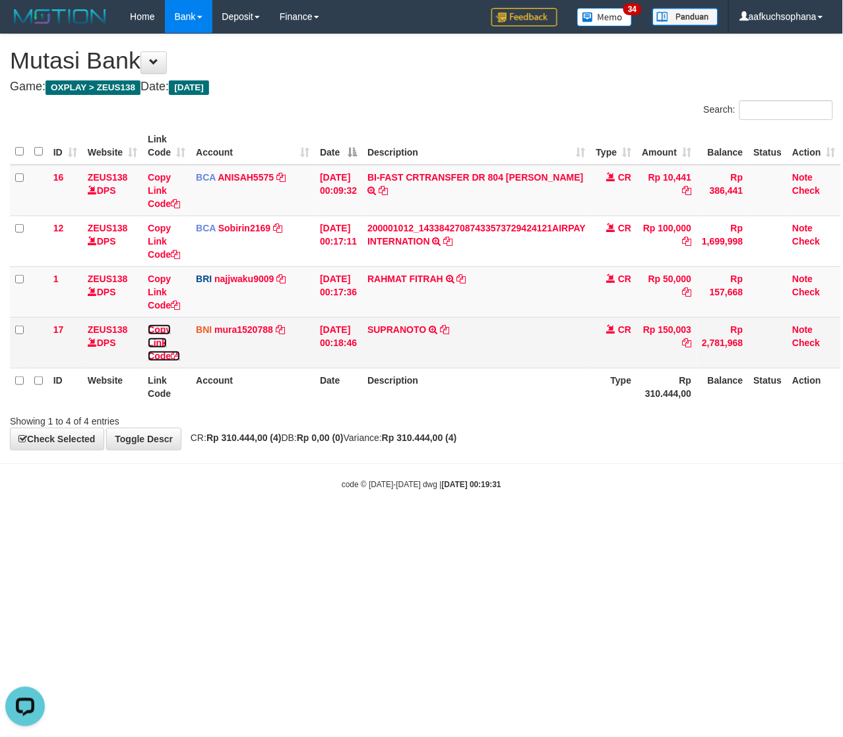
click at [178, 354] on icon at bounding box center [175, 356] width 9 height 9
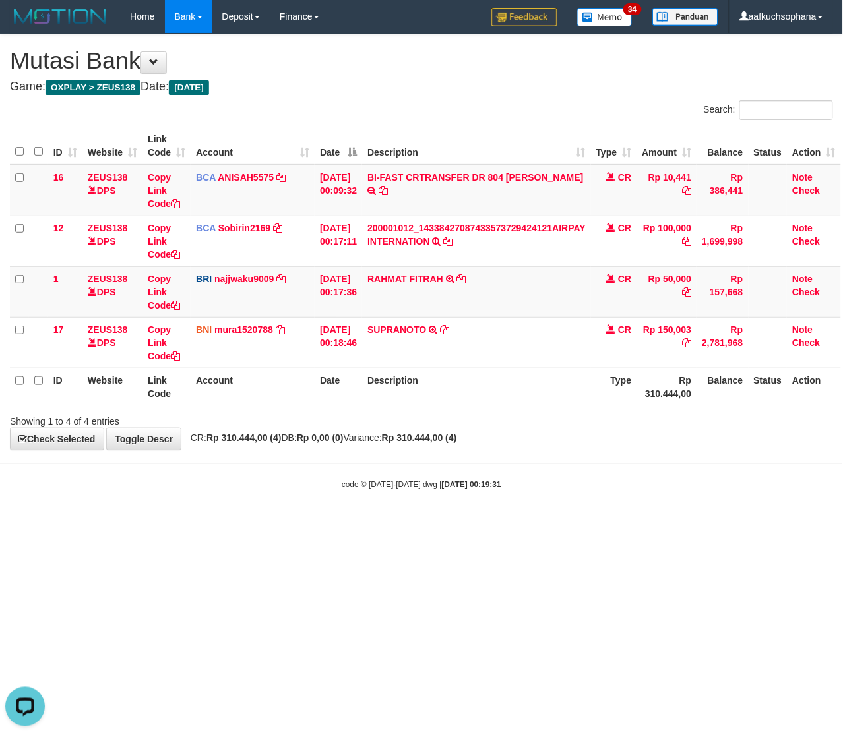
scroll to position [180, 0]
click at [381, 524] on html "Toggle navigation Home Bank Account List Load By Website Group [OXPLAY] ZEUS138…" at bounding box center [421, 262] width 843 height 524
click at [414, 524] on html "Toggle navigation Home Bank Account List Load By Website Group [OXPLAY] ZEUS138…" at bounding box center [421, 262] width 843 height 524
drag, startPoint x: 307, startPoint y: 618, endPoint x: 228, endPoint y: 510, distance: 134.1
click at [302, 524] on html "Toggle navigation Home Bank Account List Load By Website Group [OXPLAY] ZEUS138…" at bounding box center [421, 262] width 843 height 524
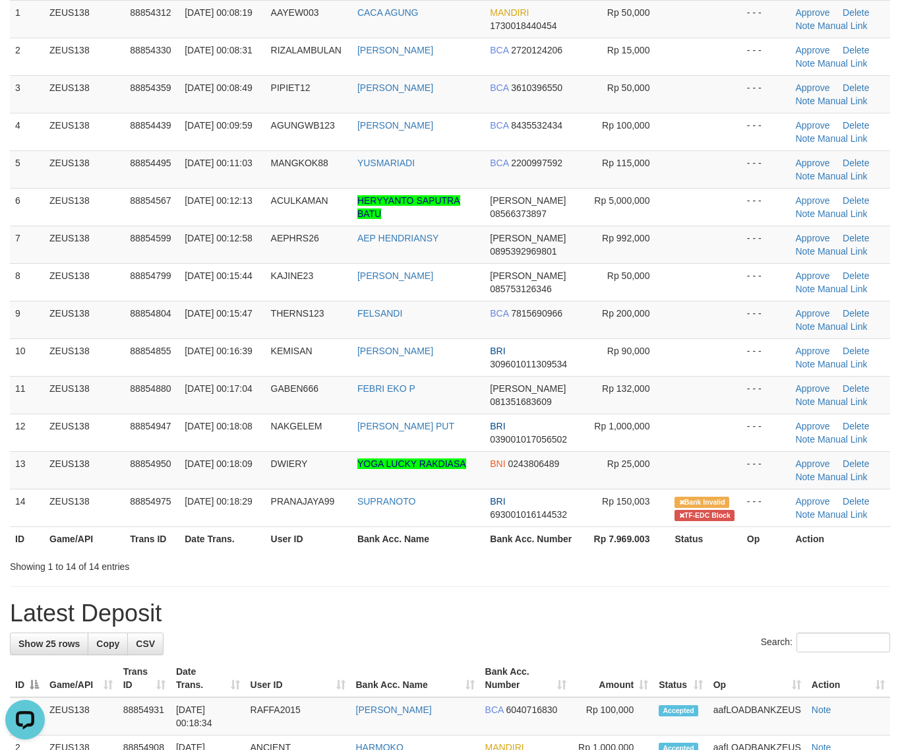
drag, startPoint x: 614, startPoint y: 601, endPoint x: 912, endPoint y: 571, distance: 299.0
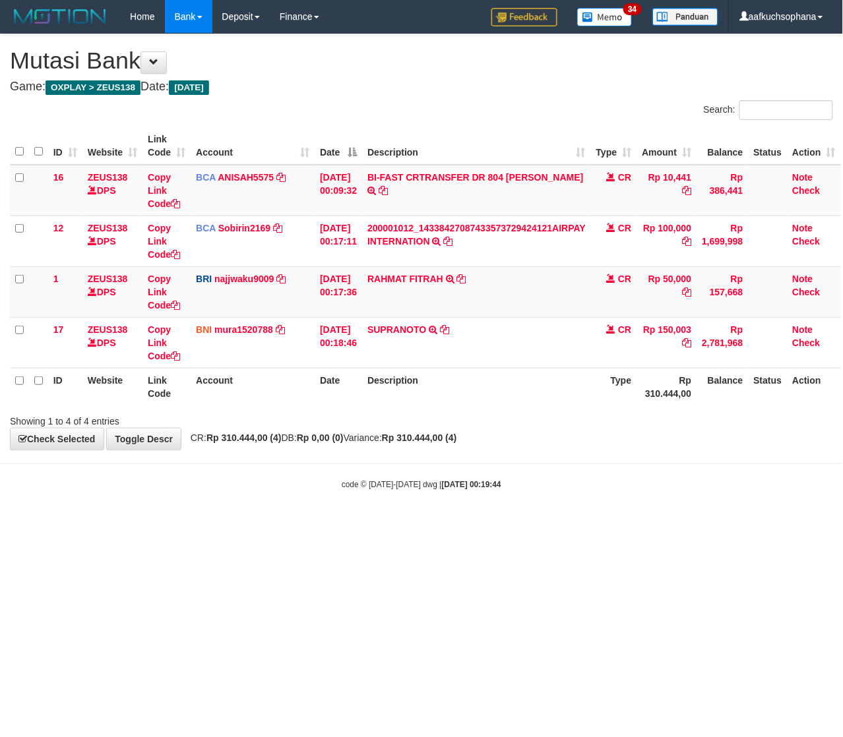
drag, startPoint x: 228, startPoint y: 582, endPoint x: 1, endPoint y: 568, distance: 227.4
click at [201, 524] on html "Toggle navigation Home Bank Account List Load By Website Group [OXPLAY] ZEUS138…" at bounding box center [421, 262] width 843 height 524
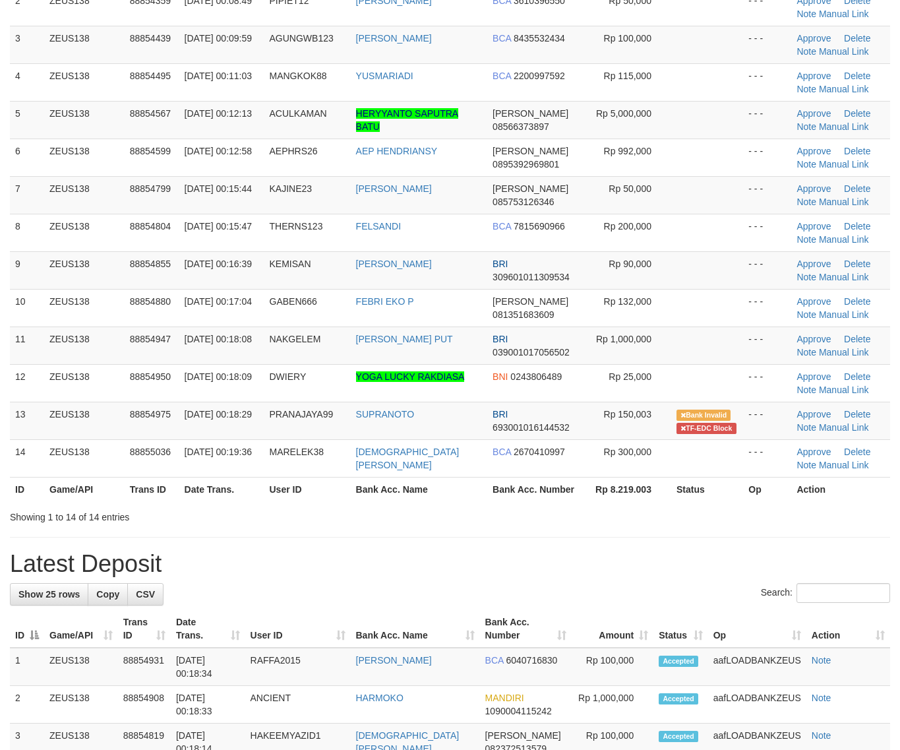
drag, startPoint x: 727, startPoint y: 577, endPoint x: 910, endPoint y: 558, distance: 184.4
click at [743, 572] on h1 "Latest Deposit" at bounding box center [450, 564] width 881 height 26
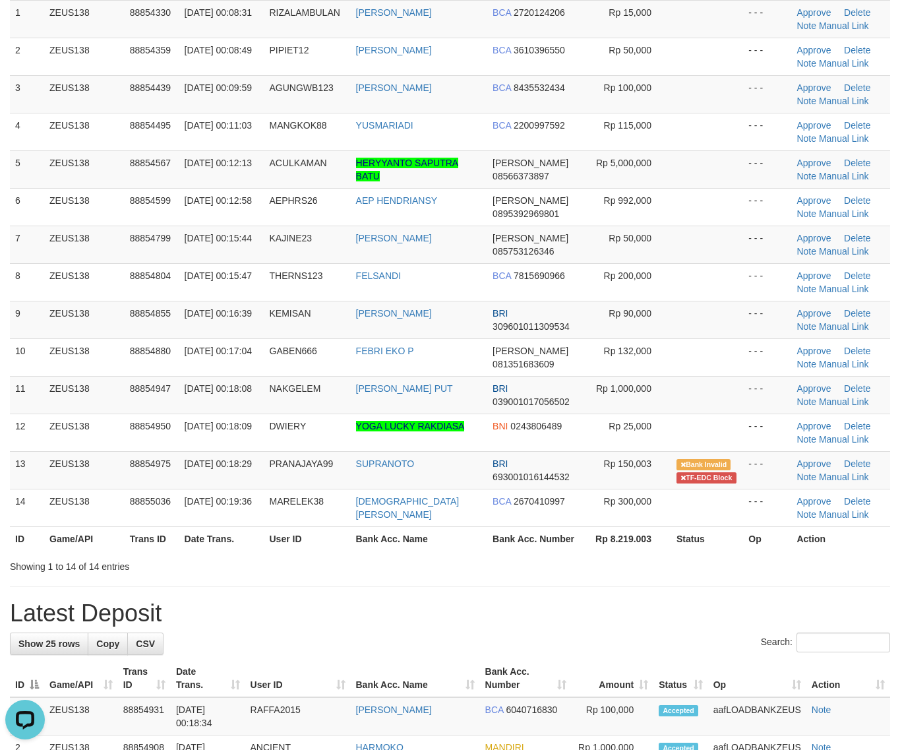
drag, startPoint x: 774, startPoint y: 561, endPoint x: 912, endPoint y: 538, distance: 139.7
click at [800, 555] on div "Search: ID Game/API Trans ID Date Trans. User ID Bank Acc. Name Bank Acc. Numbe…" at bounding box center [450, 254] width 881 height 638
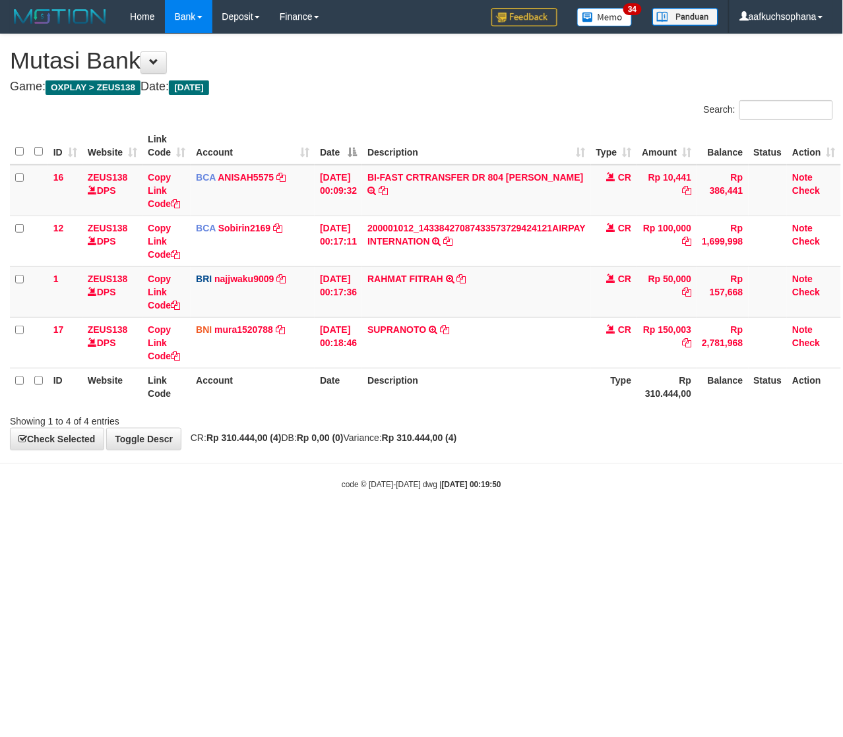
drag, startPoint x: 179, startPoint y: 532, endPoint x: 1, endPoint y: 529, distance: 178.1
click at [173, 524] on html "Toggle navigation Home Bank Account List Load By Website Group [OXPLAY] ZEUS138…" at bounding box center [421, 262] width 843 height 524
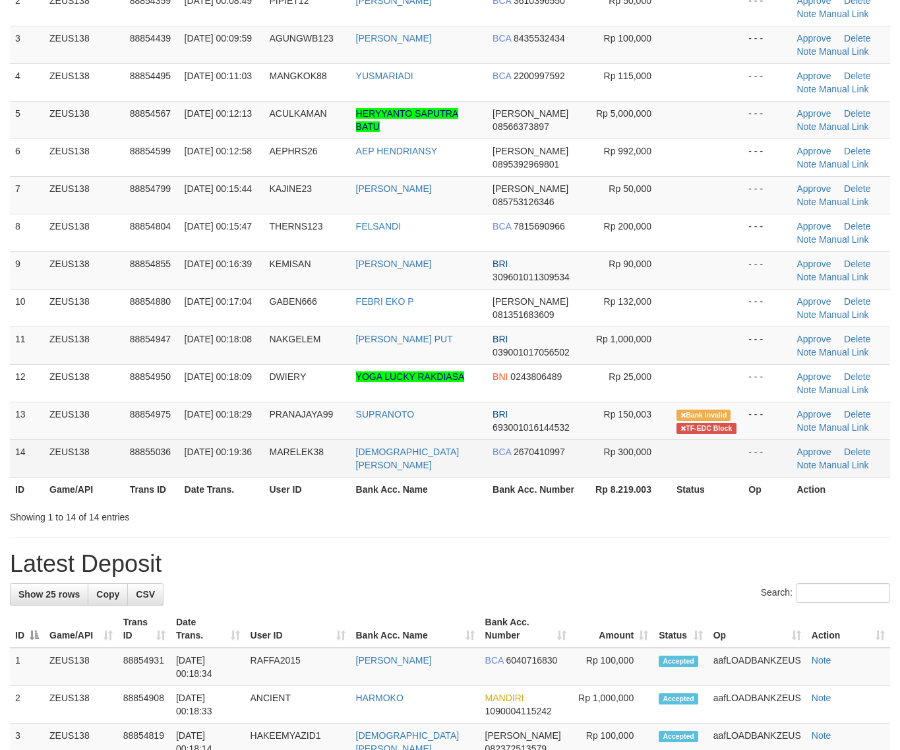
scroll to position [165, 0]
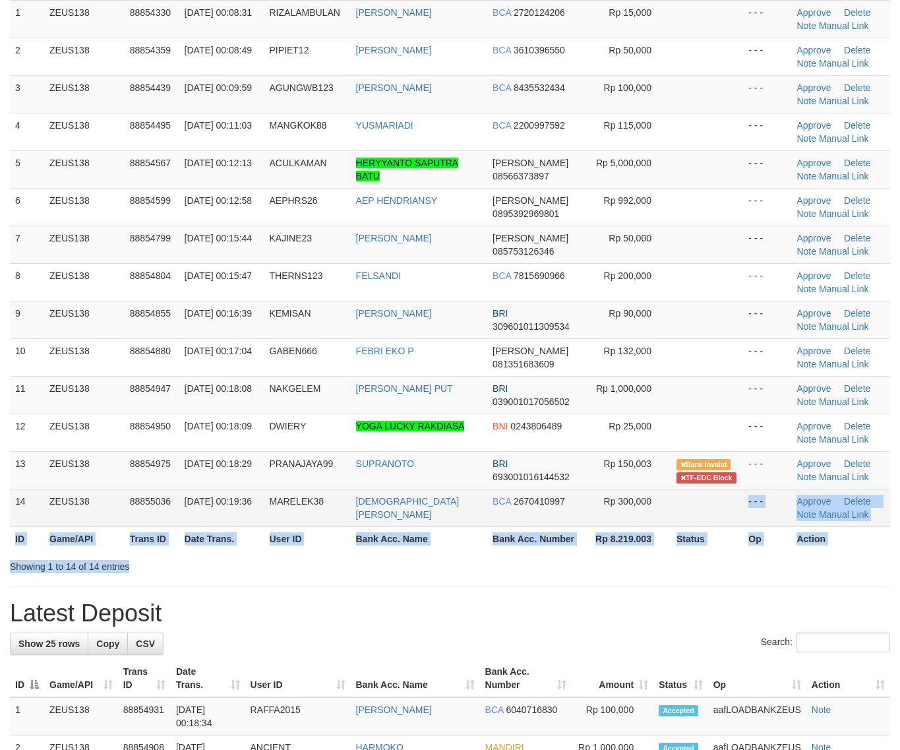
drag, startPoint x: 670, startPoint y: 525, endPoint x: 698, endPoint y: 522, distance: 28.6
click at [683, 523] on div "Search: ID Game/API Trans ID Date Trans. User ID Bank Acc. Name Bank Acc. Numbe…" at bounding box center [450, 254] width 881 height 638
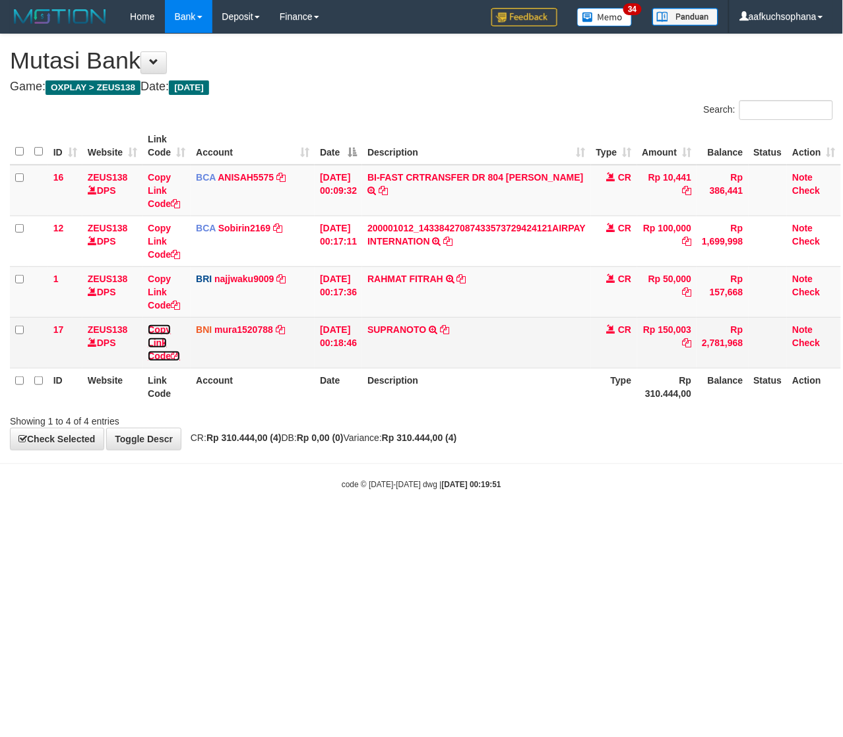
click at [177, 354] on icon at bounding box center [175, 356] width 9 height 9
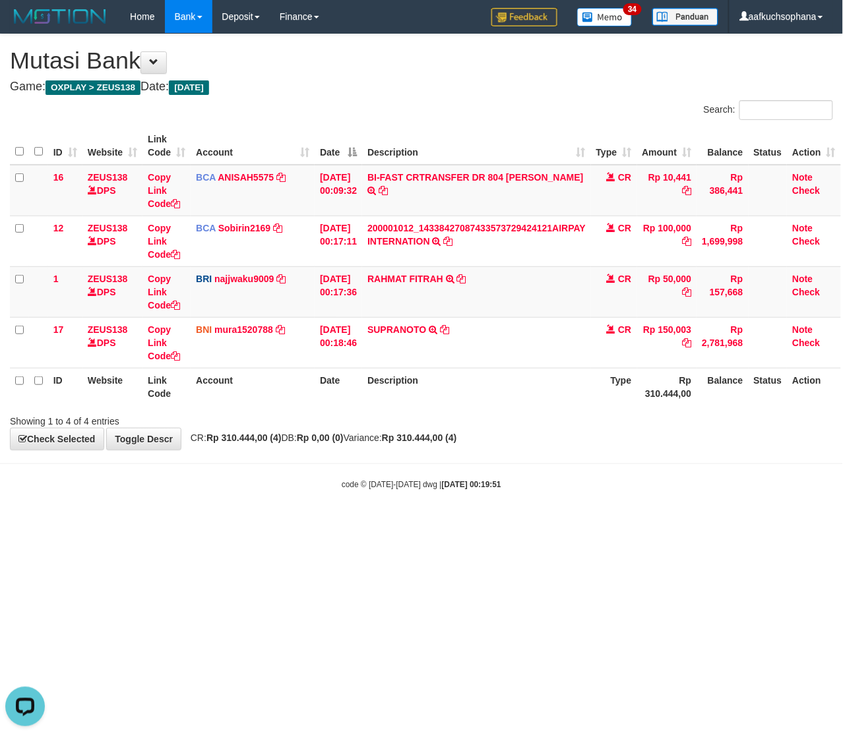
scroll to position [0, 0]
click at [185, 524] on html "Toggle navigation Home Bank Account List Load By Website Group [OXPLAY] ZEUS138…" at bounding box center [421, 262] width 843 height 524
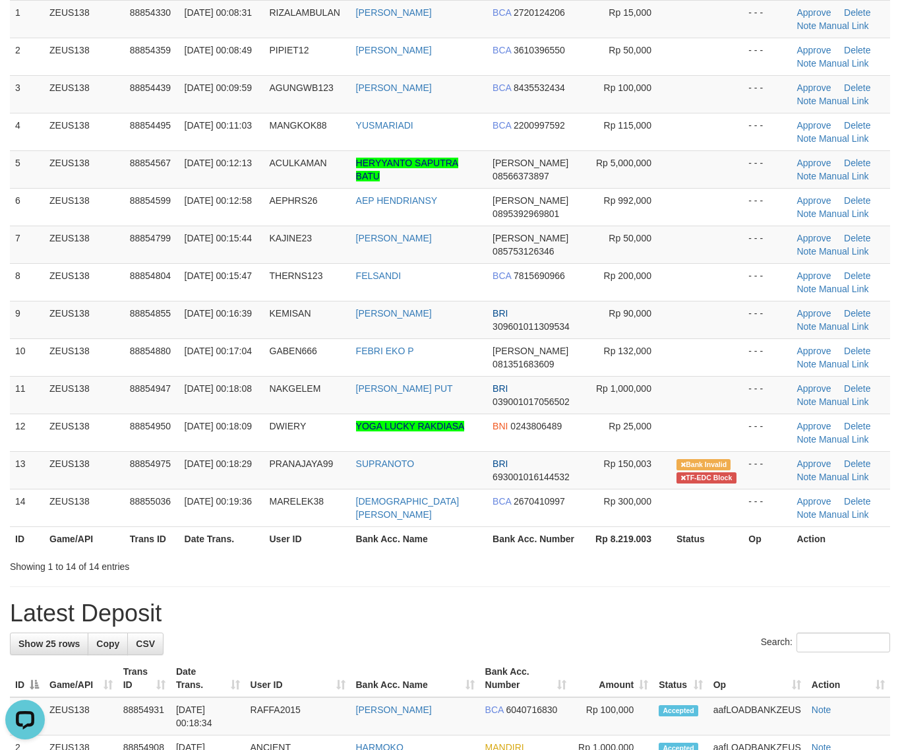
click at [432, 614] on h1 "Latest Deposit" at bounding box center [450, 613] width 881 height 26
drag, startPoint x: 828, startPoint y: 476, endPoint x: 793, endPoint y: 473, distance: 35.1
click at [828, 476] on link "Manual Link" at bounding box center [844, 477] width 50 height 11
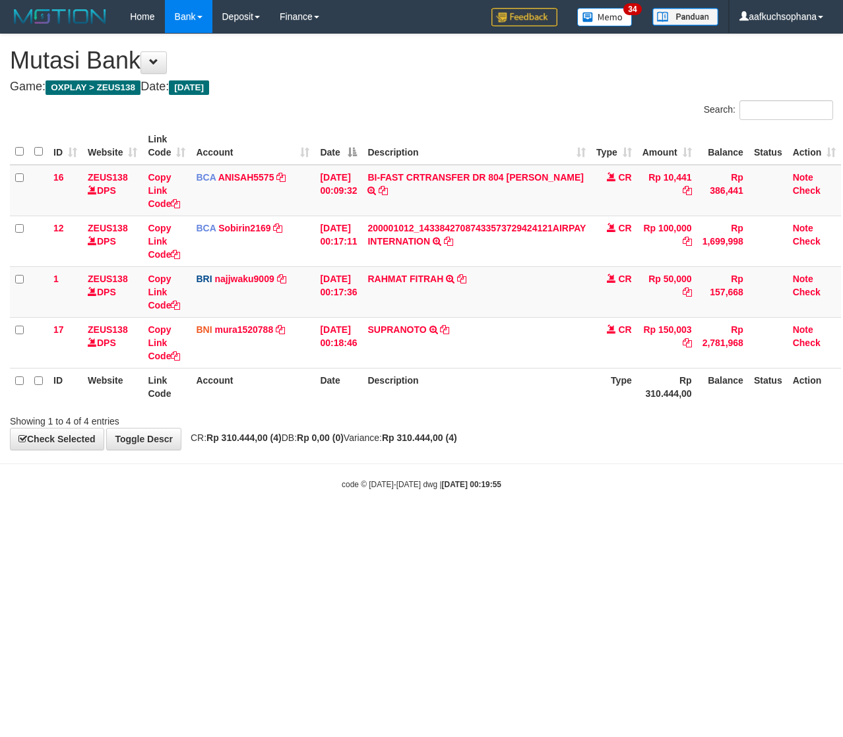
click at [234, 524] on html "Toggle navigation Home Bank Account List Load By Website Group [OXPLAY] ZEUS138…" at bounding box center [421, 262] width 843 height 524
drag, startPoint x: 226, startPoint y: 615, endPoint x: 5, endPoint y: 580, distance: 223.0
click at [204, 524] on html "Toggle navigation Home Bank Account List Load By Website Group [OXPLAY] ZEUS138…" at bounding box center [421, 262] width 843 height 524
click at [282, 524] on html "Toggle navigation Home Bank Account List Load By Website Group [OXPLAY] ZEUS138…" at bounding box center [421, 262] width 843 height 524
click at [281, 524] on html "Toggle navigation Home Bank Account List Load By Website Group [OXPLAY] ZEUS138…" at bounding box center [421, 262] width 843 height 524
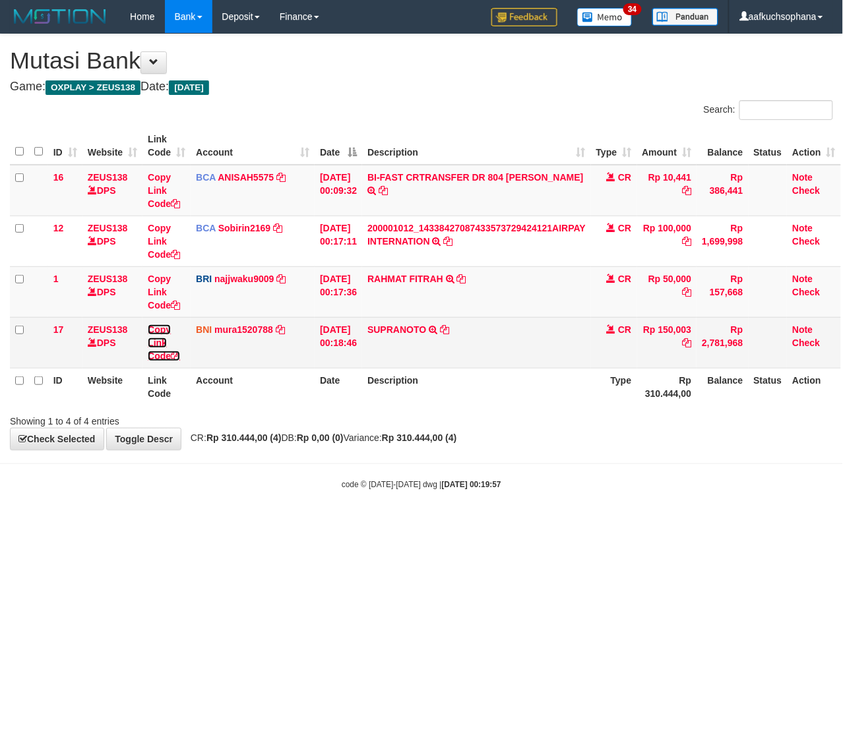
click at [176, 356] on icon at bounding box center [175, 356] width 9 height 9
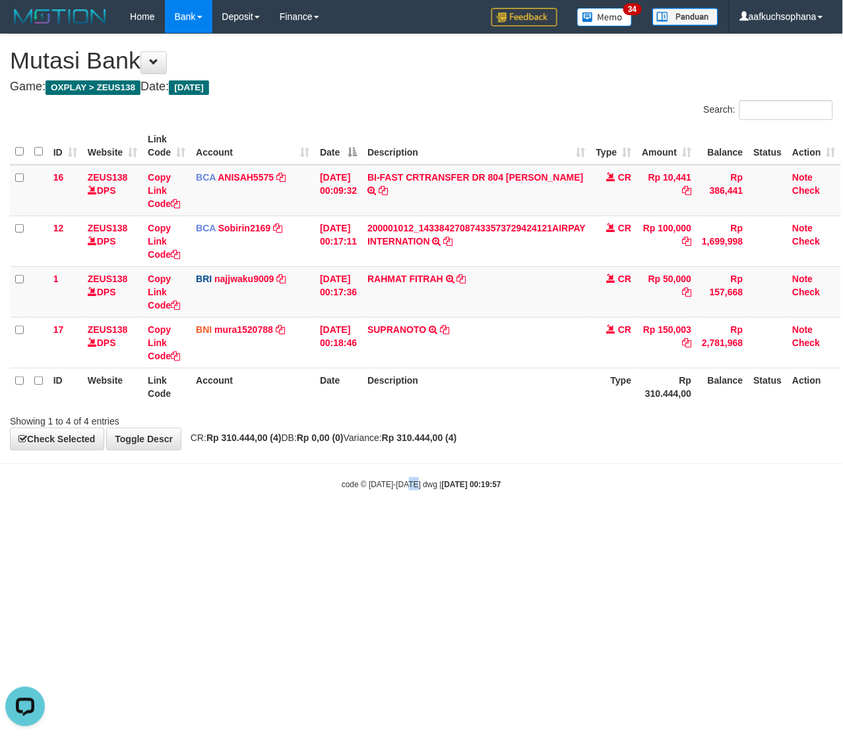
drag, startPoint x: 411, startPoint y: 548, endPoint x: 243, endPoint y: 489, distance: 178.2
click at [408, 524] on html "Toggle navigation Home Bank Account List Load By Website Group [OXPLAY] ZEUS138…" at bounding box center [421, 262] width 843 height 524
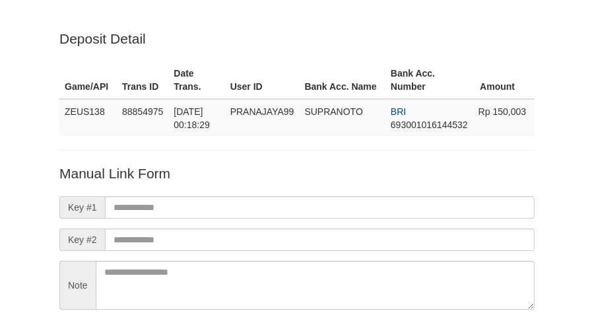
scroll to position [116, 0]
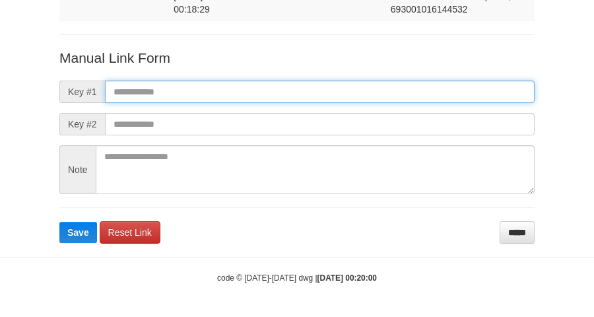
click at [322, 100] on input "text" at bounding box center [319, 91] width 429 height 22
paste input "**********"
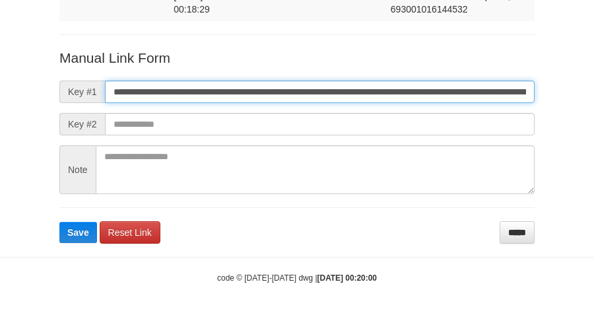
click at [318, 99] on input "**********" at bounding box center [319, 91] width 429 height 22
type input "**********"
click at [59, 222] on button "Save" at bounding box center [78, 232] width 38 height 21
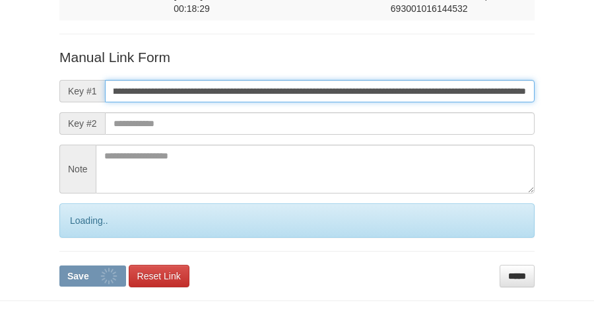
click at [59, 265] on button "Save" at bounding box center [92, 275] width 67 height 21
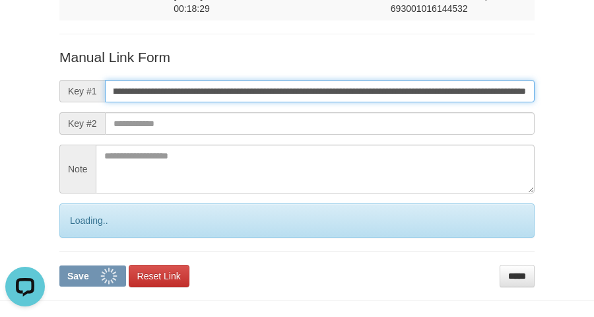
click at [59, 265] on button "Save" at bounding box center [92, 275] width 67 height 21
drag, startPoint x: 307, startPoint y: 94, endPoint x: 371, endPoint y: 83, distance: 64.2
click at [312, 82] on input "**********" at bounding box center [319, 91] width 429 height 22
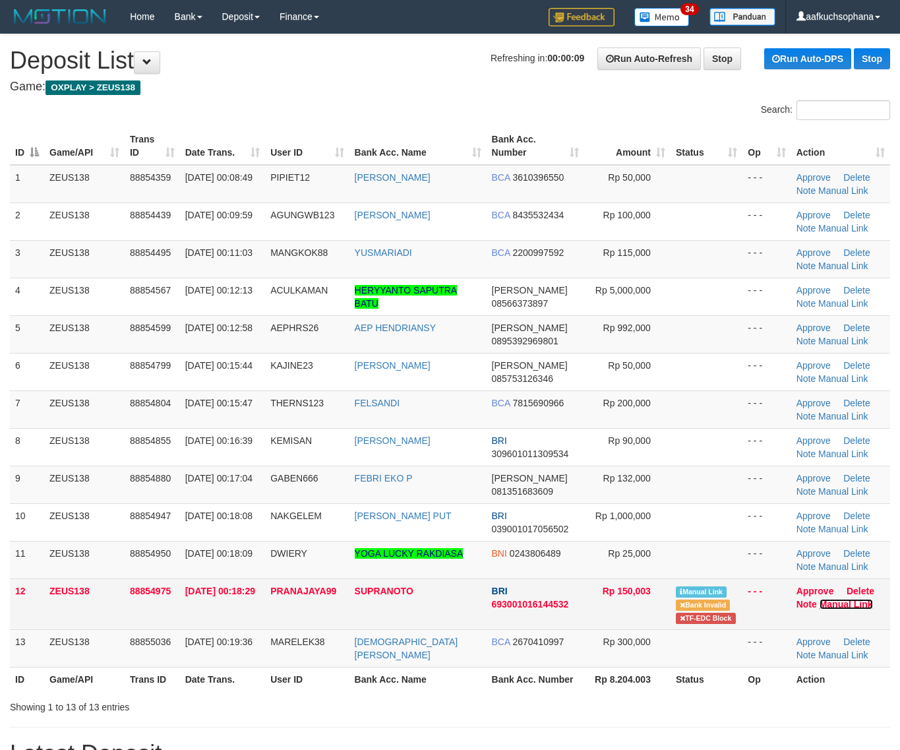
click at [835, 606] on link "Manual Link" at bounding box center [846, 604] width 53 height 11
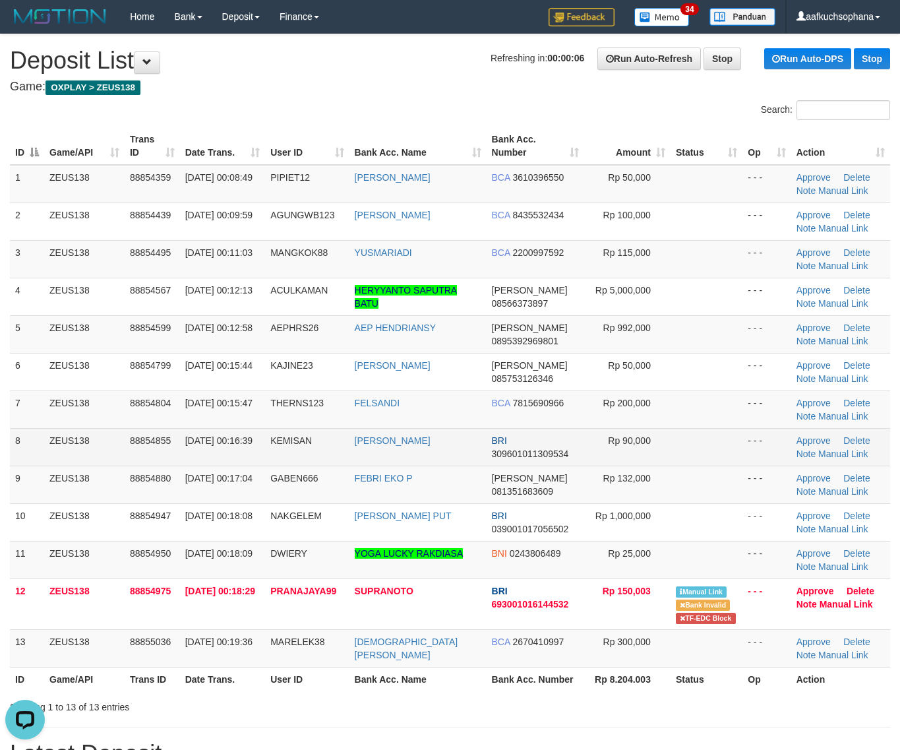
click at [712, 435] on td at bounding box center [707, 447] width 72 height 38
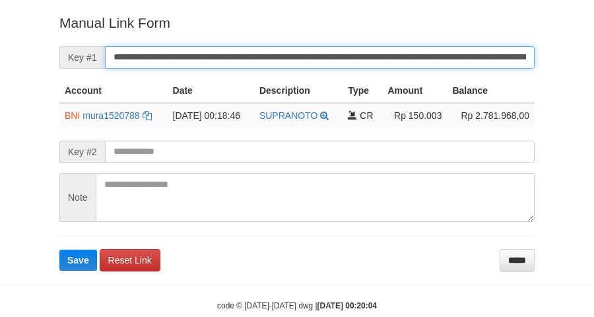
click at [59, 249] on button "Save" at bounding box center [78, 259] width 38 height 21
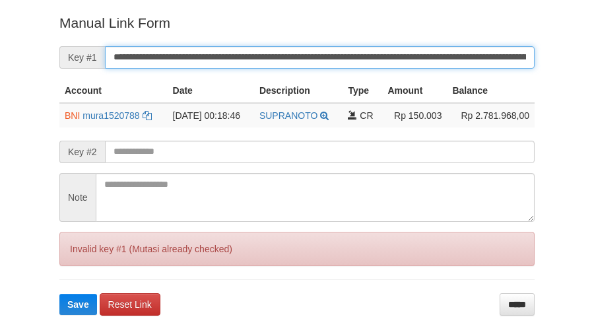
click at [59, 294] on button "Save" at bounding box center [78, 304] width 38 height 21
drag, startPoint x: 433, startPoint y: 57, endPoint x: 421, endPoint y: 53, distance: 13.1
click at [420, 53] on input "**********" at bounding box center [319, 57] width 429 height 22
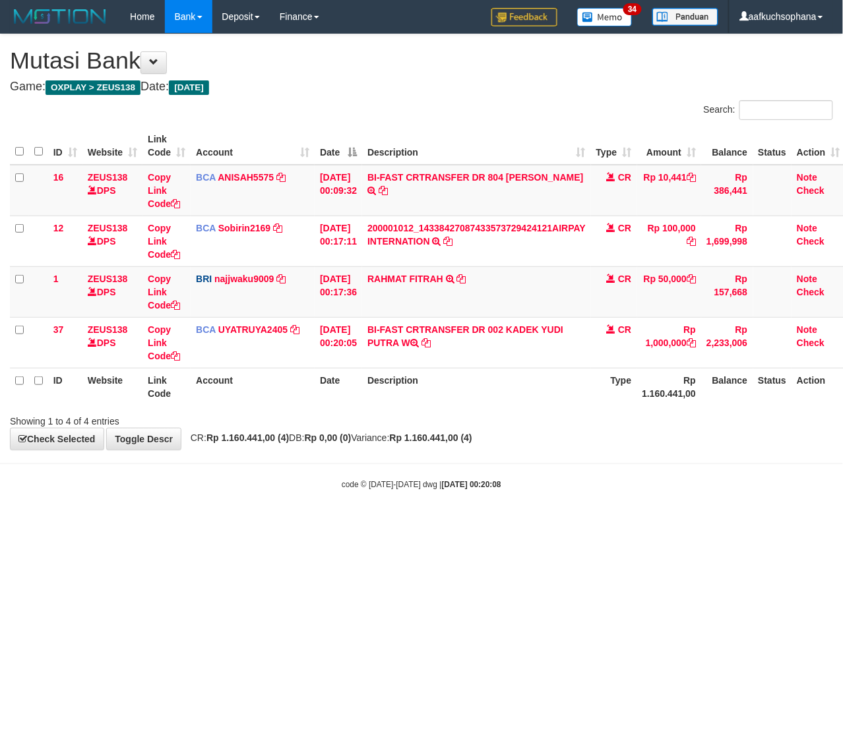
click at [607, 501] on body "Toggle navigation Home Bank Account List Load By Website Group [OXPLAY] ZEUS138…" at bounding box center [421, 262] width 843 height 524
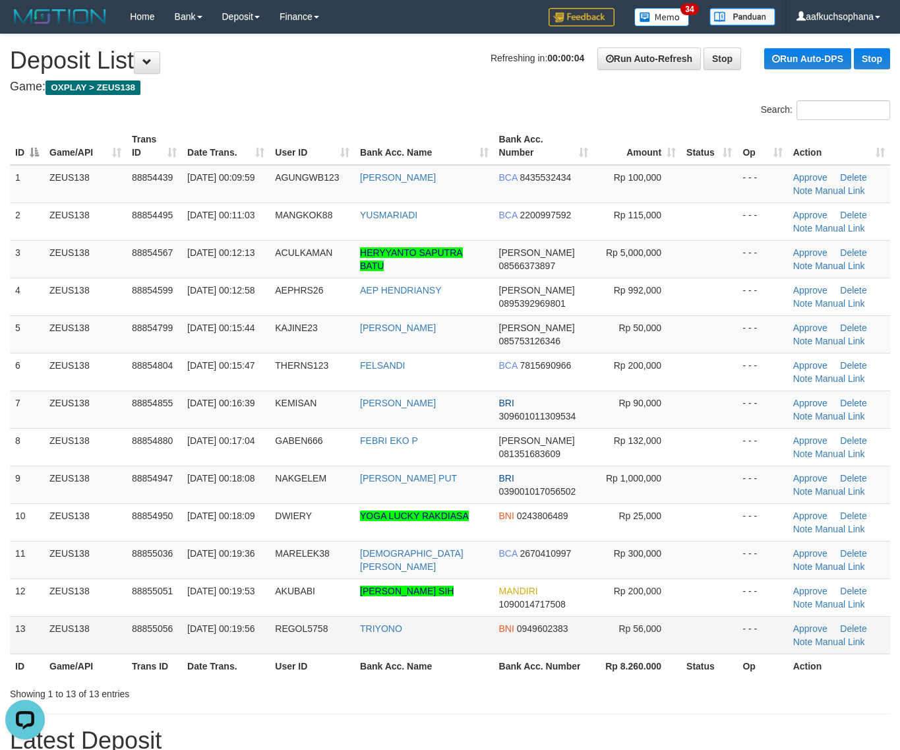
click at [697, 620] on td at bounding box center [709, 635] width 56 height 38
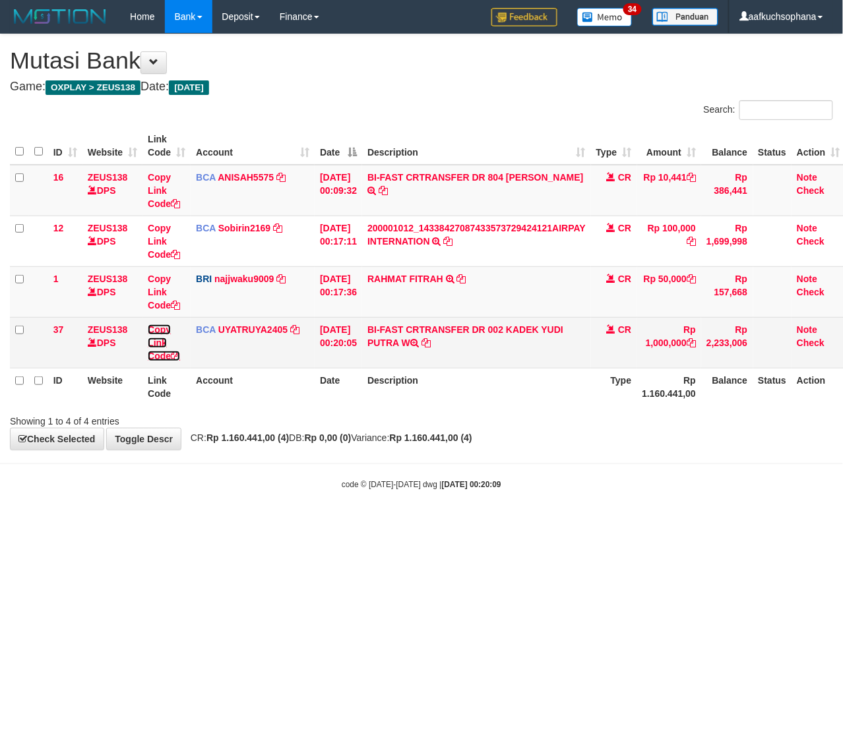
click at [179, 355] on icon at bounding box center [175, 356] width 9 height 9
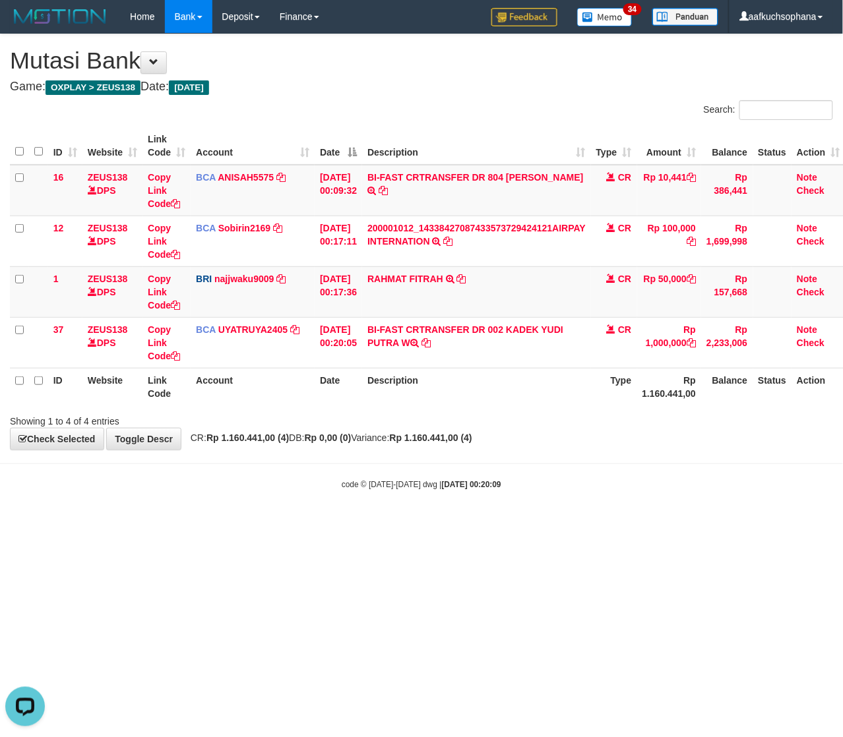
scroll to position [166, 0]
drag, startPoint x: 201, startPoint y: 589, endPoint x: 190, endPoint y: 586, distance: 11.7
click at [203, 524] on html "Toggle navigation Home Bank Account List Load By Website Group [OXPLAY] ZEUS138…" at bounding box center [421, 262] width 843 height 524
drag, startPoint x: 180, startPoint y: 586, endPoint x: 1, endPoint y: 591, distance: 178.8
click at [142, 524] on html "Toggle navigation Home Bank Account List Load By Website Group [OXPLAY] ZEUS138…" at bounding box center [421, 262] width 843 height 524
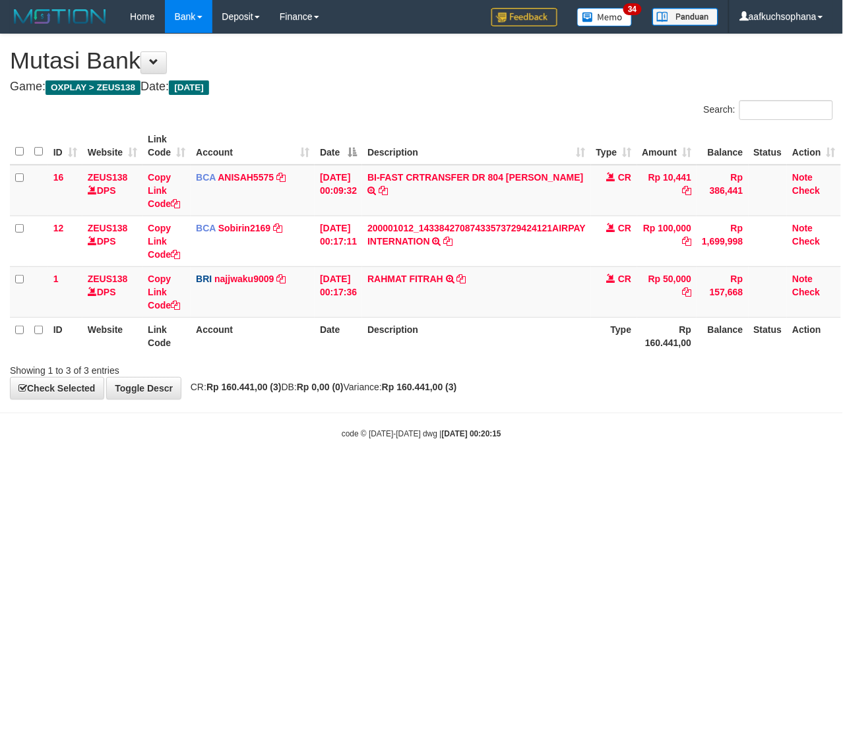
drag, startPoint x: 310, startPoint y: 561, endPoint x: 3, endPoint y: 555, distance: 306.8
click at [265, 473] on html "Toggle navigation Home Bank Account List Load By Website Group [OXPLAY] ZEUS138…" at bounding box center [421, 236] width 843 height 473
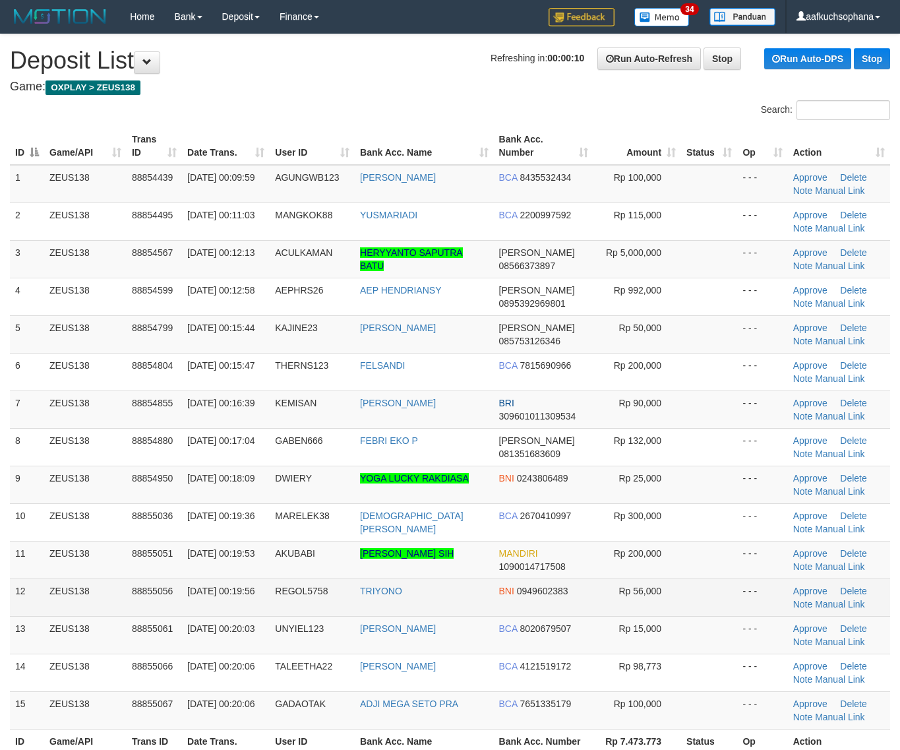
drag, startPoint x: 694, startPoint y: 587, endPoint x: 713, endPoint y: 585, distance: 19.2
click at [698, 586] on td at bounding box center [709, 598] width 56 height 38
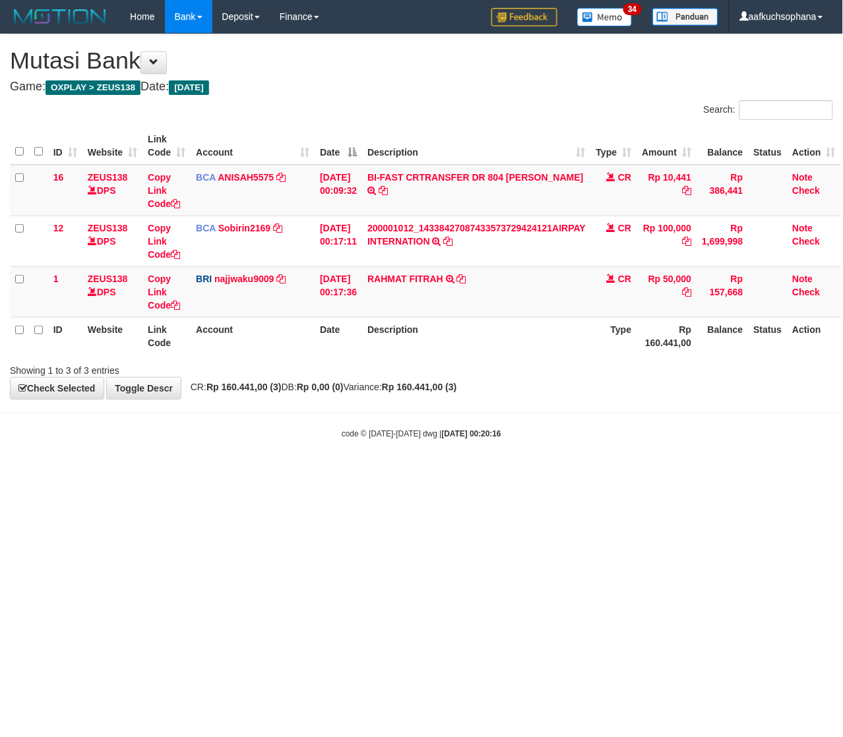
drag, startPoint x: 223, startPoint y: 575, endPoint x: 84, endPoint y: 563, distance: 139.0
click at [212, 473] on html "Toggle navigation Home Bank Account List Load By Website Group [OXPLAY] ZEUS138…" at bounding box center [421, 236] width 843 height 473
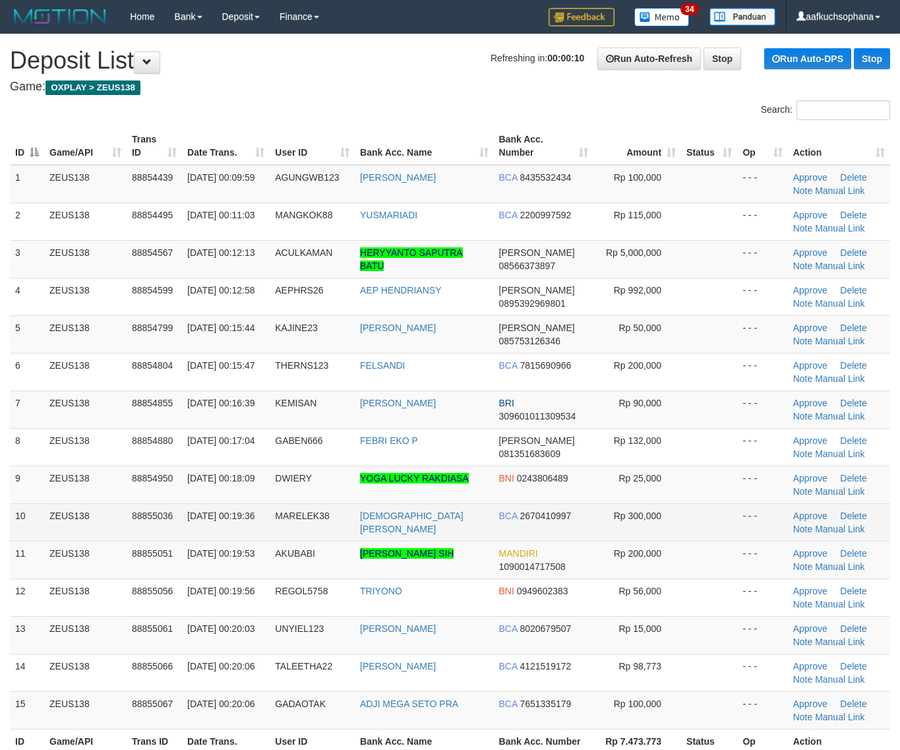
click at [730, 506] on td at bounding box center [709, 522] width 56 height 38
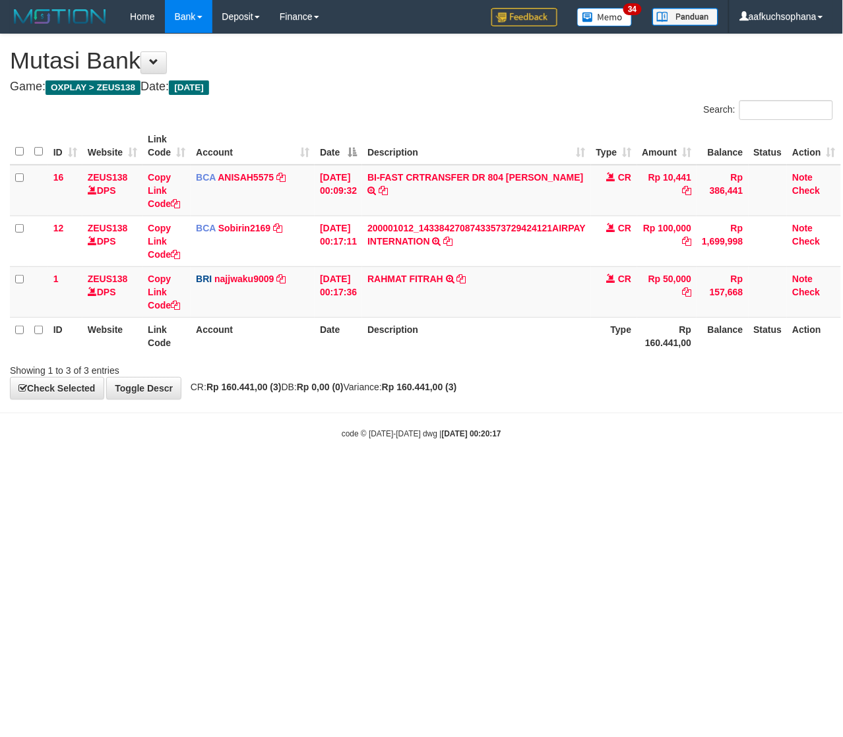
drag, startPoint x: 267, startPoint y: 571, endPoint x: 199, endPoint y: 561, distance: 68.6
click at [236, 473] on html "Toggle navigation Home Bank Account List Load By Website Group [OXPLAY] ZEUS138…" at bounding box center [421, 236] width 843 height 473
click at [212, 473] on html "Toggle navigation Home Bank Account List Load By Website Group [OXPLAY] ZEUS138…" at bounding box center [421, 236] width 843 height 473
click at [256, 473] on html "Toggle navigation Home Bank Account List Load By Website Group [OXPLAY] ZEUS138…" at bounding box center [421, 236] width 843 height 473
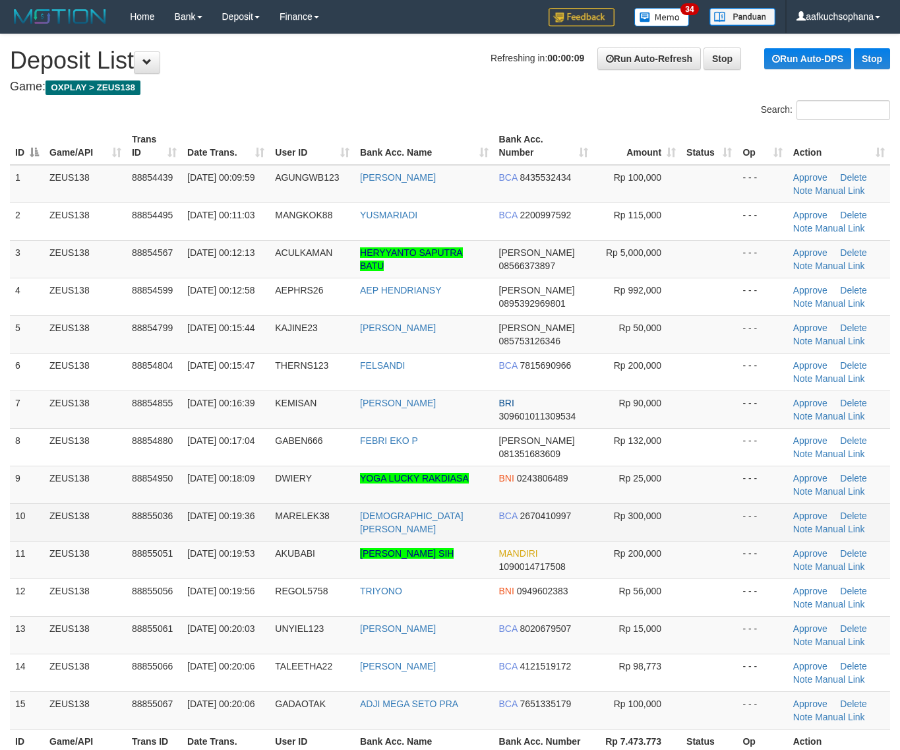
click at [737, 533] on td "- - -" at bounding box center [762, 522] width 50 height 38
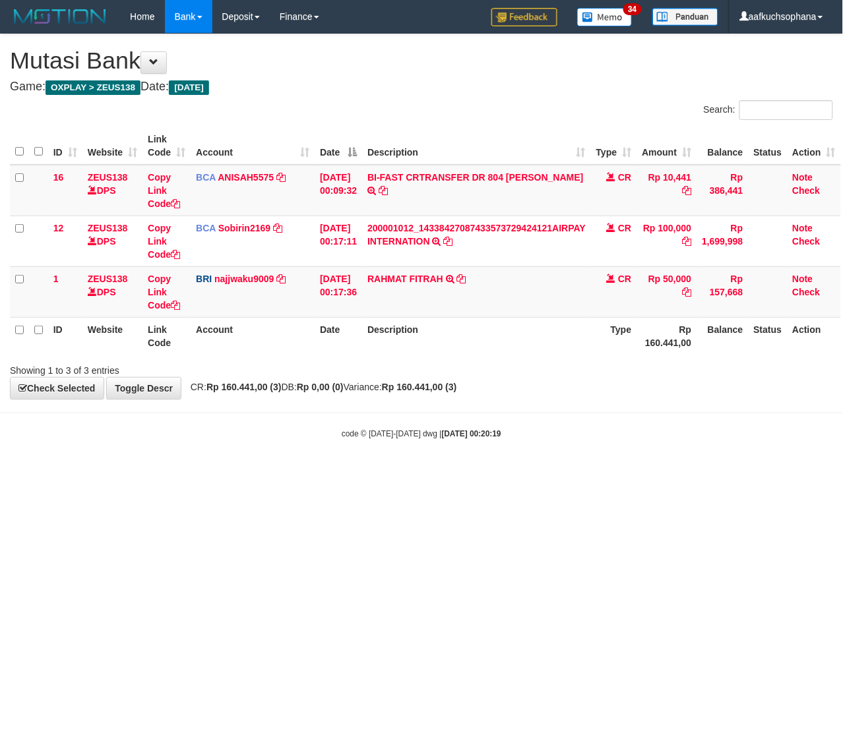
click at [203, 473] on html "Toggle navigation Home Bank Account List Load By Website Group [OXPLAY] ZEUS138…" at bounding box center [421, 236] width 843 height 473
click at [232, 473] on html "Toggle navigation Home Bank Account List Load By Website Group [OXPLAY] ZEUS138…" at bounding box center [421, 236] width 843 height 473
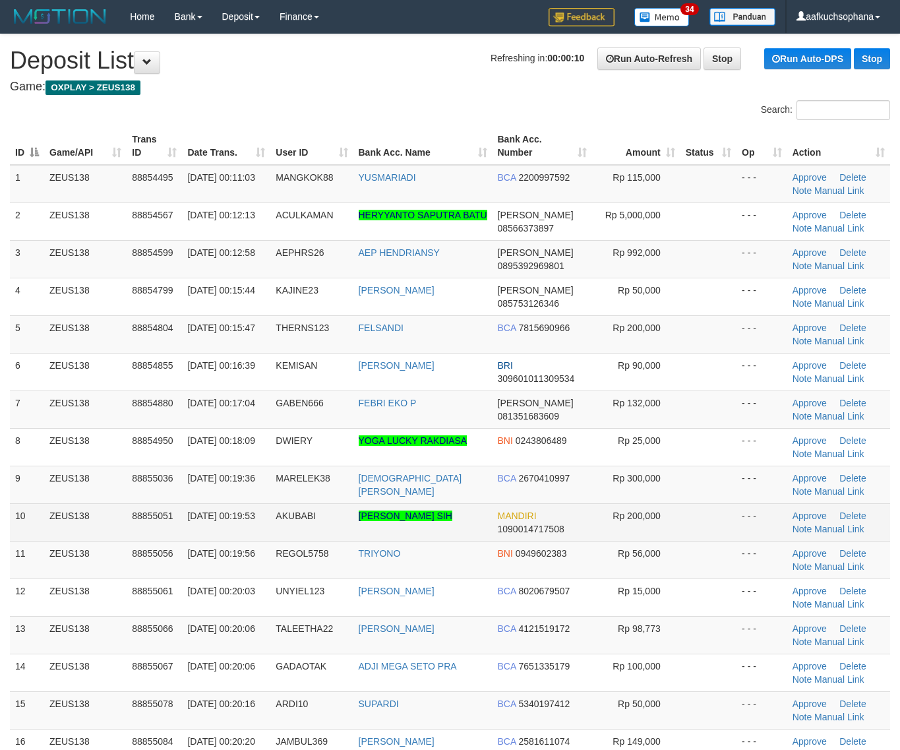
click at [709, 509] on td at bounding box center [709, 522] width 56 height 38
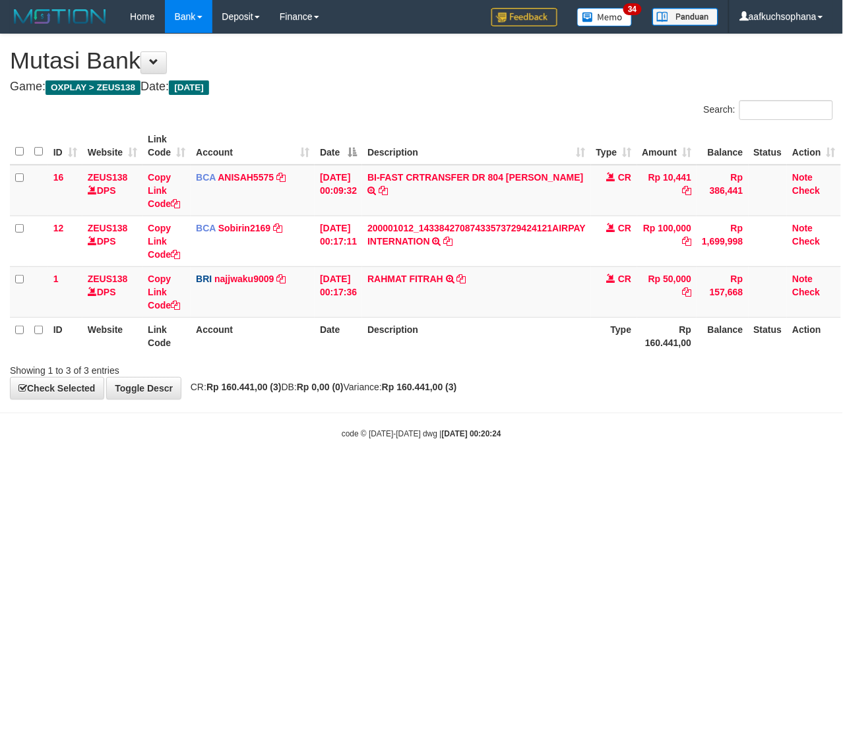
click at [300, 473] on html "Toggle navigation Home Bank Account List Load By Website Group [OXPLAY] ZEUS138…" at bounding box center [421, 236] width 843 height 473
drag, startPoint x: 300, startPoint y: 505, endPoint x: 239, endPoint y: 503, distance: 61.4
click at [285, 473] on html "Toggle navigation Home Bank Account List Load By Website Group [OXPLAY] ZEUS138…" at bounding box center [421, 236] width 843 height 473
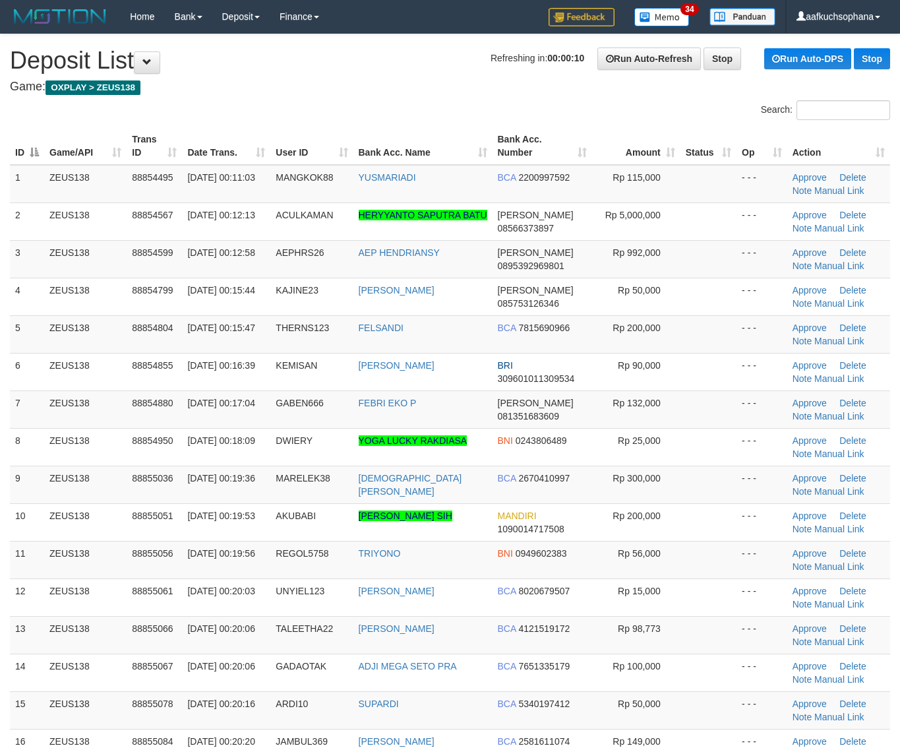
scroll to position [82, 0]
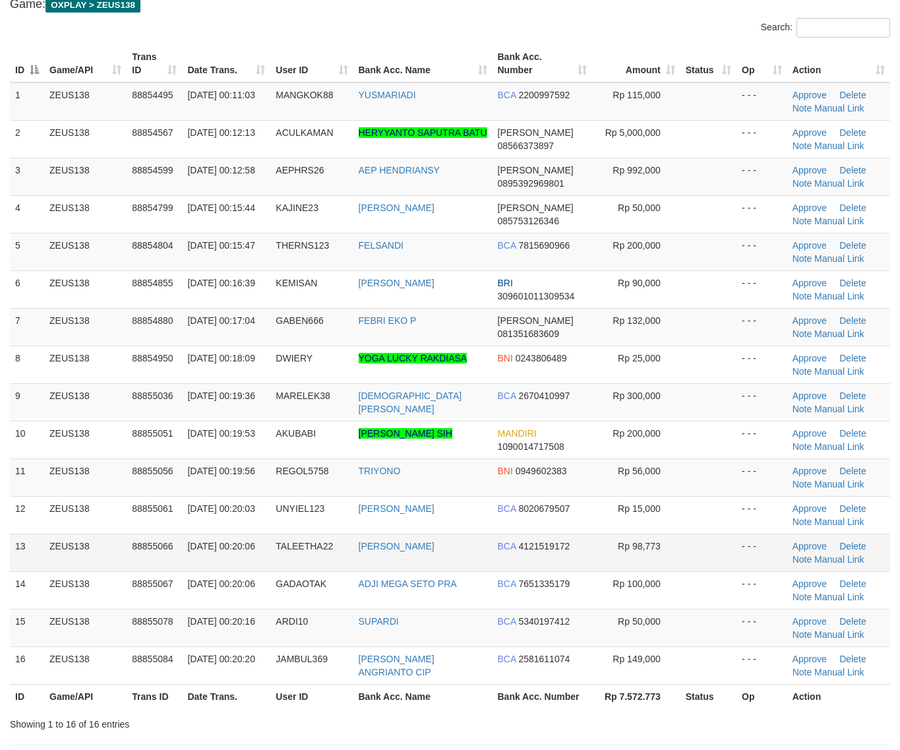
click at [745, 569] on td "- - -" at bounding box center [762, 553] width 51 height 38
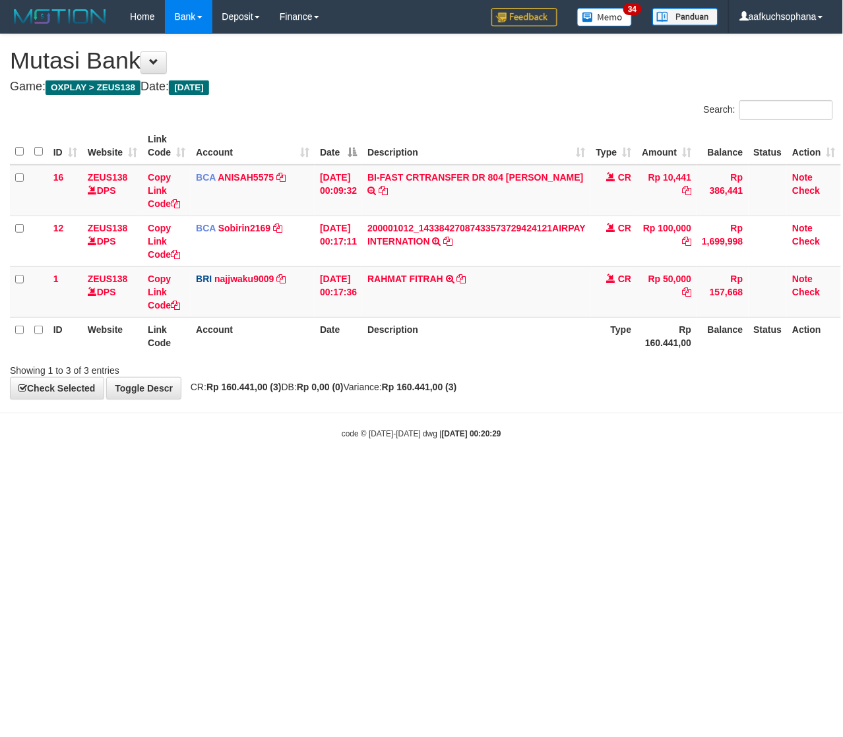
click at [291, 473] on html "Toggle navigation Home Bank Account List Load By Website Group [OXPLAY] ZEUS138…" at bounding box center [421, 236] width 843 height 473
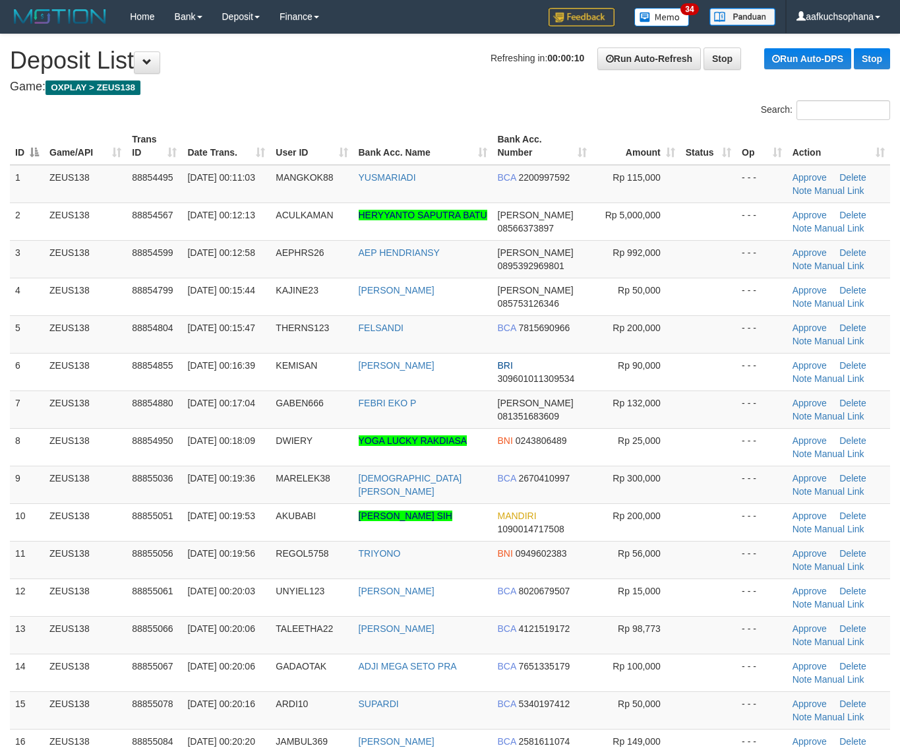
scroll to position [83, 0]
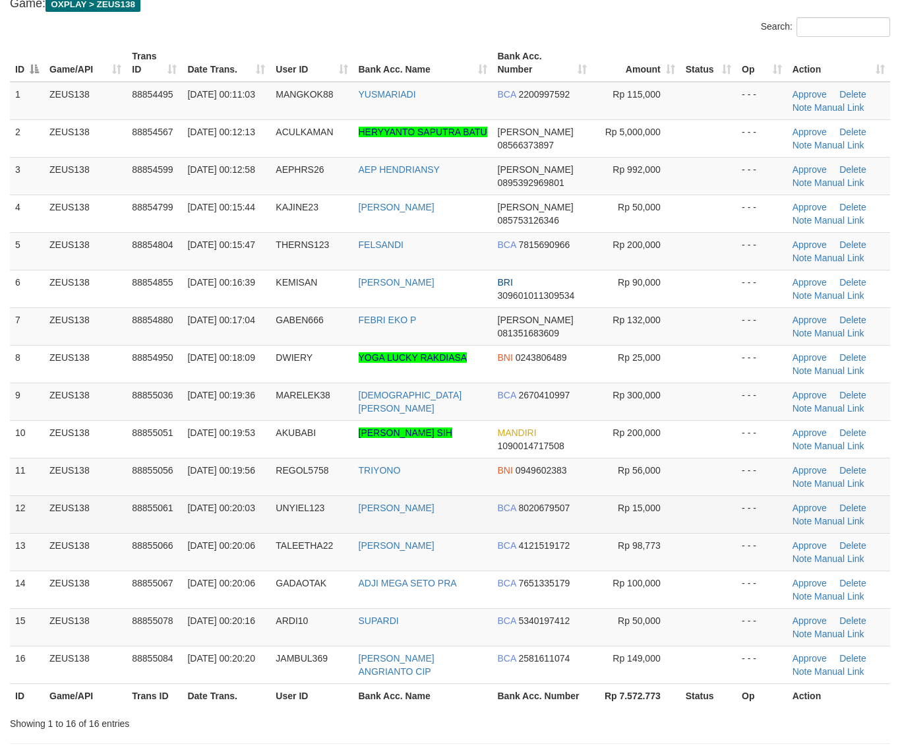
click at [721, 506] on td at bounding box center [709, 514] width 56 height 38
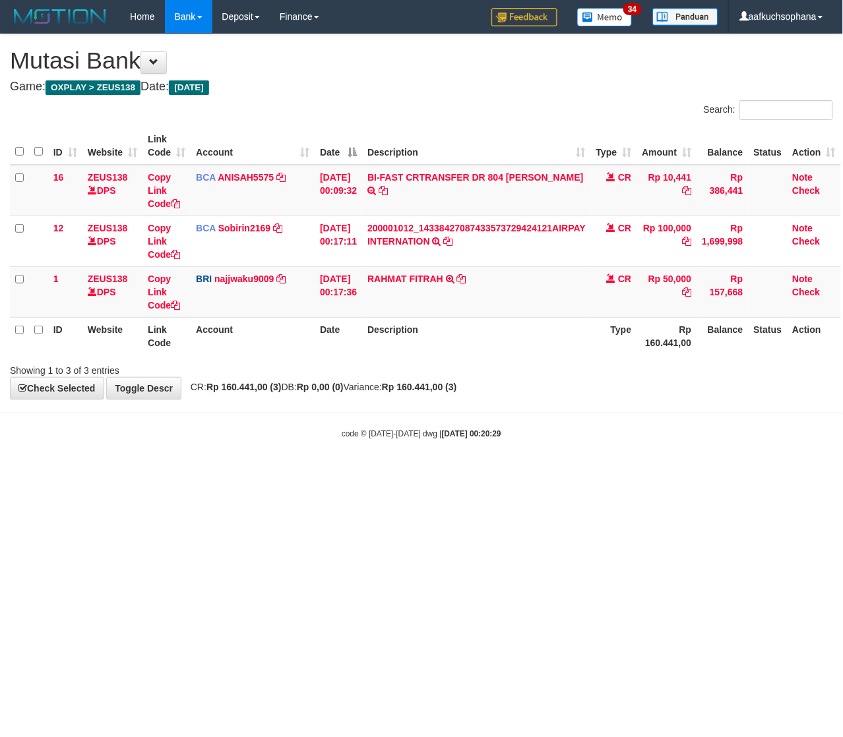
click at [170, 473] on html "Toggle navigation Home Bank Account List Load By Website Group [OXPLAY] ZEUS138…" at bounding box center [421, 236] width 843 height 473
drag, startPoint x: 310, startPoint y: 530, endPoint x: 94, endPoint y: 536, distance: 215.8
click at [274, 473] on html "Toggle navigation Home Bank Account List Load By Website Group [OXPLAY] ZEUS138…" at bounding box center [421, 236] width 843 height 473
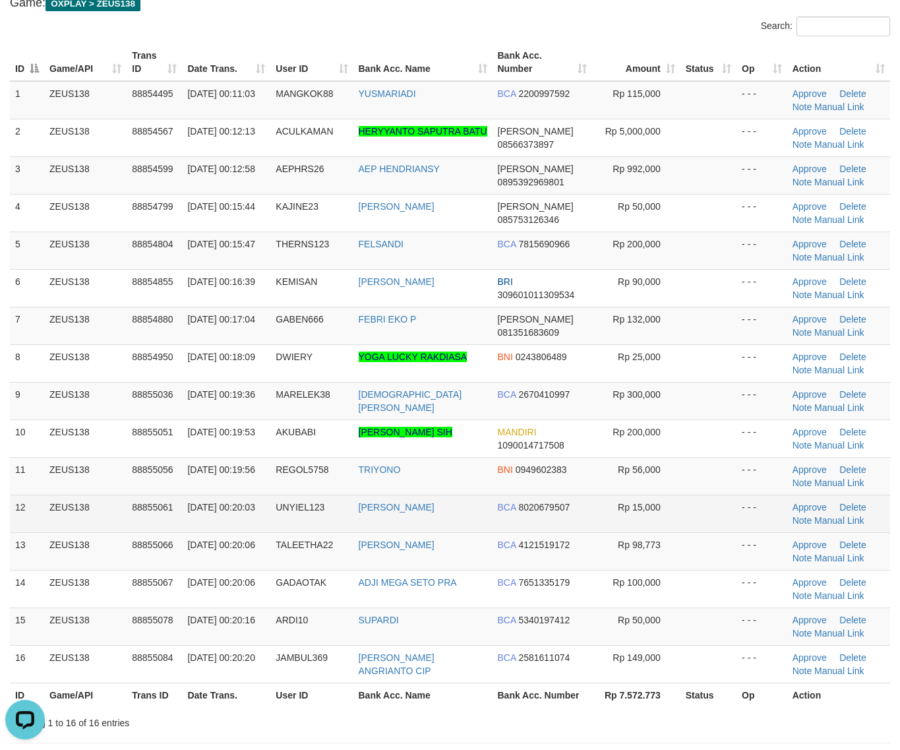
click at [759, 517] on td "- - -" at bounding box center [762, 514] width 51 height 38
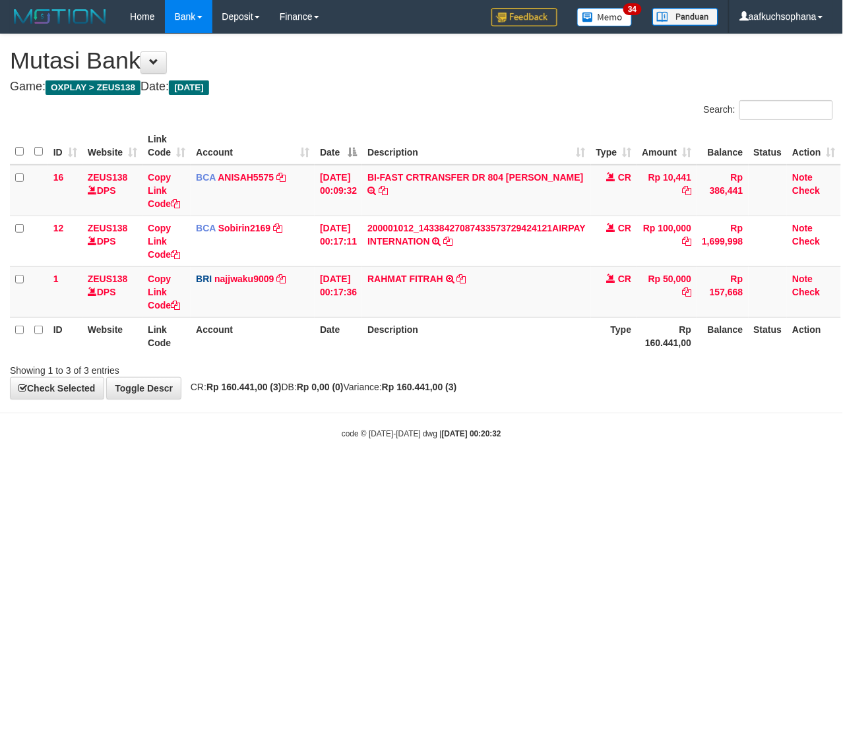
click at [169, 473] on html "Toggle navigation Home Bank Account List Load By Website Group [OXPLAY] ZEUS138…" at bounding box center [421, 236] width 843 height 473
click at [466, 279] on icon at bounding box center [461, 278] width 9 height 9
click at [290, 473] on html "Toggle navigation Home Bank Account List Load By Website Group [OXPLAY] ZEUS138…" at bounding box center [421, 236] width 843 height 473
drag, startPoint x: 298, startPoint y: 561, endPoint x: 1, endPoint y: 539, distance: 297.7
click at [292, 473] on html "Toggle navigation Home Bank Account List Load By Website Group [OXPLAY] ZEUS138…" at bounding box center [421, 236] width 843 height 473
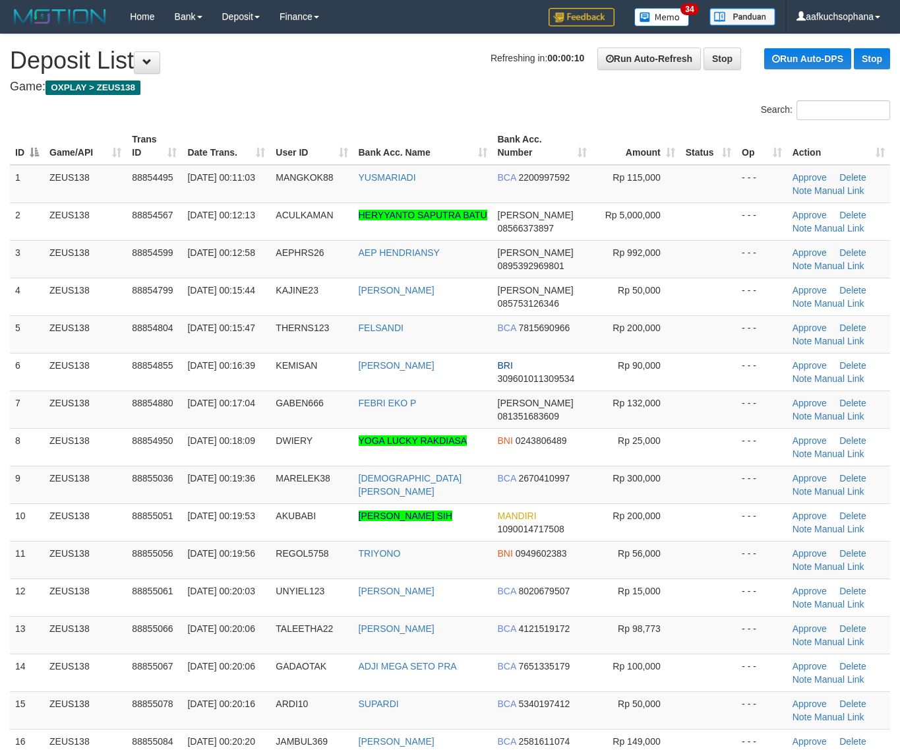
scroll to position [84, 0]
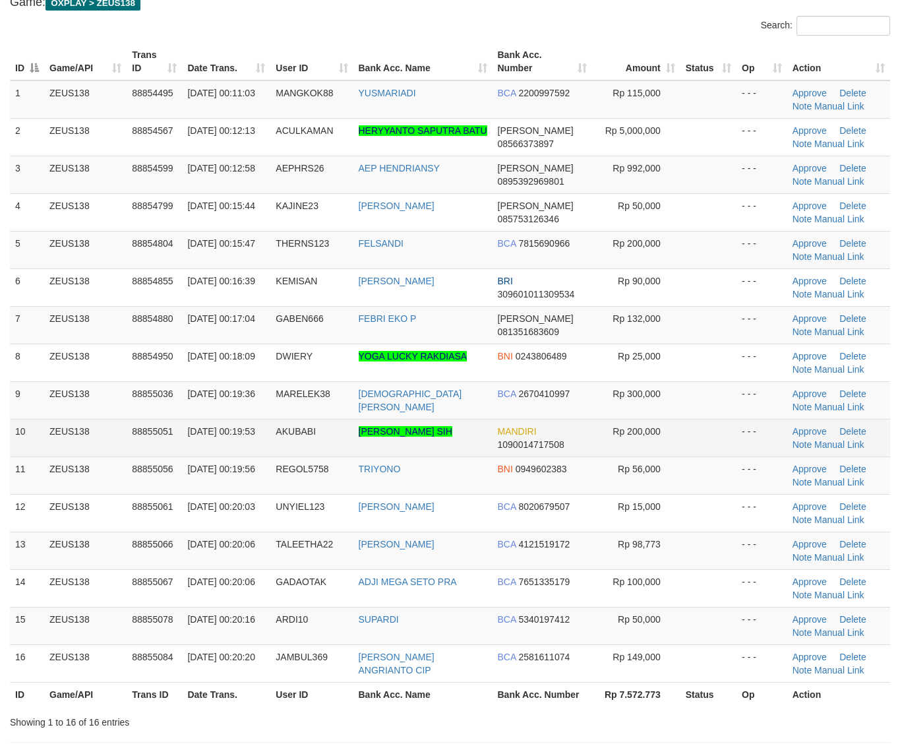
click at [724, 453] on td at bounding box center [709, 438] width 56 height 38
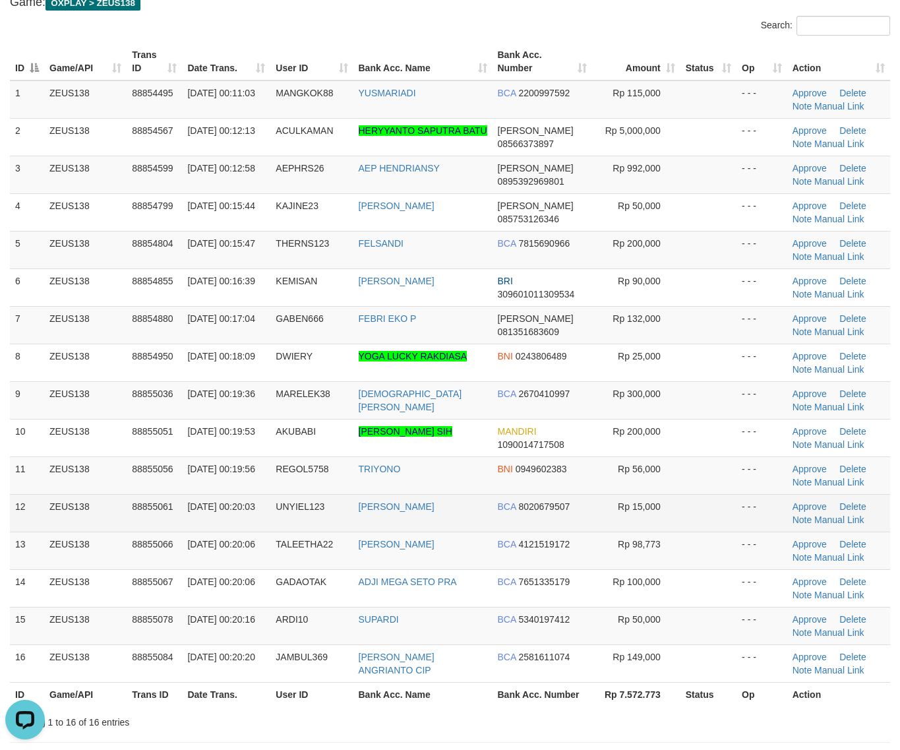
scroll to position [0, 0]
drag, startPoint x: 705, startPoint y: 522, endPoint x: 904, endPoint y: 519, distance: 199.2
click at [706, 521] on td at bounding box center [709, 513] width 56 height 38
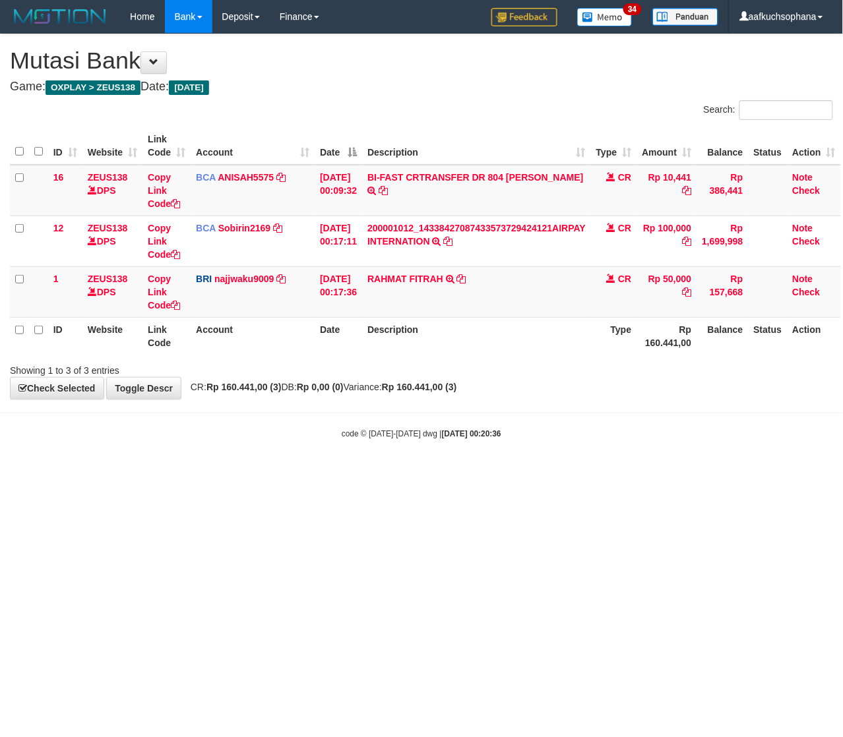
click at [234, 473] on html "Toggle navigation Home Bank Account List Load By Website Group [OXPLAY] ZEUS138…" at bounding box center [421, 236] width 843 height 473
click at [233, 473] on html "Toggle navigation Home Bank Account List Load By Website Group [OXPLAY] ZEUS138…" at bounding box center [421, 236] width 843 height 473
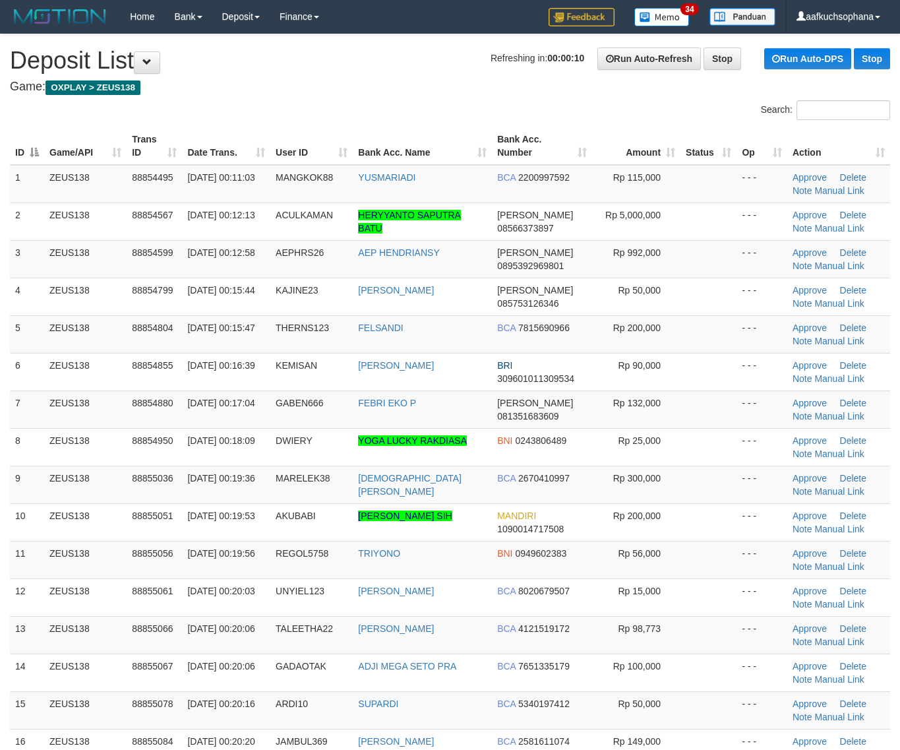
scroll to position [86, 0]
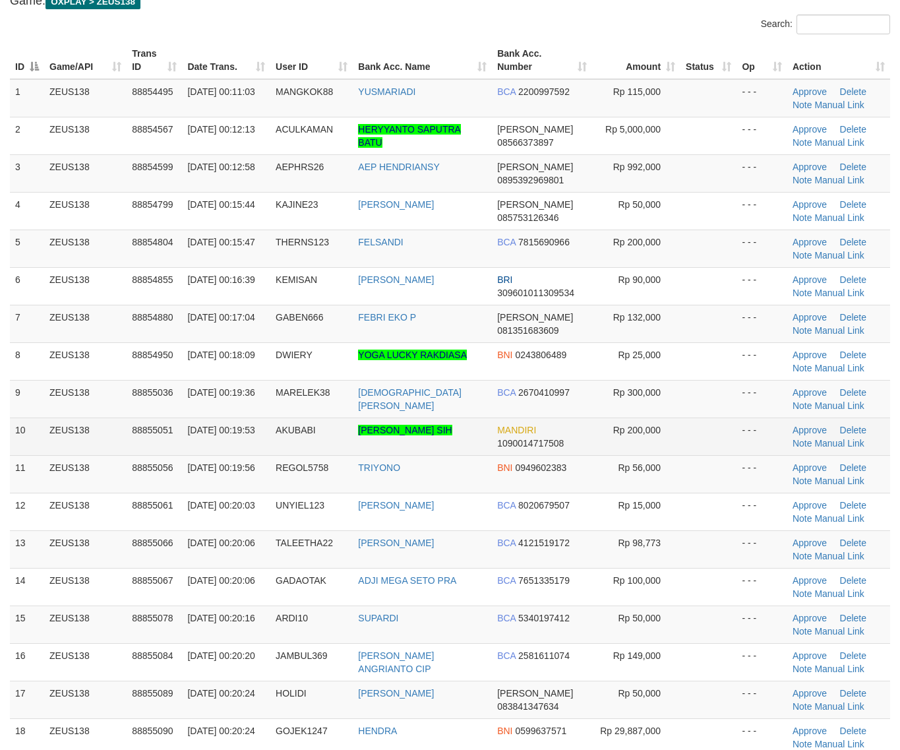
drag, startPoint x: 726, startPoint y: 423, endPoint x: 749, endPoint y: 435, distance: 25.4
click at [726, 423] on td at bounding box center [709, 437] width 56 height 38
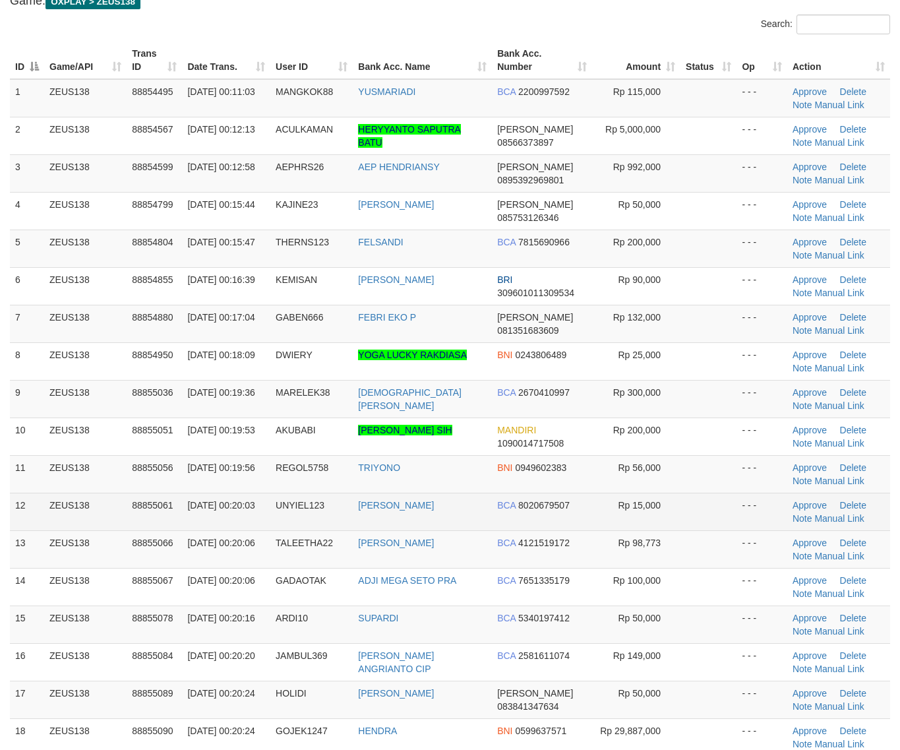
scroll to position [142, 0]
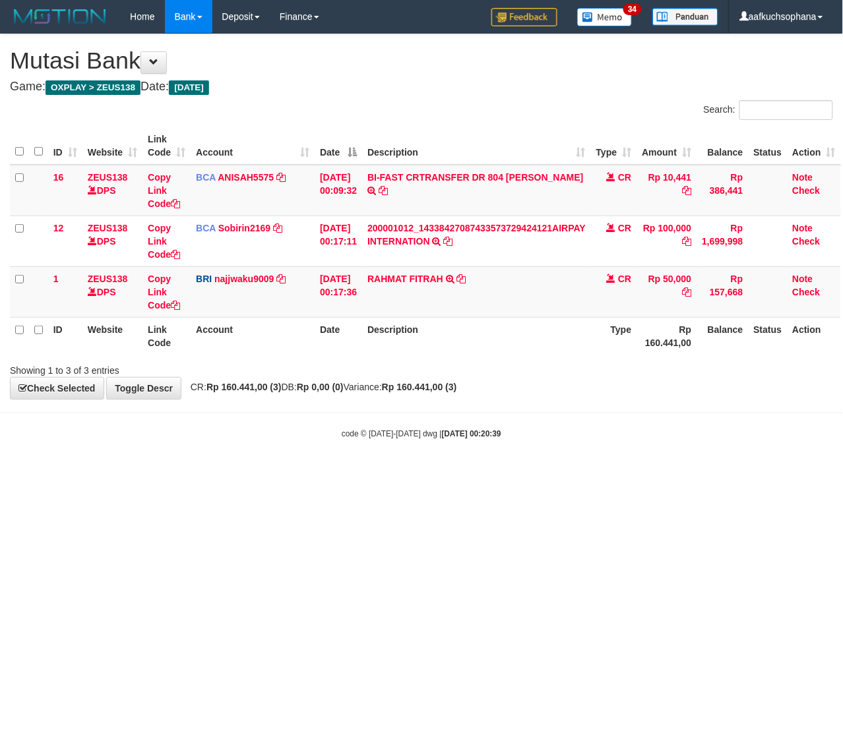
click at [201, 473] on html "Toggle navigation Home Bank Account List Load By Website Group [OXPLAY] ZEUS138…" at bounding box center [421, 236] width 843 height 473
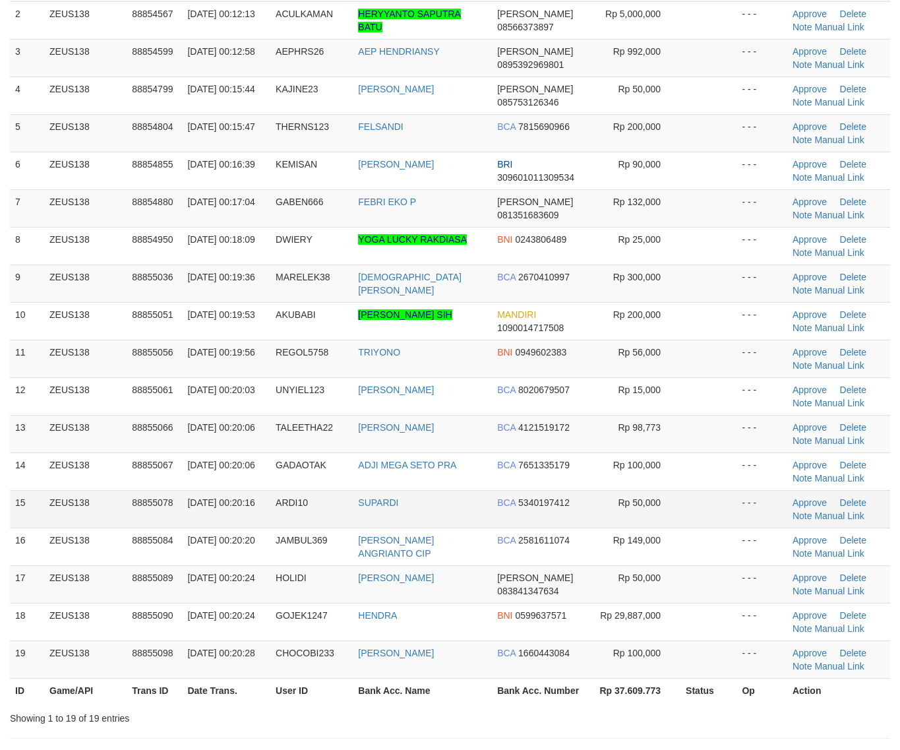
scroll to position [152, 0]
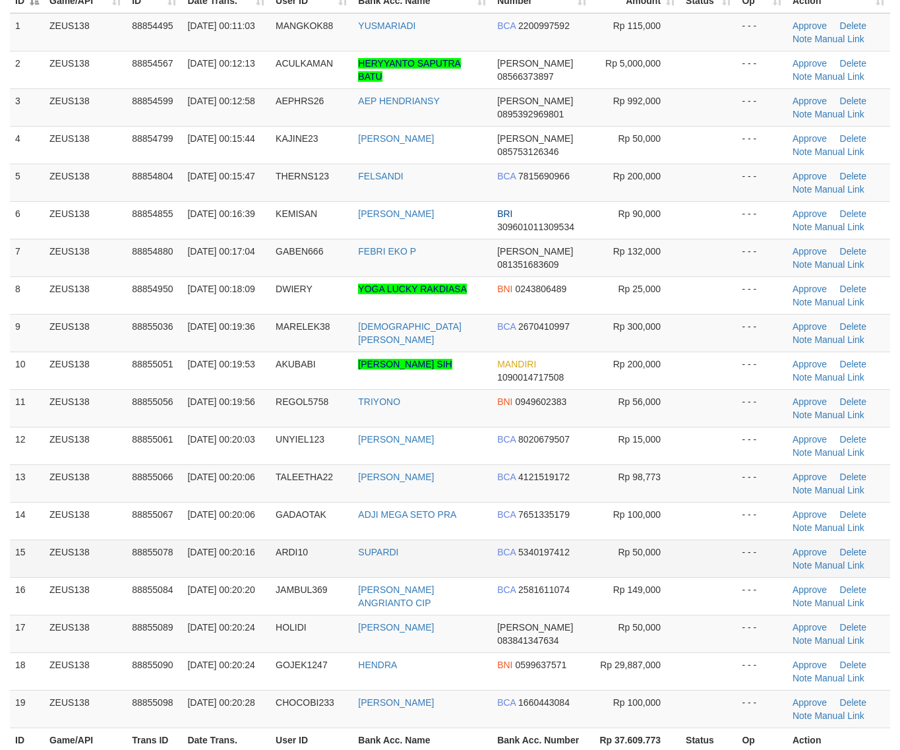
drag, startPoint x: 661, startPoint y: 546, endPoint x: 845, endPoint y: 549, distance: 184.1
click at [665, 546] on td "Rp 50,000" at bounding box center [636, 559] width 88 height 38
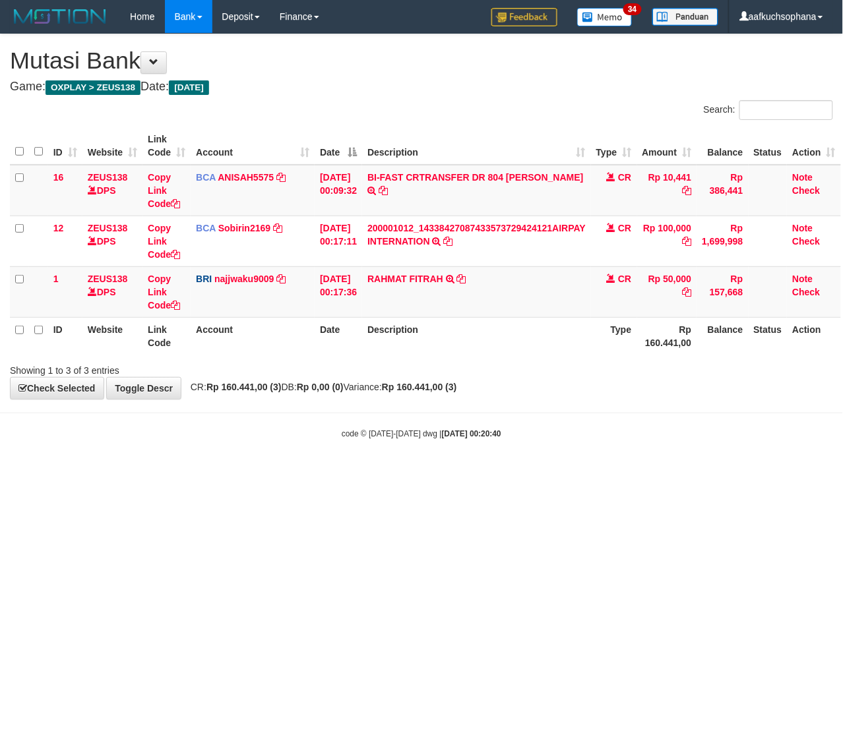
drag, startPoint x: 173, startPoint y: 518, endPoint x: 2, endPoint y: 449, distance: 185.0
click at [167, 473] on html "Toggle navigation Home Bank Account List Load By Website Group [OXPLAY] ZEUS138…" at bounding box center [421, 236] width 843 height 473
drag, startPoint x: 383, startPoint y: 546, endPoint x: 0, endPoint y: 484, distance: 388.2
click at [369, 473] on html "Toggle navigation Home Bank Account List Load By Website Group [OXPLAY] ZEUS138…" at bounding box center [421, 236] width 843 height 473
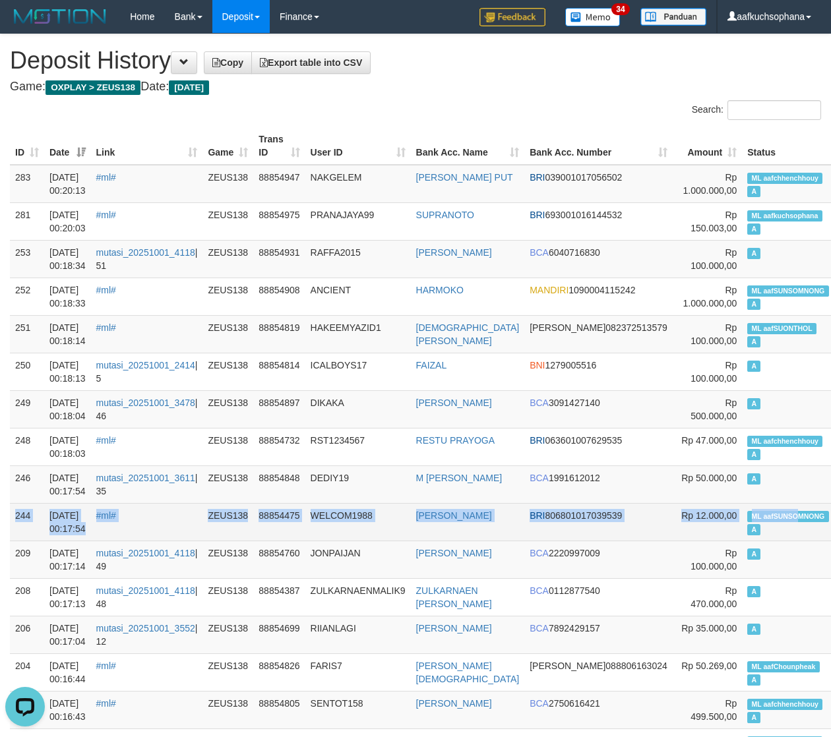
click at [742, 503] on td "ML aafSUNSOMNONG A" at bounding box center [788, 522] width 92 height 38
click at [742, 505] on td "ML aafSUNSOMNONG A" at bounding box center [788, 522] width 92 height 38
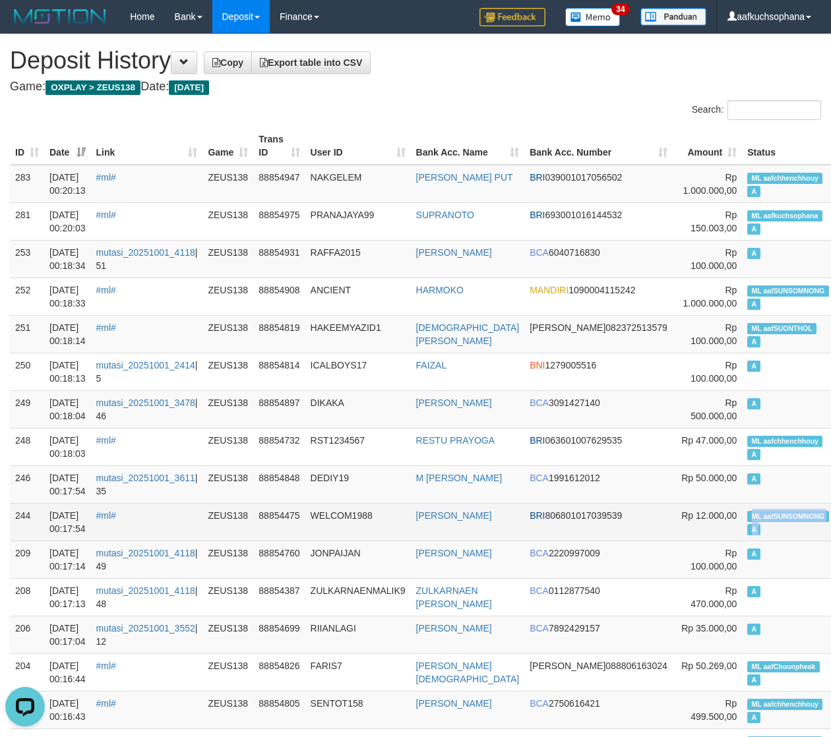
click at [742, 505] on td "ML aafSUNSOMNONG A" at bounding box center [788, 522] width 92 height 38
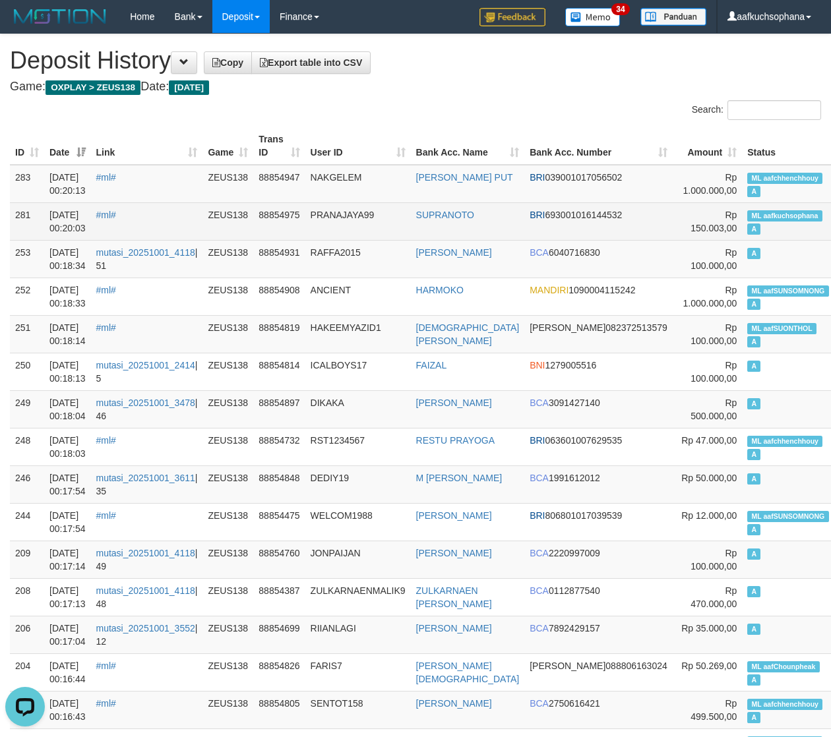
click at [742, 226] on td "ML aafkuchsophana A" at bounding box center [788, 222] width 92 height 38
copy td "ML aafkuchsophana A"
click at [742, 229] on td "ML aafkuchsophana A" at bounding box center [788, 222] width 92 height 38
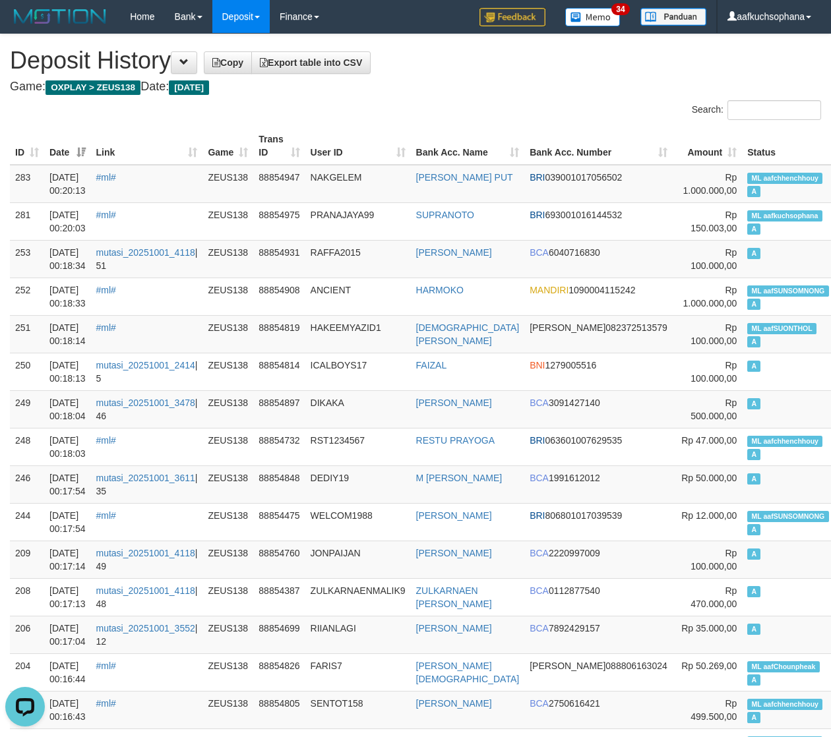
scroll to position [1023, 0]
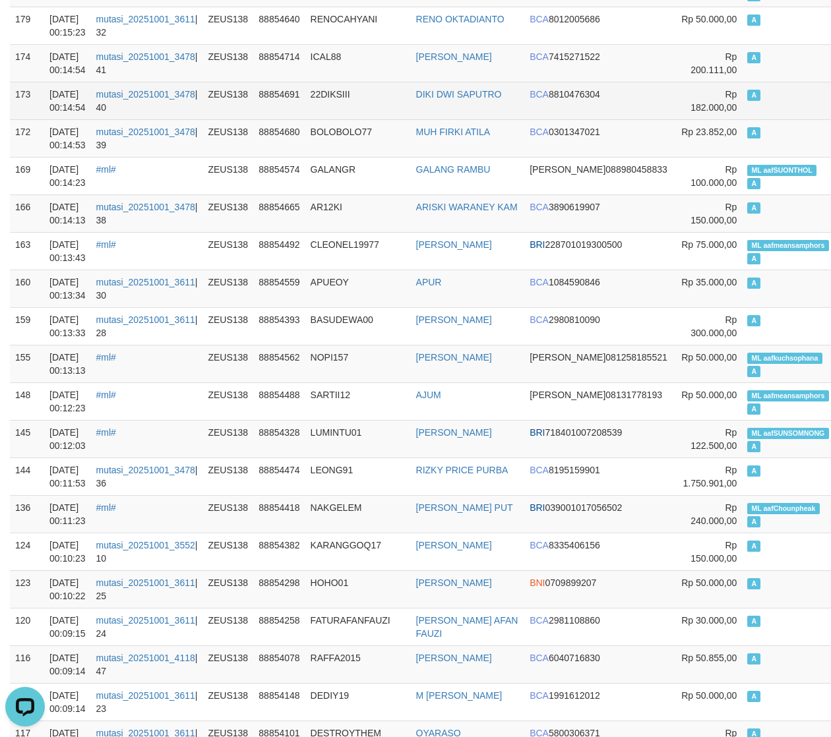
click at [524, 90] on td "BCA 8810476304" at bounding box center [598, 101] width 148 height 38
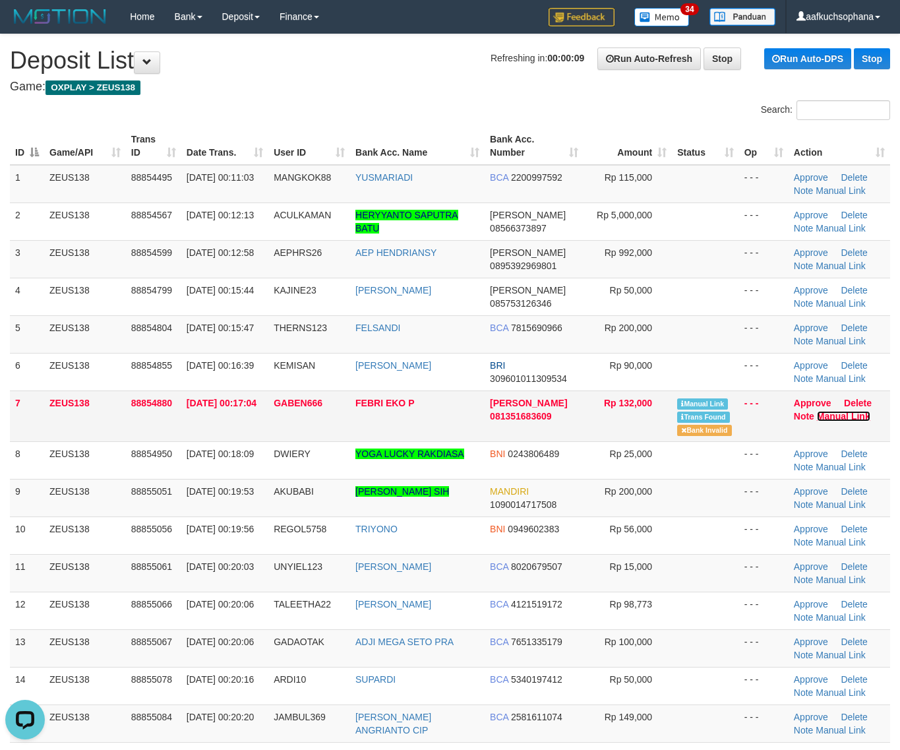
click at [832, 419] on link "Manual Link" at bounding box center [843, 416] width 53 height 11
drag, startPoint x: 681, startPoint y: 544, endPoint x: 897, endPoint y: 540, distance: 216.4
click at [704, 544] on td at bounding box center [705, 536] width 67 height 38
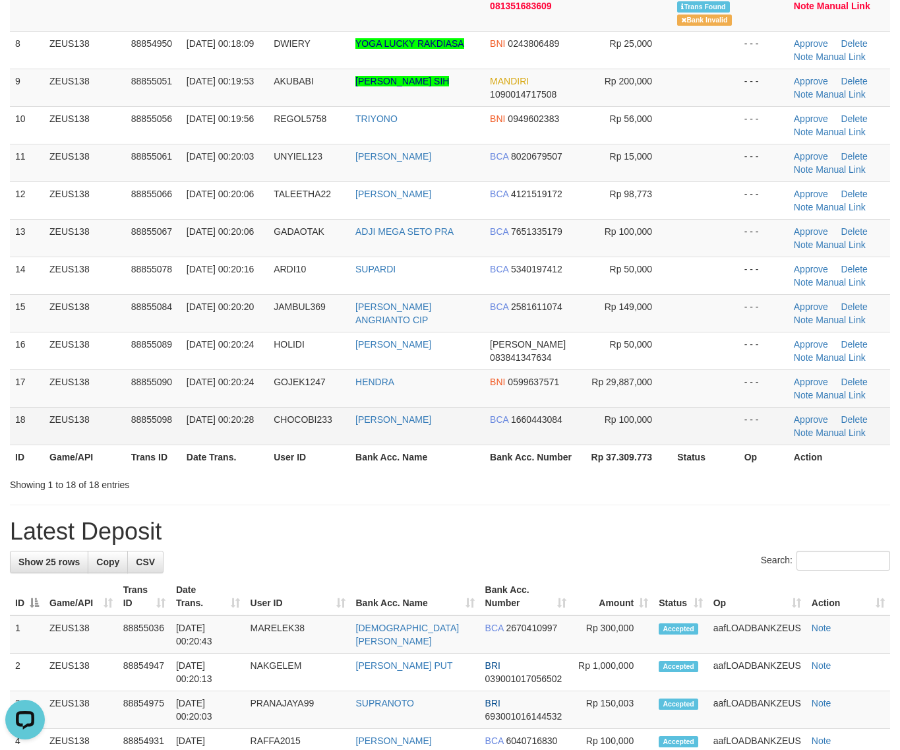
scroll to position [412, 0]
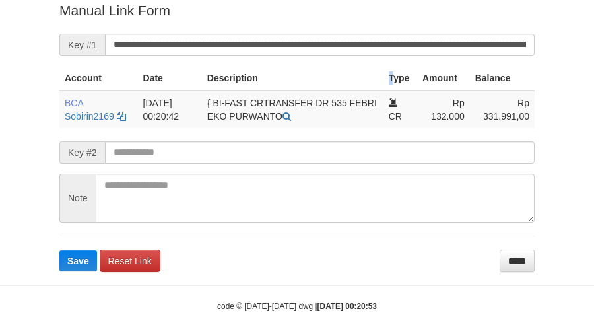
click at [371, 63] on form "**********" at bounding box center [296, 136] width 475 height 270
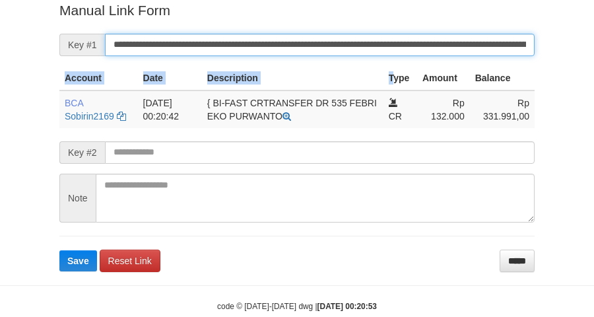
click at [59, 250] on button "Save" at bounding box center [78, 260] width 38 height 21
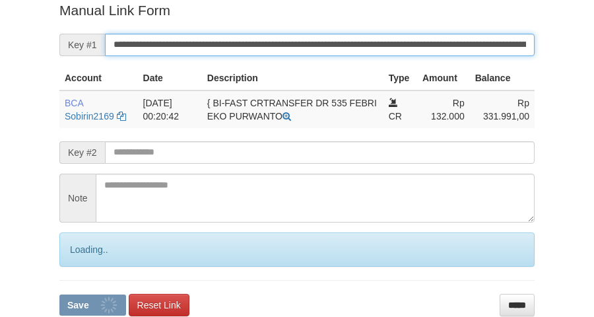
scroll to position [270, 0]
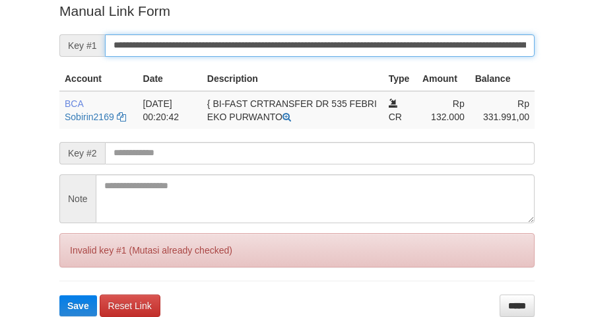
click at [59, 295] on button "Save" at bounding box center [78, 305] width 38 height 21
click at [354, 47] on input "**********" at bounding box center [319, 45] width 429 height 22
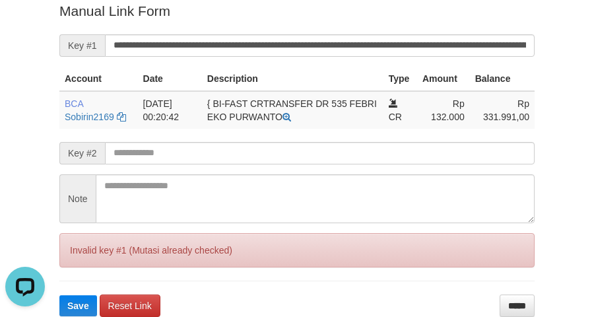
scroll to position [0, 0]
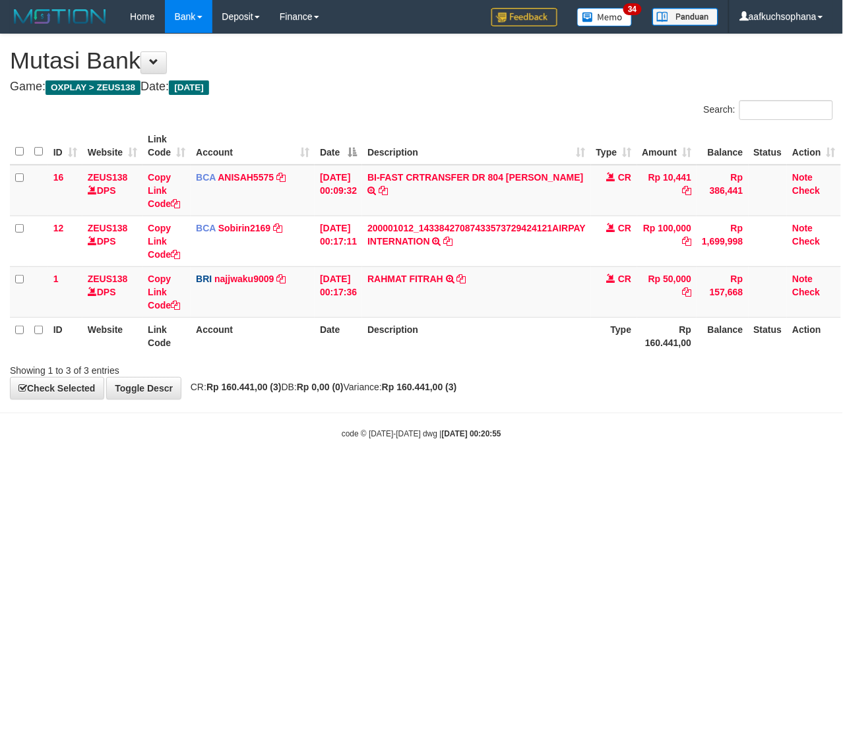
click at [666, 473] on html "Toggle navigation Home Bank Account List Load By Website Group [OXPLAY] ZEUS138…" at bounding box center [421, 236] width 843 height 473
click at [499, 446] on body "Toggle navigation Home Bank Account List Load By Website Group [OXPLAY] ZEUS138…" at bounding box center [421, 236] width 843 height 473
click at [264, 473] on html "Toggle navigation Home Bank Account List Load By Website Group [OXPLAY] ZEUS138…" at bounding box center [421, 236] width 843 height 473
click at [487, 473] on html "Toggle navigation Home Bank Account List Load By Website Group [OXPLAY] ZEUS138…" at bounding box center [421, 236] width 843 height 473
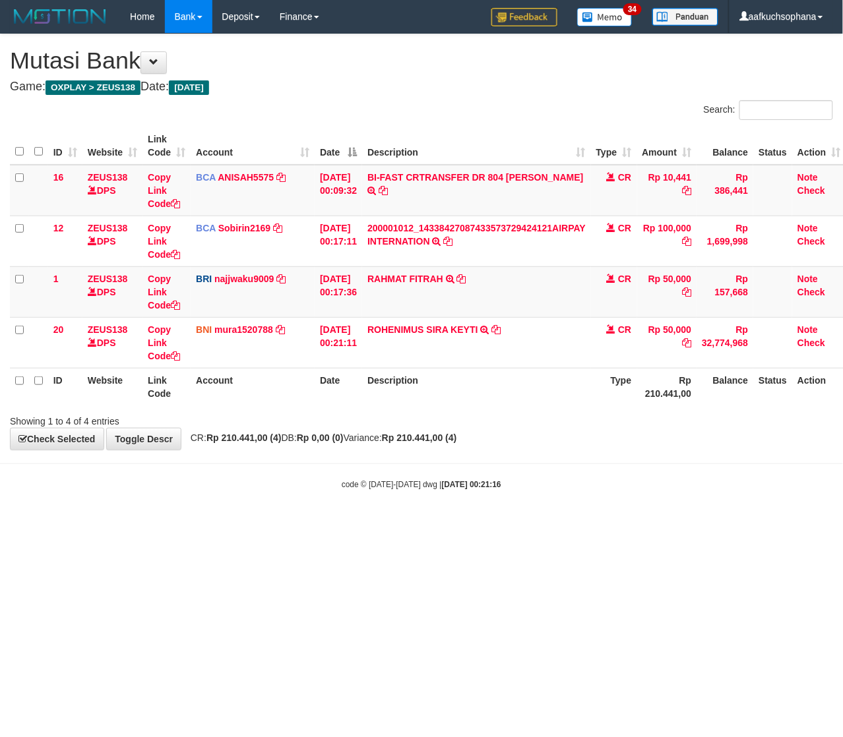
click at [327, 524] on html "Toggle navigation Home Bank Account List Load By Website Group [OXPLAY] ZEUS138…" at bounding box center [421, 262] width 843 height 524
click at [429, 524] on html "Toggle navigation Home Bank Account List Load By Website Group [OXPLAY] ZEUS138…" at bounding box center [421, 262] width 843 height 524
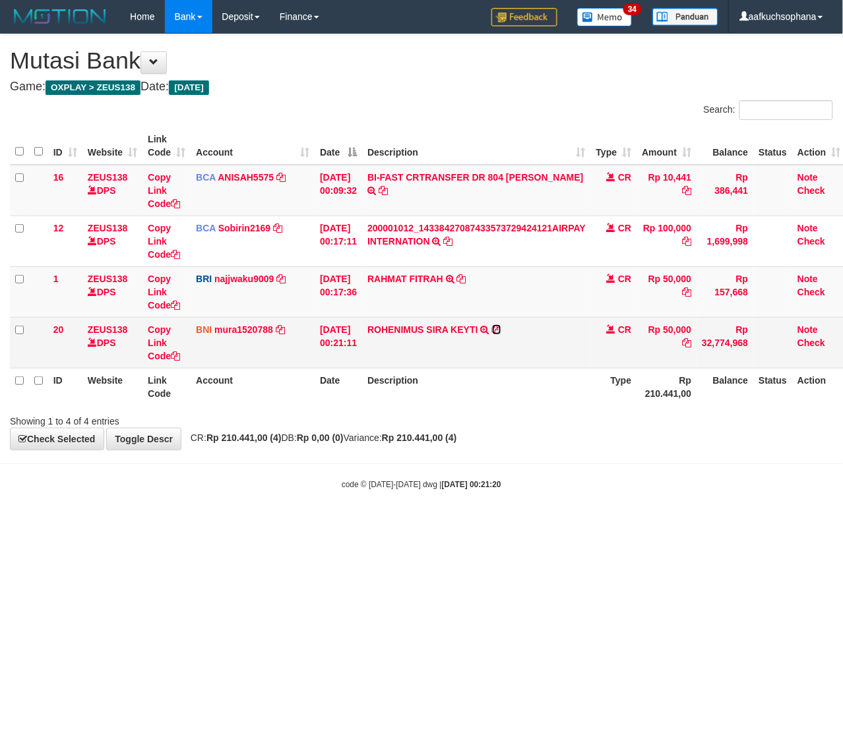
click at [501, 327] on icon at bounding box center [496, 329] width 9 height 9
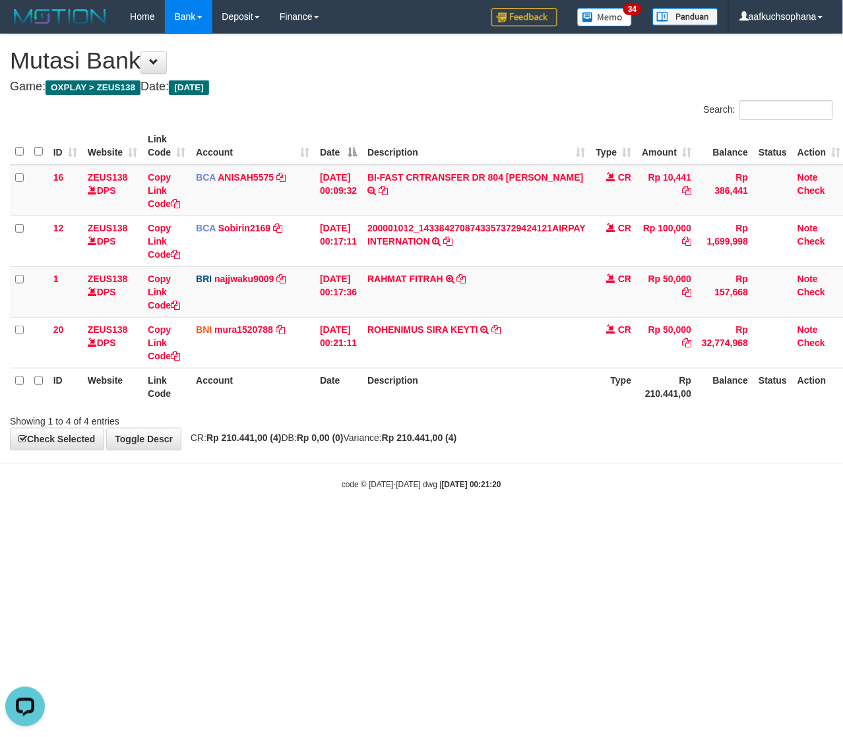
click at [307, 524] on html "Toggle navigation Home Bank Account List Load By Website Group [OXPLAY] ZEUS138…" at bounding box center [421, 262] width 843 height 524
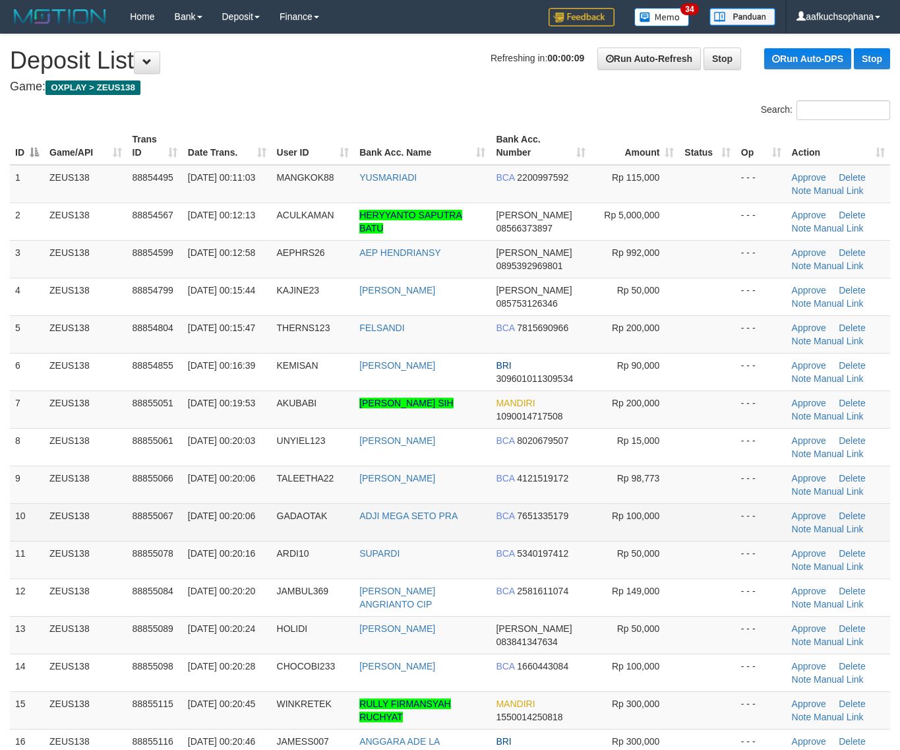
click at [759, 506] on td "- - -" at bounding box center [761, 522] width 51 height 38
click at [625, 510] on td "Rp 100,000" at bounding box center [635, 522] width 88 height 38
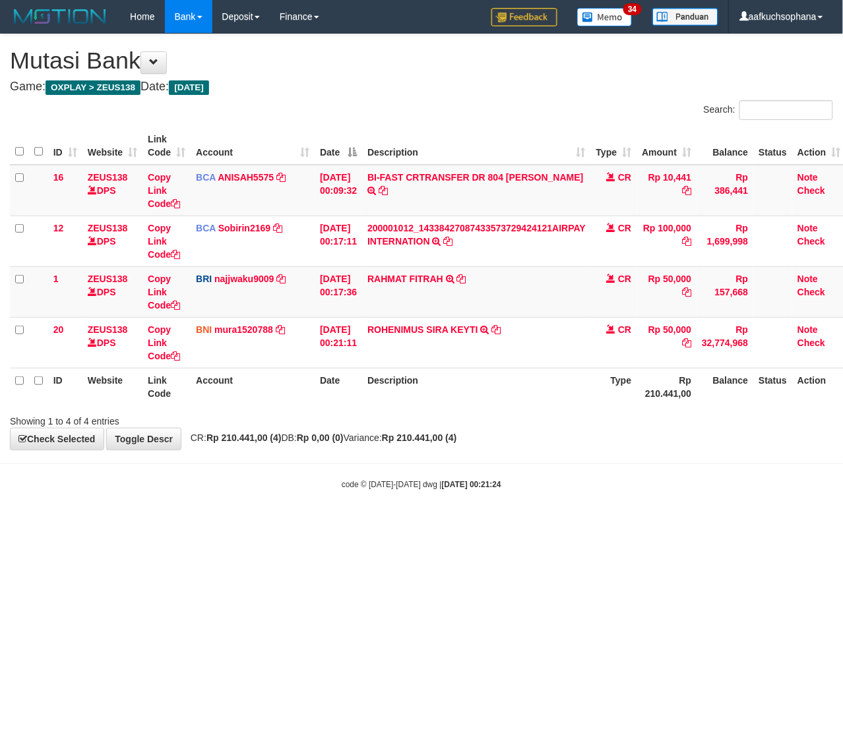
drag, startPoint x: 315, startPoint y: 535, endPoint x: 17, endPoint y: 490, distance: 300.9
click at [275, 524] on html "Toggle navigation Home Bank Account List Load By Website Group [OXPLAY] ZEUS138…" at bounding box center [421, 262] width 843 height 524
click at [328, 524] on html "Toggle navigation Home Bank Account List Load By Website Group [OXPLAY] ZEUS138…" at bounding box center [421, 262] width 843 height 524
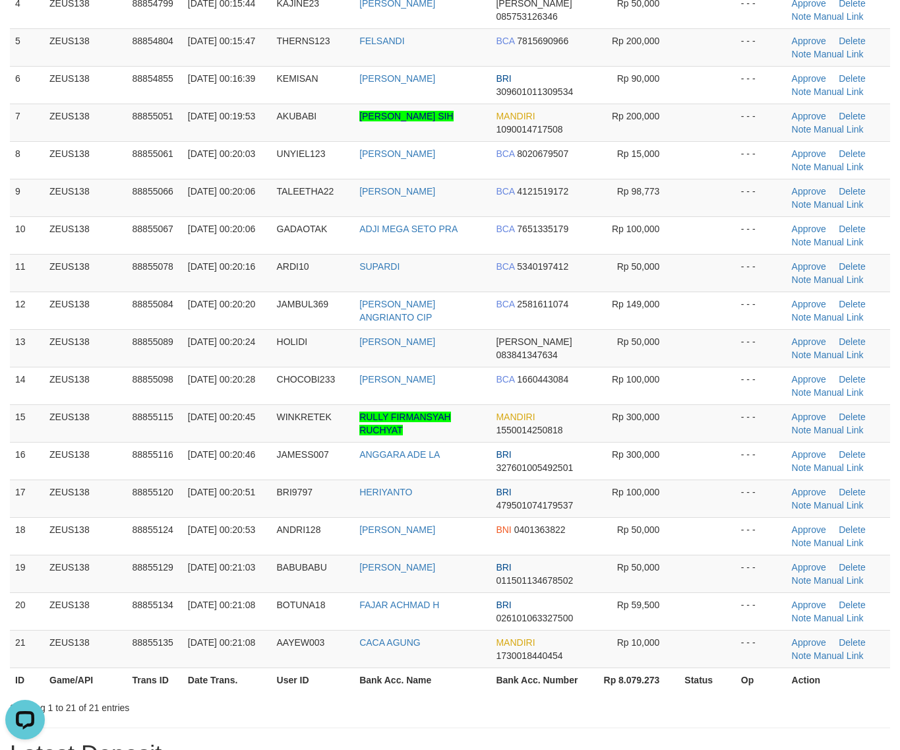
scroll to position [258, 0]
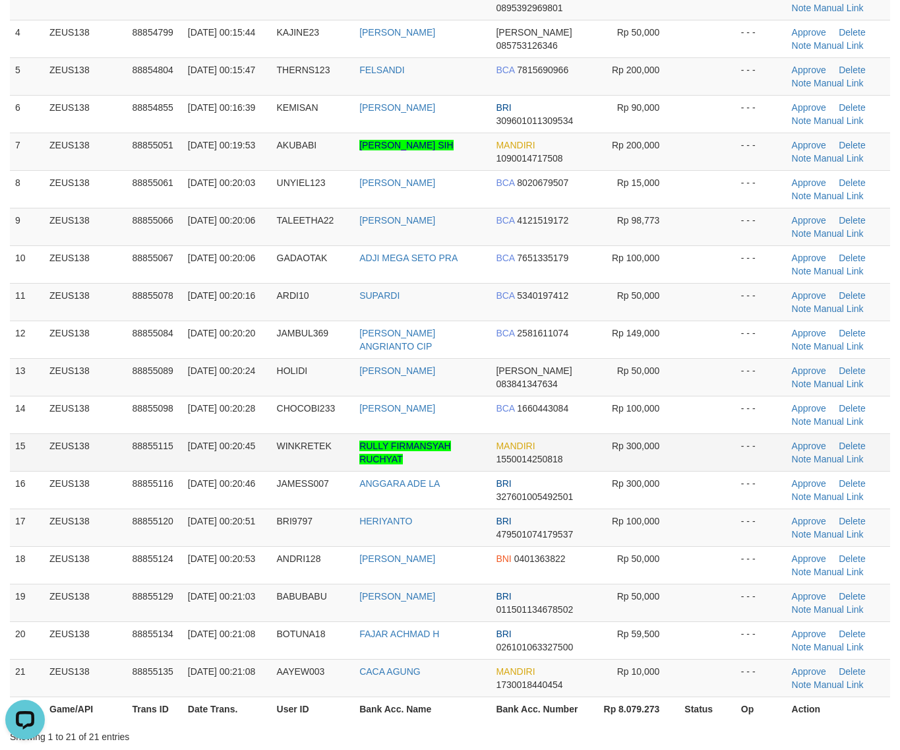
drag, startPoint x: 714, startPoint y: 462, endPoint x: 909, endPoint y: 499, distance: 198.2
click at [719, 462] on td at bounding box center [707, 452] width 56 height 38
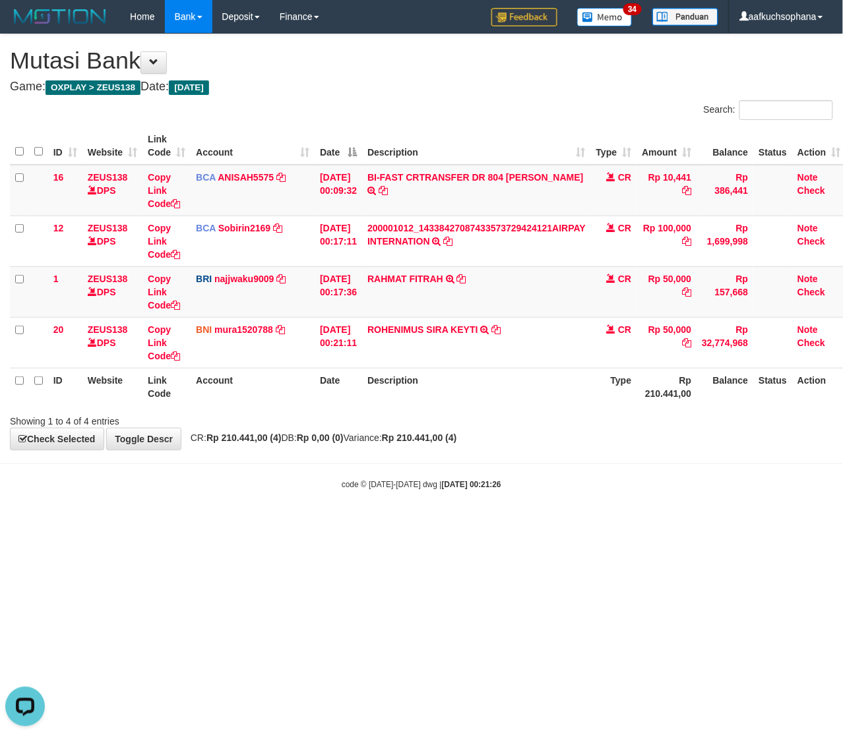
drag, startPoint x: 150, startPoint y: 597, endPoint x: 4, endPoint y: 563, distance: 150.4
click at [148, 524] on html "Toggle navigation Home Bank Account List Load By Website Group [OXPLAY] ZEUS138…" at bounding box center [421, 262] width 843 height 524
drag, startPoint x: 327, startPoint y: 524, endPoint x: 282, endPoint y: 519, distance: 45.2
click at [305, 522] on html "Toggle navigation Home Bank Account List Load By Website Group [OXPLAY] ZEUS138…" at bounding box center [421, 262] width 843 height 524
click at [371, 520] on body "Toggle navigation Home Bank Account List Load By Website Group [OXPLAY] ZEUS138…" at bounding box center [421, 262] width 843 height 524
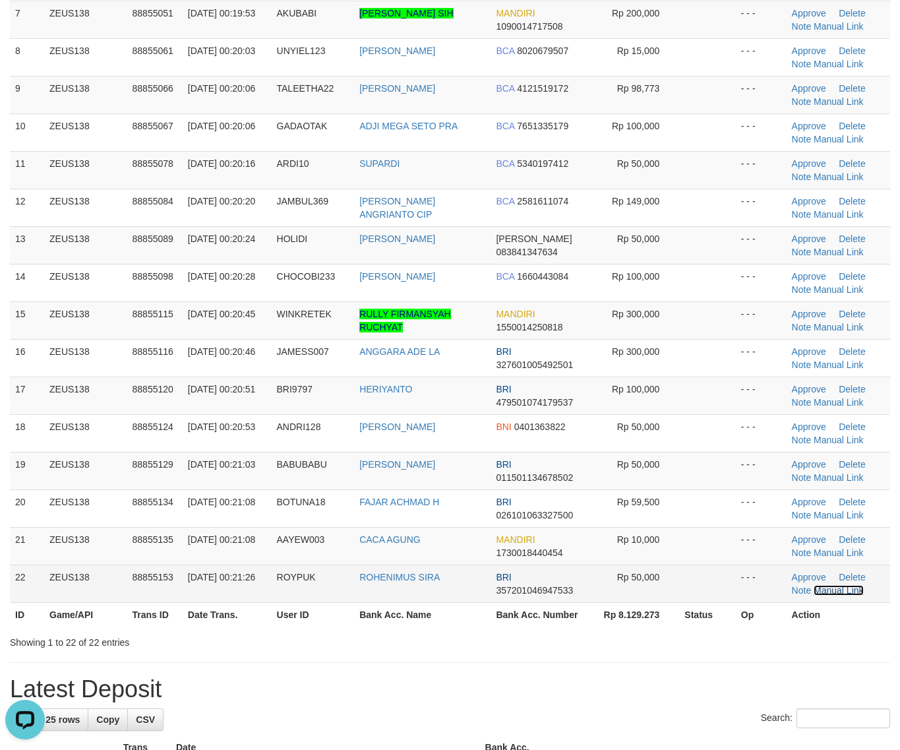
click at [829, 589] on link "Manual Link" at bounding box center [839, 590] width 50 height 11
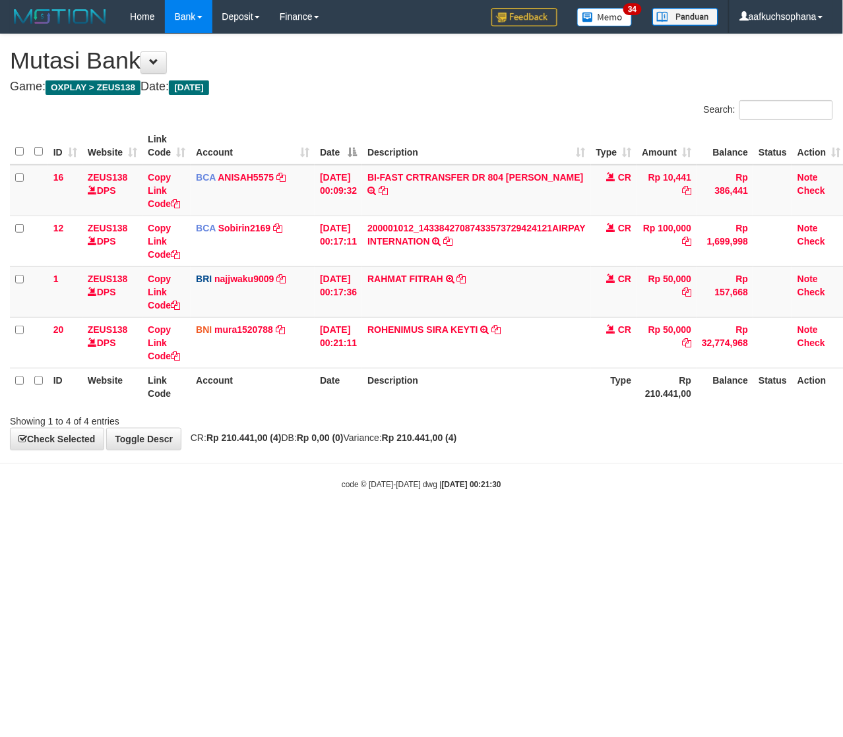
drag, startPoint x: 329, startPoint y: 582, endPoint x: 208, endPoint y: 559, distance: 122.9
click at [317, 524] on html "Toggle navigation Home Bank Account List Load By Website Group [OXPLAY] ZEUS138…" at bounding box center [421, 262] width 843 height 524
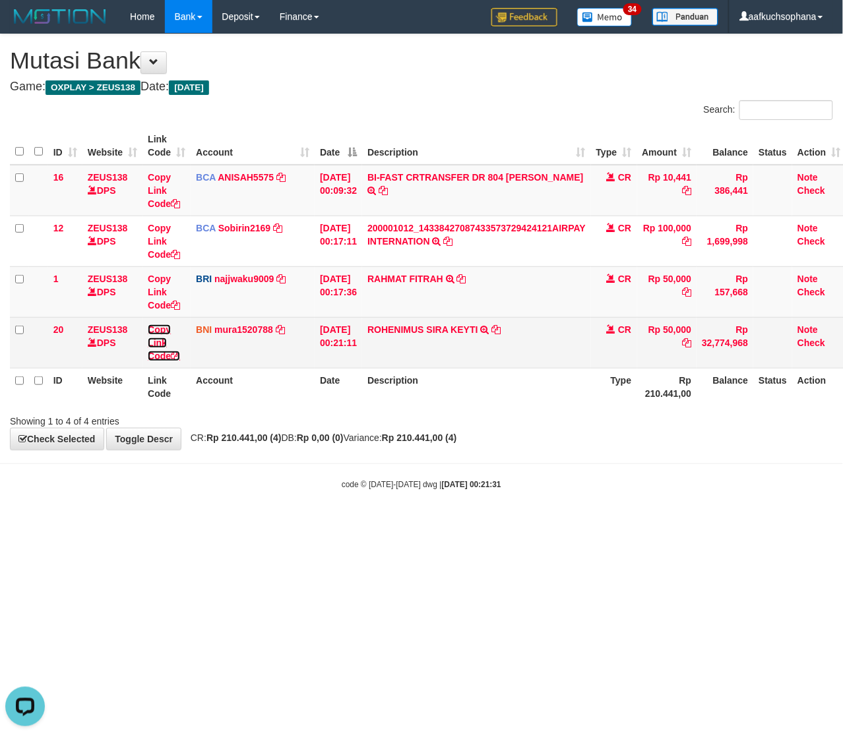
click at [175, 356] on icon at bounding box center [175, 356] width 9 height 9
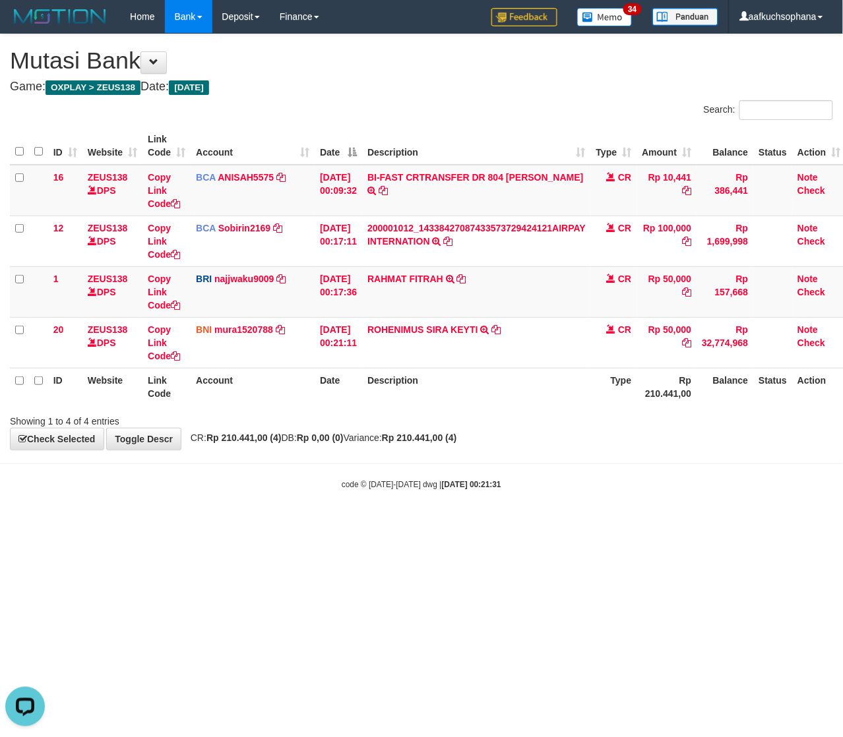
drag, startPoint x: 284, startPoint y: 536, endPoint x: 4, endPoint y: 422, distance: 302.7
click at [274, 524] on html "Toggle navigation Home Bank Account List Load By Website Group [OXPLAY] ZEUS138…" at bounding box center [421, 262] width 843 height 524
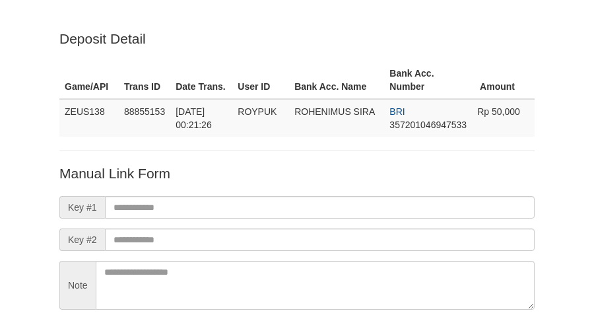
scroll to position [116, 0]
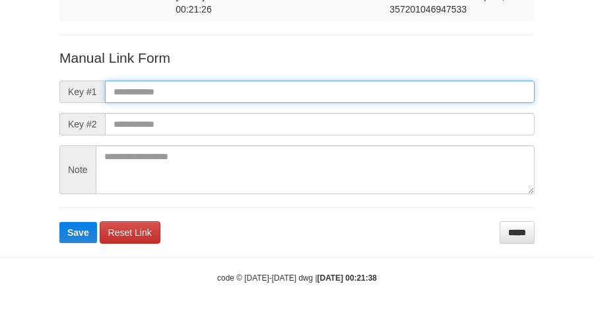
click at [414, 90] on input "text" at bounding box center [319, 91] width 429 height 22
paste input "**********"
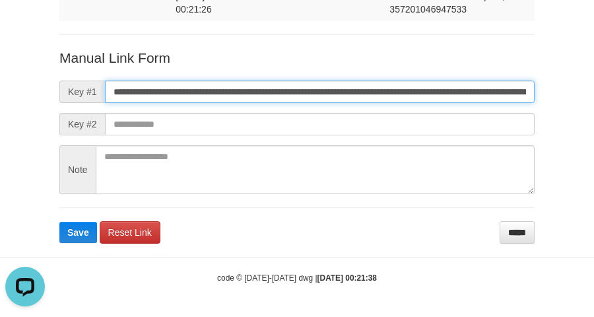
scroll to position [0, 794]
click at [414, 90] on input "**********" at bounding box center [319, 91] width 429 height 22
type input "**********"
click at [59, 222] on button "Save" at bounding box center [78, 232] width 38 height 21
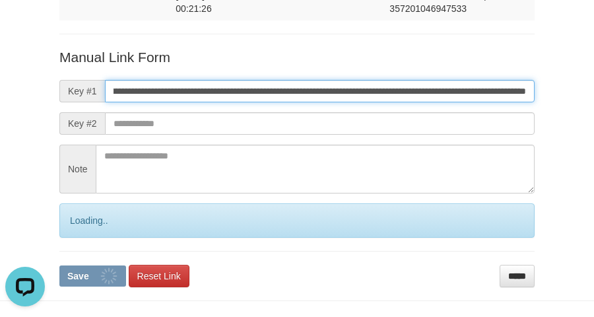
click at [59, 265] on button "Save" at bounding box center [92, 275] width 67 height 21
click at [412, 90] on input "**********" at bounding box center [319, 91] width 429 height 22
click at [59, 265] on button "Save" at bounding box center [92, 275] width 67 height 21
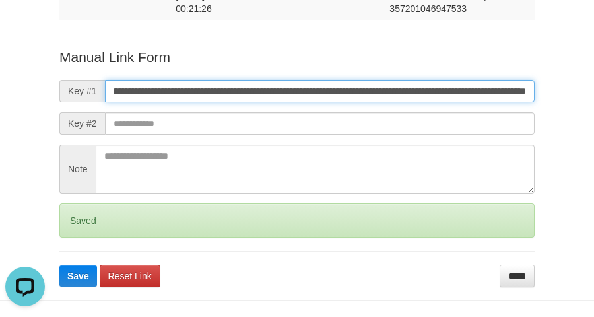
click at [59, 265] on button "Save" at bounding box center [78, 275] width 38 height 21
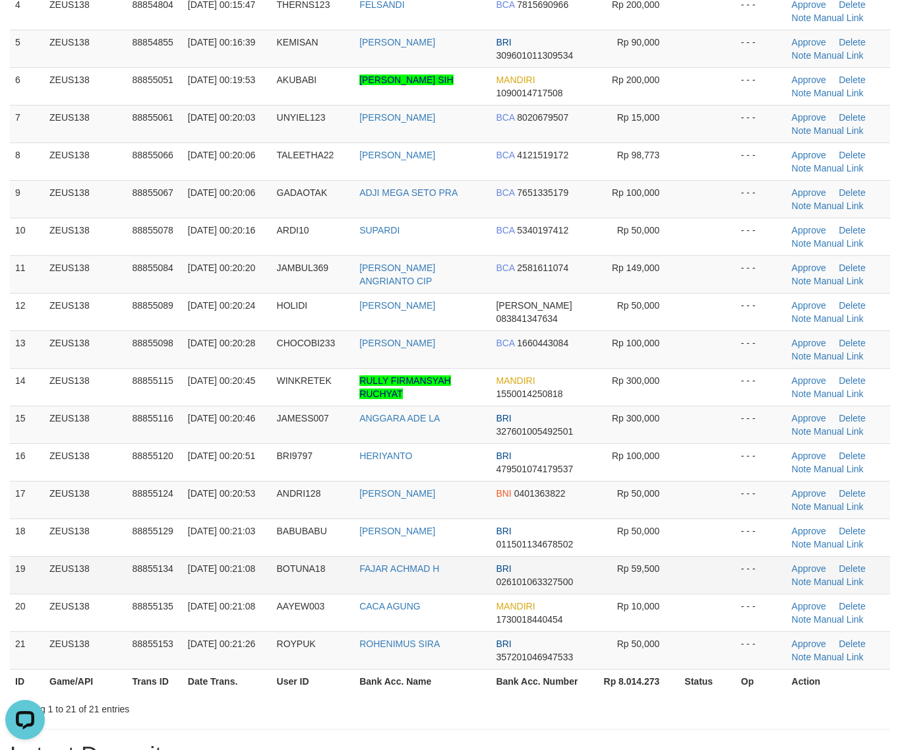
scroll to position [330, 0]
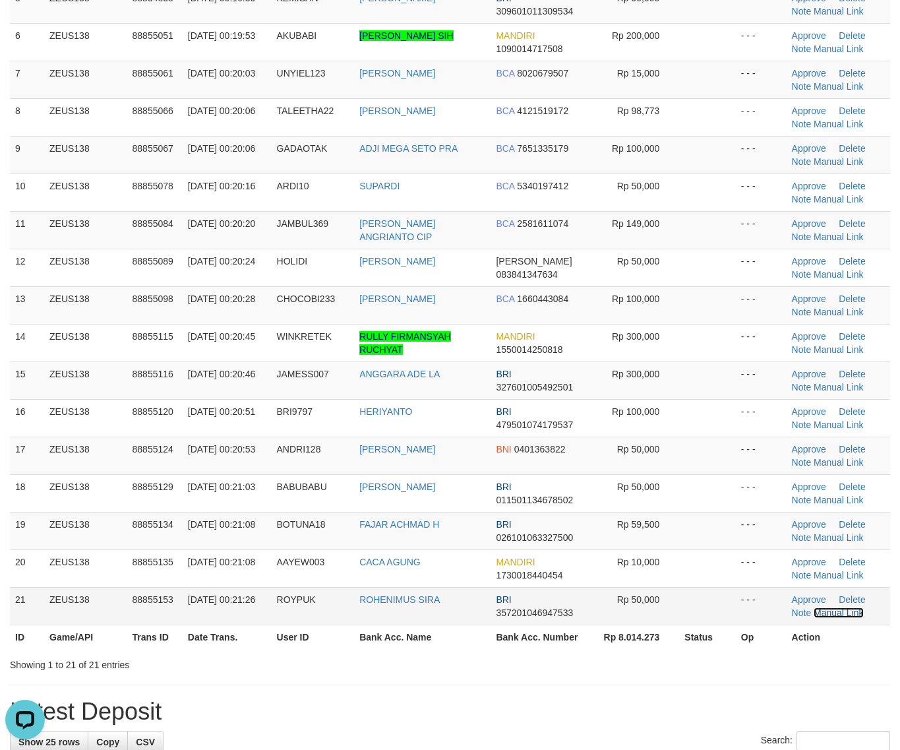
click at [836, 615] on link "Manual Link" at bounding box center [839, 613] width 50 height 11
click at [689, 639] on th "Status" at bounding box center [707, 637] width 56 height 24
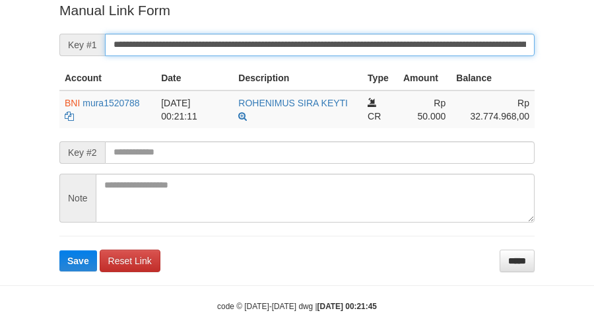
click at [59, 250] on button "Save" at bounding box center [78, 260] width 38 height 21
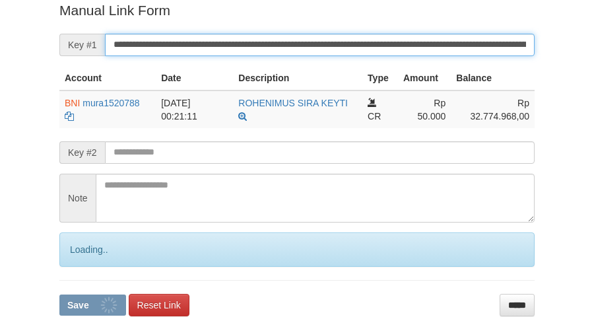
click at [59, 294] on button "Save" at bounding box center [92, 304] width 67 height 21
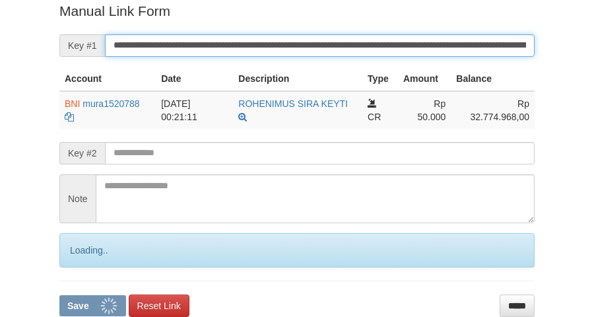
click at [59, 295] on button "Save" at bounding box center [92, 305] width 67 height 21
drag, startPoint x: 294, startPoint y: 44, endPoint x: 304, endPoint y: 48, distance: 10.7
click at [304, 48] on input "**********" at bounding box center [319, 45] width 429 height 22
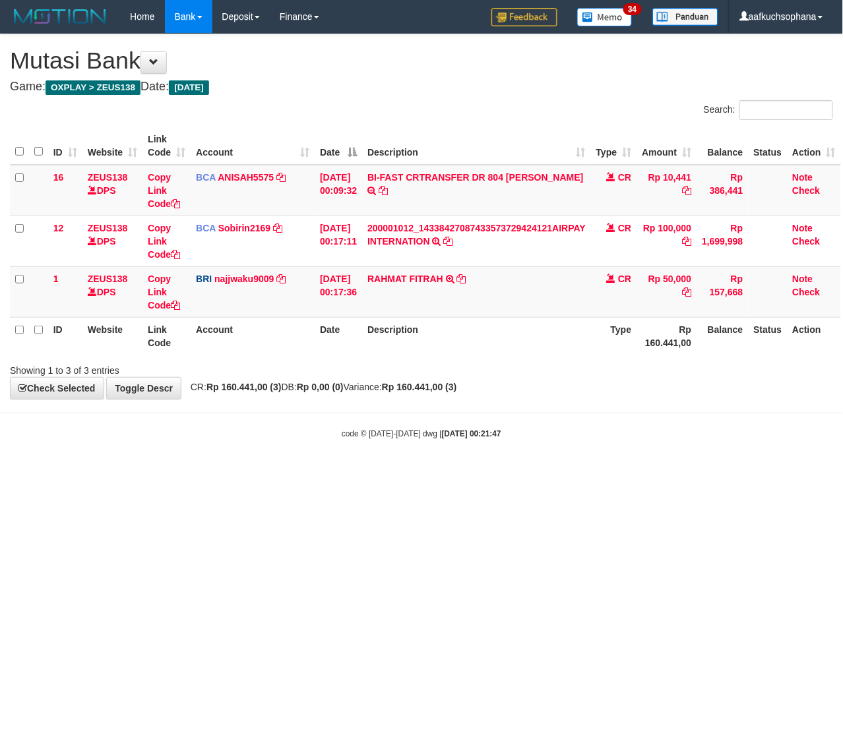
drag, startPoint x: 390, startPoint y: 439, endPoint x: 203, endPoint y: 348, distance: 208.6
click at [361, 423] on body "Toggle navigation Home Bank Account List Load By Website Group [OXPLAY] ZEUS138…" at bounding box center [421, 236] width 843 height 473
drag, startPoint x: 404, startPoint y: 584, endPoint x: 2, endPoint y: 592, distance: 402.5
click at [385, 473] on html "Toggle navigation Home Bank Account List Load By Website Group [OXPLAY] ZEUS138…" at bounding box center [421, 236] width 843 height 473
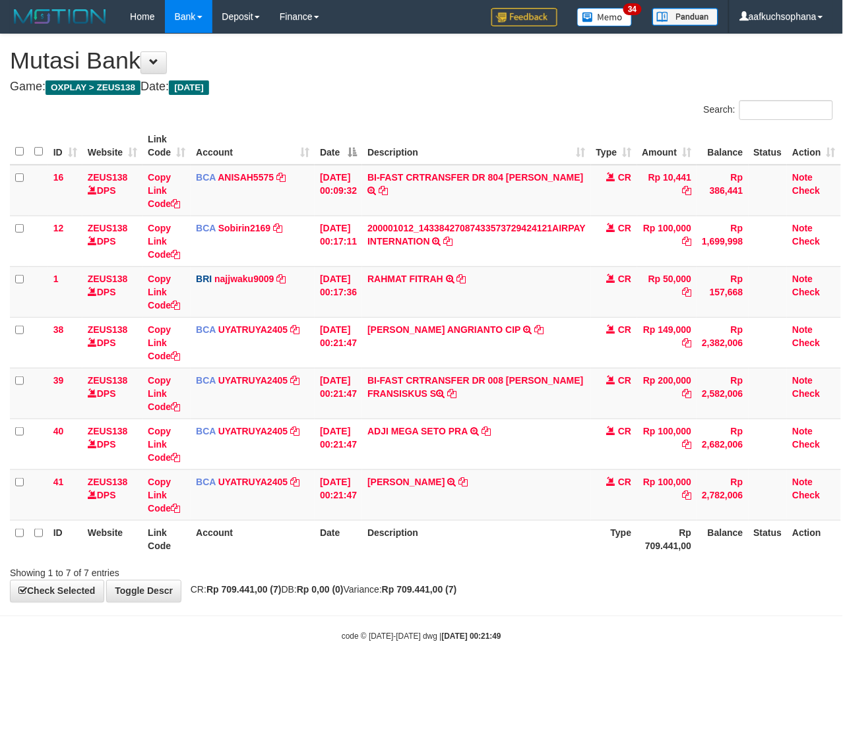
click at [224, 572] on div "Showing 1 to 7 of 7 entries" at bounding box center [176, 571] width 332 height 18
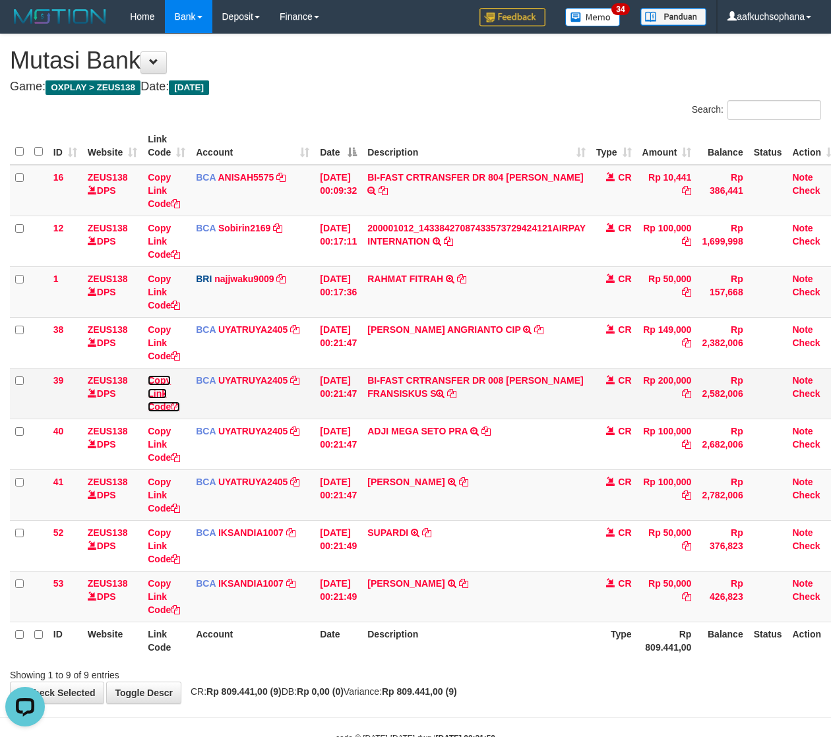
click at [176, 407] on icon at bounding box center [175, 406] width 9 height 9
drag, startPoint x: 530, startPoint y: 627, endPoint x: 327, endPoint y: 588, distance: 206.1
click at [533, 629] on th "Description" at bounding box center [476, 641] width 229 height 38
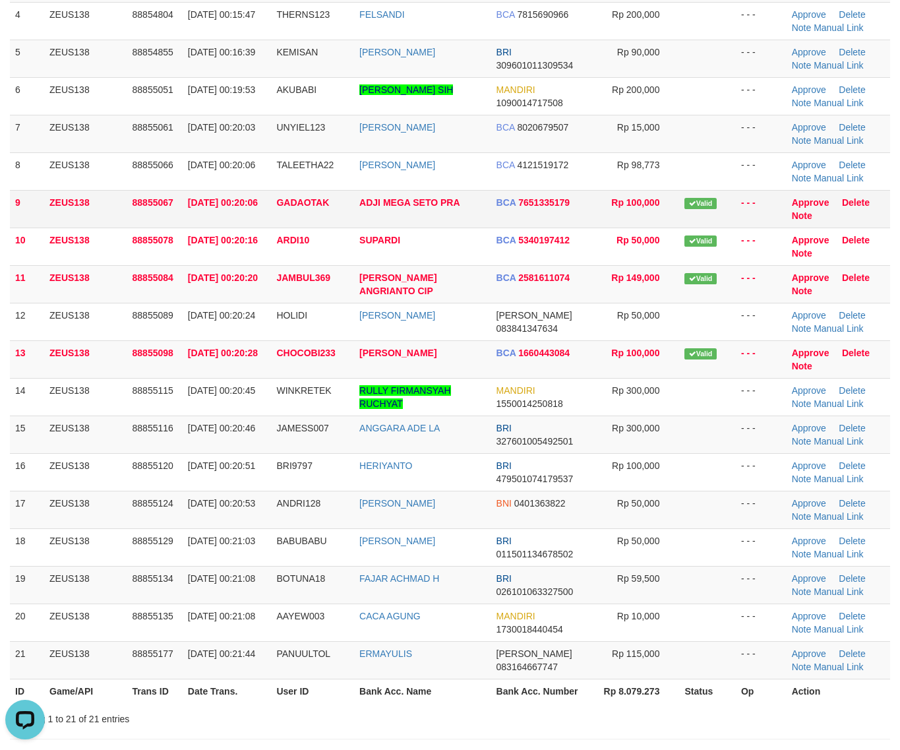
scroll to position [247, 0]
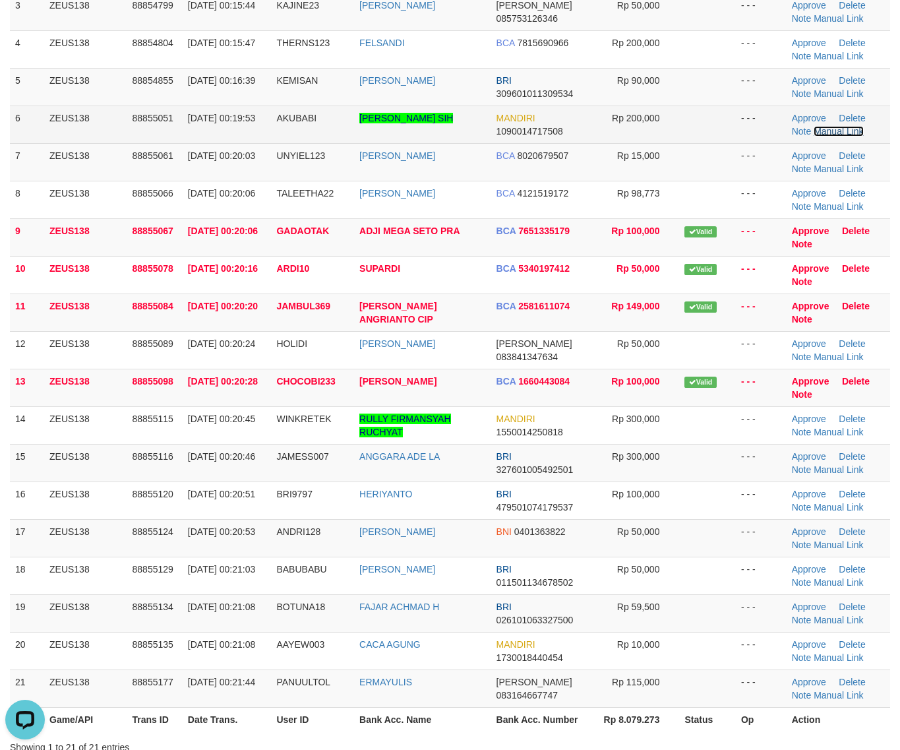
click at [825, 126] on link "Manual Link" at bounding box center [839, 131] width 50 height 11
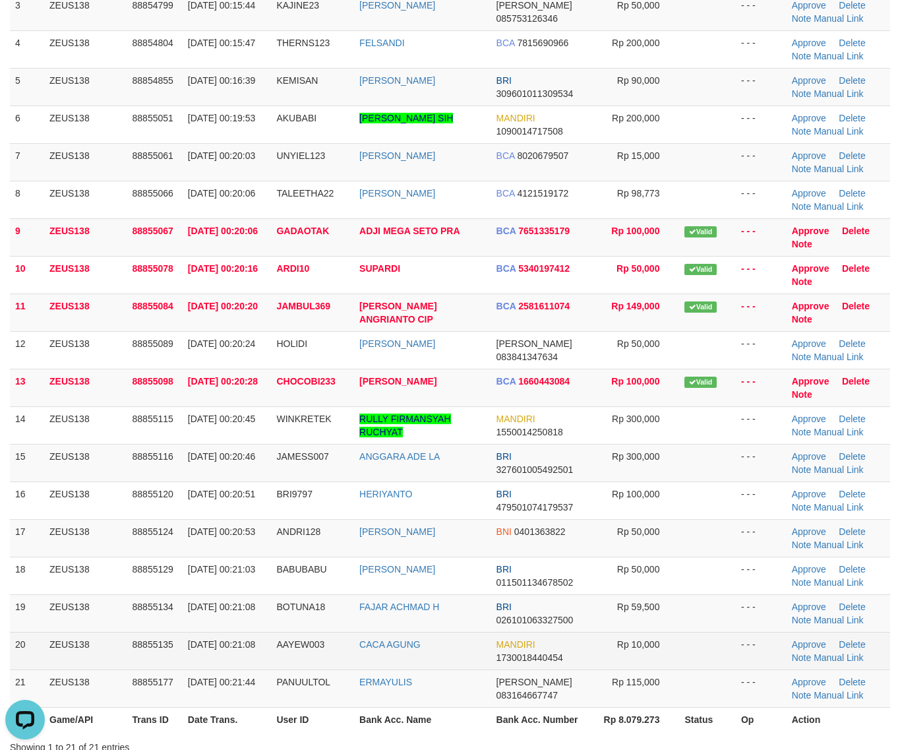
drag, startPoint x: 565, startPoint y: 661, endPoint x: 909, endPoint y: 650, distance: 344.5
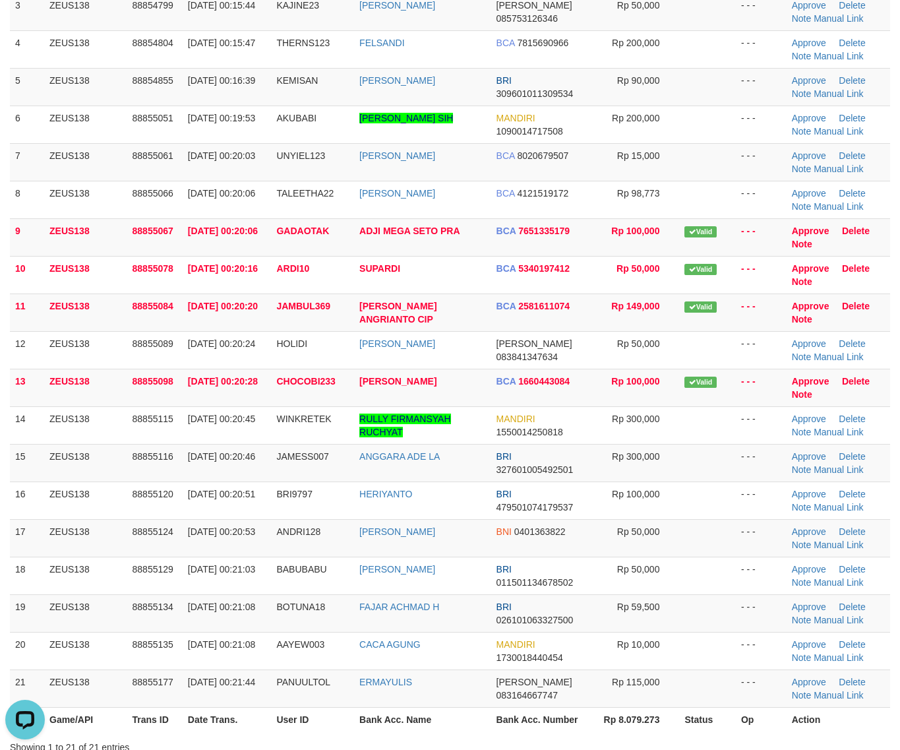
click at [584, 663] on td "MANDIRI 1730018440454" at bounding box center [541, 651] width 100 height 38
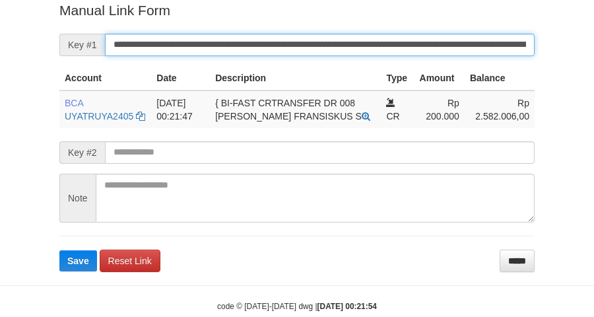
click at [59, 250] on button "Save" at bounding box center [78, 260] width 38 height 21
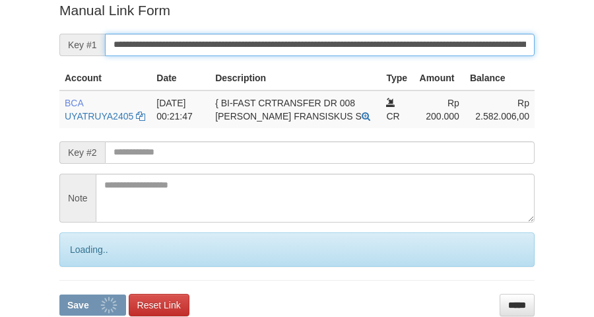
click at [59, 294] on button "Save" at bounding box center [92, 304] width 67 height 21
drag, startPoint x: 358, startPoint y: 43, endPoint x: 368, endPoint y: 50, distance: 12.8
click at [368, 50] on input "**********" at bounding box center [319, 45] width 429 height 22
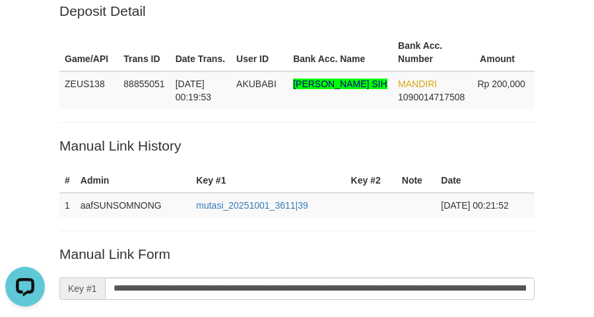
scroll to position [23, 0]
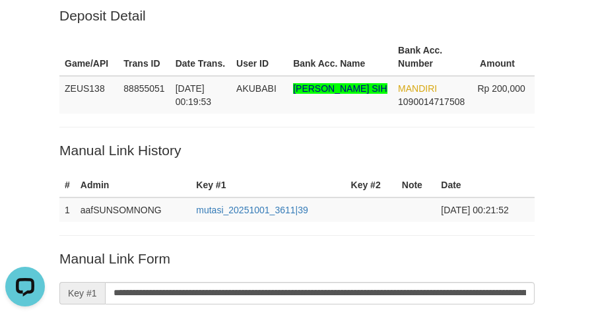
drag, startPoint x: 53, startPoint y: 139, endPoint x: 75, endPoint y: 134, distance: 22.3
click at [57, 139] on div "Deposit Detail Game/API Trans ID Date Trans. User ID Bank Acc. Name Bank Acc. N…" at bounding box center [296, 285] width 495 height 558
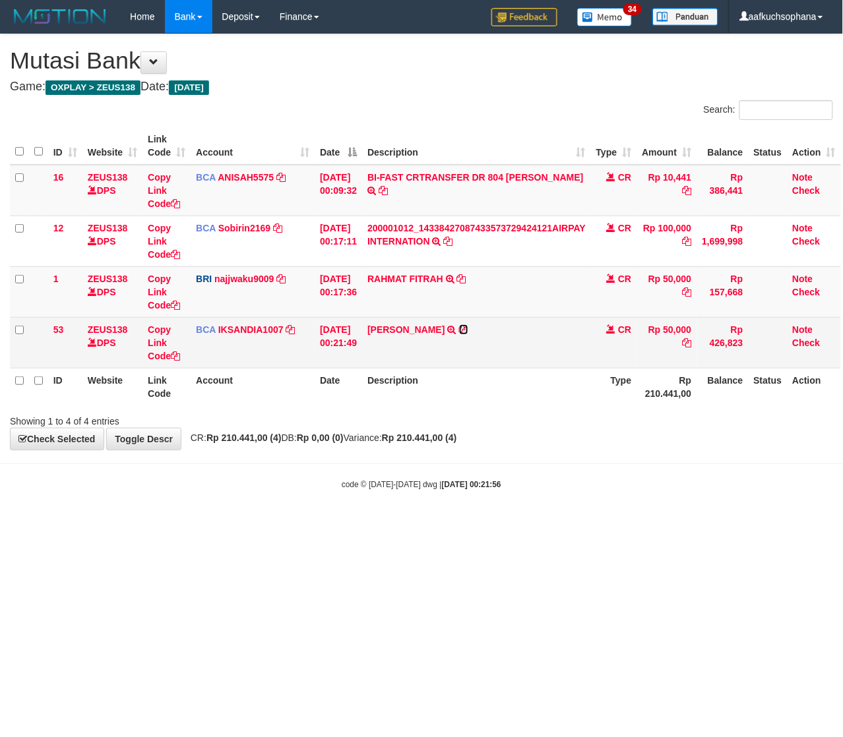
click at [468, 325] on icon at bounding box center [463, 329] width 9 height 9
click at [173, 358] on icon at bounding box center [175, 356] width 9 height 9
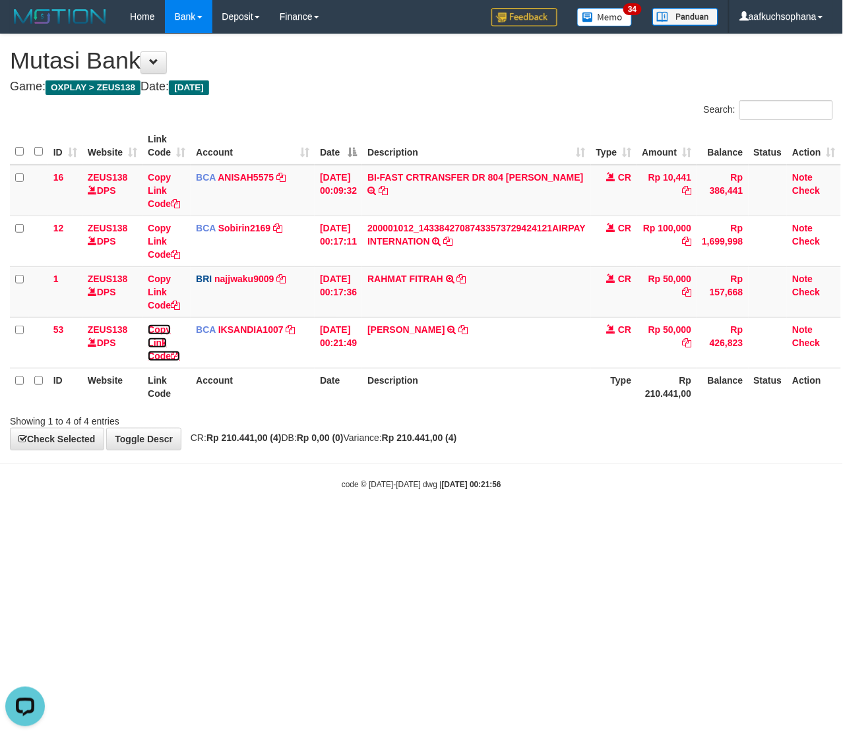
drag, startPoint x: 173, startPoint y: 358, endPoint x: 1, endPoint y: 280, distance: 188.7
click at [176, 358] on icon at bounding box center [175, 356] width 9 height 9
drag, startPoint x: 228, startPoint y: 507, endPoint x: 5, endPoint y: 410, distance: 243.7
click at [228, 506] on body "Toggle navigation Home Bank Account List Load By Website Group [OXPLAY] ZEUS138…" at bounding box center [421, 262] width 843 height 524
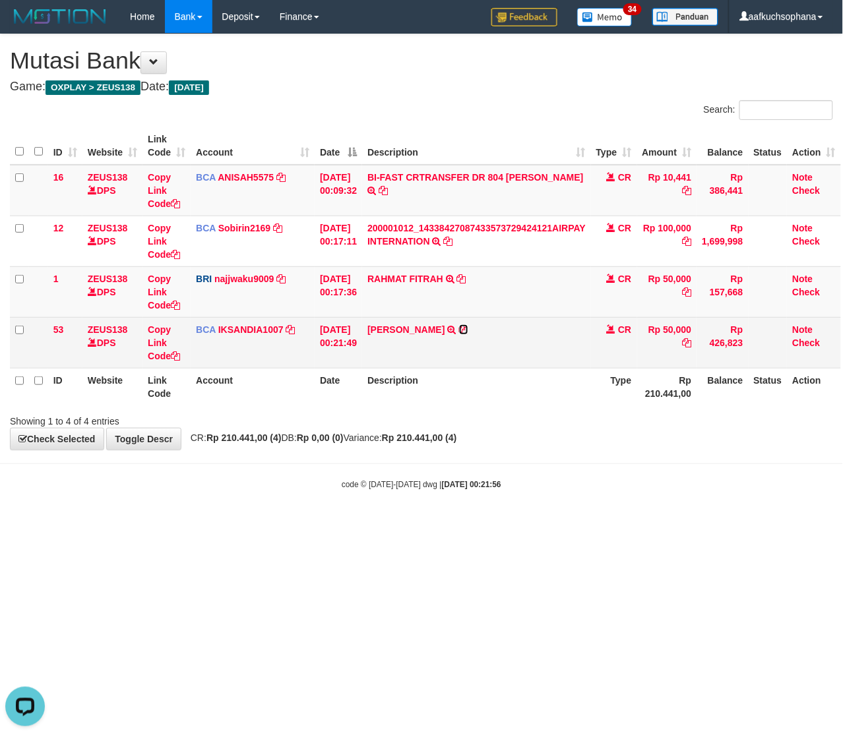
click at [468, 327] on icon at bounding box center [463, 329] width 9 height 9
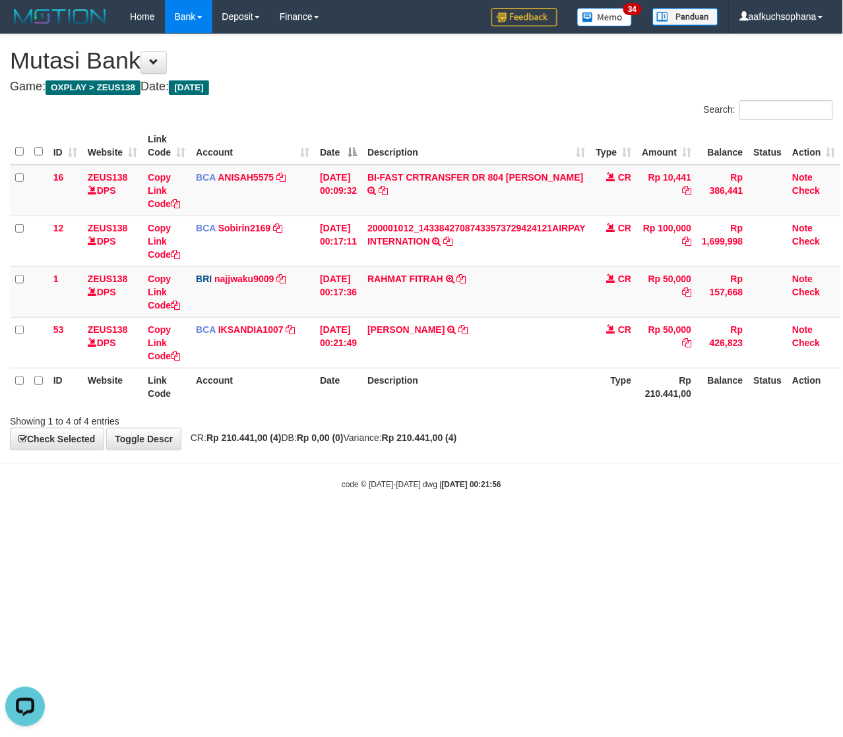
click at [406, 524] on html "Toggle navigation Home Bank Account List Load By Website Group [OXPLAY] ZEUS138…" at bounding box center [421, 262] width 843 height 524
drag, startPoint x: 336, startPoint y: 543, endPoint x: 1, endPoint y: 432, distance: 353.6
click at [335, 524] on html "Toggle navigation Home Bank Account List Load By Website Group [OXPLAY] ZEUS138…" at bounding box center [421, 262] width 843 height 524
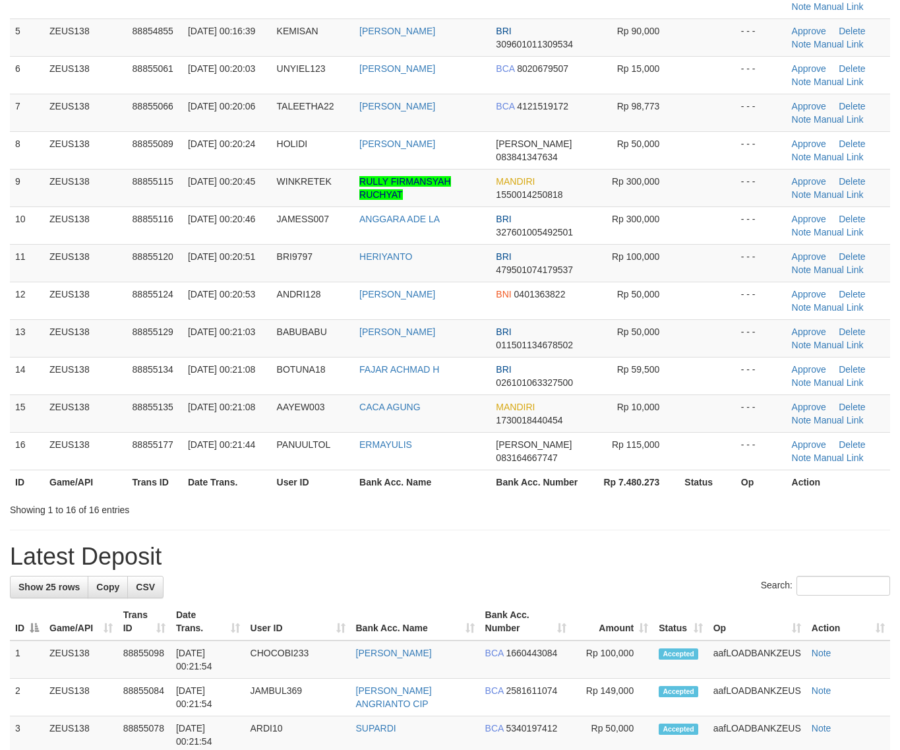
scroll to position [247, 0]
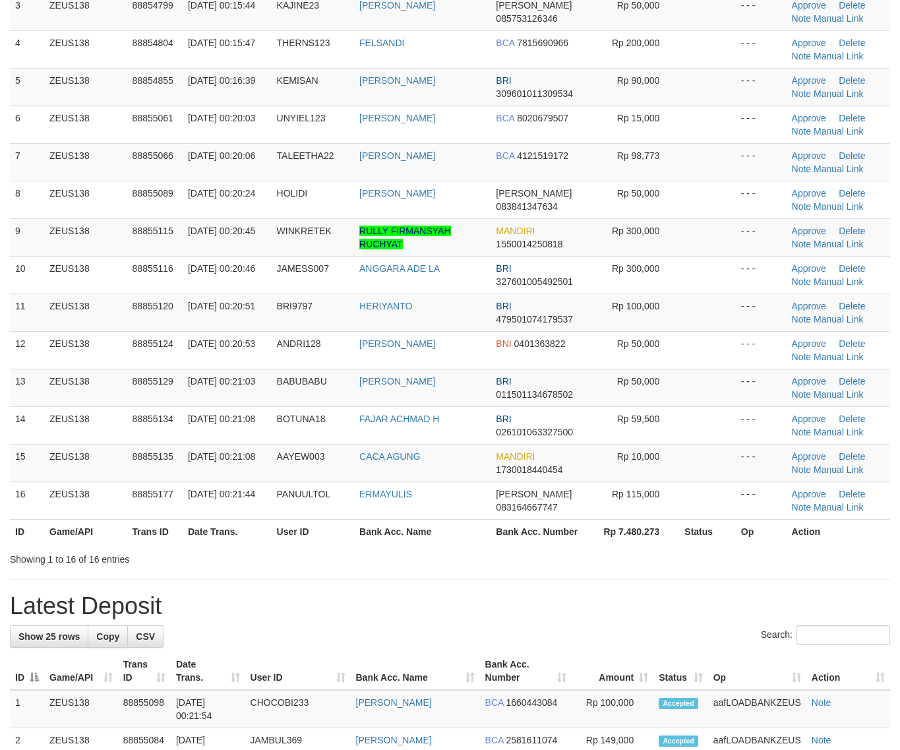
click at [661, 613] on h1 "Latest Deposit" at bounding box center [450, 606] width 881 height 26
drag, startPoint x: 646, startPoint y: 594, endPoint x: 911, endPoint y: 582, distance: 264.8
click at [657, 594] on div "**********" at bounding box center [450, 752] width 900 height 1931
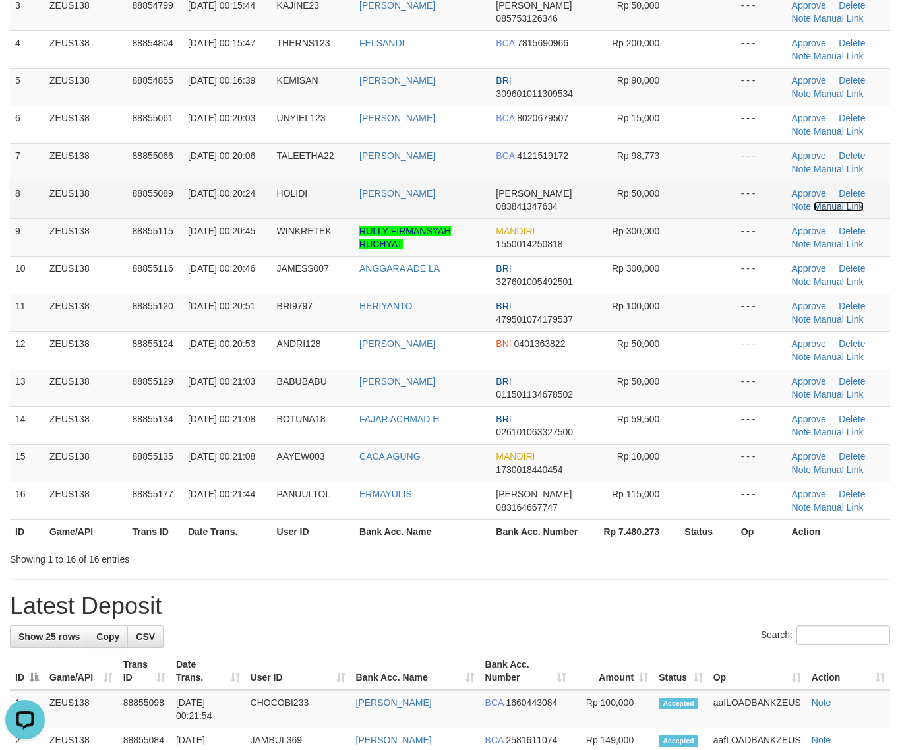
click at [823, 208] on link "Manual Link" at bounding box center [839, 206] width 50 height 11
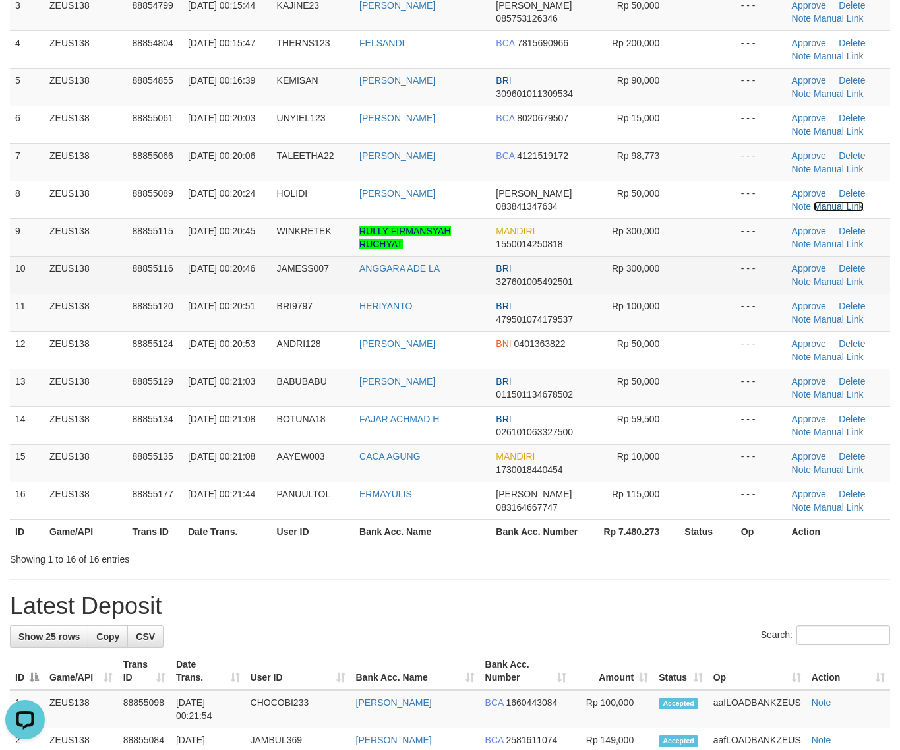
click at [814, 201] on link "Manual Link" at bounding box center [839, 206] width 50 height 11
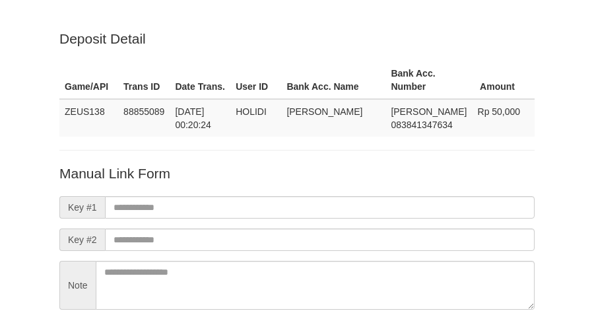
scroll to position [116, 0]
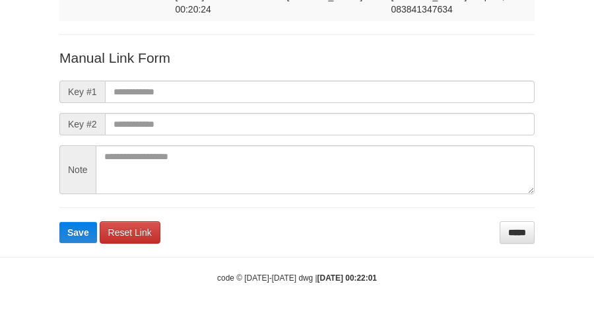
drag, startPoint x: 0, startPoint y: 0, endPoint x: 324, endPoint y: 77, distance: 332.8
click at [324, 77] on form "Manual Link Form Key #1 Key #2 Note Save Reset Link *****" at bounding box center [296, 145] width 475 height 195
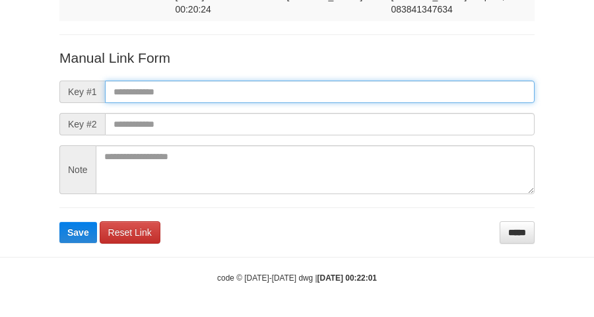
click at [330, 89] on input "text" at bounding box center [319, 91] width 429 height 22
paste input "**********"
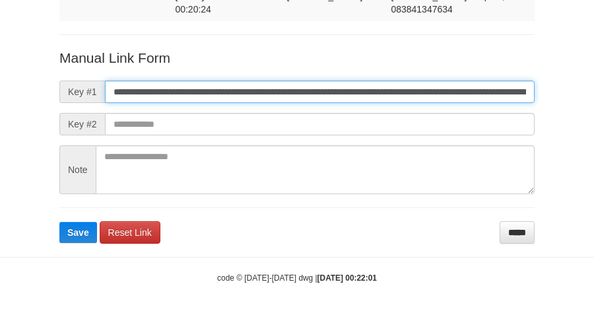
scroll to position [0, 744]
type input "**********"
click at [59, 222] on button "Save" at bounding box center [78, 232] width 38 height 21
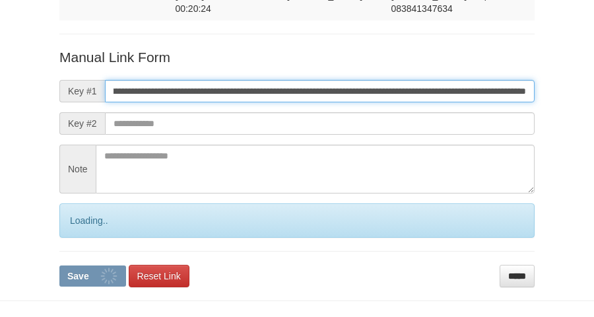
click at [59, 265] on button "Save" at bounding box center [92, 275] width 67 height 21
drag, startPoint x: 334, startPoint y: 91, endPoint x: 358, endPoint y: 94, distance: 24.6
click at [343, 94] on input "**********" at bounding box center [319, 91] width 429 height 22
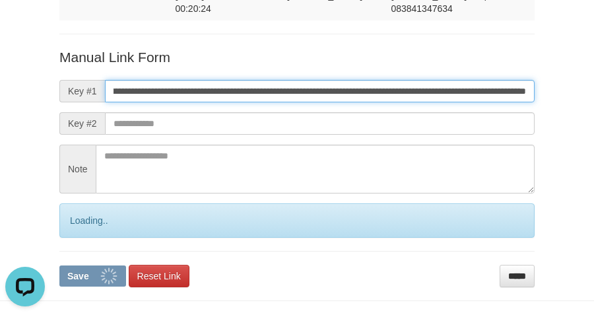
click at [59, 265] on button "Save" at bounding box center [92, 275] width 67 height 21
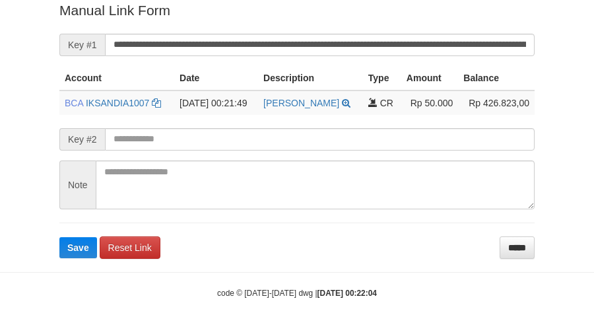
scroll to position [270, 0]
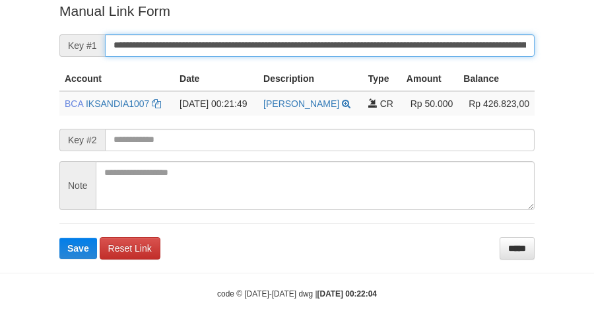
click at [59, 237] on button "Save" at bounding box center [78, 247] width 38 height 21
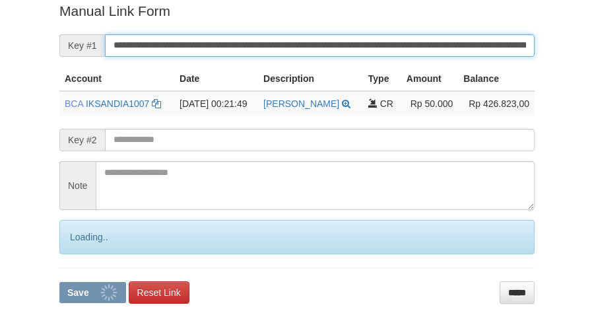
click at [59, 282] on button "Save" at bounding box center [92, 292] width 67 height 21
drag, startPoint x: 414, startPoint y: 44, endPoint x: 420, endPoint y: 53, distance: 11.5
click at [420, 53] on input "**********" at bounding box center [319, 45] width 429 height 22
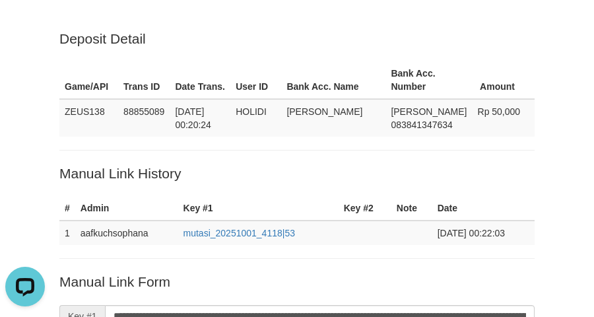
click at [32, 164] on div "Deposit Detail Game/API Trans ID Date Trans. User ID Bank Acc. Name Bank Acc. N…" at bounding box center [297, 287] width 594 height 574
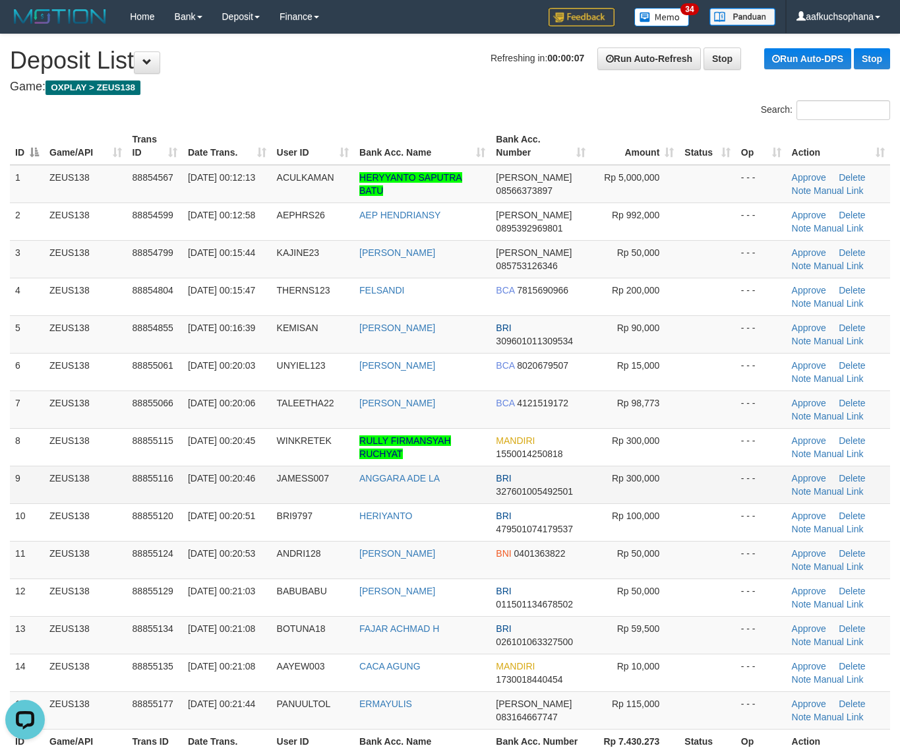
click at [704, 468] on td at bounding box center [707, 485] width 56 height 38
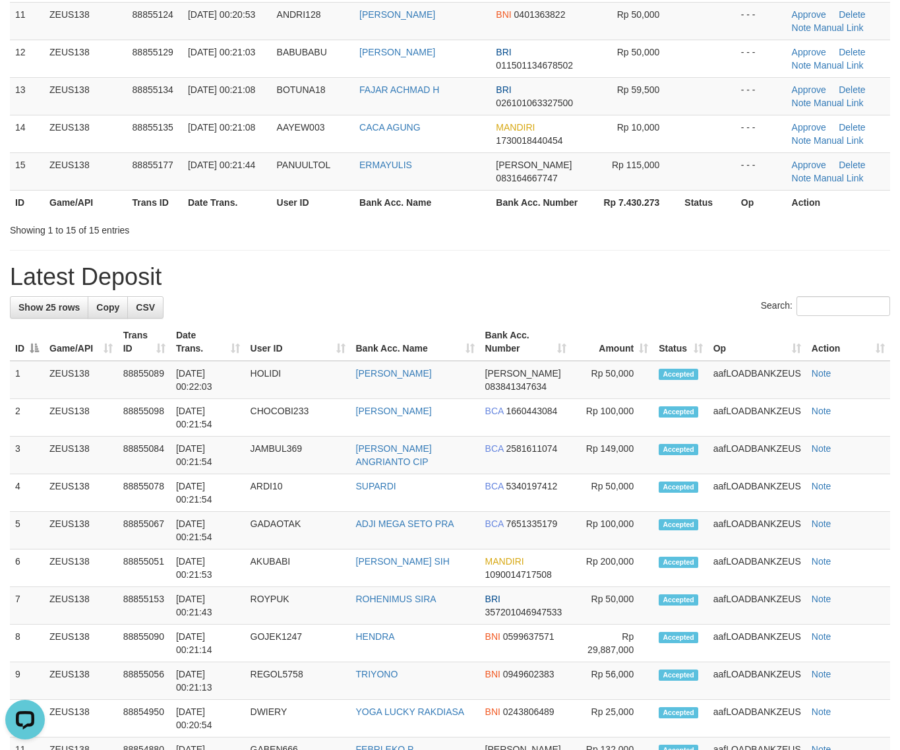
click at [578, 310] on div "Search:" at bounding box center [450, 307] width 881 height 23
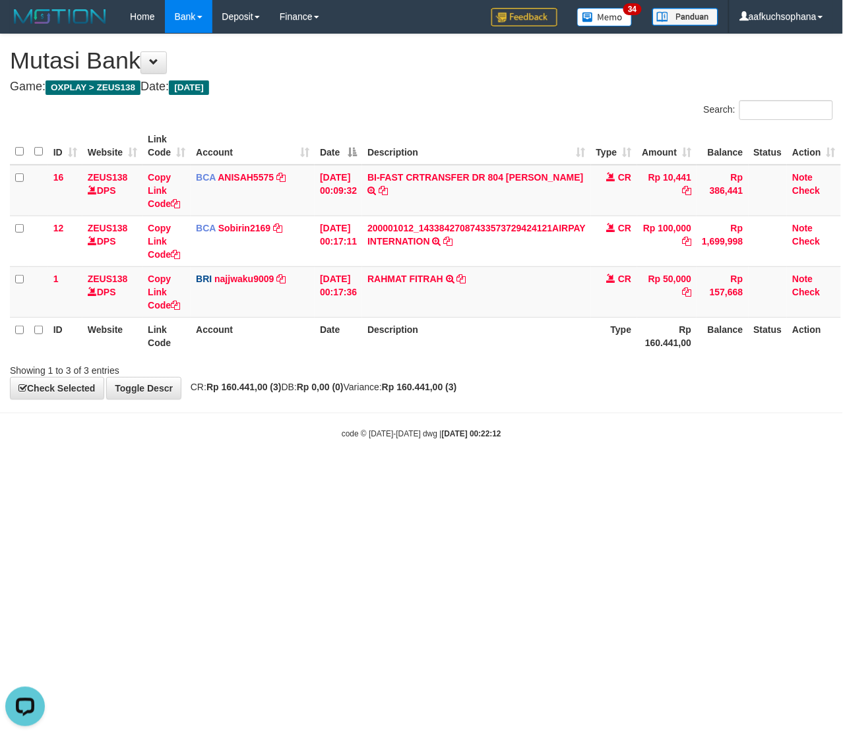
click at [460, 473] on html "Toggle navigation Home Bank Account List Load By Website Group [OXPLAY] ZEUS138…" at bounding box center [421, 236] width 843 height 473
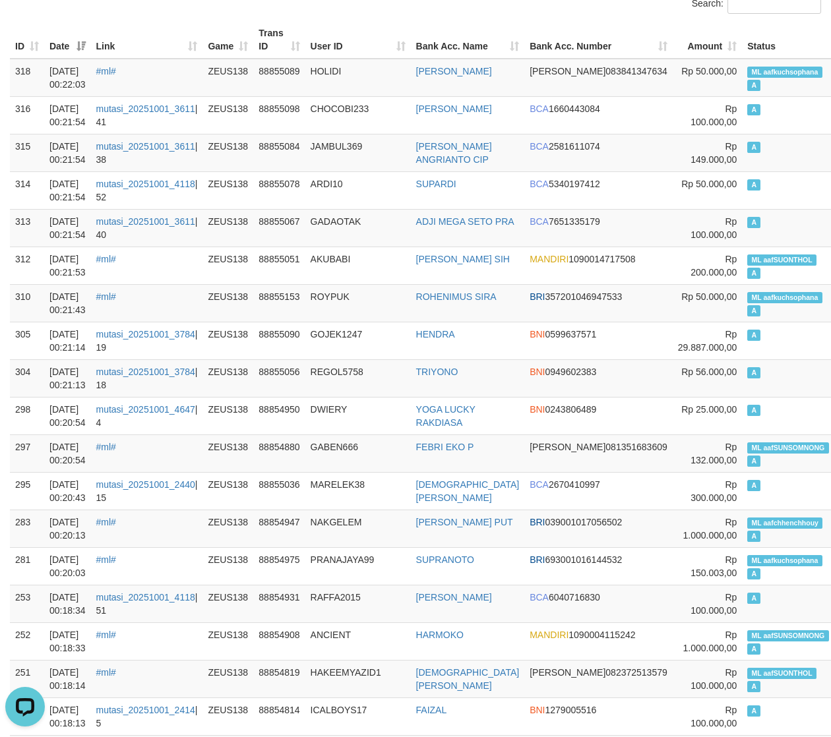
scroll to position [35, 0]
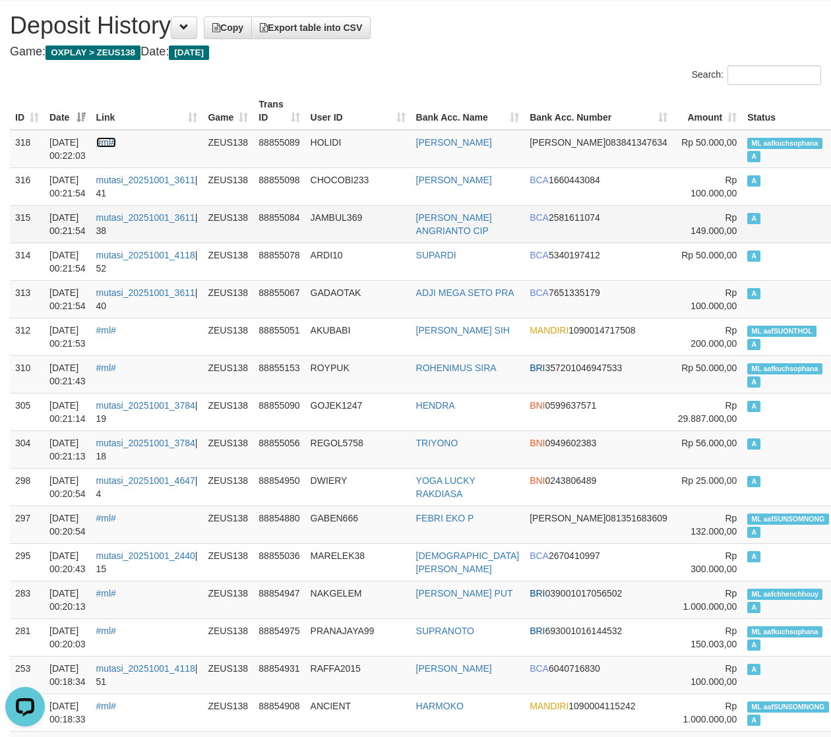
drag, startPoint x: 113, startPoint y: 139, endPoint x: 354, endPoint y: 233, distance: 257.7
click at [113, 139] on link "#ml#" at bounding box center [106, 142] width 20 height 11
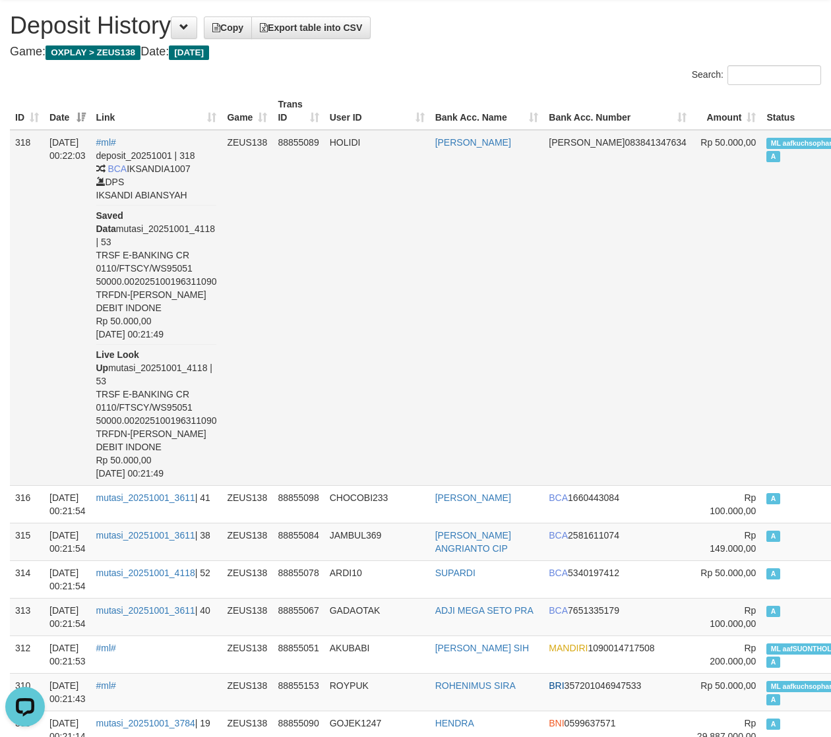
click at [396, 279] on td "HOLIDI" at bounding box center [378, 308] width 106 height 356
drag, startPoint x: 482, startPoint y: 41, endPoint x: 127, endPoint y: 53, distance: 355.8
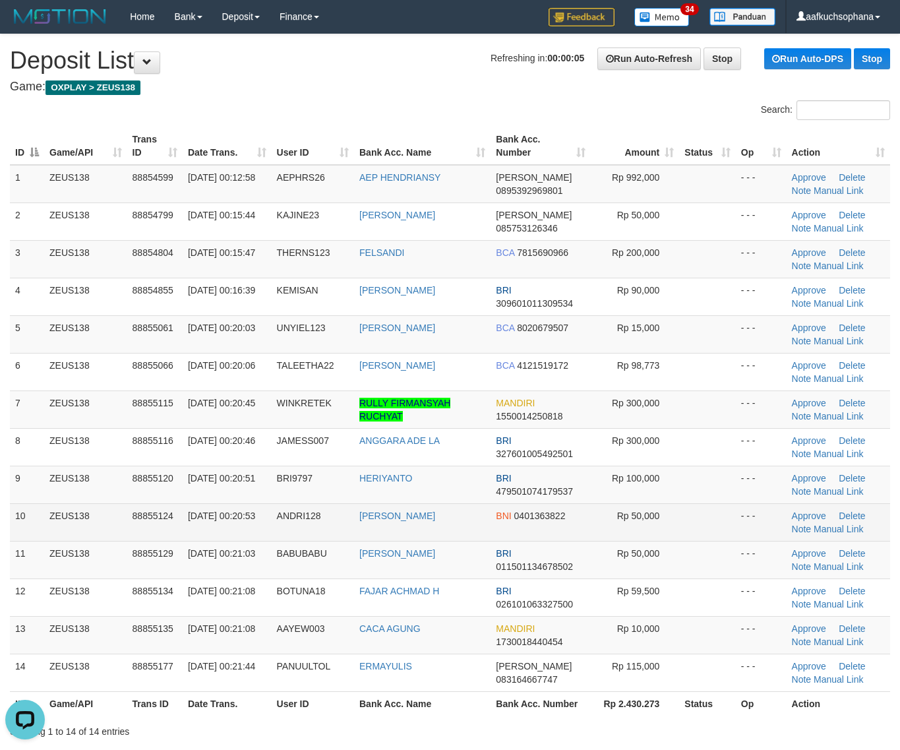
click at [701, 519] on td at bounding box center [707, 522] width 56 height 38
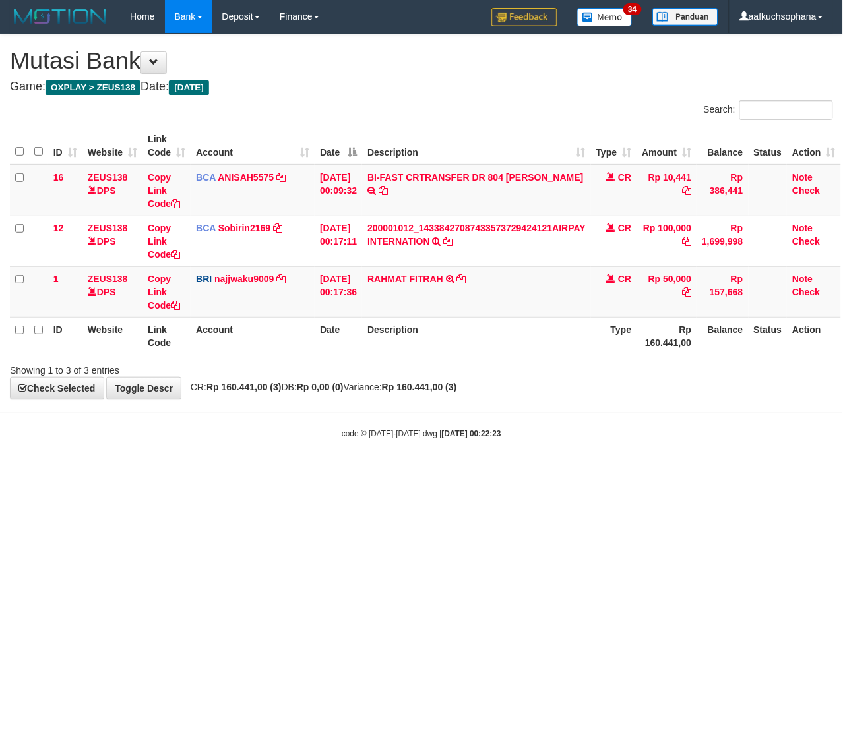
drag, startPoint x: 206, startPoint y: 529, endPoint x: 2, endPoint y: 503, distance: 205.5
click at [195, 473] on html "Toggle navigation Home Bank Account List Load By Website Group [OXPLAY] ZEUS138…" at bounding box center [421, 236] width 843 height 473
drag, startPoint x: 531, startPoint y: 557, endPoint x: 3, endPoint y: 470, distance: 535.0
click at [509, 473] on html "Toggle navigation Home Bank Account List Load By Website Group [OXPLAY] ZEUS138…" at bounding box center [421, 236] width 843 height 473
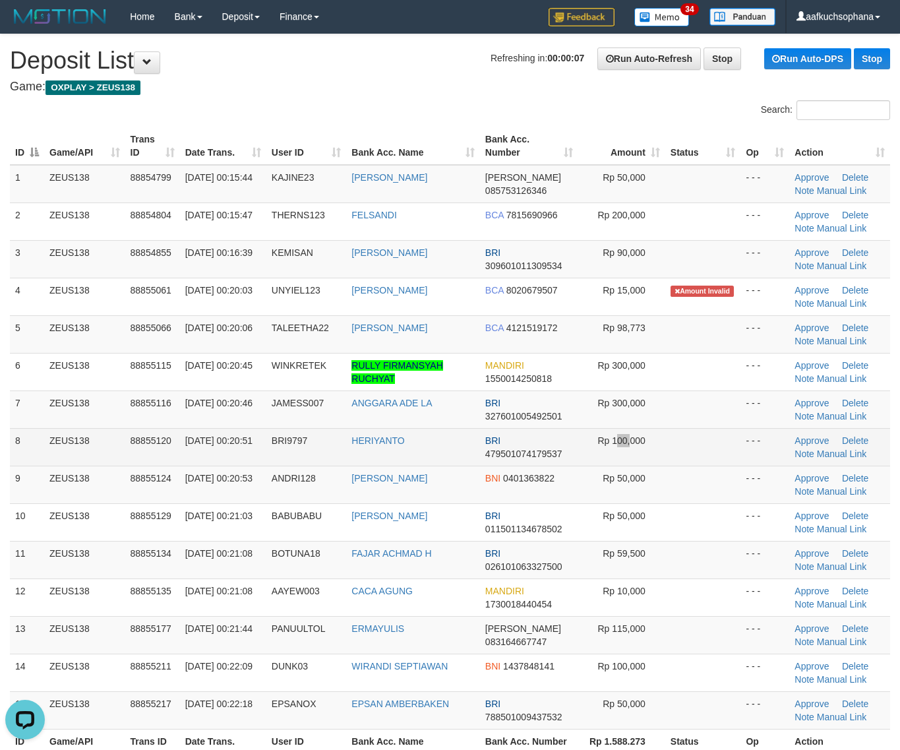
drag, startPoint x: 615, startPoint y: 463, endPoint x: 726, endPoint y: 457, distance: 111.0
click at [654, 463] on td "Rp 100,000" at bounding box center [622, 447] width 87 height 38
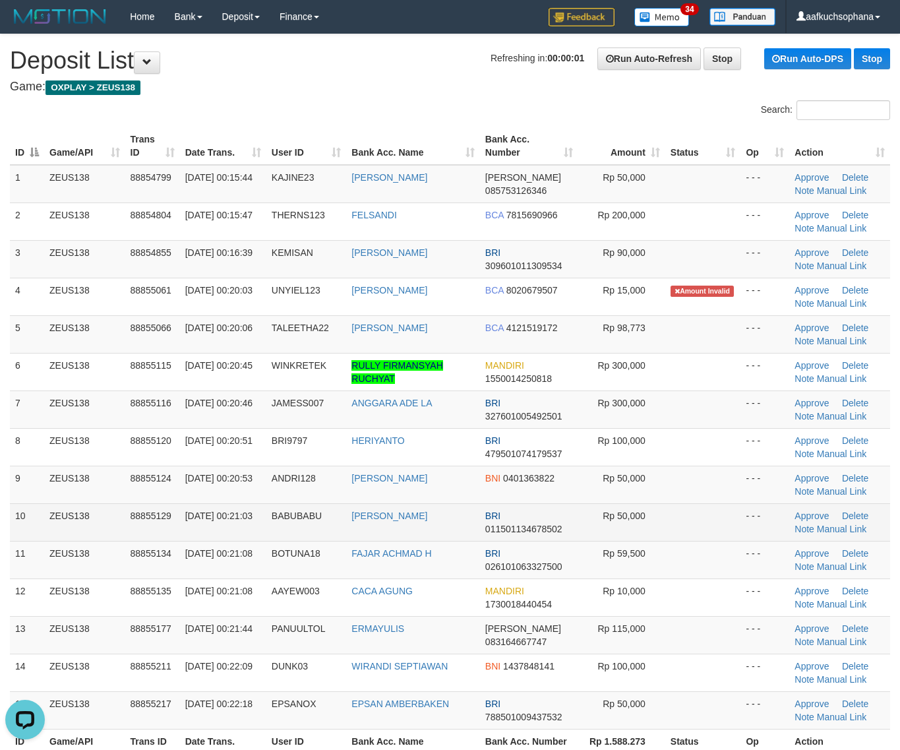
click at [744, 521] on td "- - -" at bounding box center [765, 522] width 49 height 38
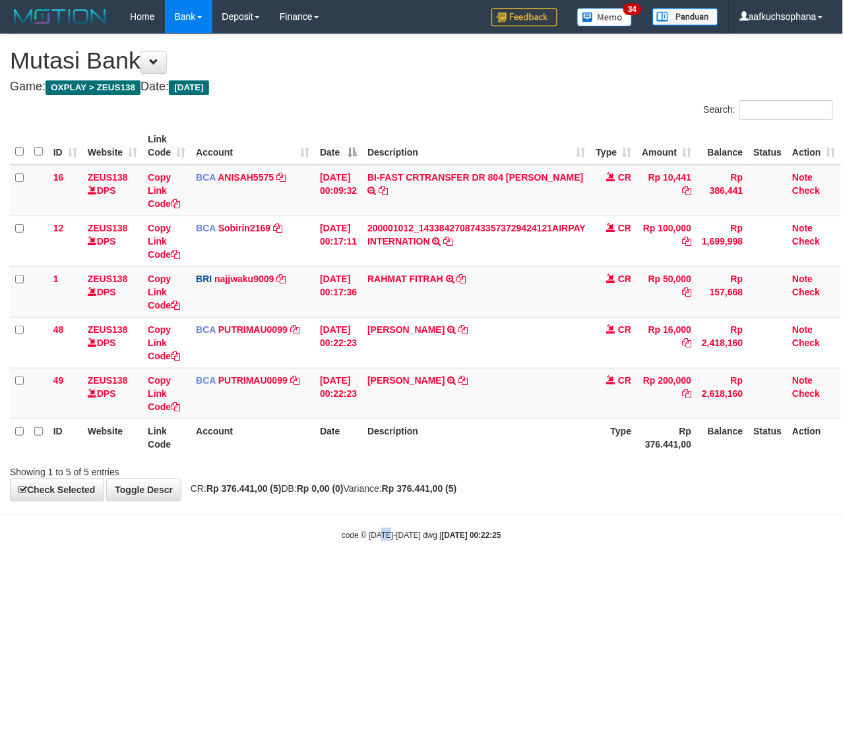
drag, startPoint x: 383, startPoint y: 540, endPoint x: 387, endPoint y: 546, distance: 7.5
click at [387, 545] on body "Toggle navigation Home Bank Account List Load By Website Group [OXPLAY] ZEUS138…" at bounding box center [421, 287] width 843 height 575
